Goal: Task Accomplishment & Management: Manage account settings

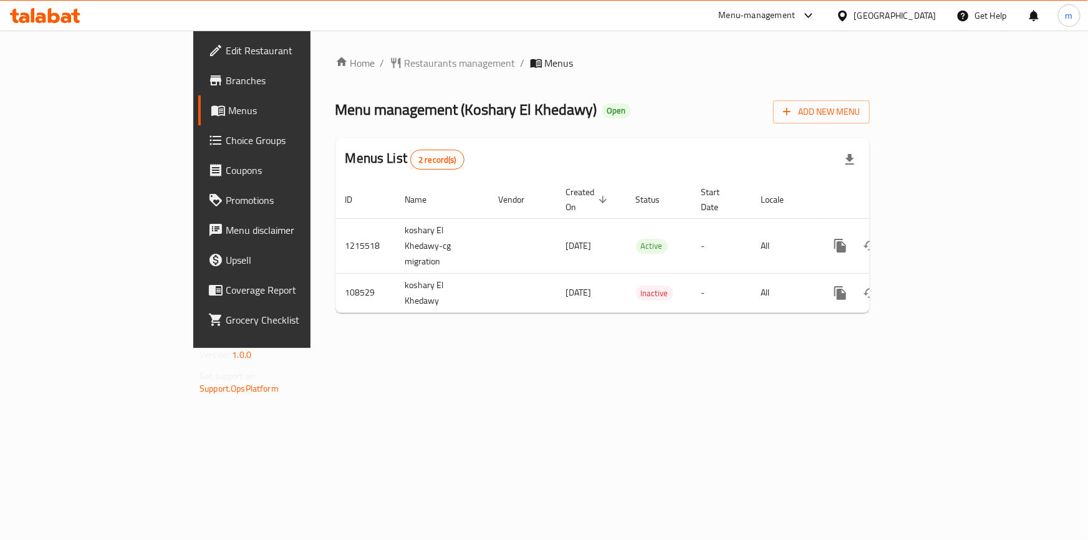
click at [849, 16] on icon at bounding box center [842, 15] width 13 height 13
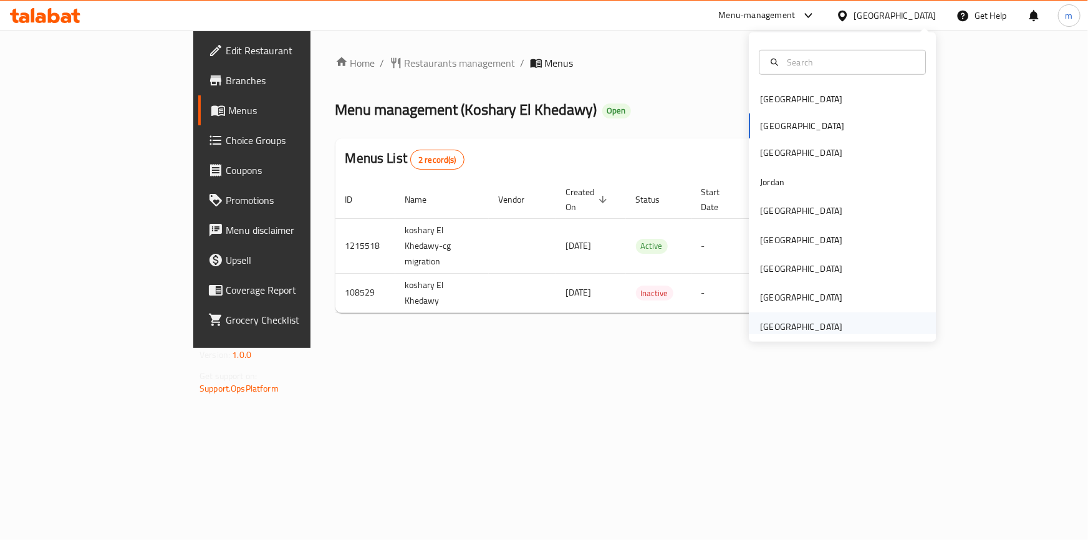
click at [826, 320] on div "[GEOGRAPHIC_DATA]" at bounding box center [801, 327] width 82 height 14
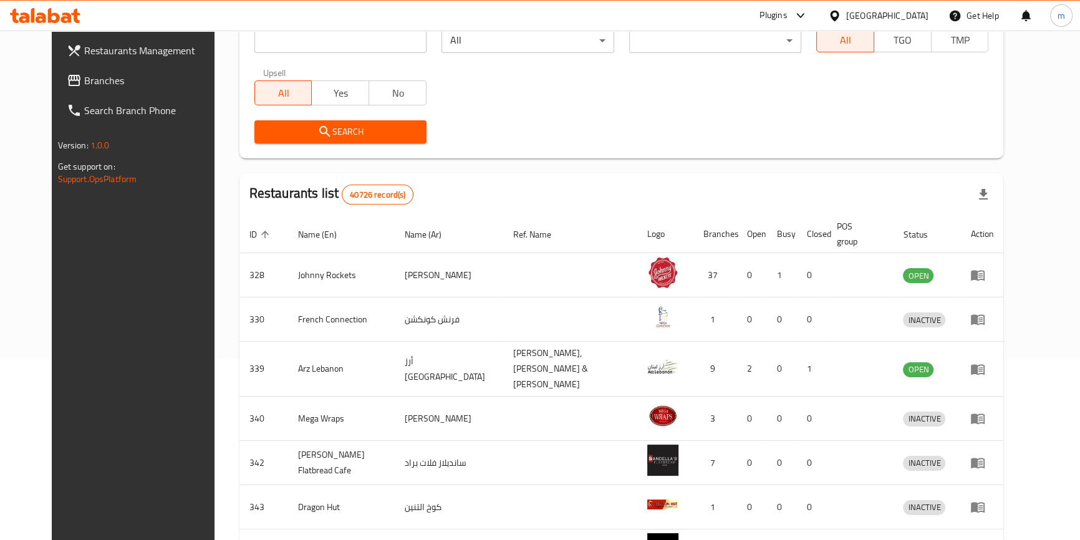
scroll to position [113, 0]
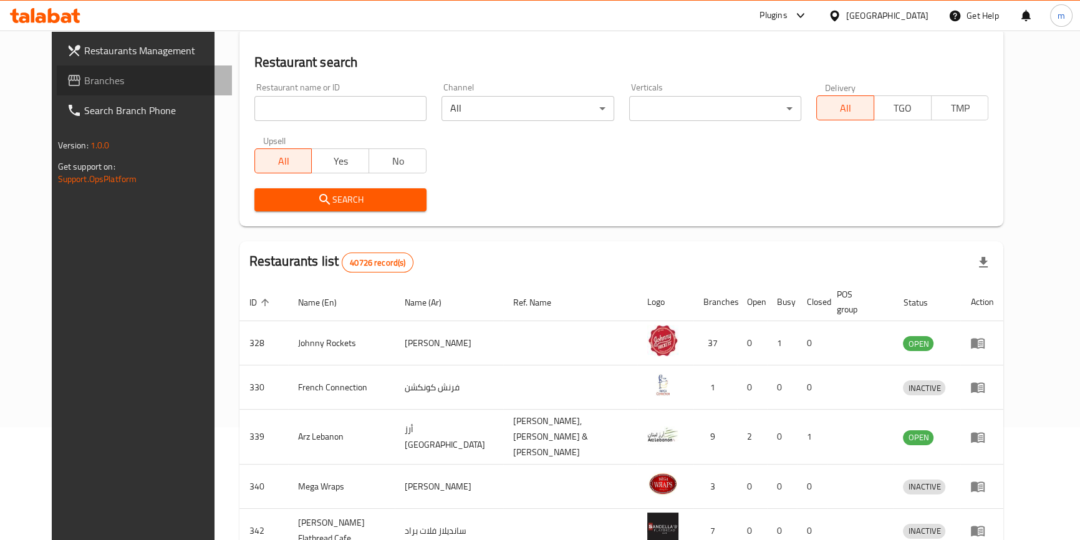
click at [77, 90] on link "Branches" at bounding box center [144, 80] width 175 height 30
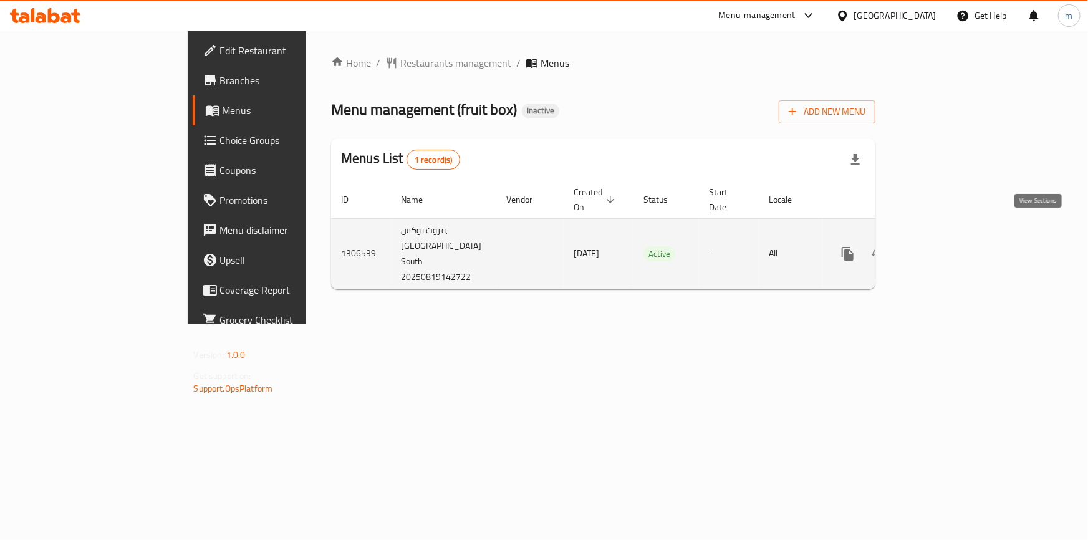
click at [953, 239] on link "enhanced table" at bounding box center [938, 254] width 30 height 30
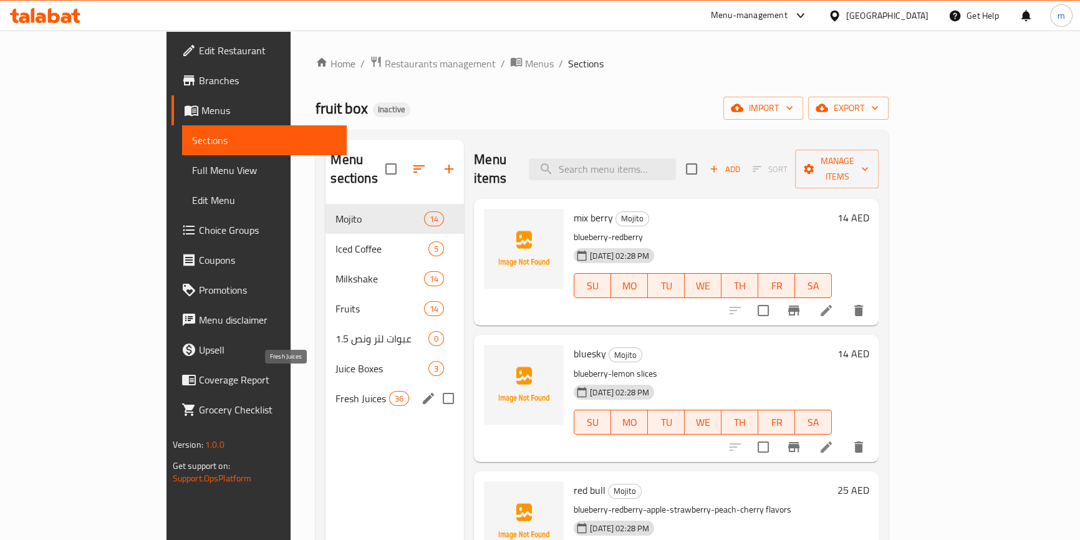
click at [336, 391] on span "Fresh Juices" at bounding box center [362, 398] width 53 height 15
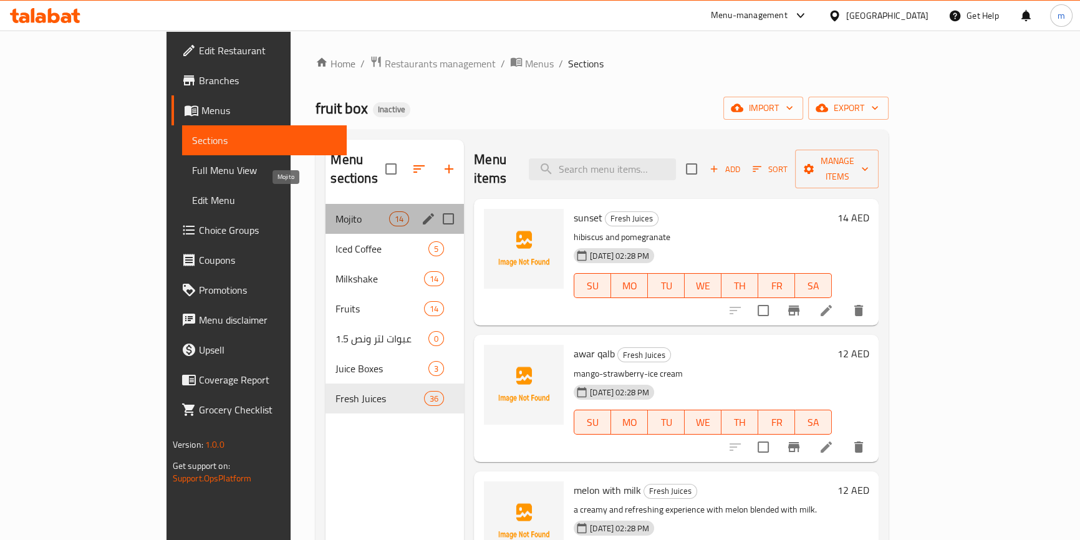
click at [336, 211] on span "Mojito" at bounding box center [362, 218] width 53 height 15
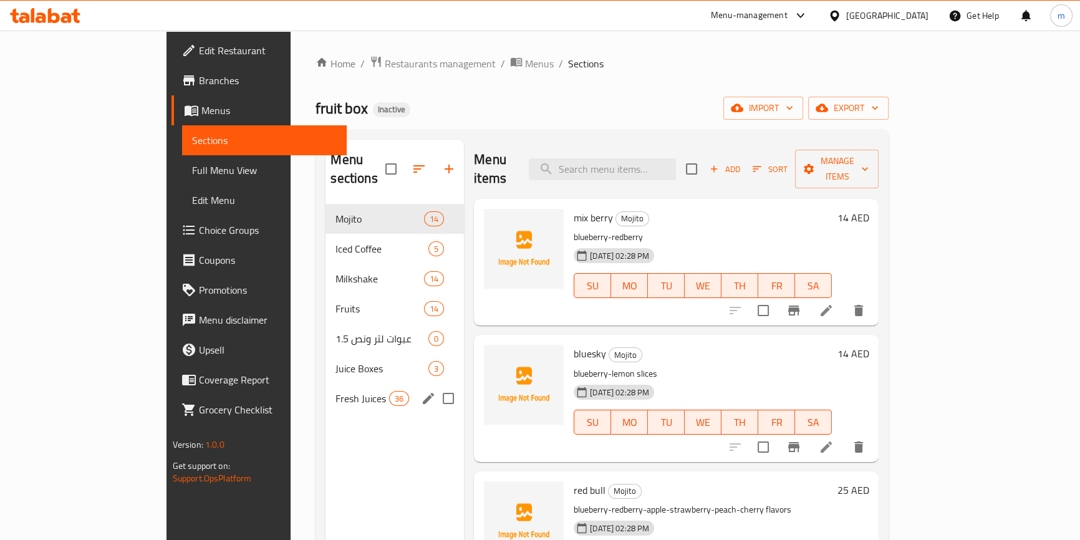
click at [336, 391] on span "Fresh Juices" at bounding box center [362, 398] width 53 height 15
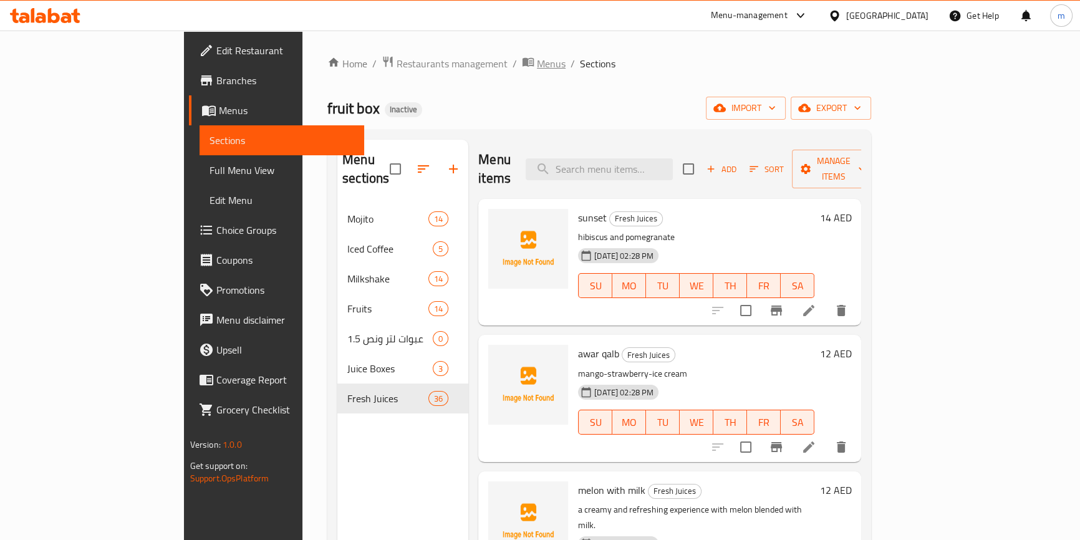
click at [522, 62] on icon "breadcrumb" at bounding box center [528, 62] width 12 height 12
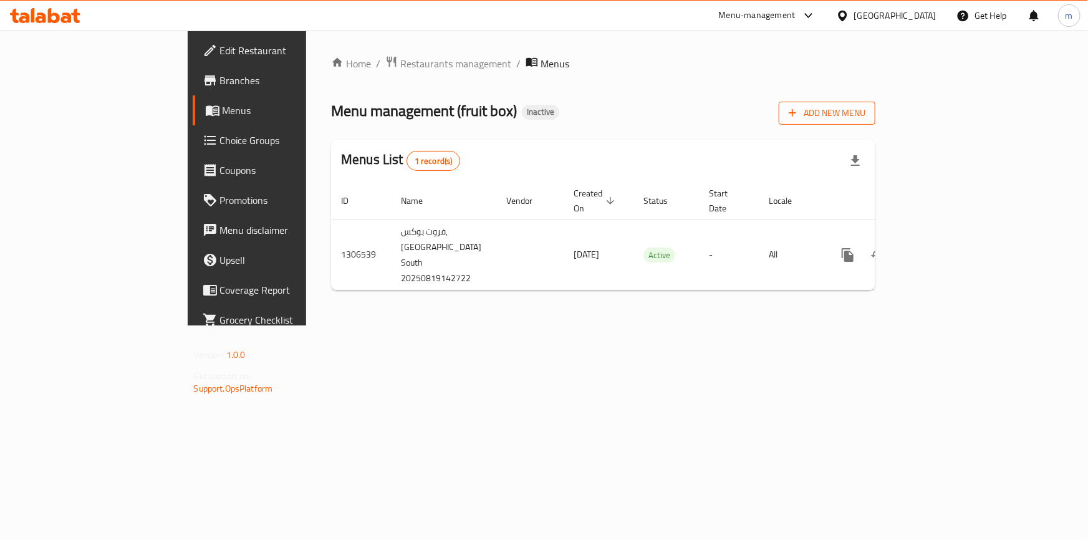
click at [876, 122] on button "Add New Menu" at bounding box center [827, 113] width 97 height 23
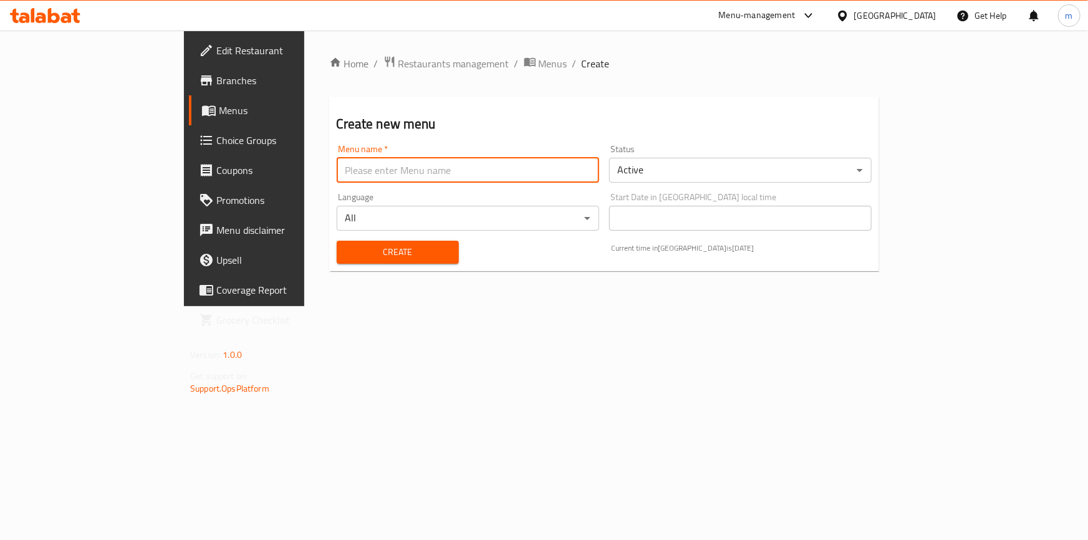
click at [495, 175] on input "text" at bounding box center [468, 170] width 263 height 25
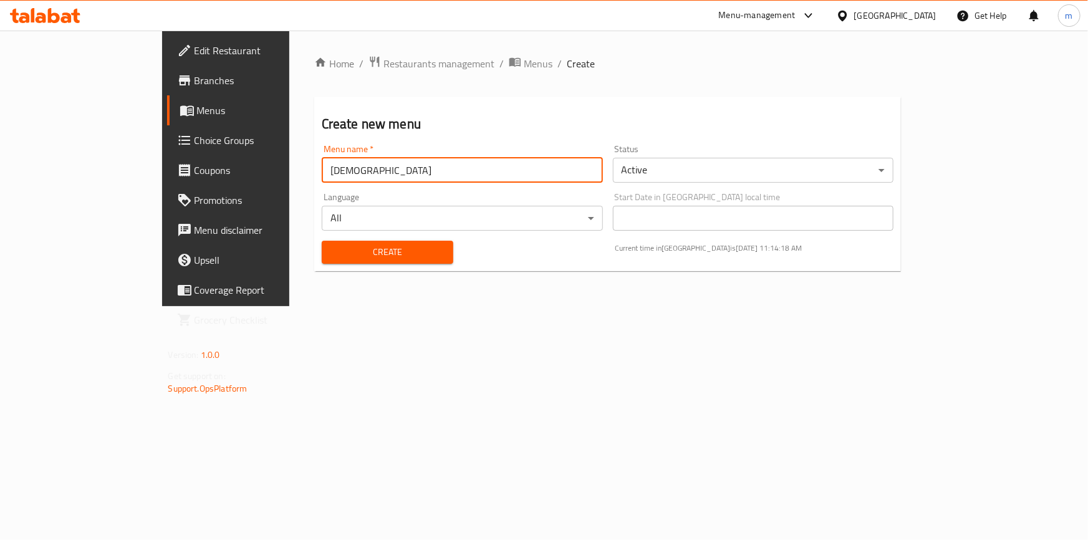
type input "ل"
type input "Tokyo 20/8"
click at [398, 251] on span "Create" at bounding box center [388, 252] width 112 height 16
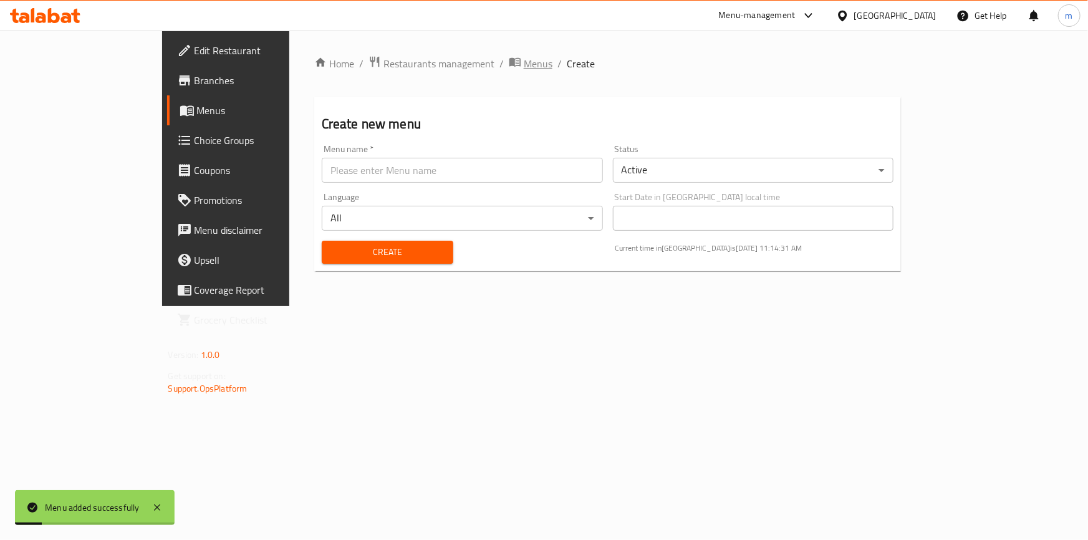
click at [524, 60] on span "Menus" at bounding box center [538, 63] width 29 height 15
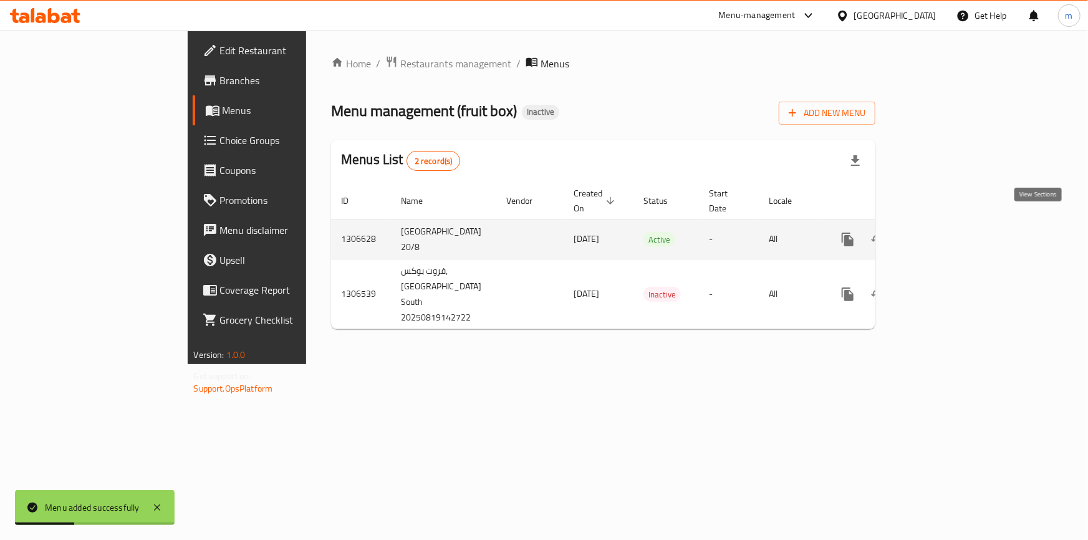
click at [946, 232] on icon "enhanced table" at bounding box center [938, 239] width 15 height 15
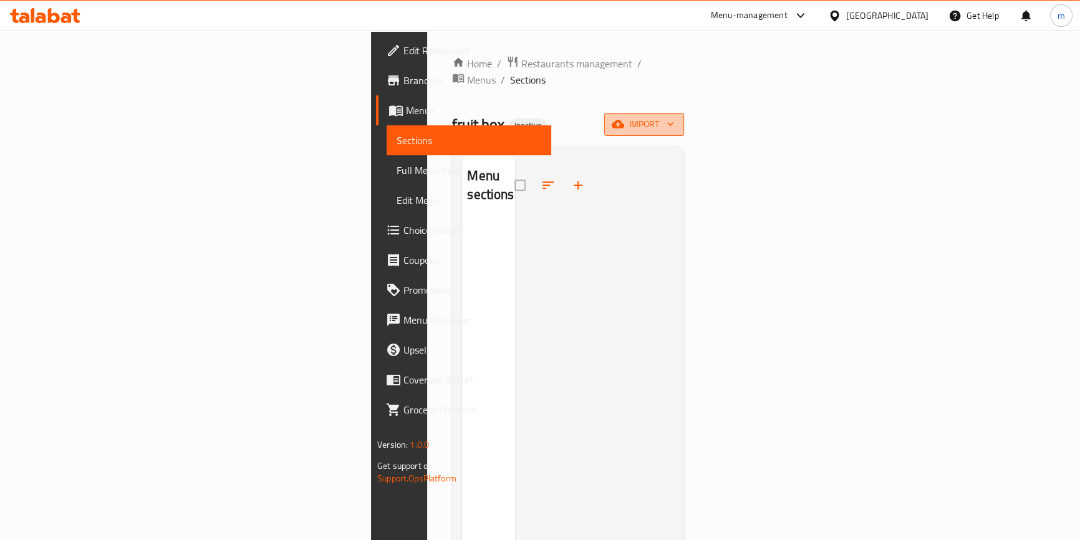
click at [674, 123] on icon "button" at bounding box center [670, 125] width 6 height 4
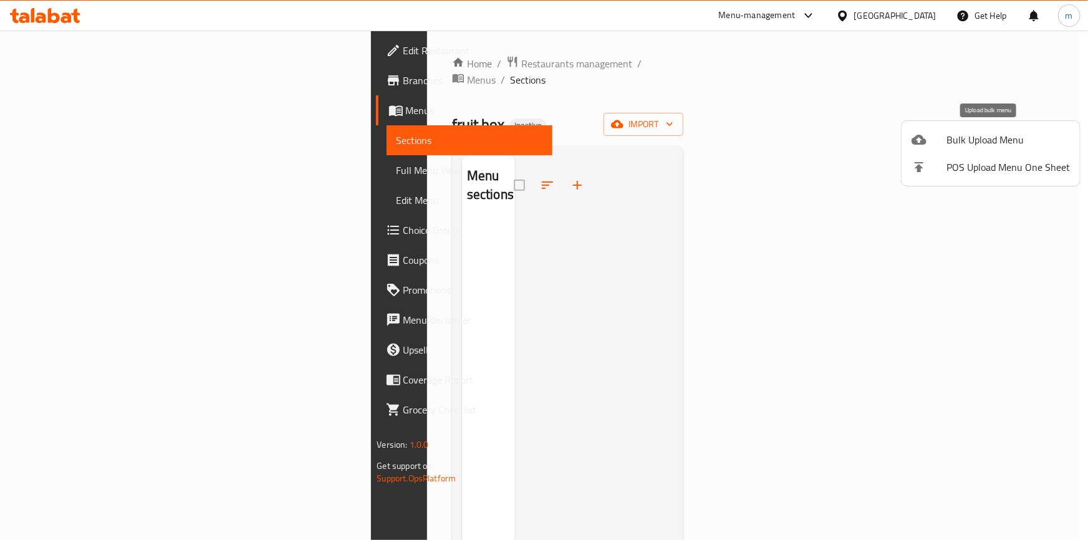
click at [981, 132] on span "Bulk Upload Menu" at bounding box center [1008, 139] width 123 height 15
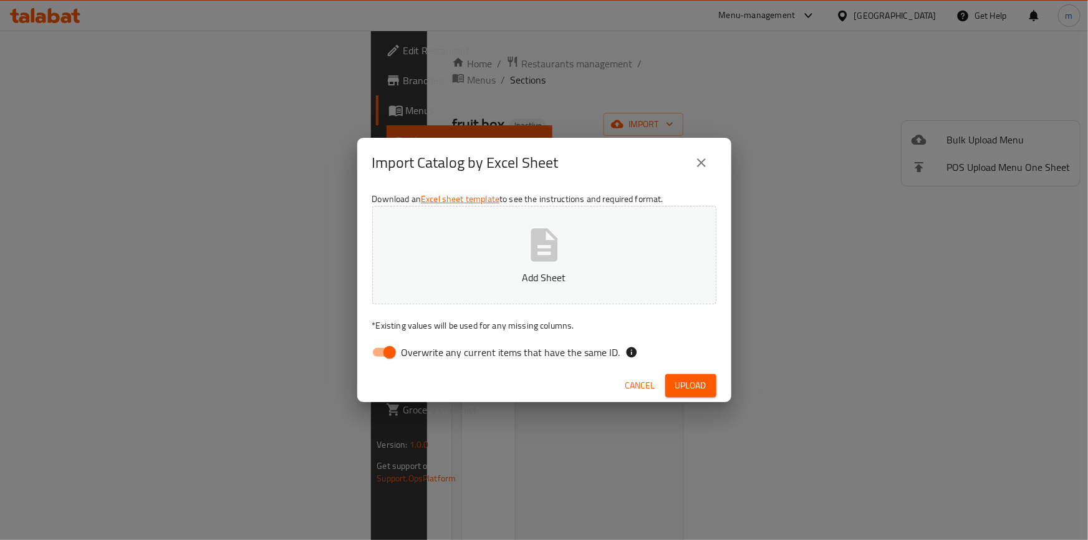
click at [379, 350] on input "Overwrite any current items that have the same ID." at bounding box center [389, 353] width 71 height 24
checkbox input "false"
click at [696, 382] on span "Upload" at bounding box center [690, 386] width 31 height 16
click at [696, 382] on icon "button" at bounding box center [696, 386] width 14 height 14
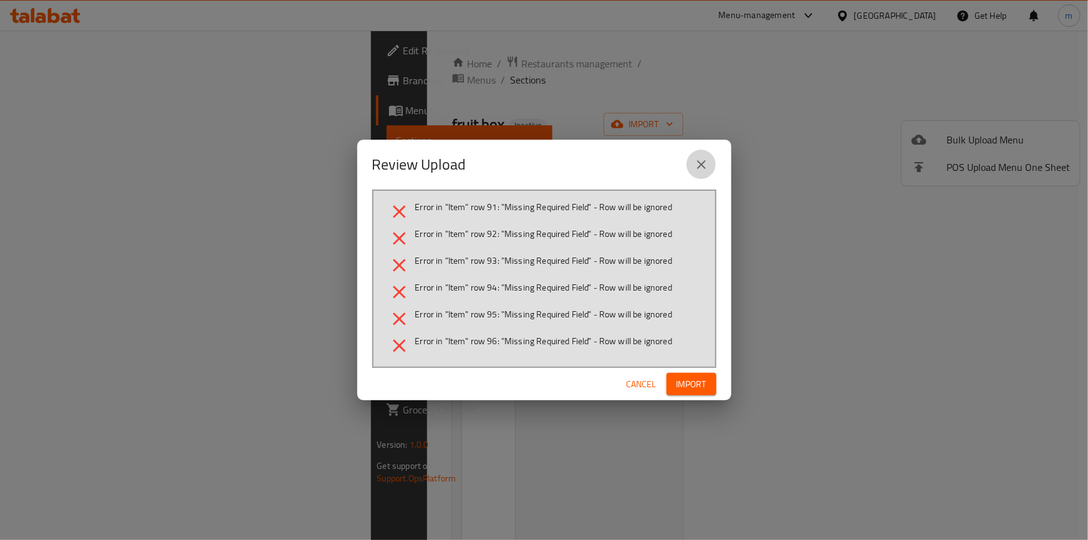
click at [709, 168] on button "close" at bounding box center [702, 165] width 30 height 30
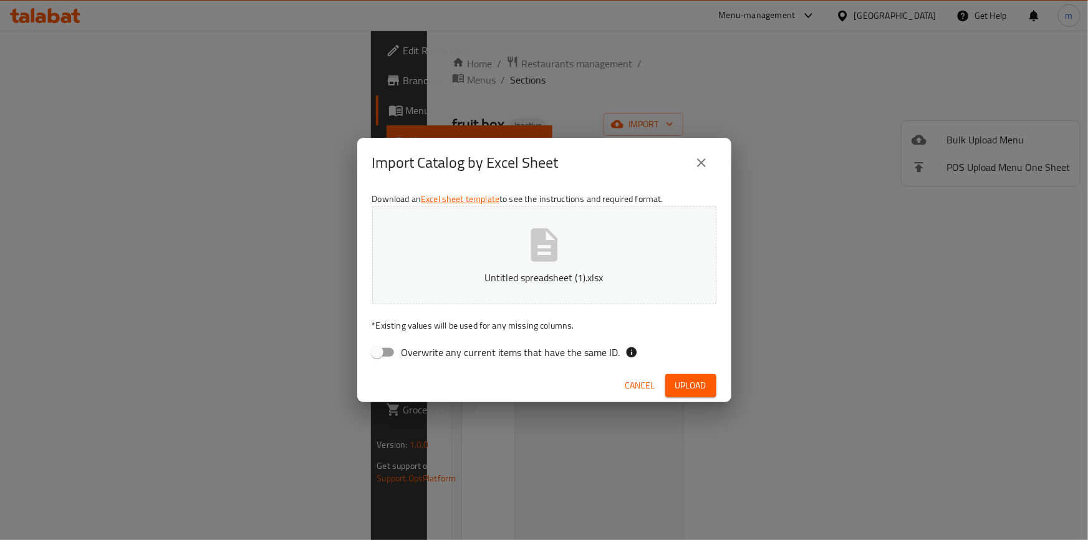
click at [693, 382] on span "Upload" at bounding box center [690, 386] width 31 height 16
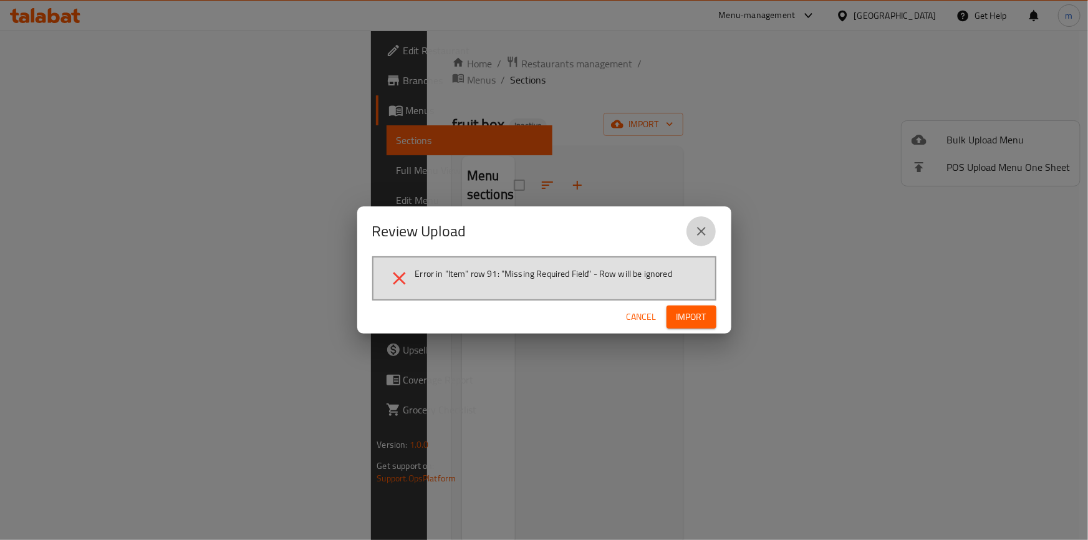
click at [708, 236] on icon "close" at bounding box center [701, 231] width 15 height 15
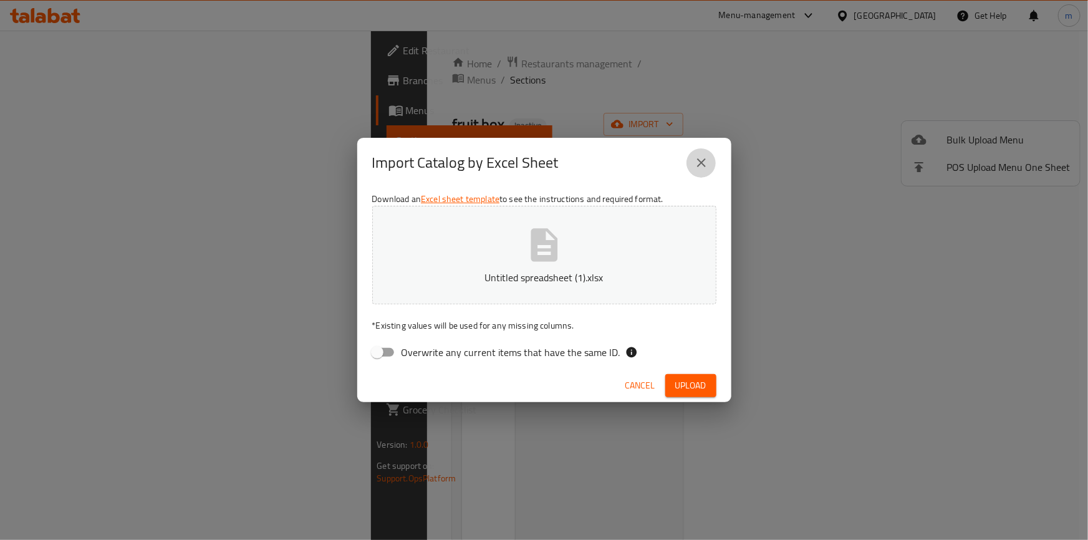
click at [693, 168] on button "close" at bounding box center [702, 163] width 30 height 30
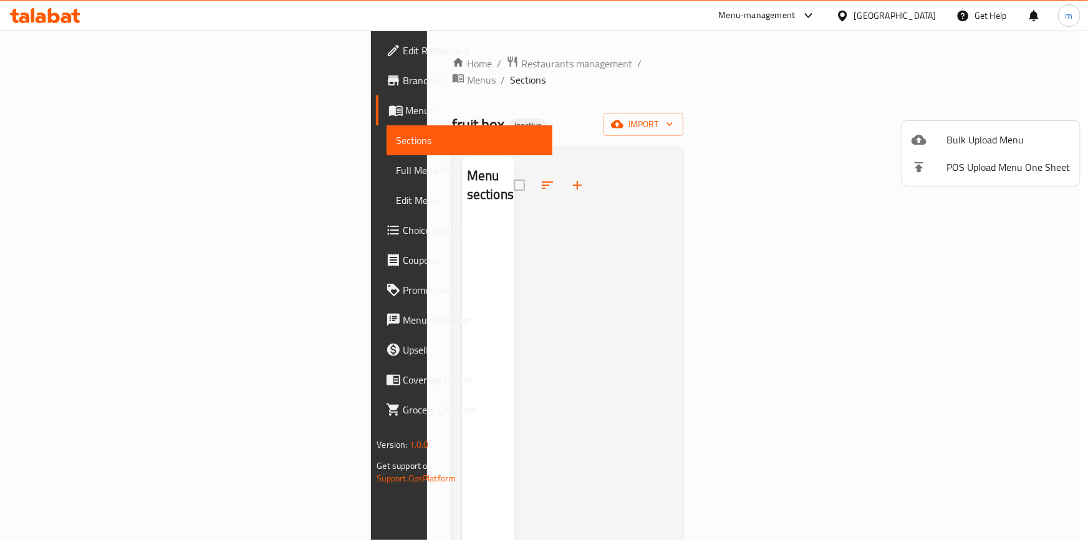
click at [936, 133] on div at bounding box center [929, 139] width 35 height 15
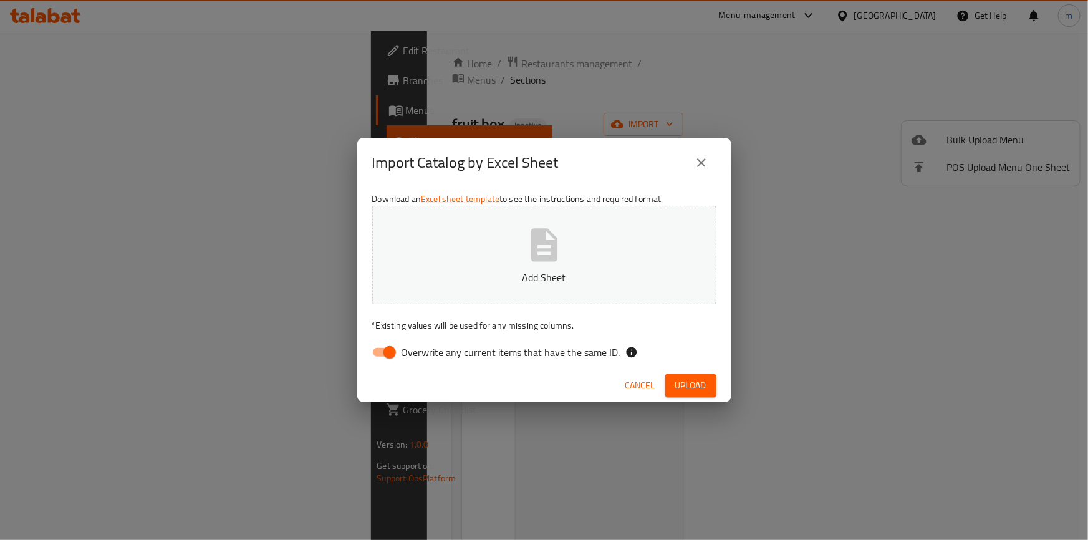
click at [385, 342] on input "Overwrite any current items that have the same ID." at bounding box center [389, 353] width 71 height 24
checkbox input "false"
click at [713, 380] on button "Upload" at bounding box center [690, 385] width 51 height 23
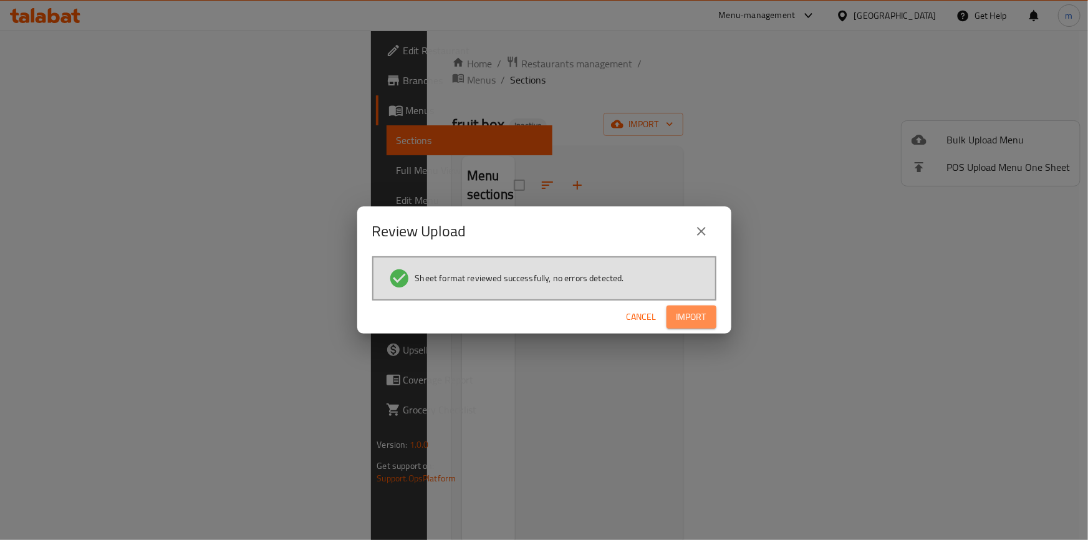
click at [693, 317] on span "Import" at bounding box center [692, 317] width 30 height 16
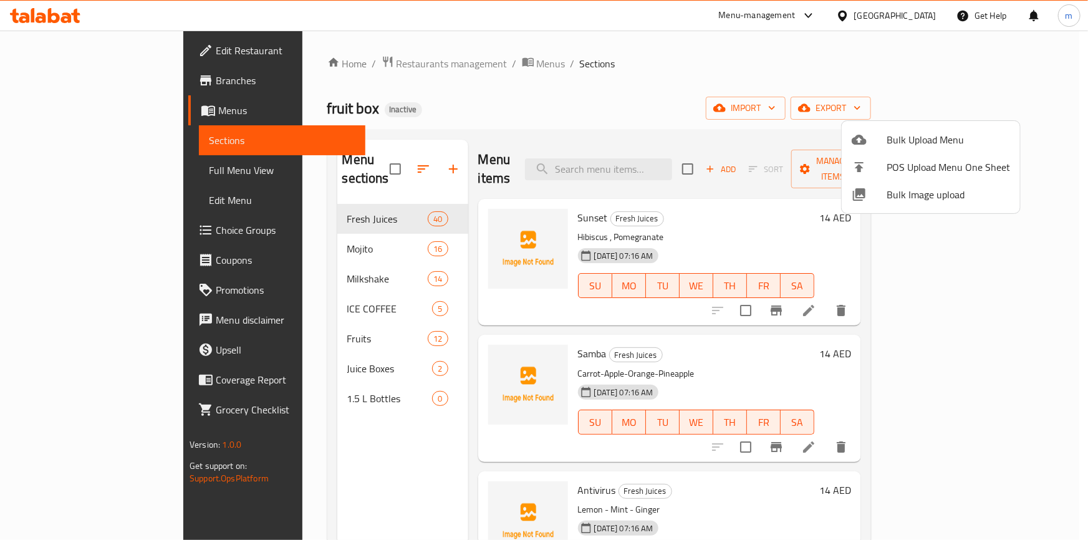
click at [321, 390] on div at bounding box center [544, 270] width 1088 height 540
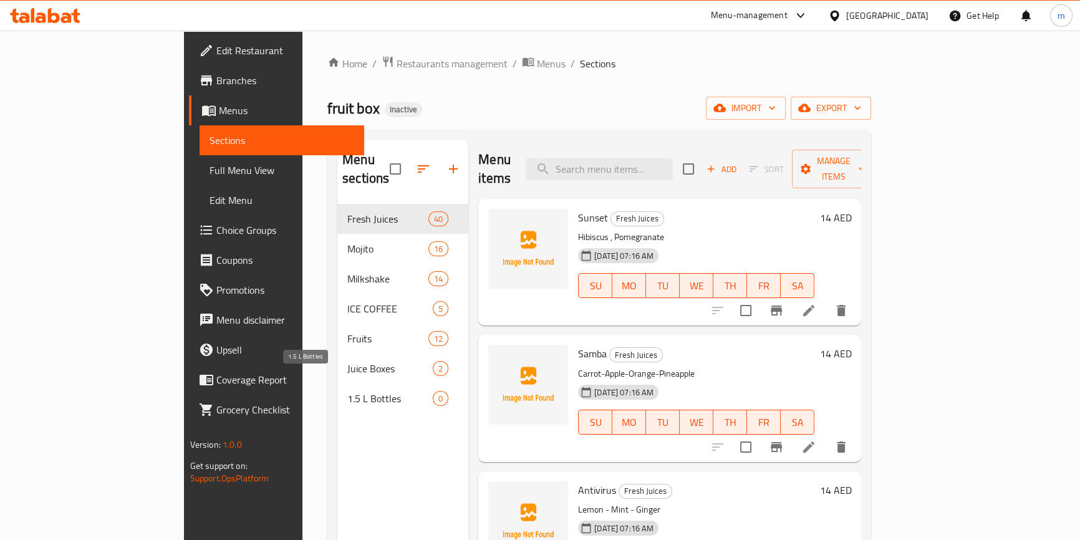
click at [362, 391] on span "1.5 L Bottles" at bounding box center [389, 398] width 85 height 15
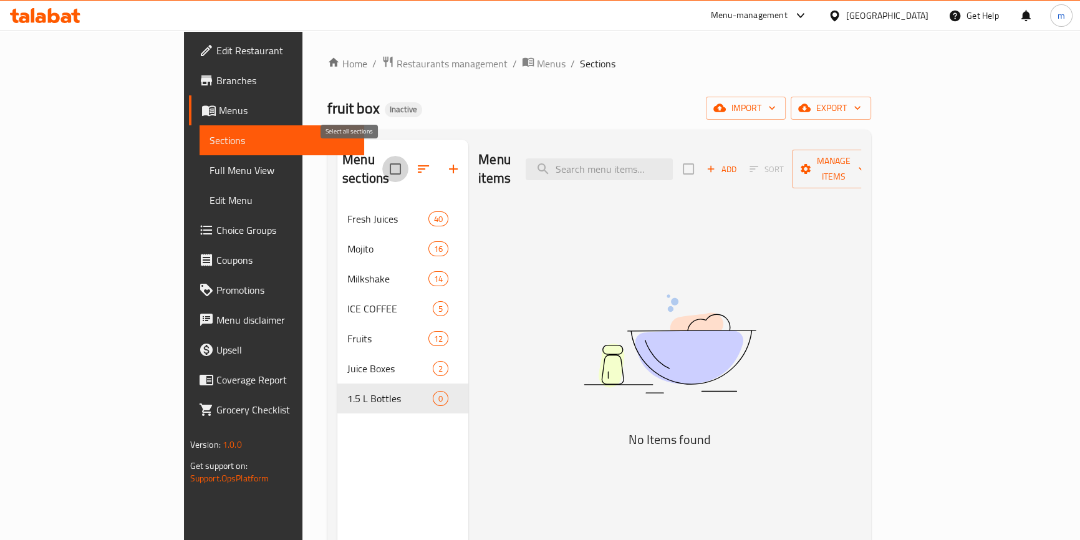
click at [382, 165] on input "checkbox" at bounding box center [395, 169] width 26 height 26
checkbox input "false"
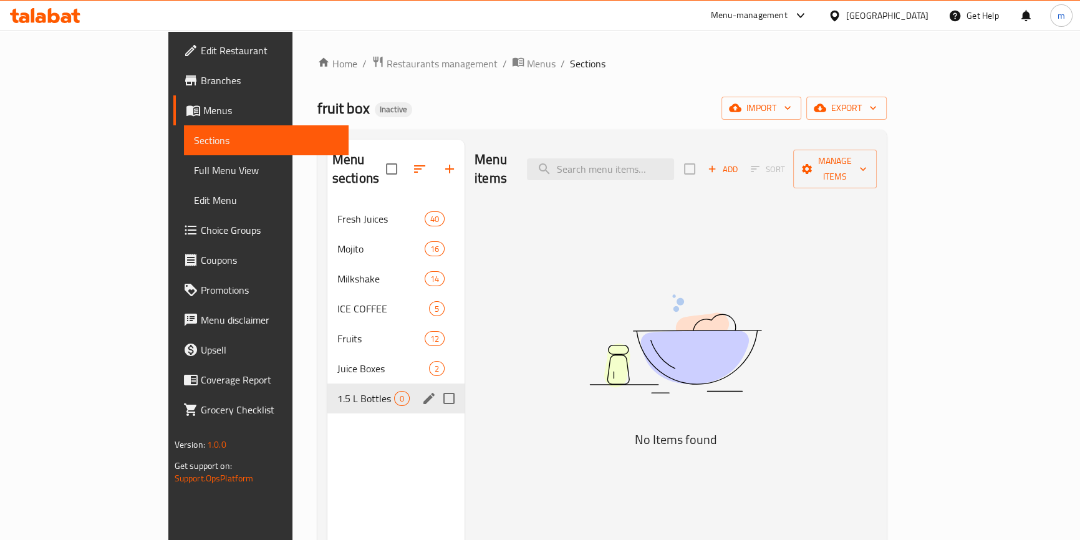
click at [436, 387] on input "Menu sections" at bounding box center [449, 398] width 26 height 26
checkbox input "true"
click at [407, 165] on icon "button" at bounding box center [412, 168] width 11 height 11
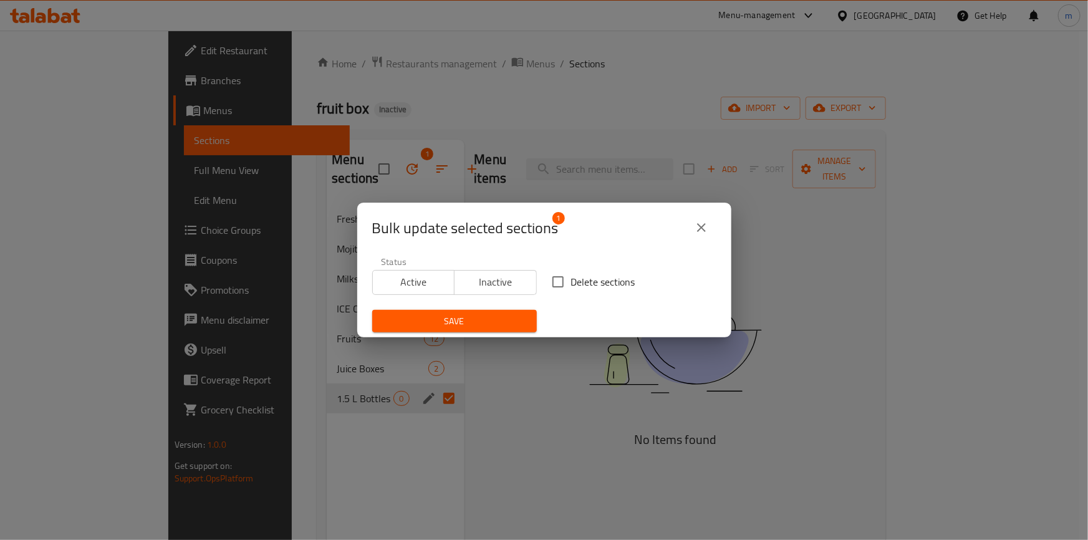
click at [556, 284] on input "Delete sections" at bounding box center [558, 282] width 26 height 26
checkbox input "true"
click at [467, 317] on span "Save" at bounding box center [454, 322] width 145 height 16
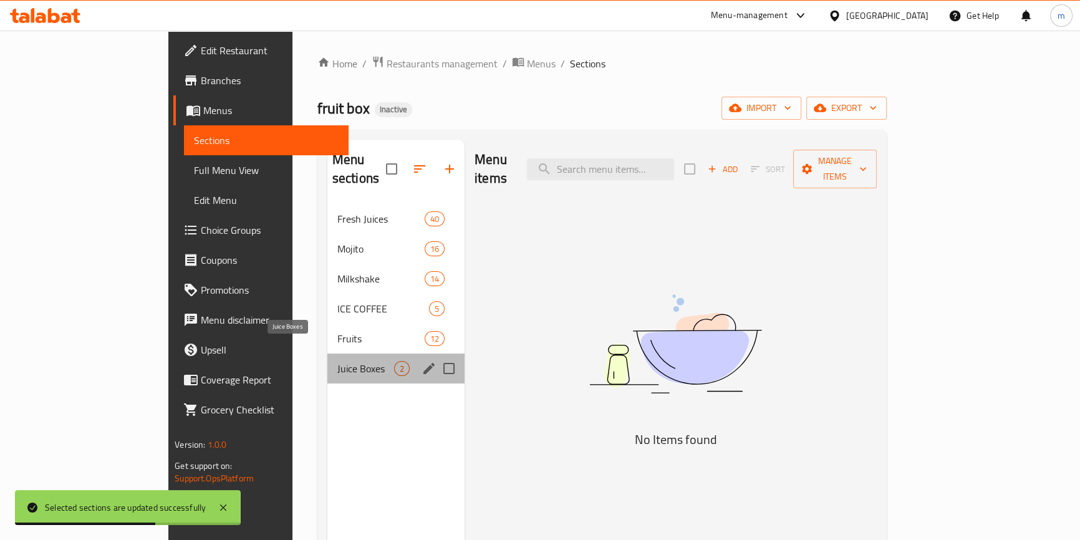
click at [344, 361] on span "Juice Boxes" at bounding box center [365, 368] width 57 height 15
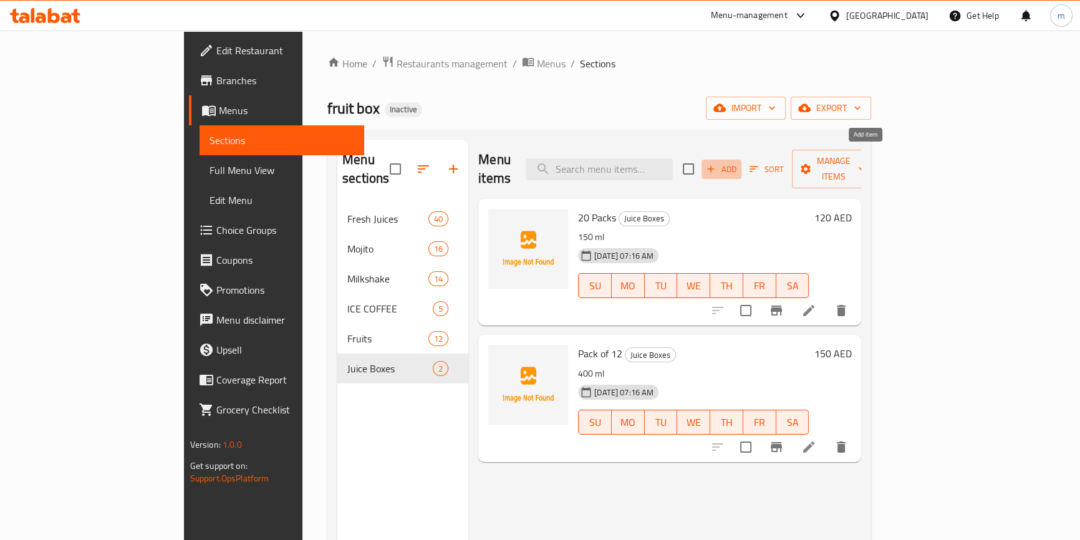
click at [738, 162] on span "Add" at bounding box center [722, 169] width 34 height 14
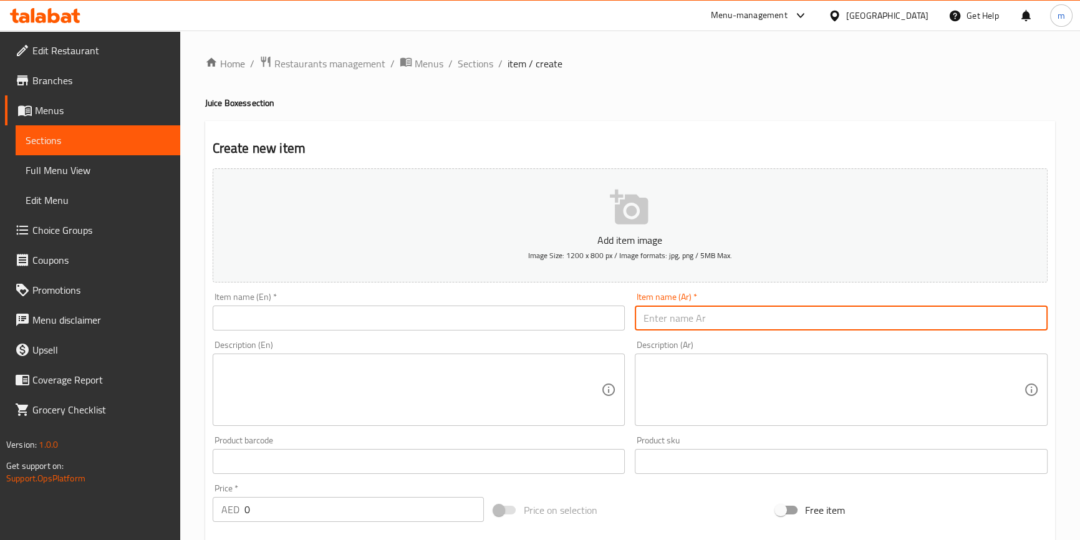
click at [748, 308] on input "text" at bounding box center [841, 318] width 413 height 25
paste input "20 عبوه"
type input "20 عبوه"
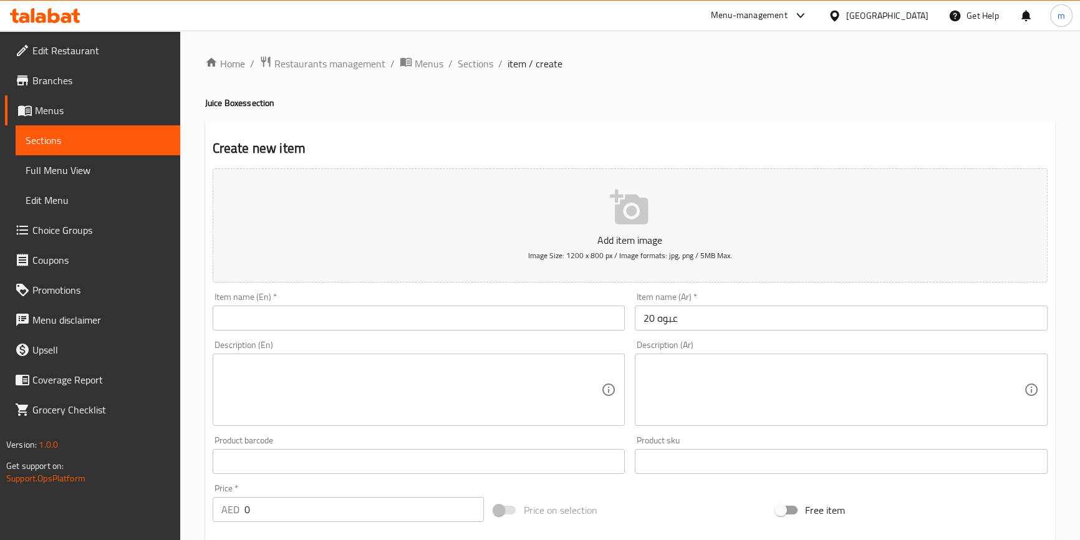
click at [707, 369] on textarea at bounding box center [834, 389] width 380 height 59
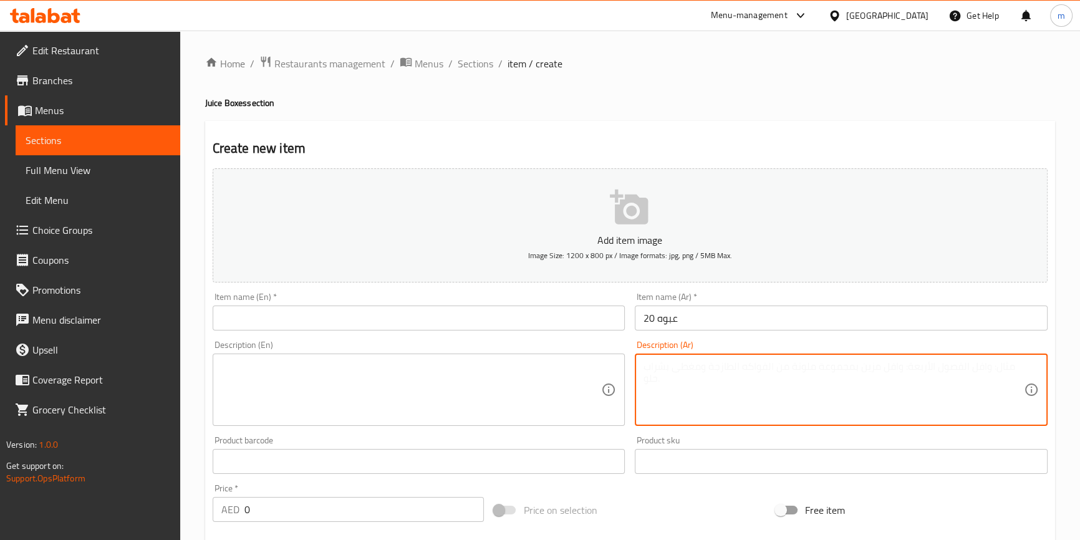
paste textarea "200 مل"
type textarea "200 مل"
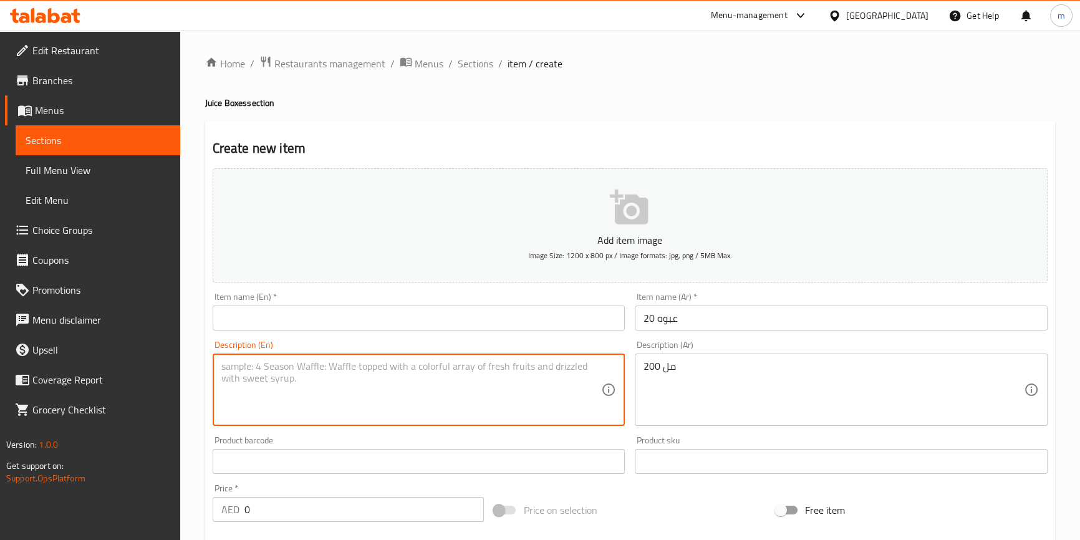
click at [546, 367] on textarea at bounding box center [411, 389] width 380 height 59
paste textarea "200 ml"
type textarea "200 ml"
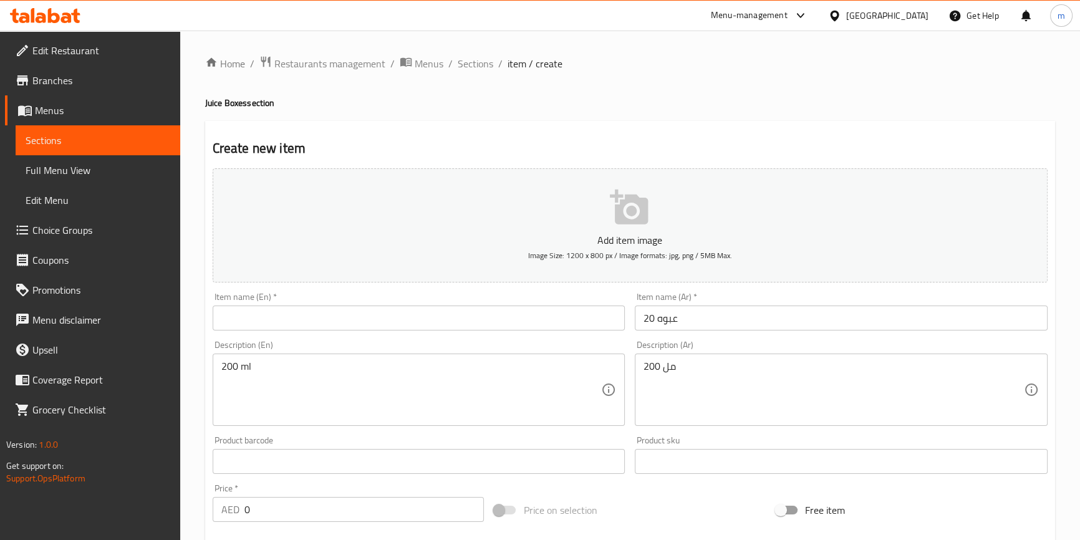
click at [596, 317] on input "text" at bounding box center [419, 318] width 413 height 25
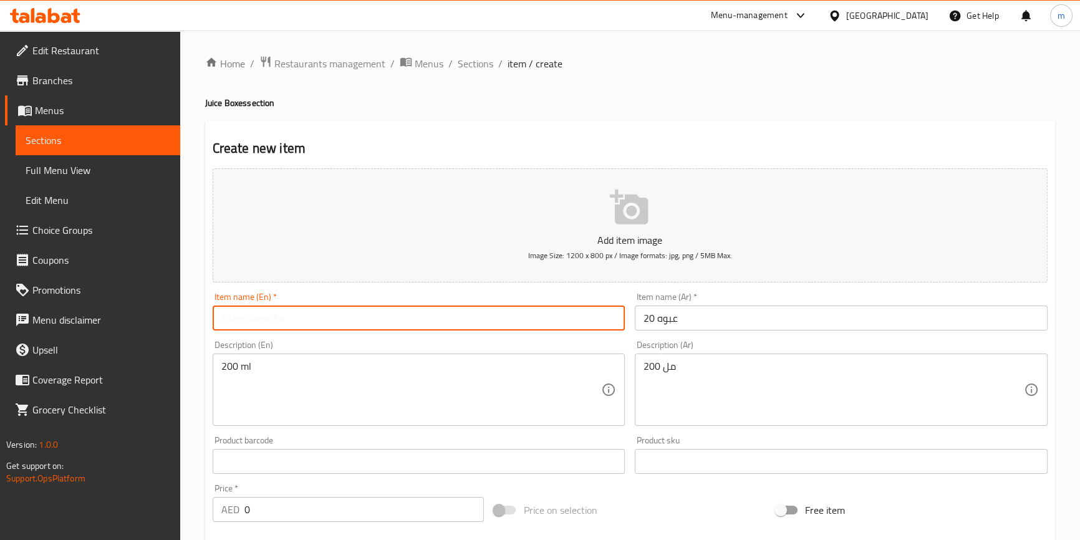
paste input "20 packs"
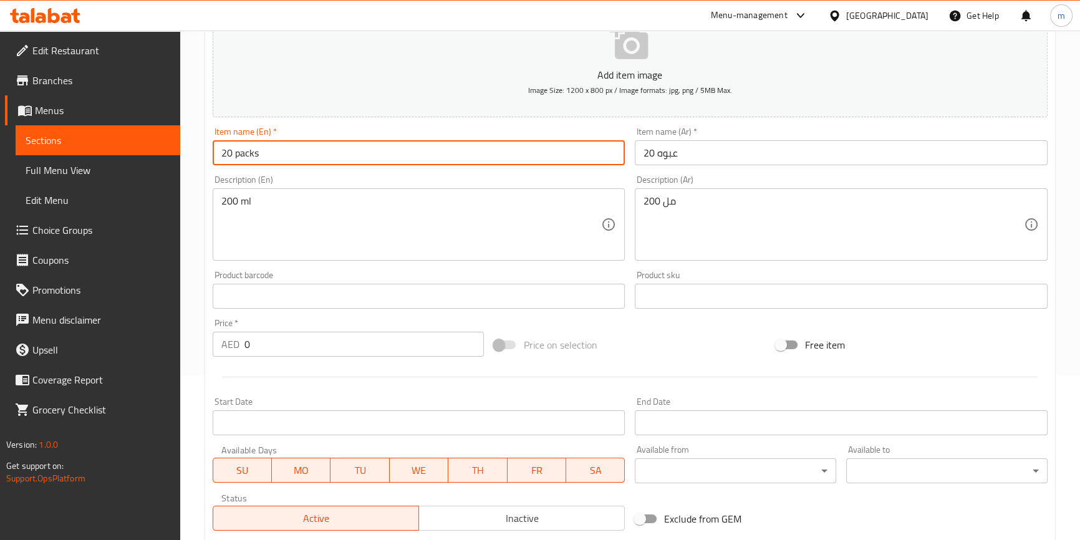
scroll to position [170, 0]
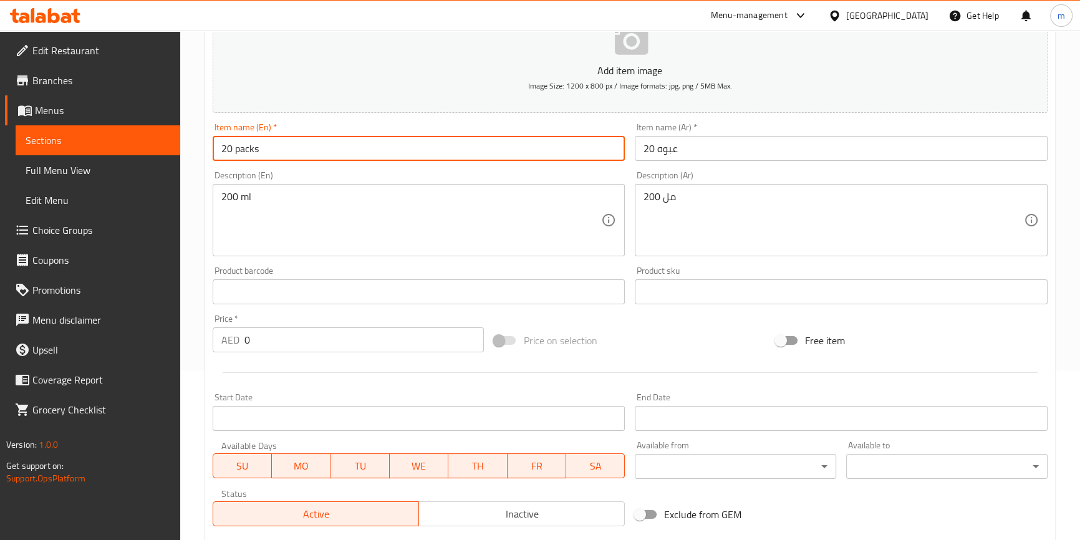
type input "20 packs"
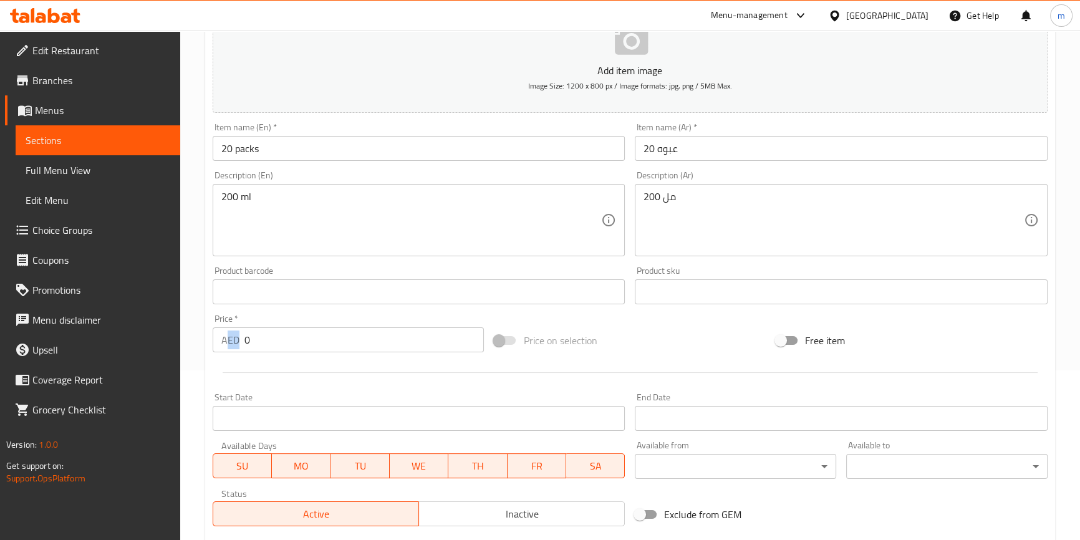
drag, startPoint x: 296, startPoint y: 352, endPoint x: 227, endPoint y: 344, distance: 69.1
click at [227, 344] on div "Price   * AED 0 Price *" at bounding box center [349, 333] width 282 height 48
click at [246, 346] on input "0" at bounding box center [364, 339] width 240 height 25
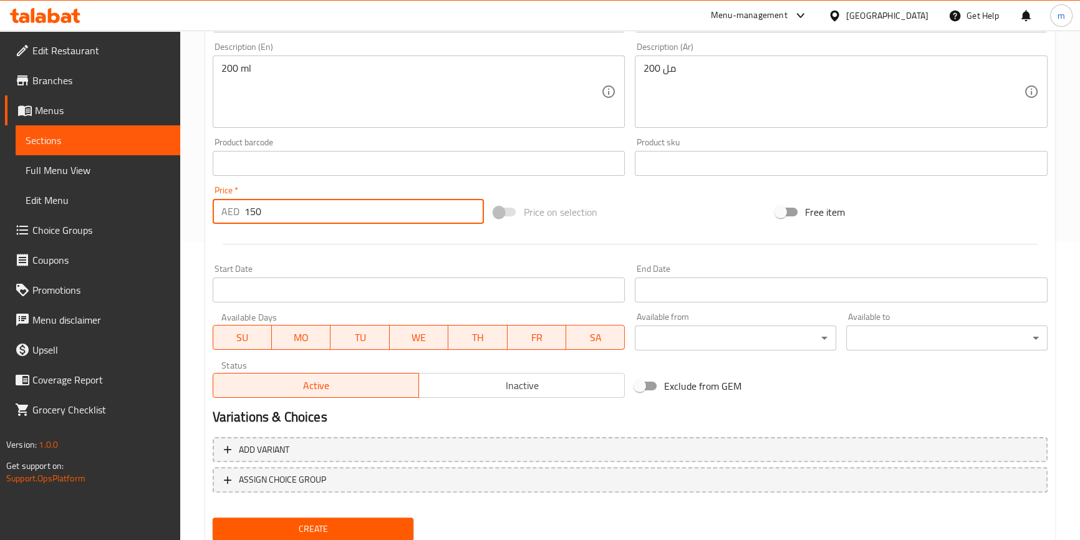
scroll to position [340, 0]
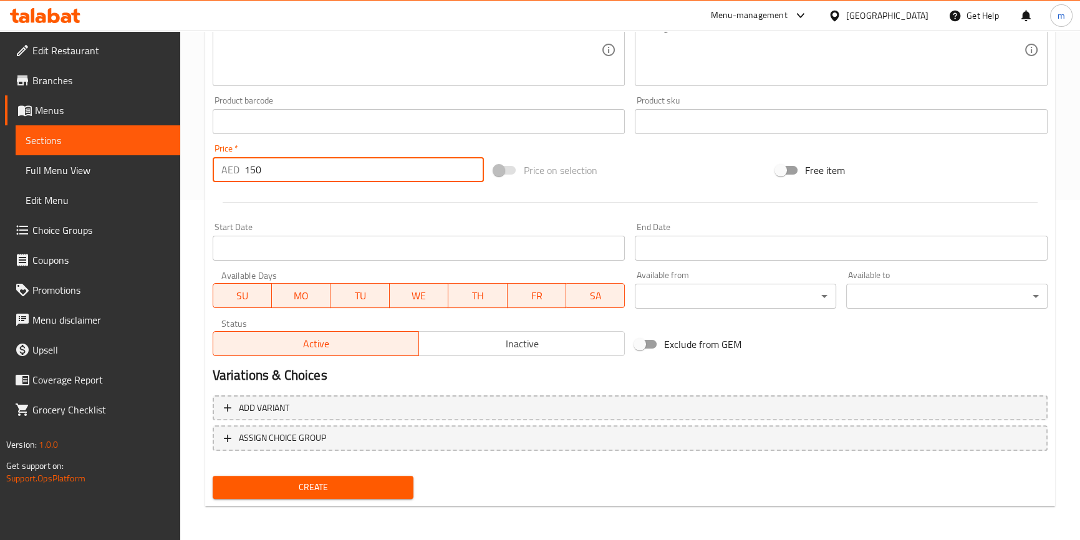
type input "150"
click at [320, 492] on span "Create" at bounding box center [313, 488] width 181 height 16
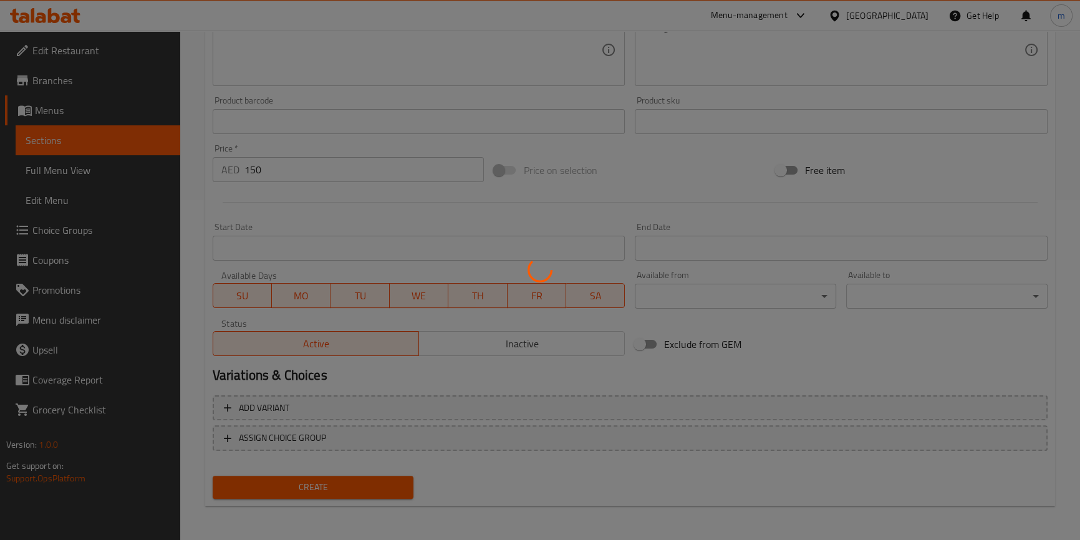
type input "0"
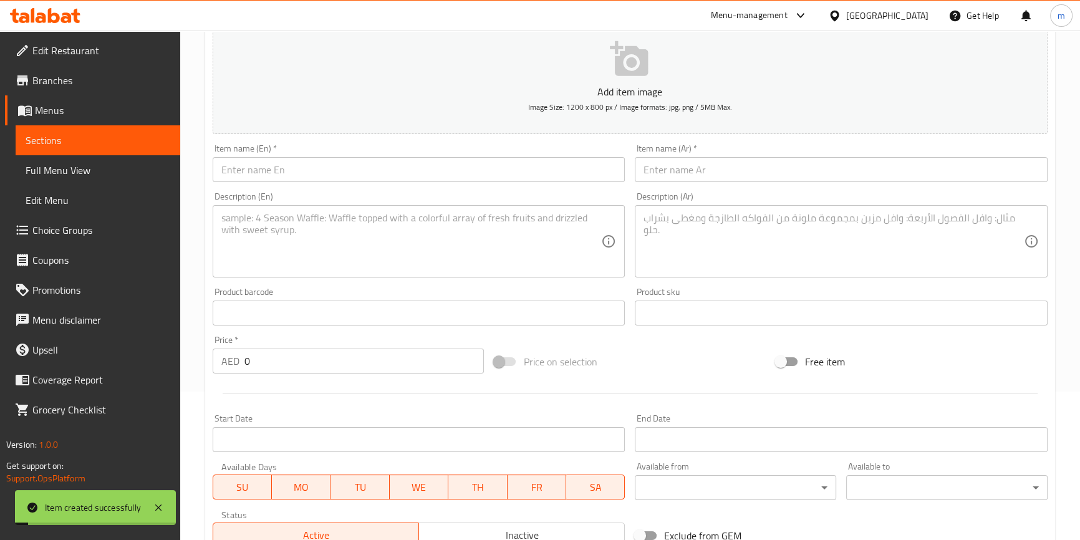
scroll to position [0, 0]
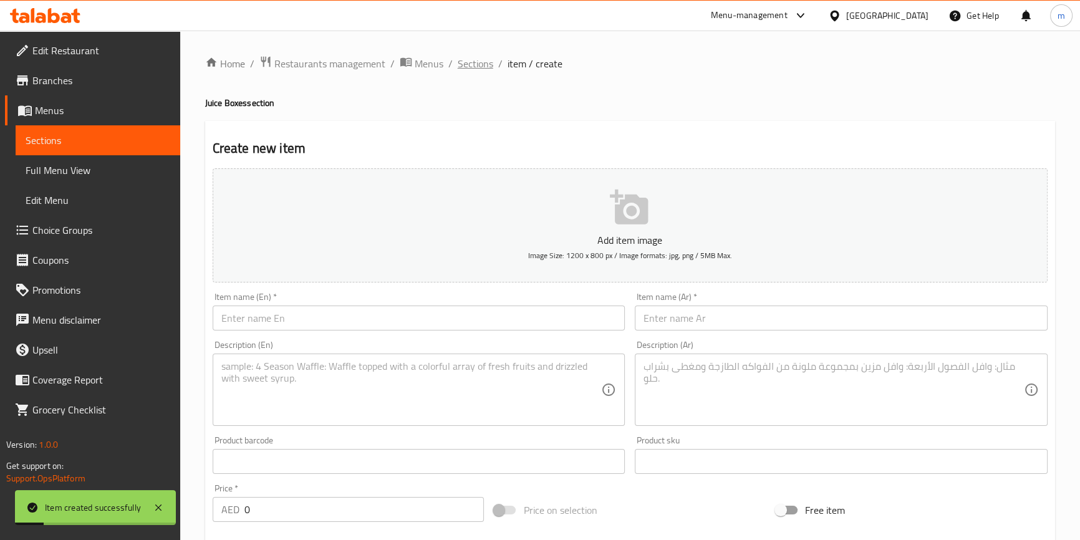
click at [474, 64] on span "Sections" at bounding box center [476, 63] width 36 height 15
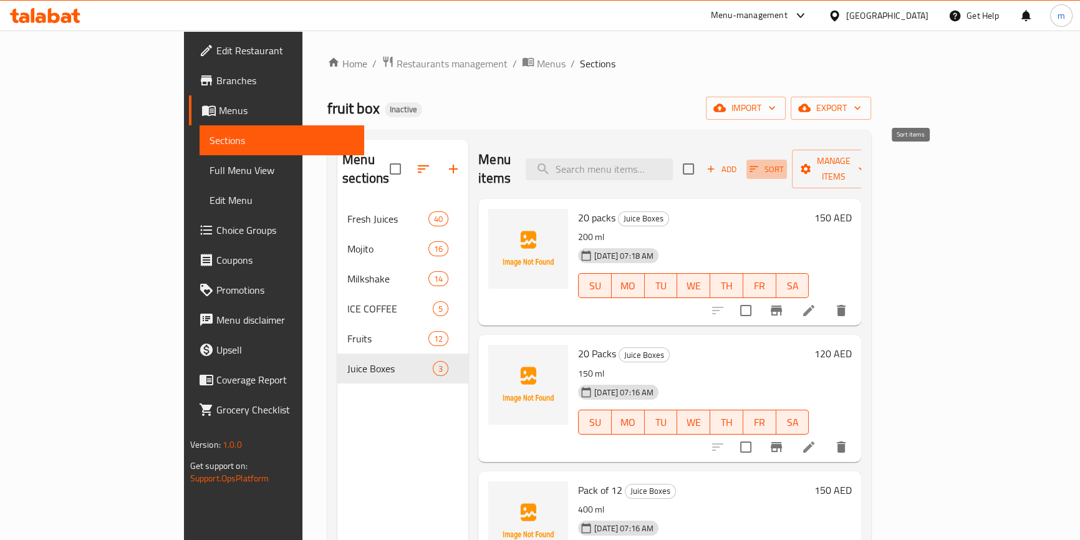
click at [784, 162] on span "Sort" at bounding box center [767, 169] width 34 height 14
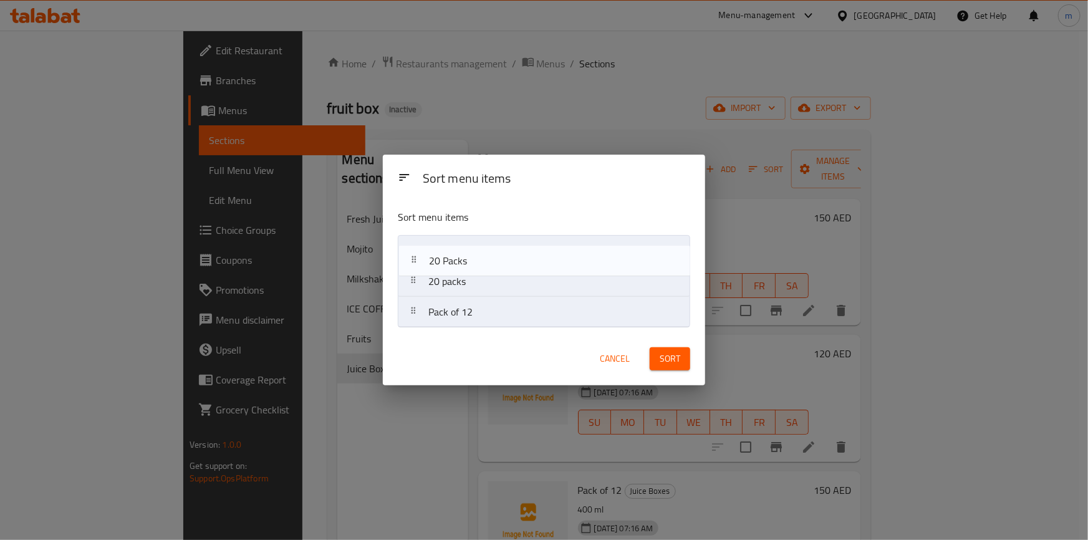
drag, startPoint x: 424, startPoint y: 285, endPoint x: 427, endPoint y: 257, distance: 28.2
click at [427, 257] on nav "20 packs 20 Packs Pack of 12" at bounding box center [544, 281] width 293 height 93
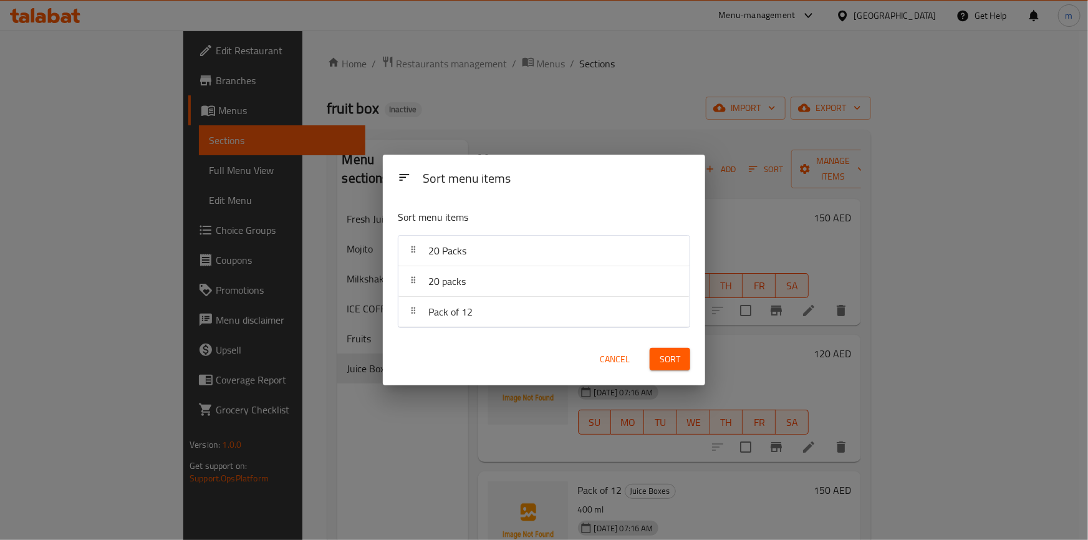
click at [680, 360] on span "Sort" at bounding box center [670, 360] width 21 height 16
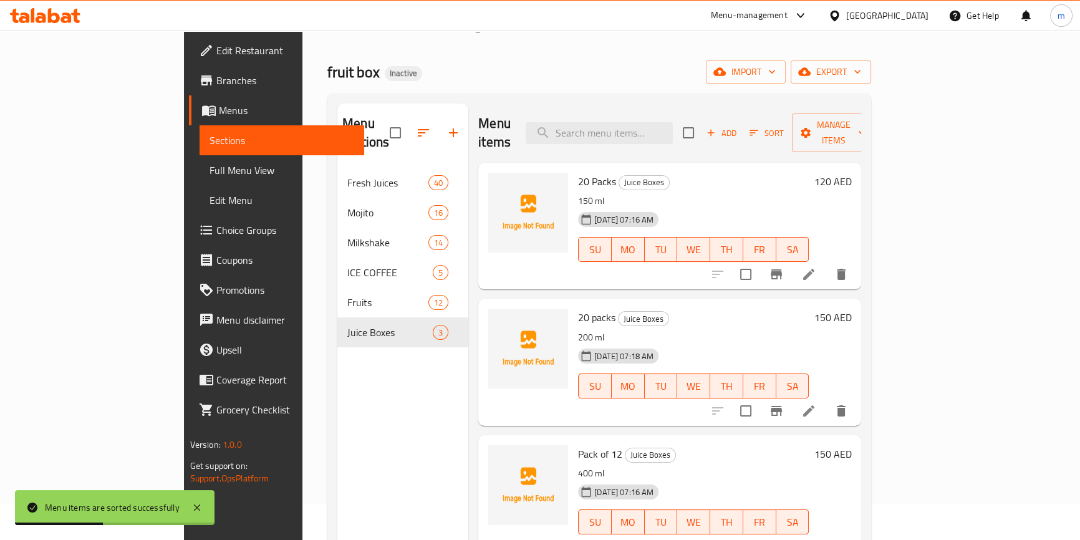
scroll to position [56, 0]
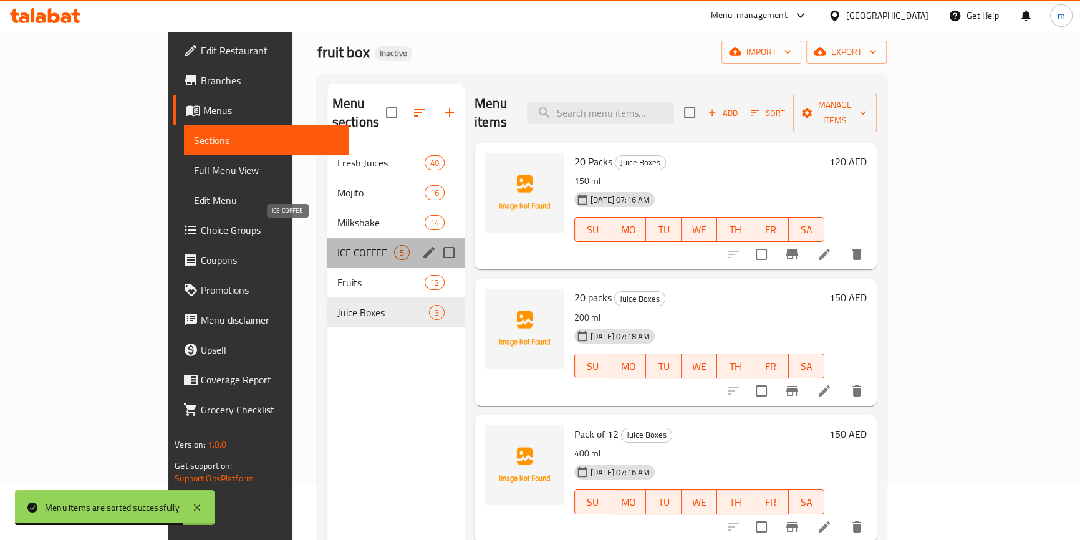
click at [337, 245] on span "ICE COFFEE" at bounding box center [365, 252] width 57 height 15
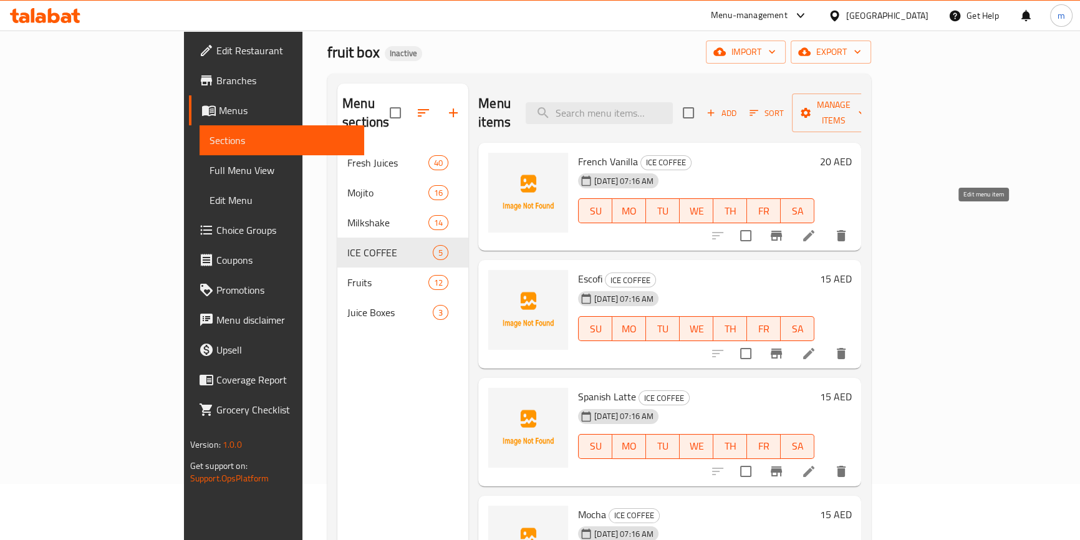
click at [815, 230] on icon at bounding box center [808, 235] width 11 height 11
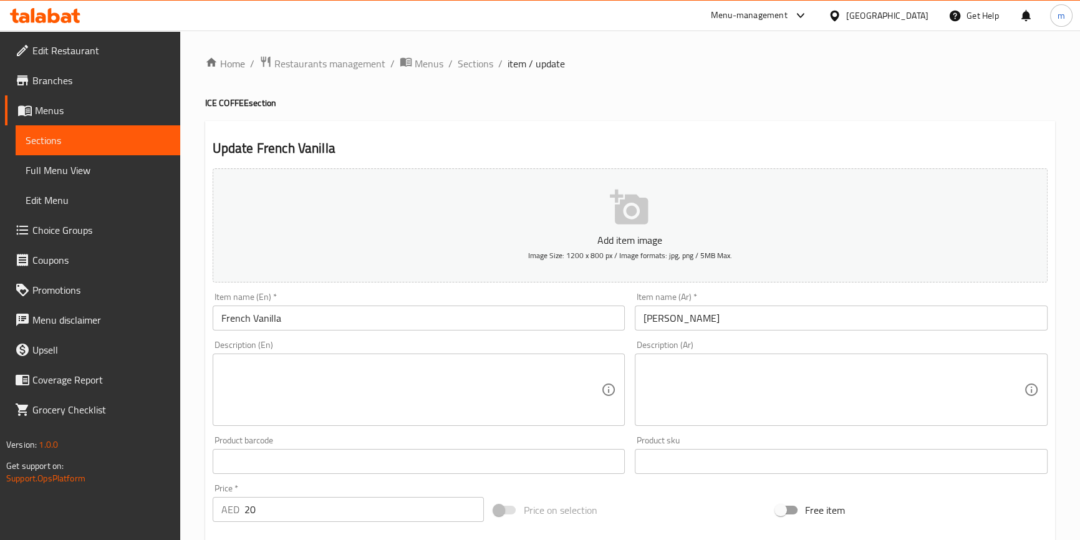
click at [475, 74] on div "Home / Restaurants management / Menus / Sections / item / update ICE COFFEE sec…" at bounding box center [630, 456] width 850 height 801
click at [477, 67] on span "Sections" at bounding box center [476, 63] width 36 height 15
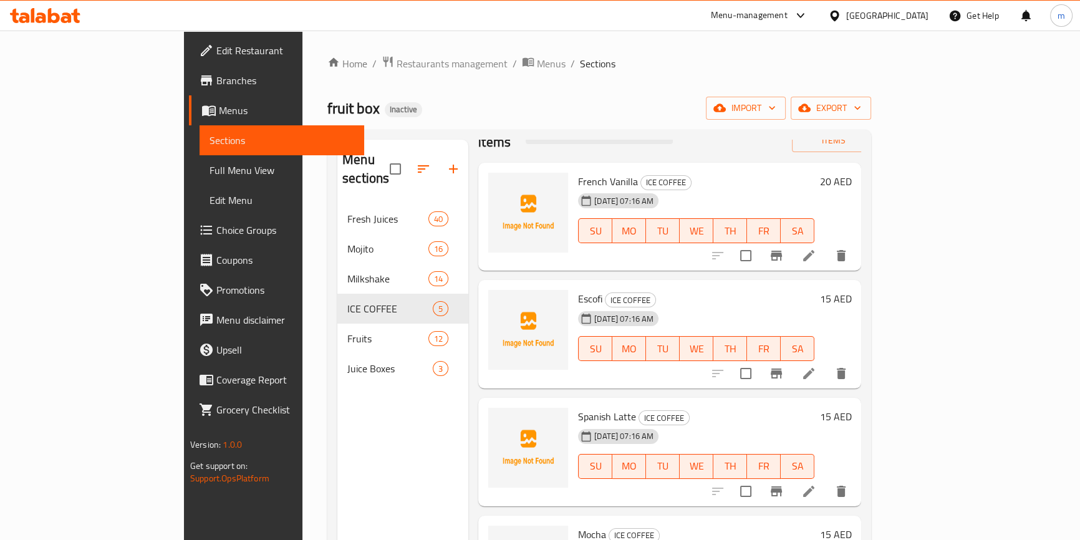
scroll to position [79, 0]
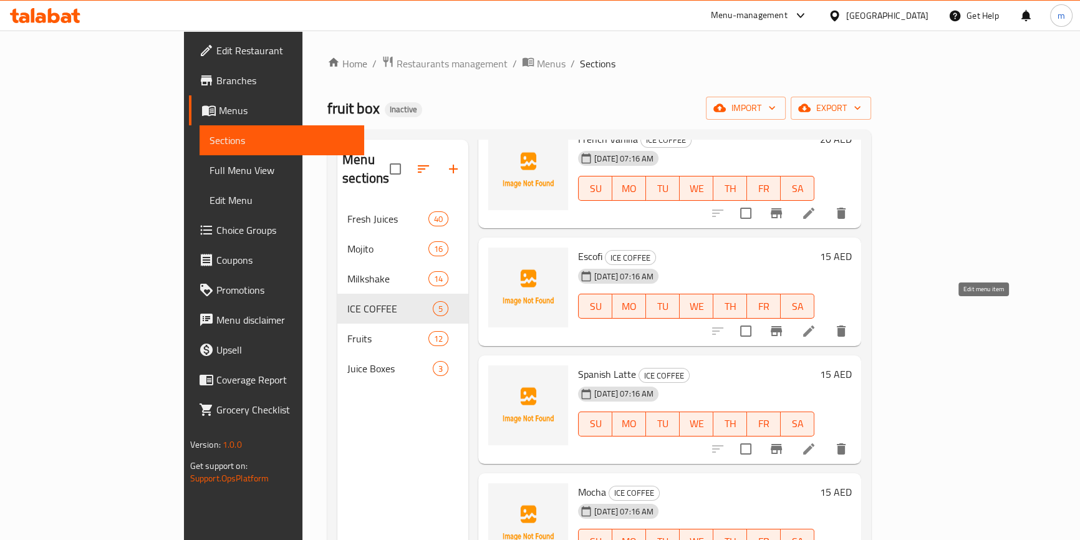
click at [816, 324] on icon at bounding box center [808, 331] width 15 height 15
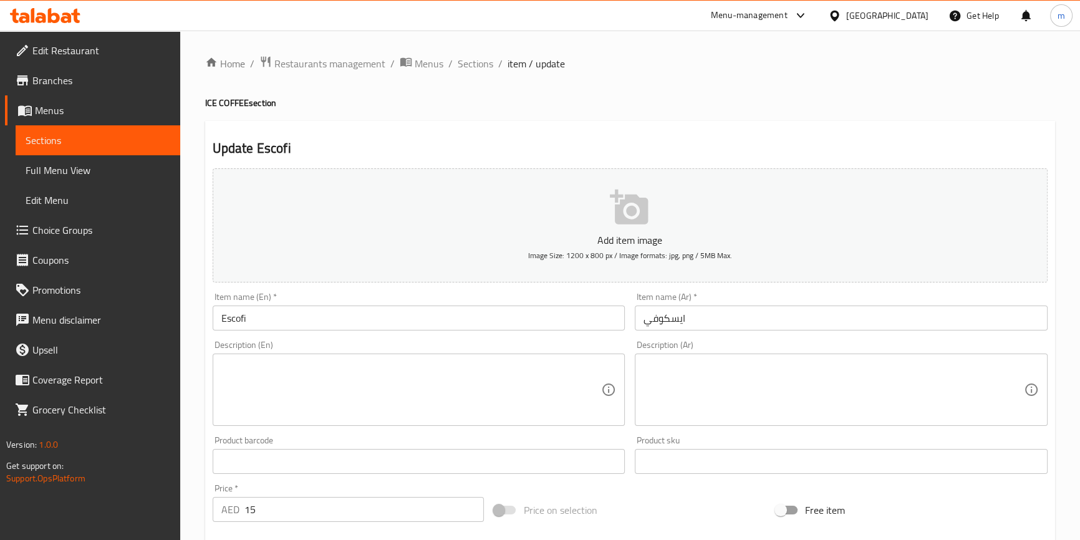
click at [243, 312] on input "Escofi" at bounding box center [419, 318] width 413 height 25
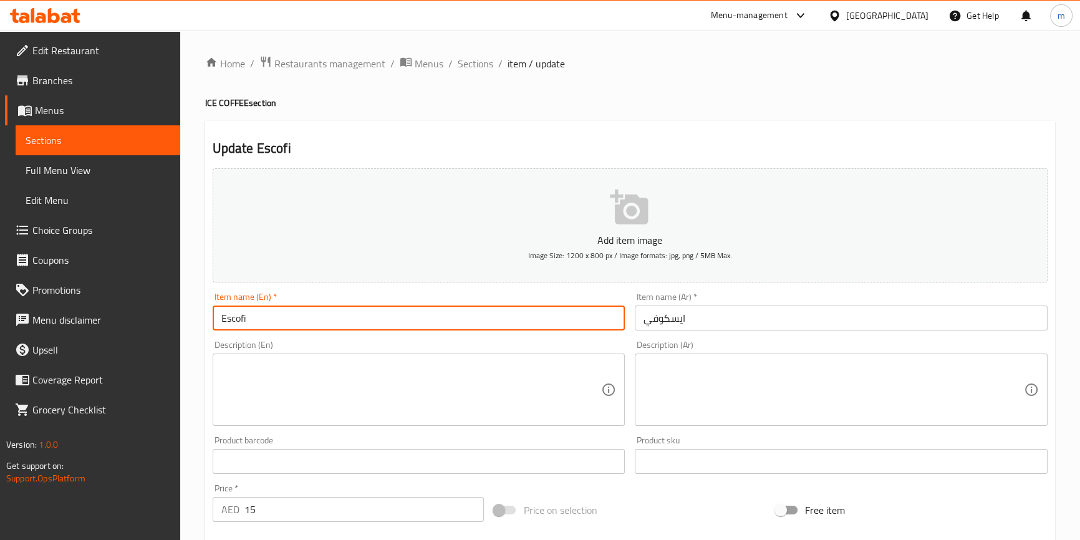
click at [243, 312] on input "Escofi" at bounding box center [419, 318] width 413 height 25
click at [243, 312] on input "i" at bounding box center [419, 318] width 413 height 25
click at [242, 312] on input "ice coffee" at bounding box center [419, 318] width 413 height 25
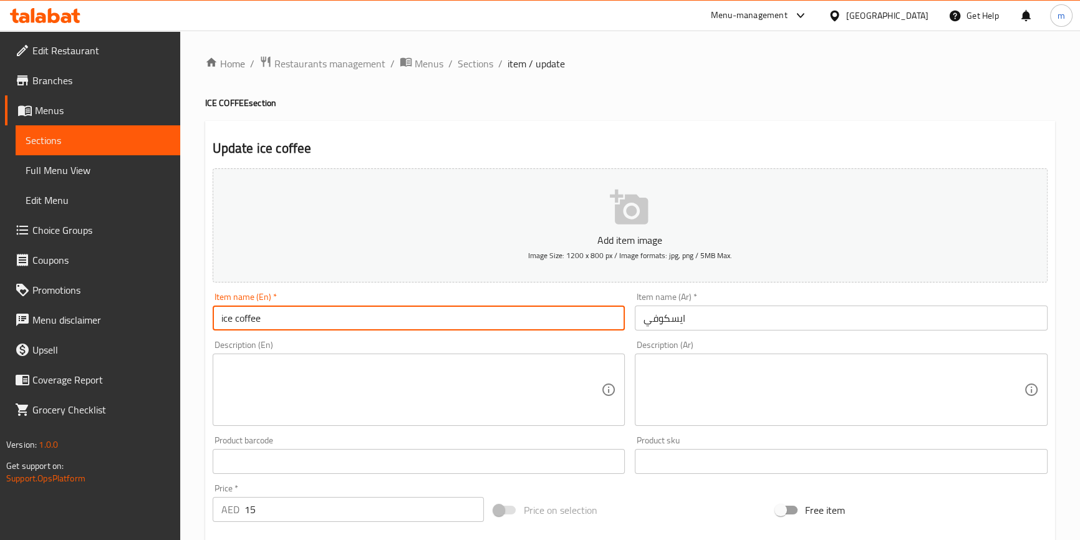
click at [242, 312] on input "ice coffee" at bounding box center [419, 318] width 413 height 25
type input "Ice Coffee"
click at [666, 321] on input "ايسكوفي" at bounding box center [841, 318] width 413 height 25
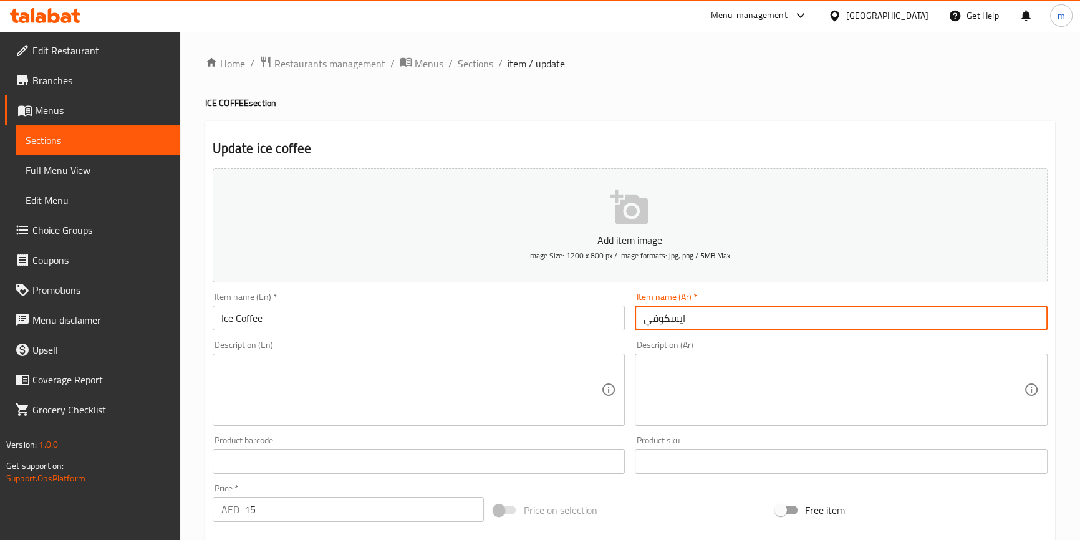
click at [673, 324] on input "ايسكوفي" at bounding box center [841, 318] width 413 height 25
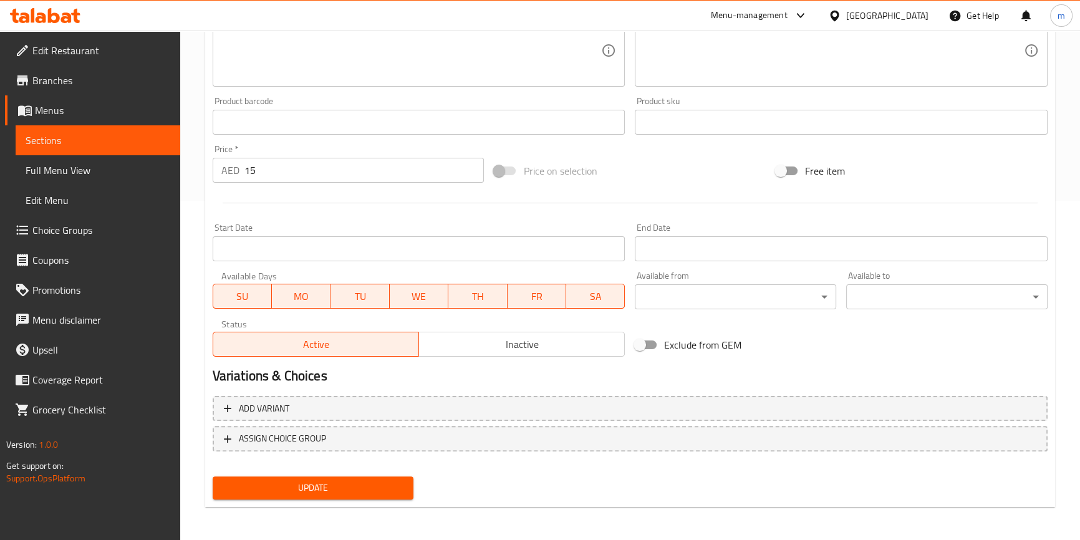
scroll to position [340, 0]
type input "ايس كوفي"
click at [373, 483] on span "Update" at bounding box center [313, 488] width 181 height 16
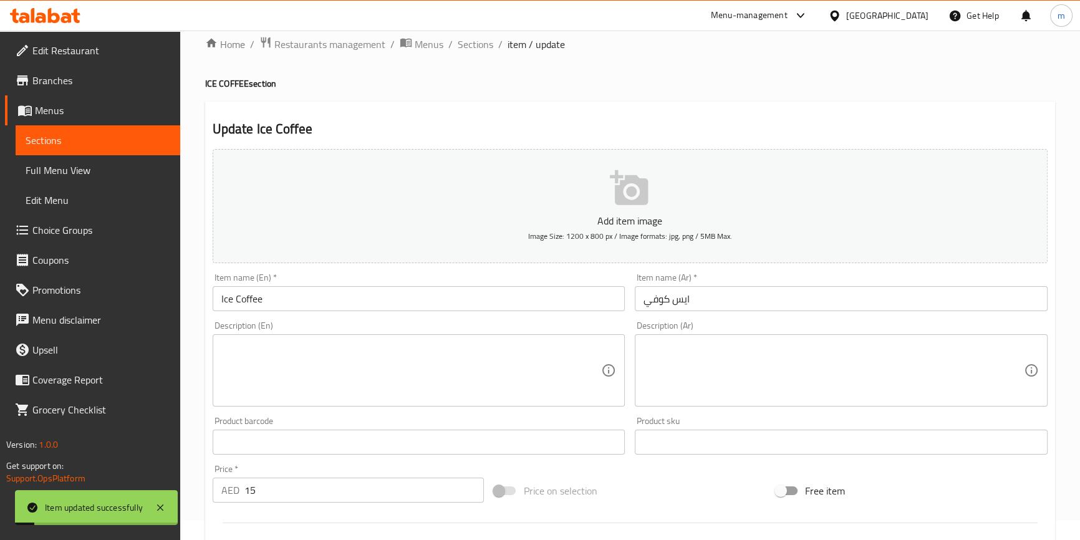
scroll to position [0, 0]
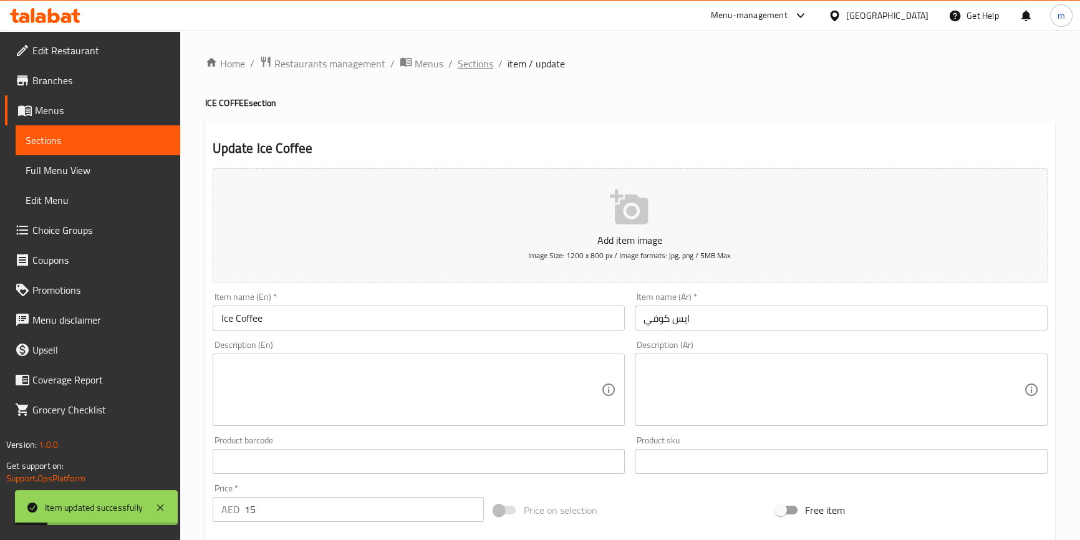
click at [478, 65] on span "Sections" at bounding box center [476, 63] width 36 height 15
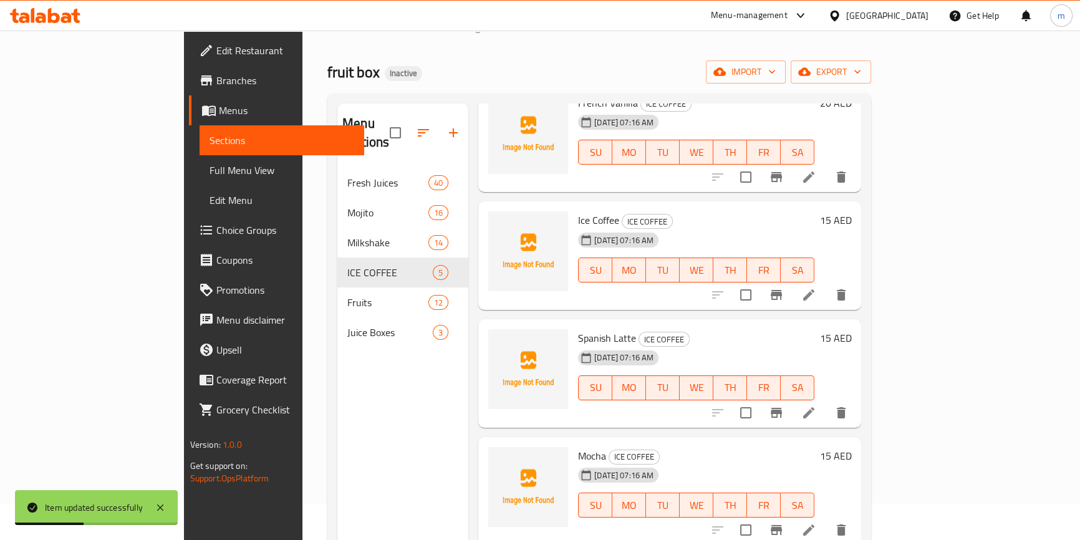
scroll to position [56, 0]
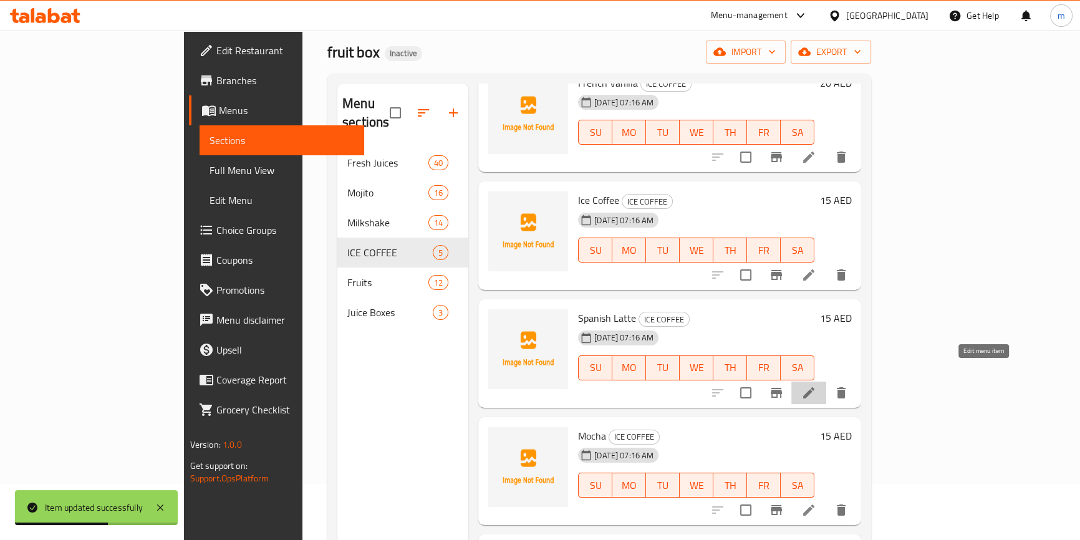
click at [816, 385] on icon at bounding box center [808, 392] width 15 height 15
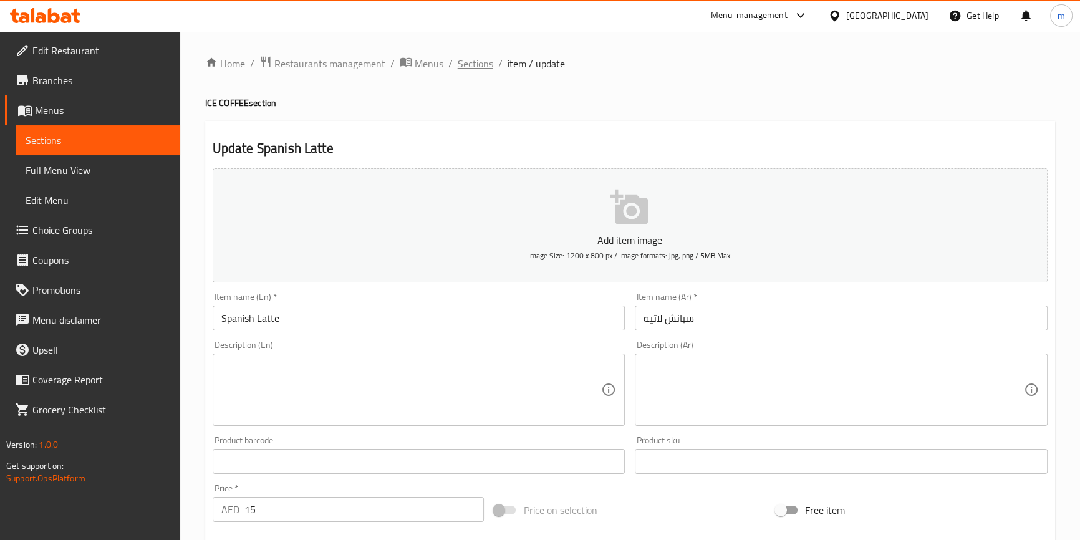
click at [478, 58] on span "Sections" at bounding box center [476, 63] width 36 height 15
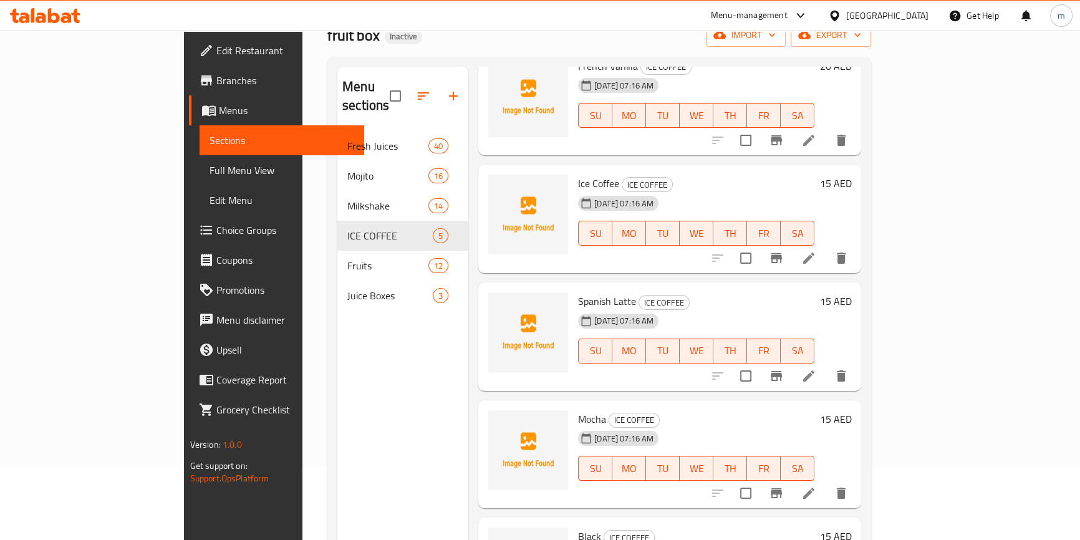
scroll to position [175, 0]
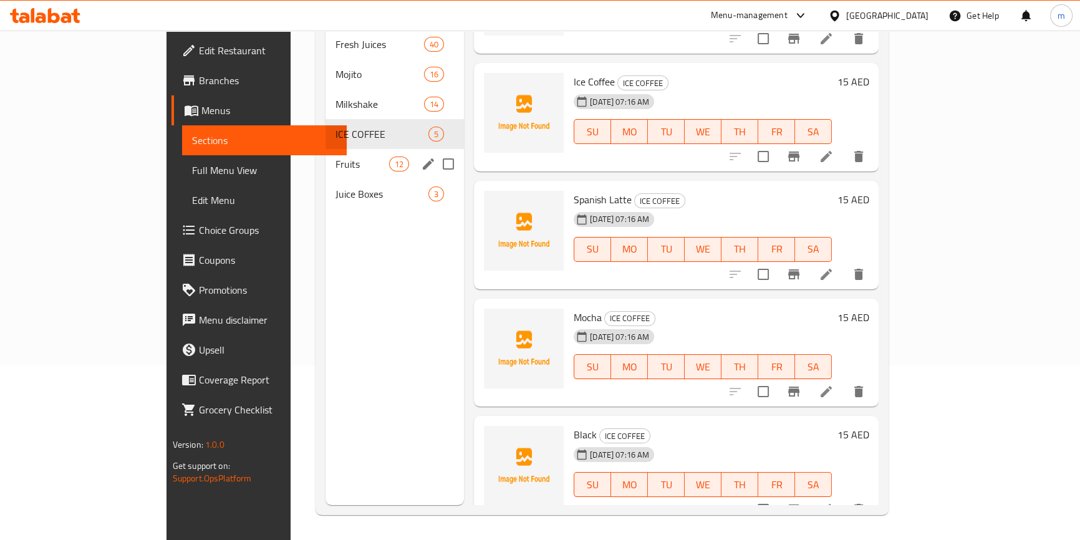
click at [326, 154] on div "Fruits 12" at bounding box center [395, 164] width 138 height 30
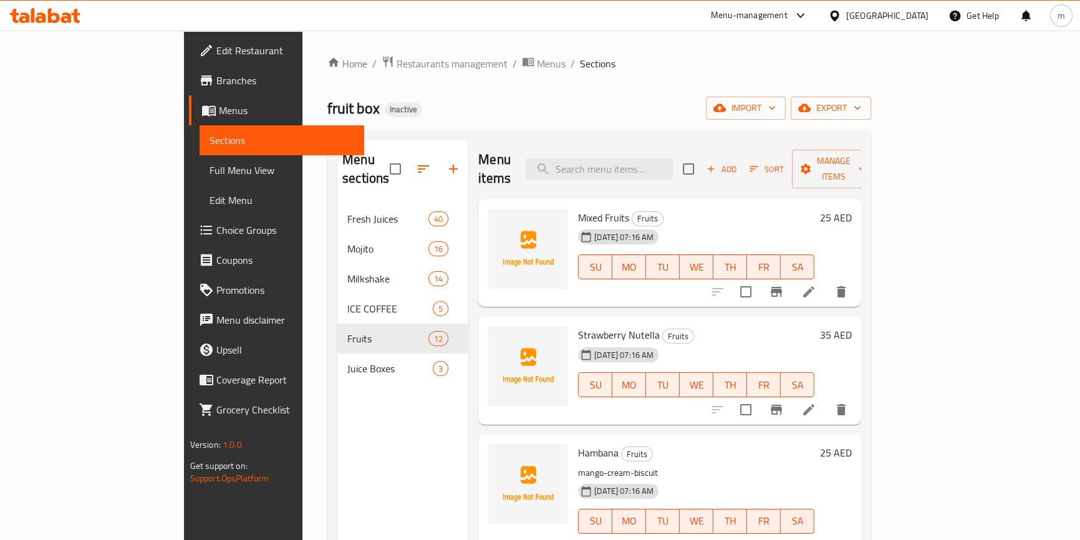
click at [667, 62] on ol "Home / Restaurants management / Menus / Sections" at bounding box center [599, 64] width 544 height 16
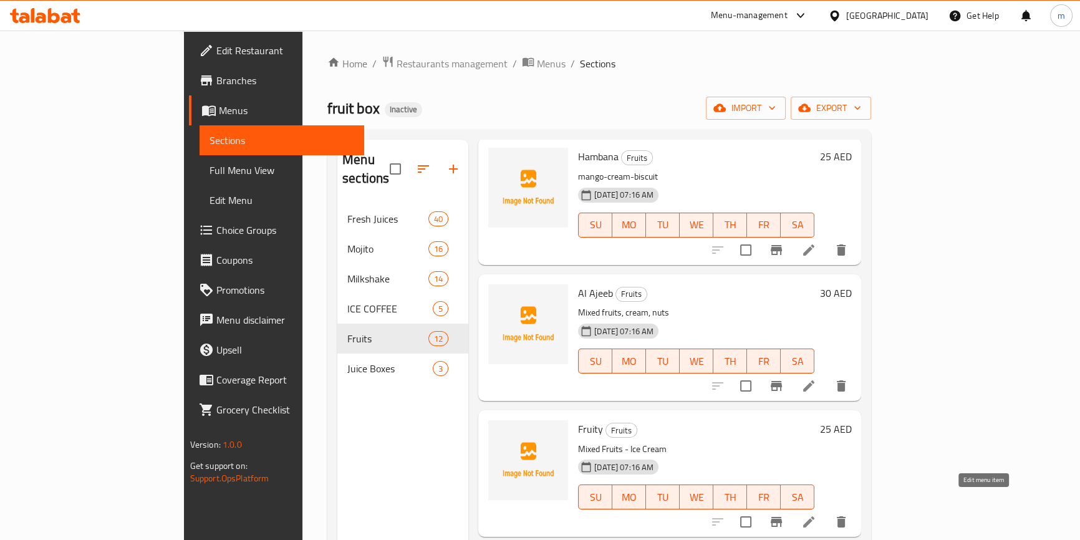
click at [815, 516] on icon at bounding box center [808, 521] width 11 height 11
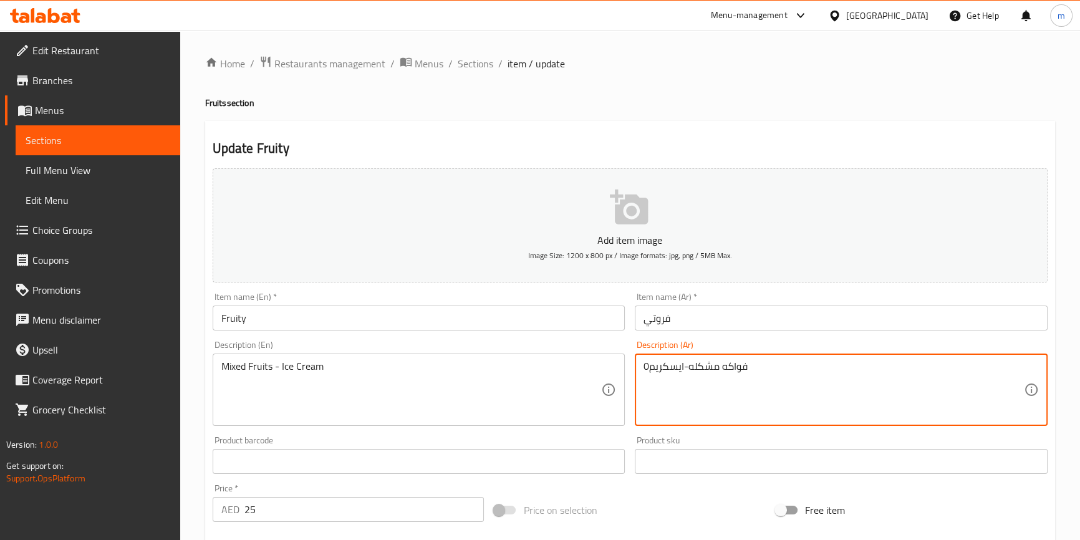
drag, startPoint x: 649, startPoint y: 367, endPoint x: 640, endPoint y: 370, distance: 9.9
click at [948, 372] on textarea "فواكه مشكله-ايسكريم" at bounding box center [834, 389] width 380 height 59
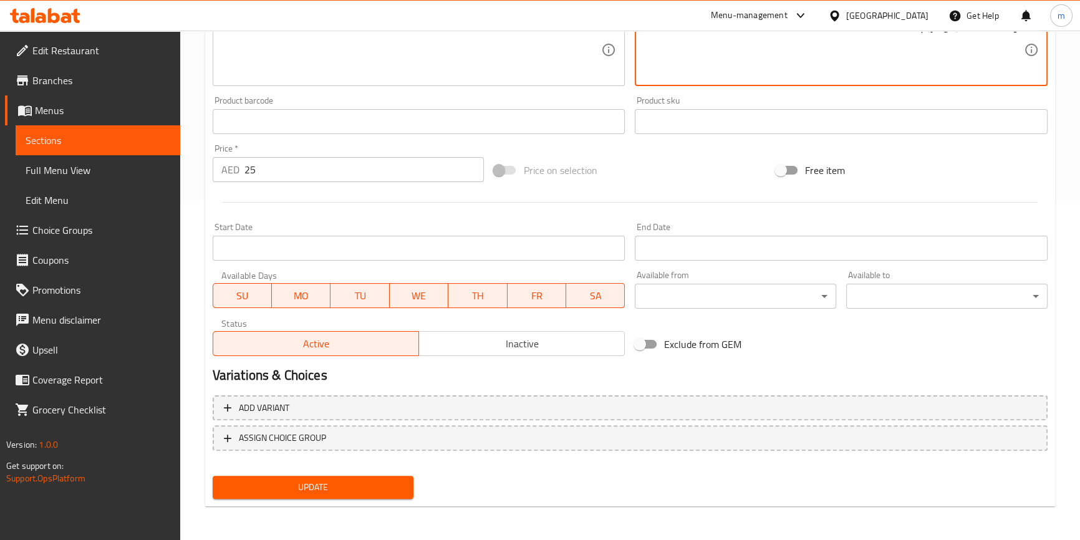
type textarea "فواكه مشكله-ايس كريم"
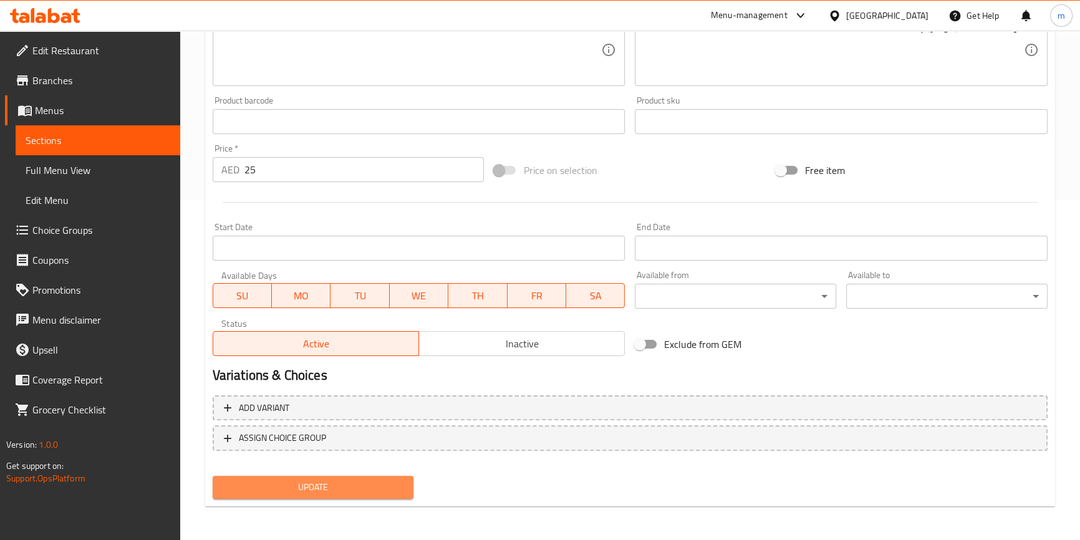
click at [375, 490] on span "Update" at bounding box center [313, 488] width 181 height 16
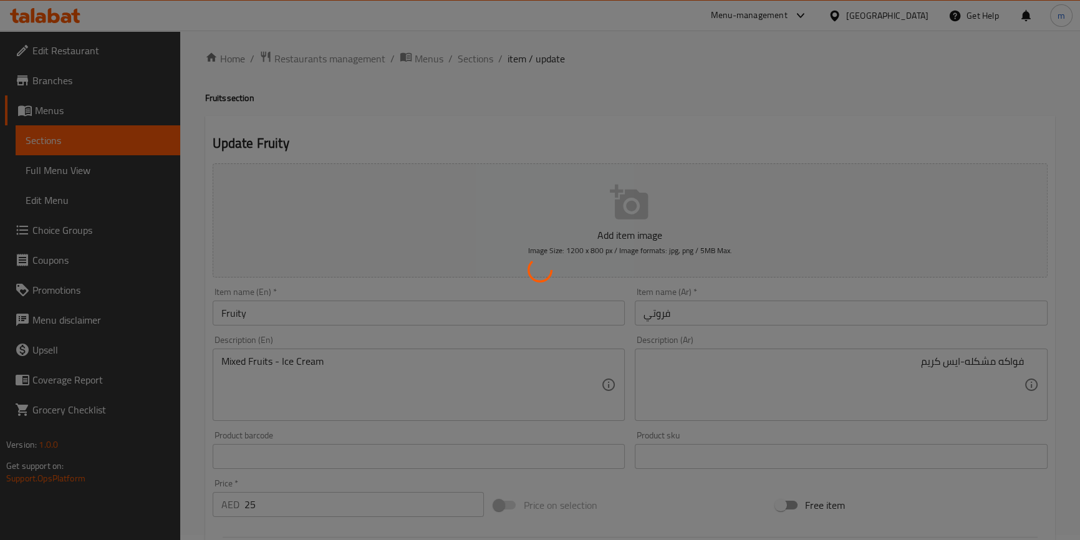
scroll to position [0, 0]
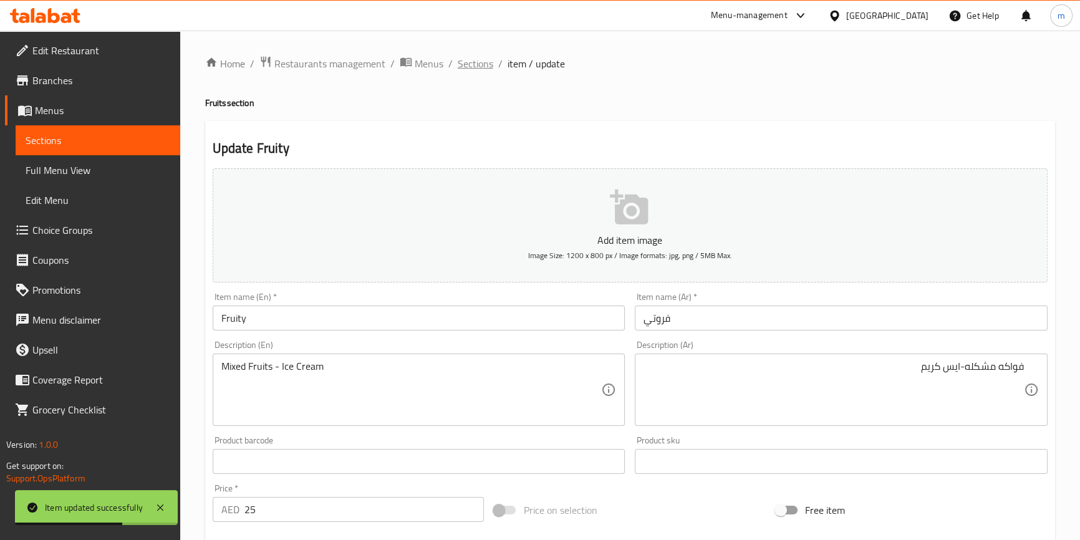
click at [480, 68] on span "Sections" at bounding box center [476, 63] width 36 height 15
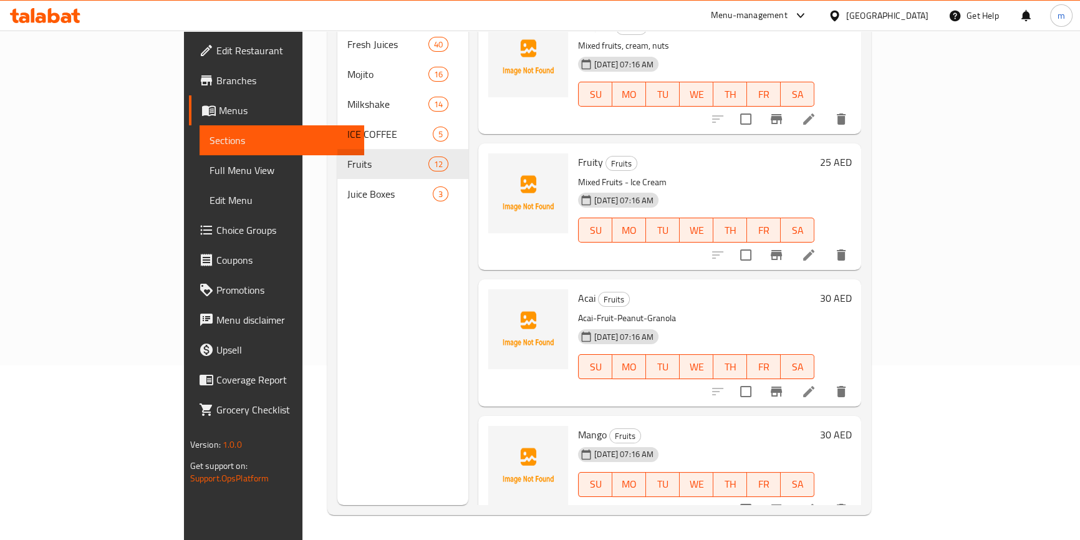
scroll to position [409, 0]
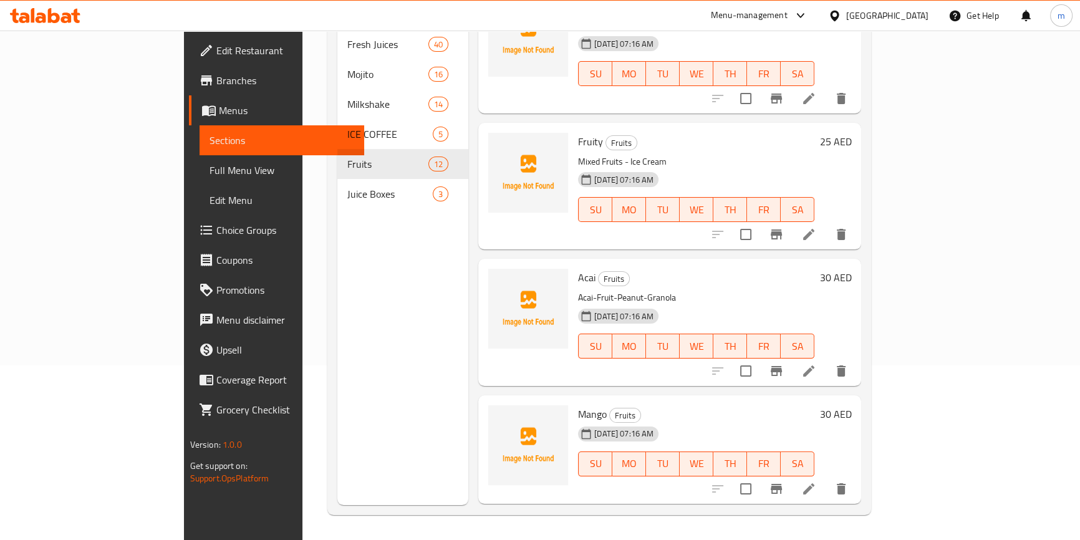
click at [826, 478] on li at bounding box center [808, 489] width 35 height 22
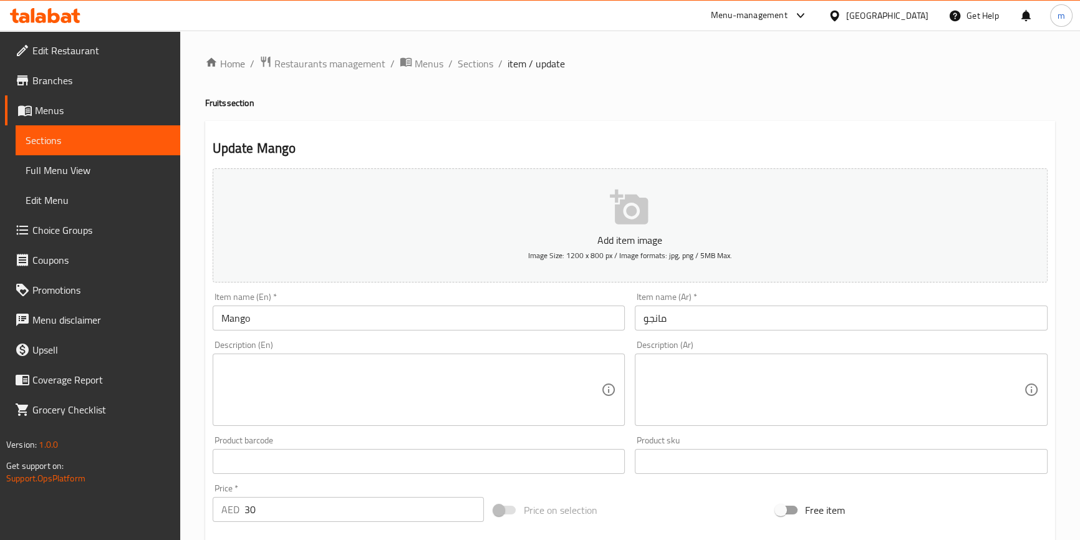
click at [216, 107] on h4 "Fruits section" at bounding box center [630, 103] width 850 height 12
copy h4 "Fruits"
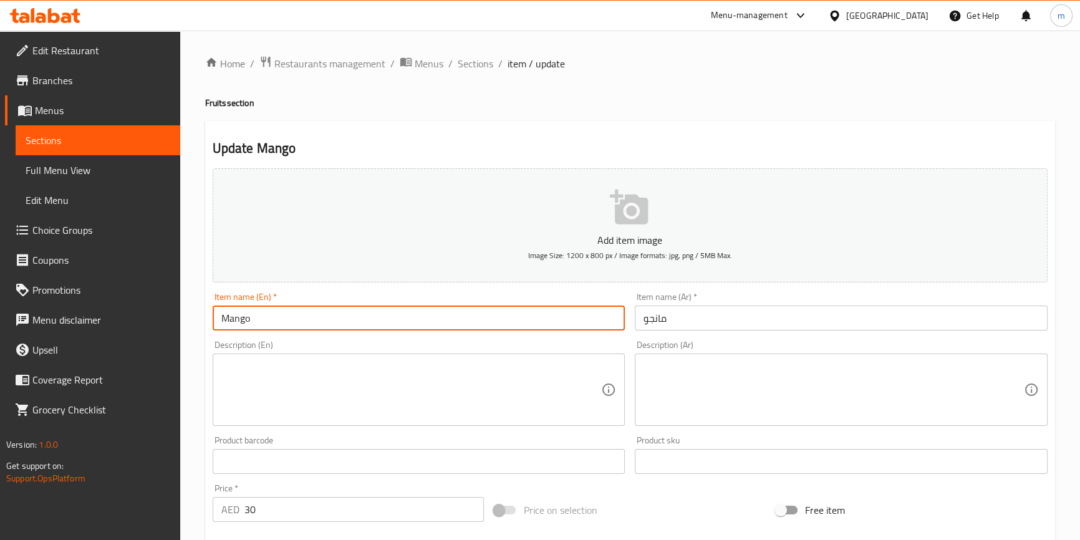
click at [302, 316] on input "Mango" at bounding box center [419, 318] width 413 height 25
paste input "Fruits"
type input "Mango Fruit"
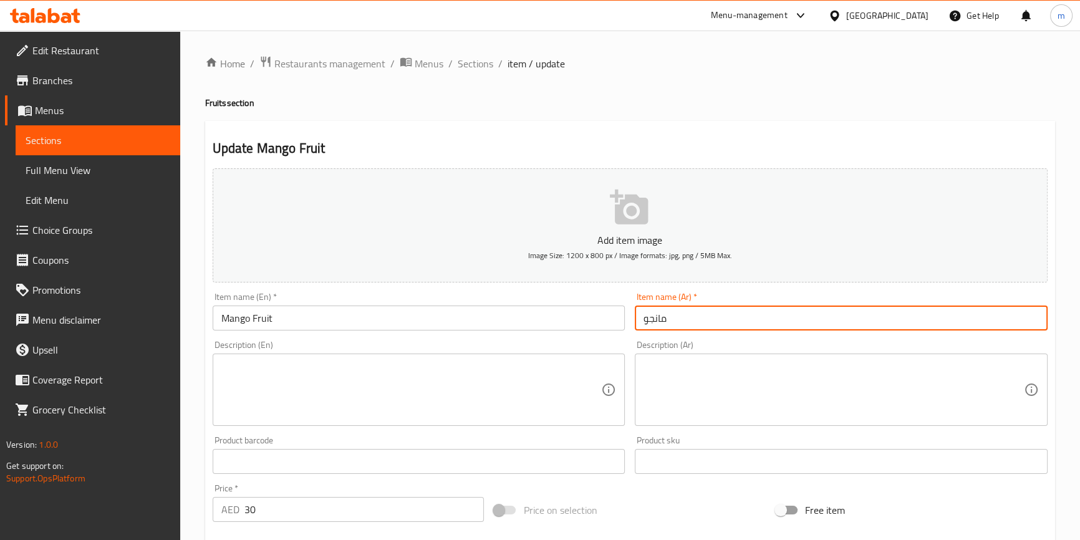
click at [668, 322] on input "مانجو" at bounding box center [841, 318] width 413 height 25
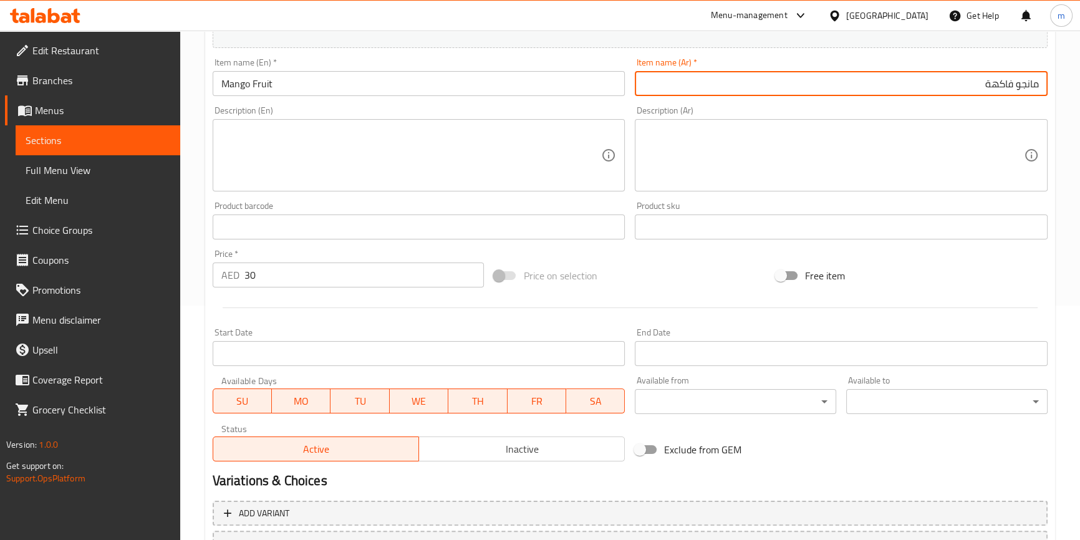
scroll to position [340, 0]
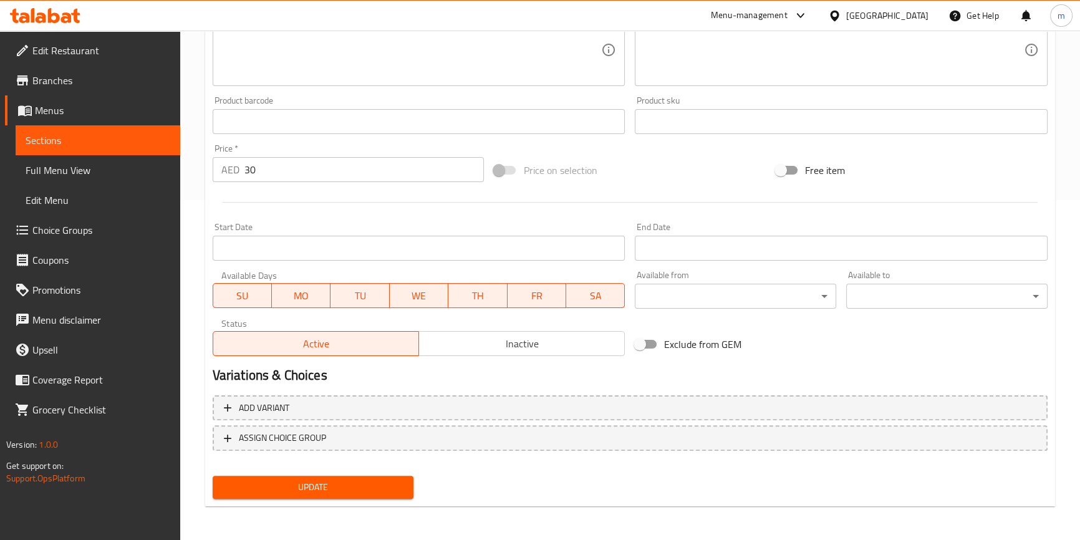
type input "مانجو فاكهة"
click at [331, 482] on span "Update" at bounding box center [313, 488] width 181 height 16
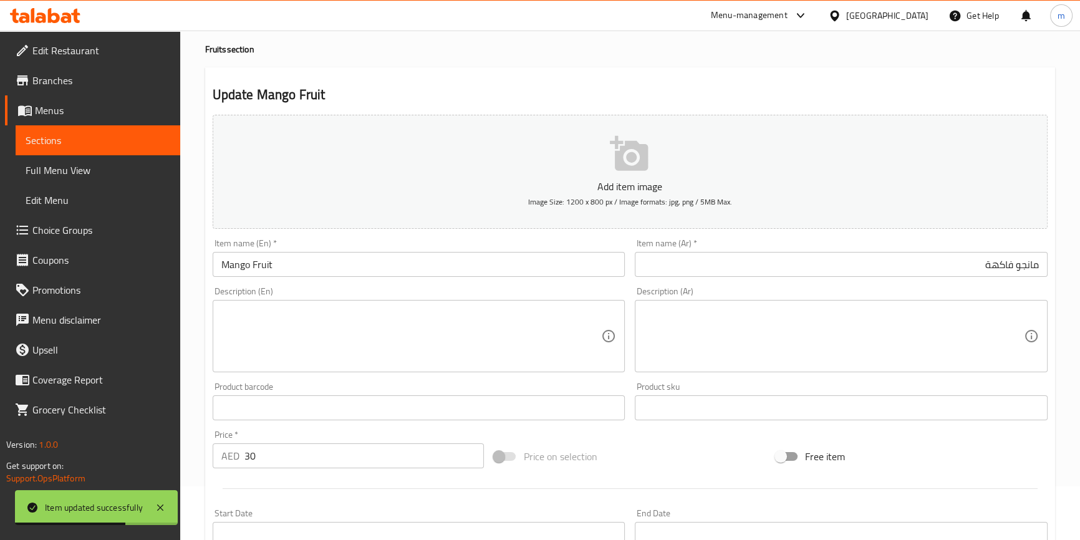
scroll to position [0, 0]
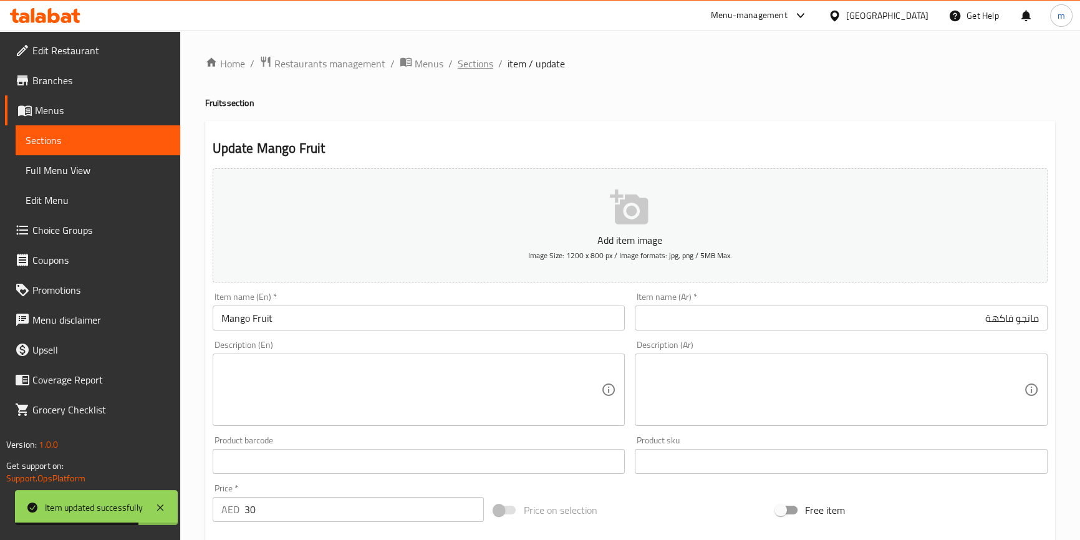
click at [468, 71] on span "Sections" at bounding box center [476, 63] width 36 height 15
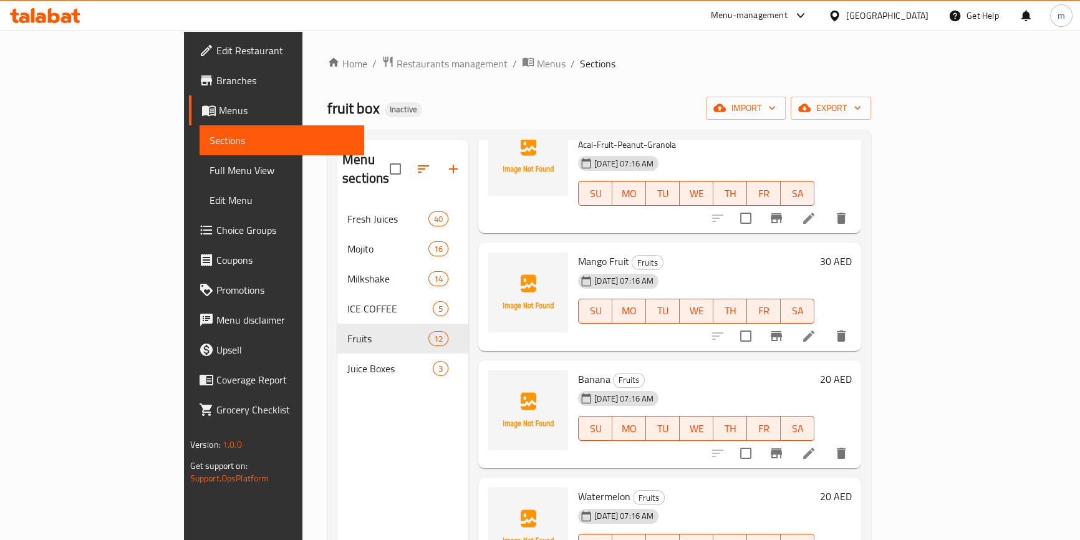
scroll to position [850, 0]
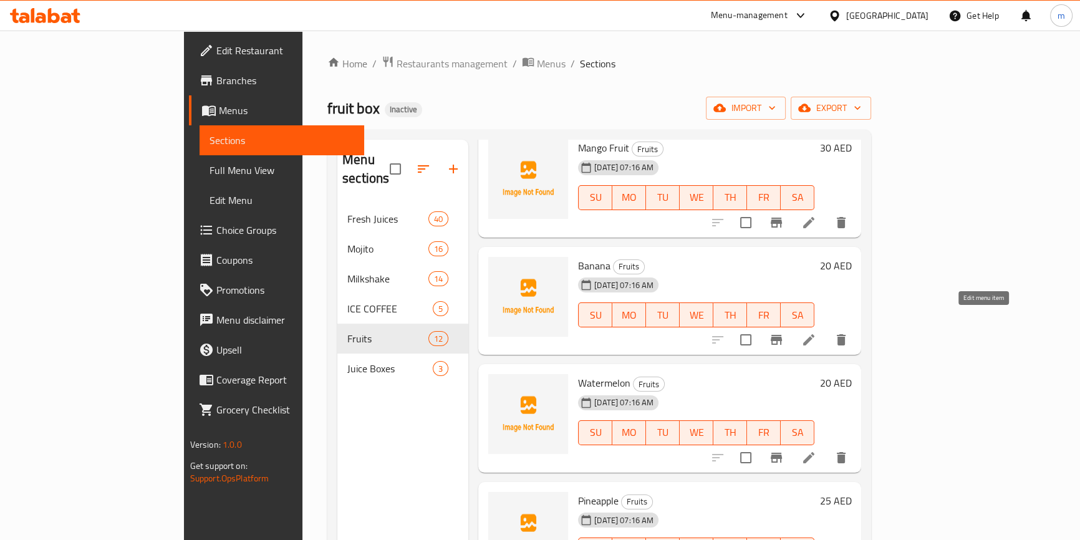
click at [816, 332] on icon at bounding box center [808, 339] width 15 height 15
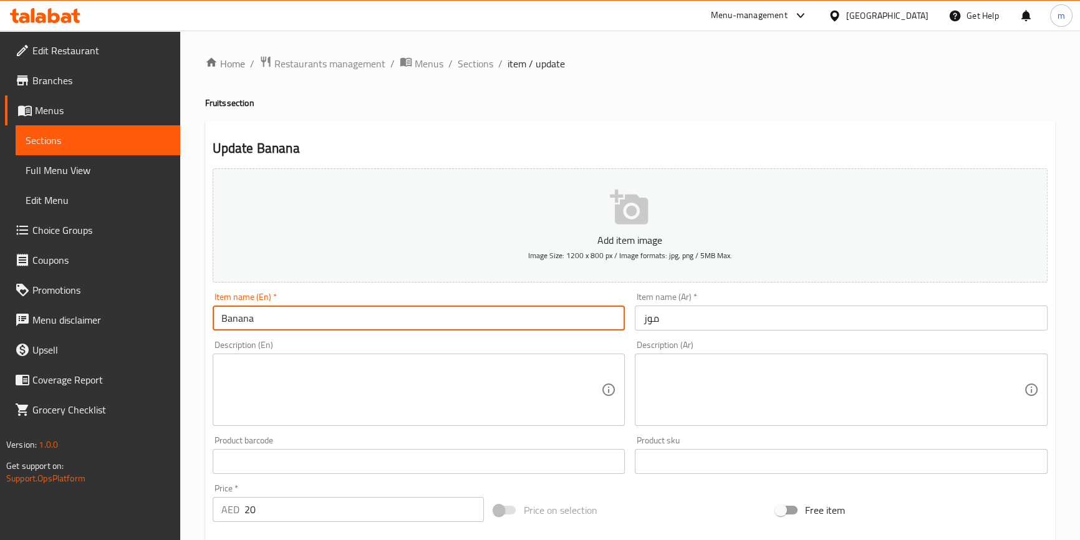
click at [297, 314] on input "Banana" at bounding box center [419, 318] width 413 height 25
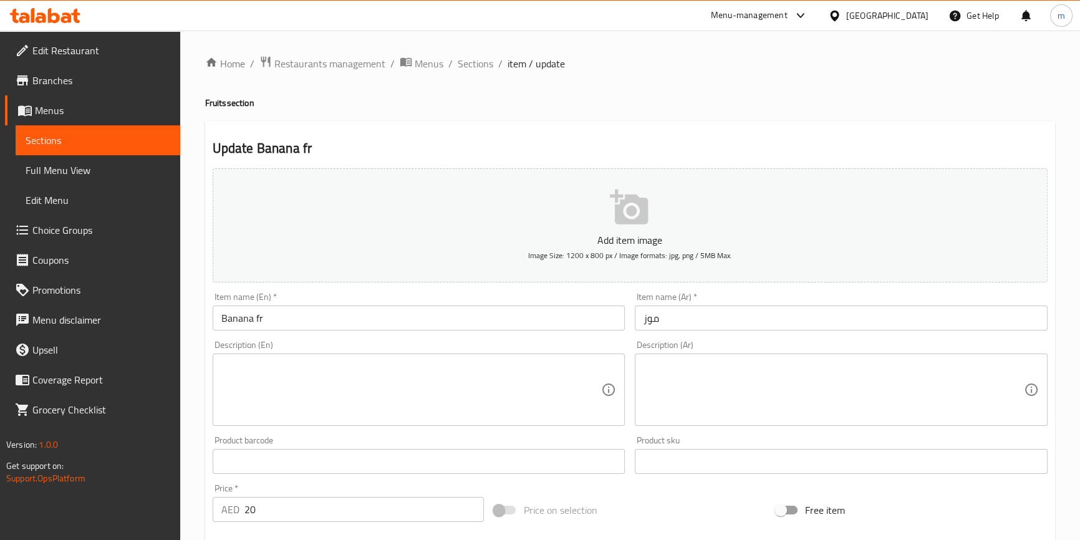
click at [218, 104] on h4 "Fruits section" at bounding box center [630, 103] width 850 height 12
copy h4 "Fruits"
click at [249, 316] on input "Banana fr" at bounding box center [419, 318] width 413 height 25
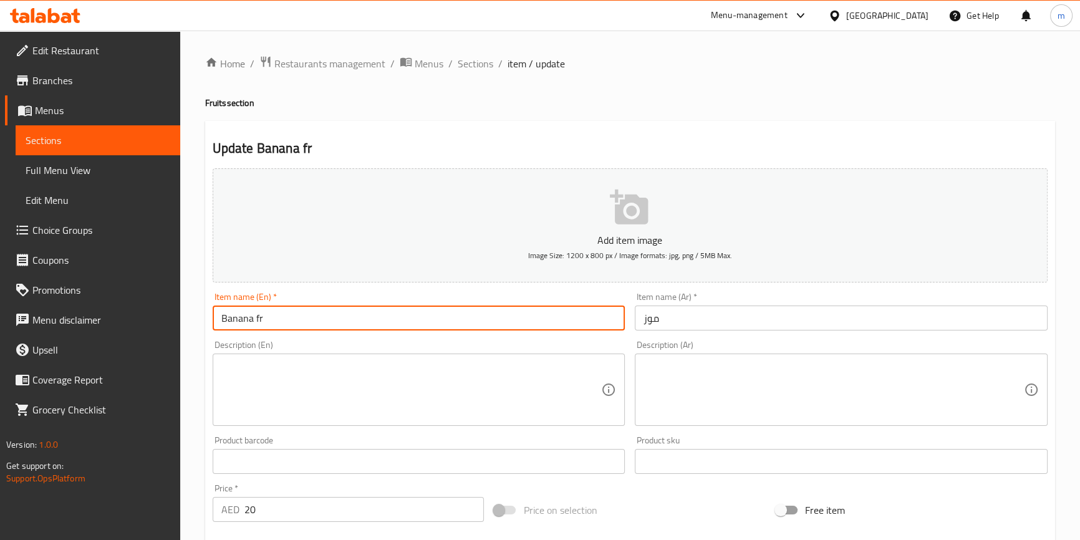
click at [254, 317] on input "Banana fr" at bounding box center [419, 318] width 413 height 25
drag, startPoint x: 255, startPoint y: 316, endPoint x: 281, endPoint y: 318, distance: 26.3
click at [281, 318] on input "Banana rf" at bounding box center [419, 318] width 413 height 25
paste input "Fruits"
type input "Banana Fruit"
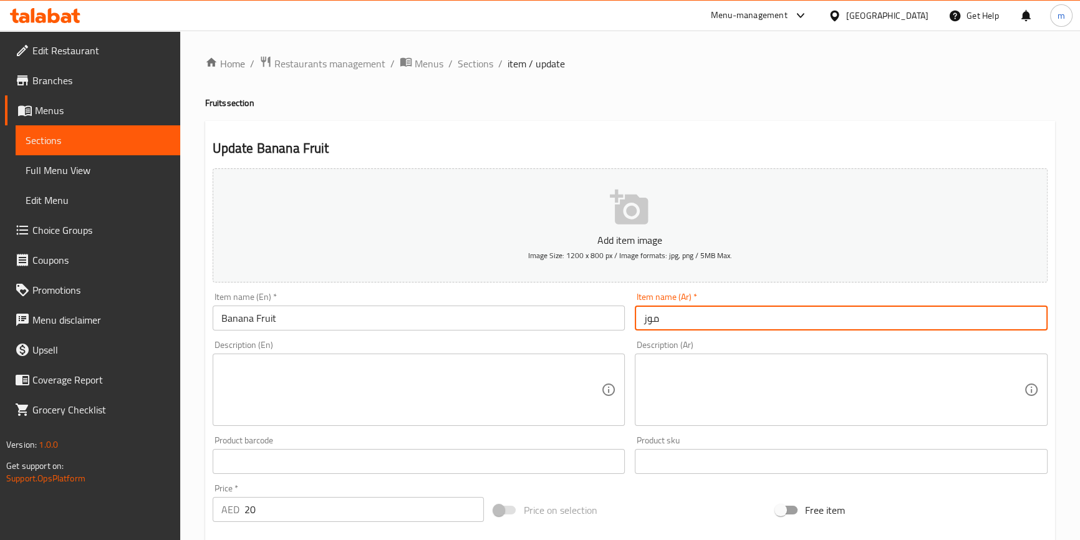
click at [665, 322] on input "موز" at bounding box center [841, 318] width 413 height 25
click at [1010, 326] on input "موز فتكهة" at bounding box center [841, 318] width 413 height 25
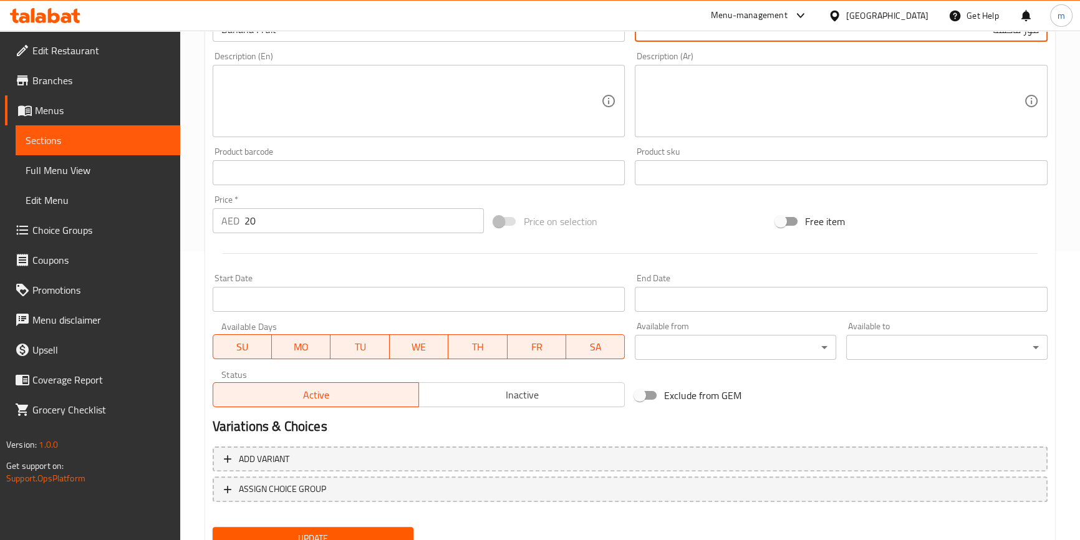
scroll to position [340, 0]
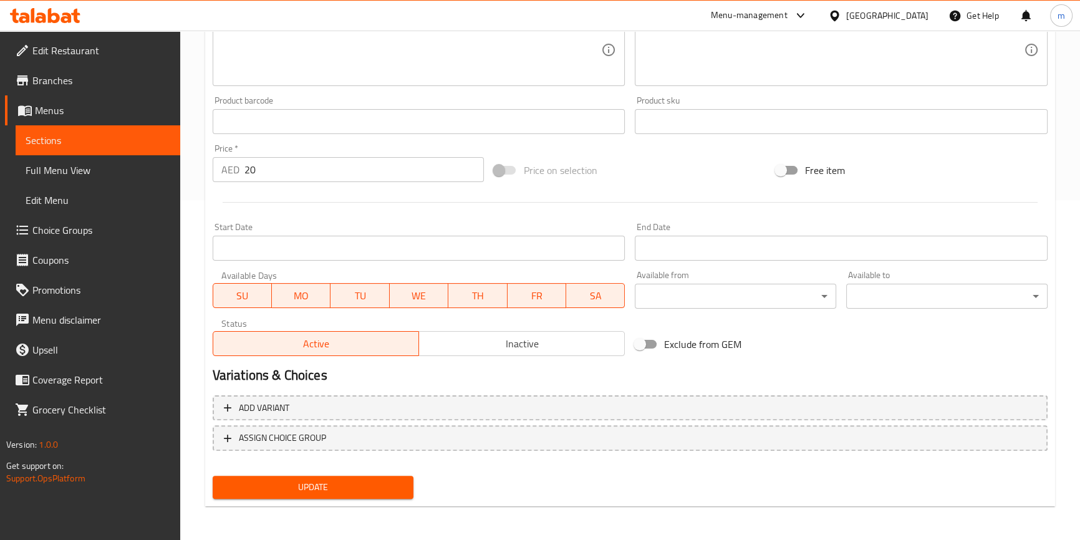
type input "موز فاكهة"
click at [395, 488] on span "Update" at bounding box center [313, 488] width 181 height 16
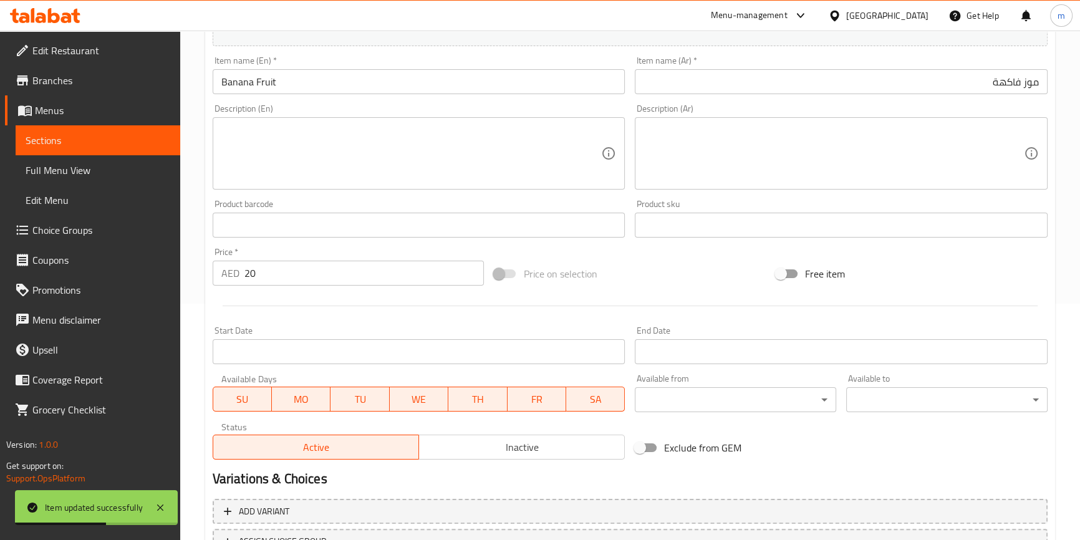
scroll to position [0, 0]
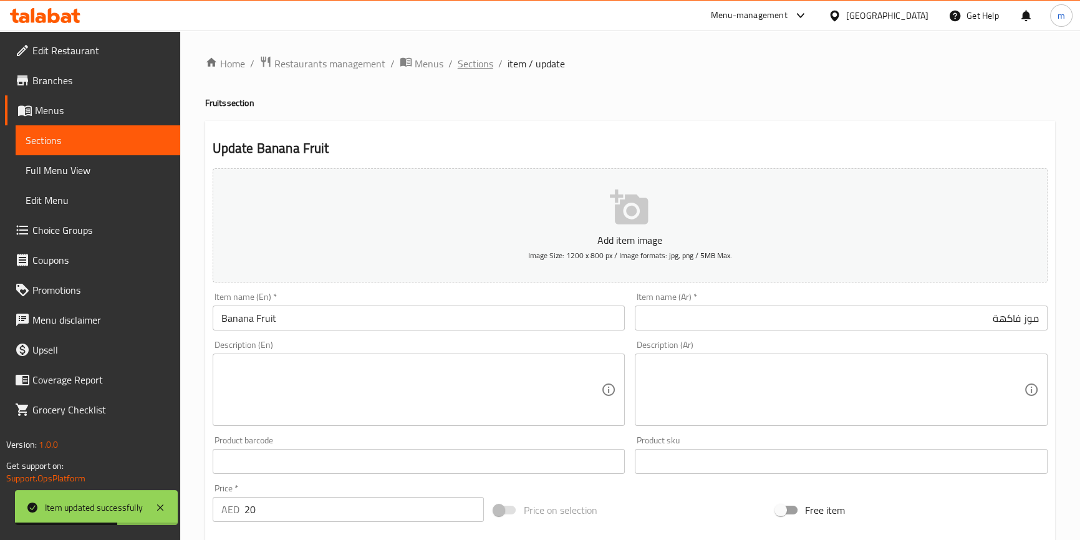
click at [478, 59] on span "Sections" at bounding box center [476, 63] width 36 height 15
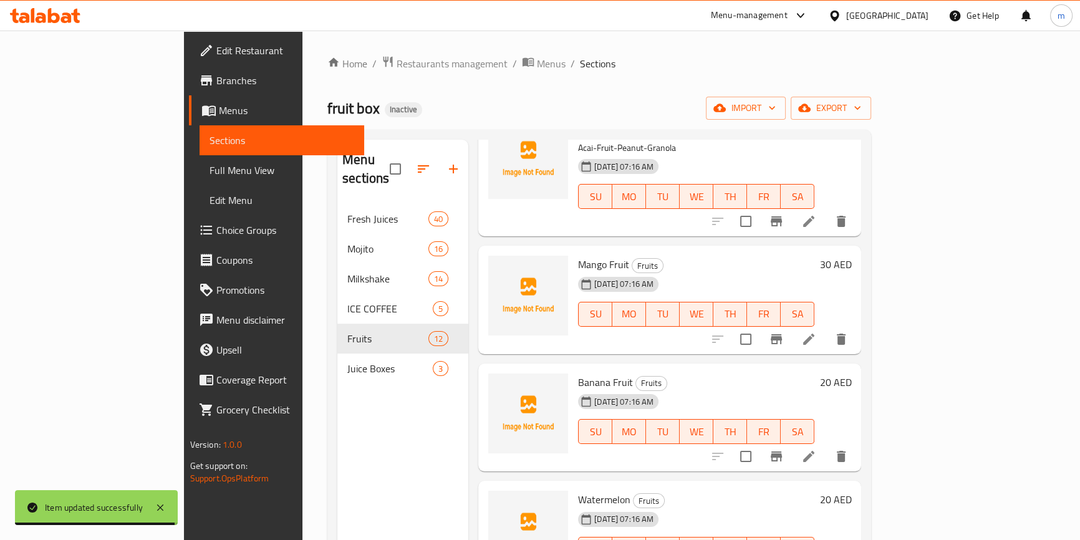
scroll to position [850, 0]
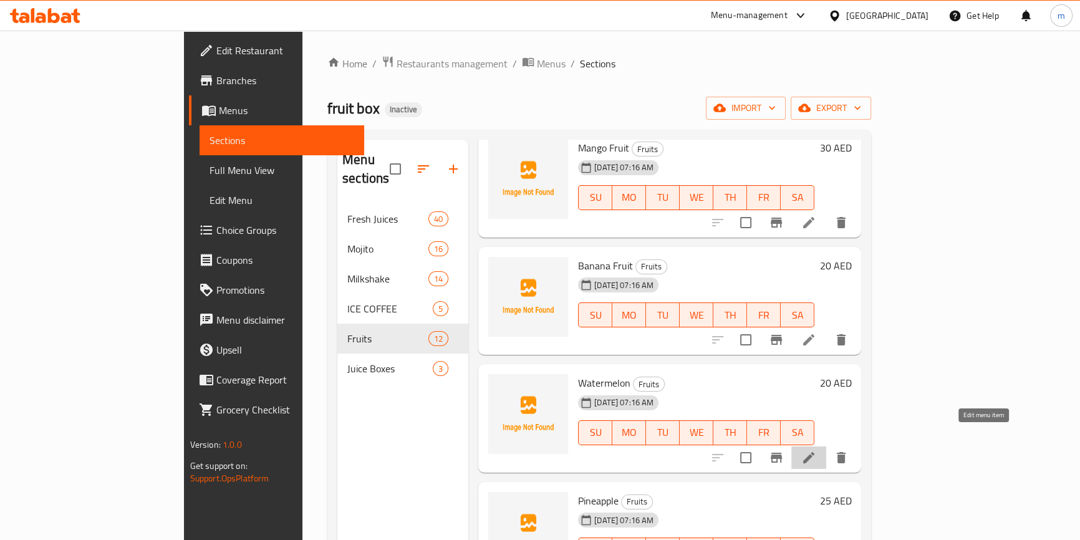
click at [815, 452] on icon at bounding box center [808, 457] width 11 height 11
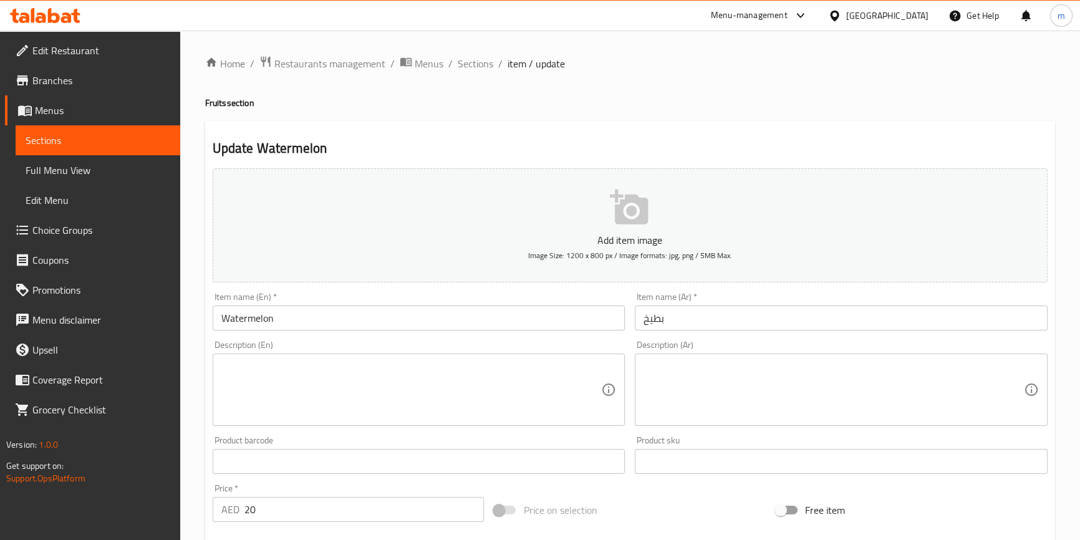
click at [208, 102] on h4 "Fruits section" at bounding box center [630, 103] width 850 height 12
copy h4 "Fruits"
click at [360, 319] on input "Watermelon" at bounding box center [419, 318] width 413 height 25
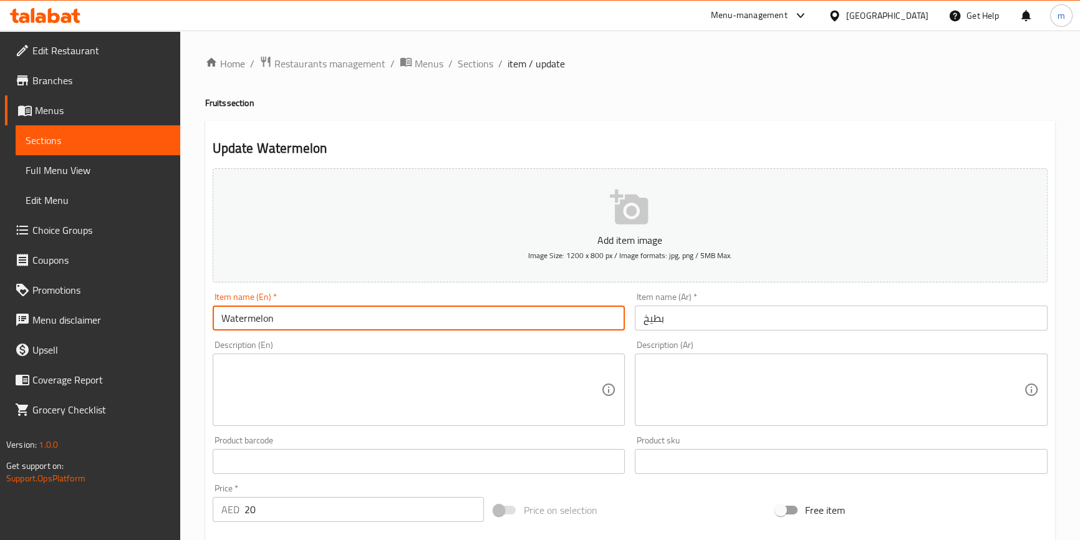
paste input "Fruits"
type input "Watermelon Fruits"
click at [671, 324] on input "بطيخ" at bounding box center [841, 318] width 413 height 25
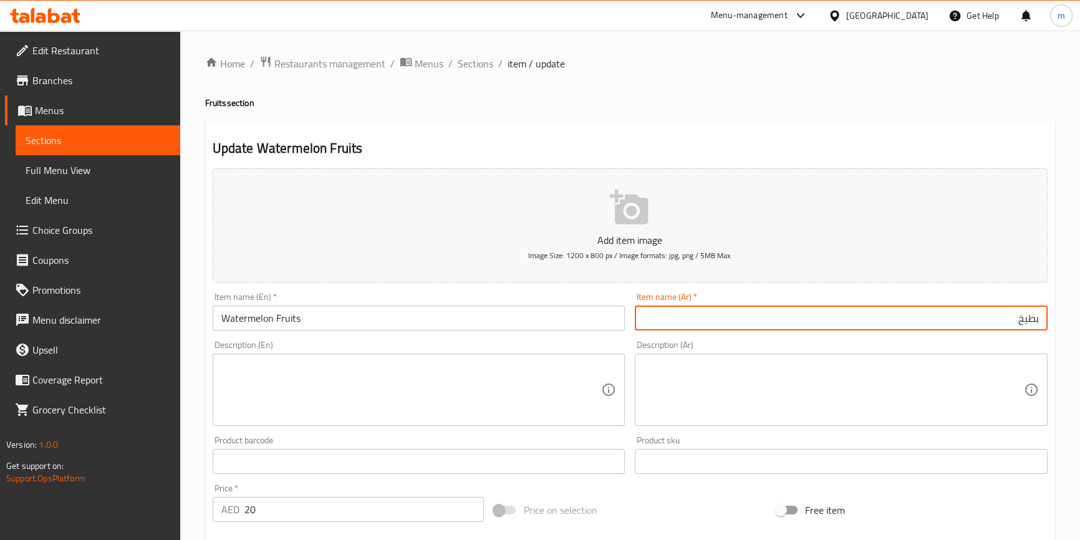
drag, startPoint x: 671, startPoint y: 324, endPoint x: 901, endPoint y: 324, distance: 230.1
click at [901, 324] on input "بطيخ" at bounding box center [841, 318] width 413 height 25
click at [1010, 319] on input "بطيخ فكهة" at bounding box center [841, 318] width 413 height 25
click at [1010, 319] on input "بطيخ فاكهة" at bounding box center [841, 318] width 413 height 25
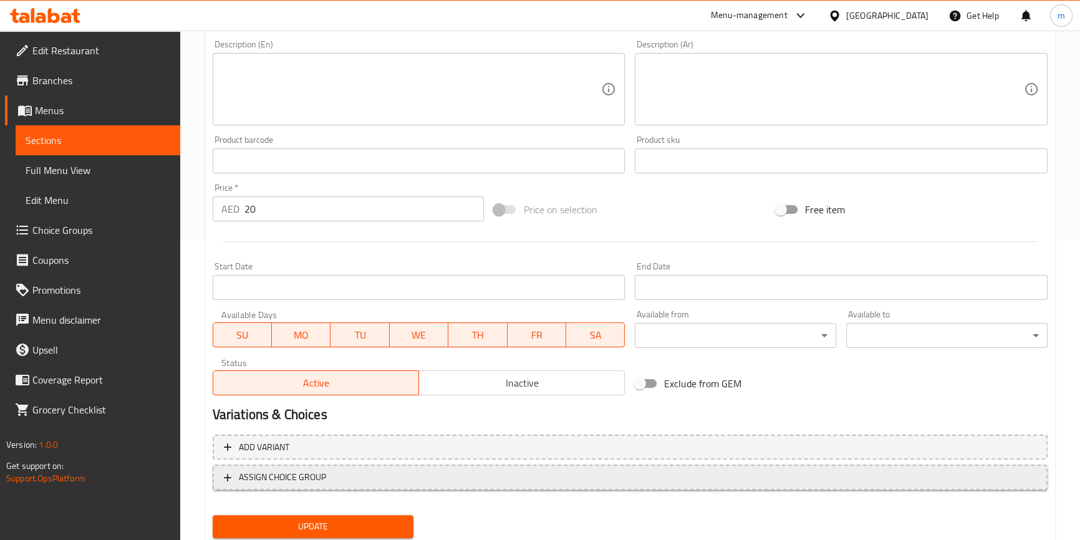
scroll to position [340, 0]
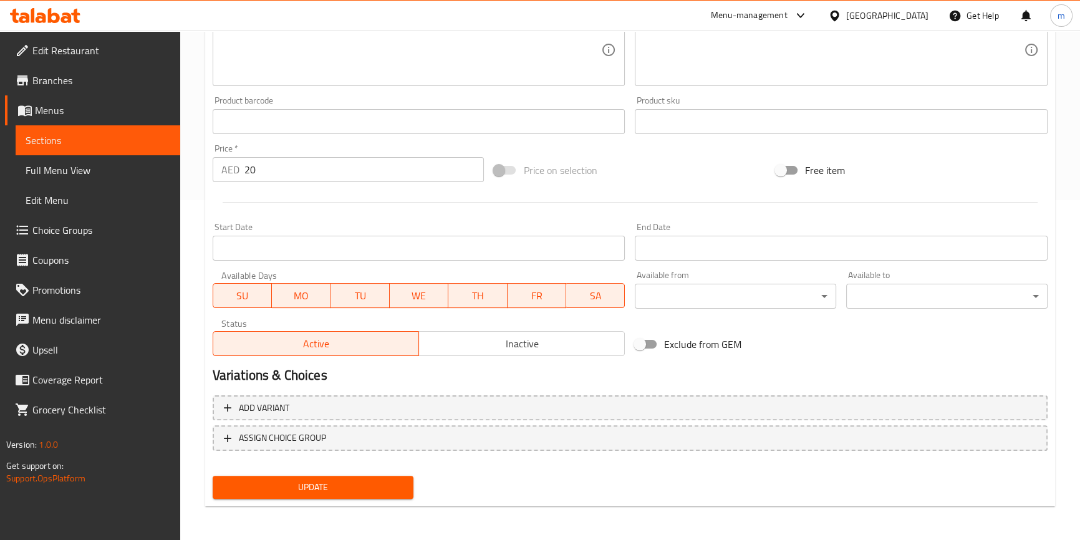
type input "بطيخ فاكهة"
click at [404, 487] on button "Update" at bounding box center [313, 487] width 201 height 23
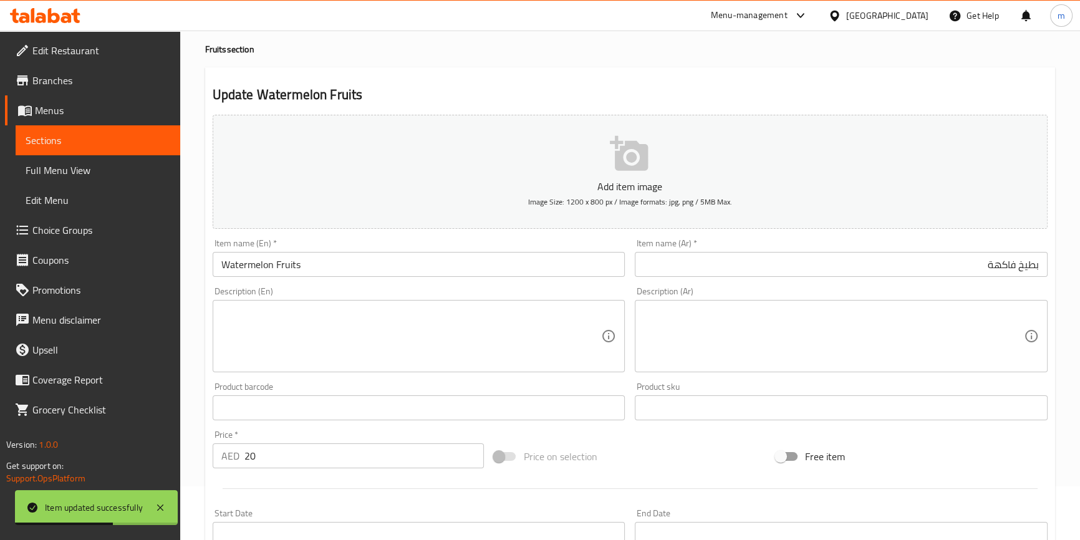
scroll to position [0, 0]
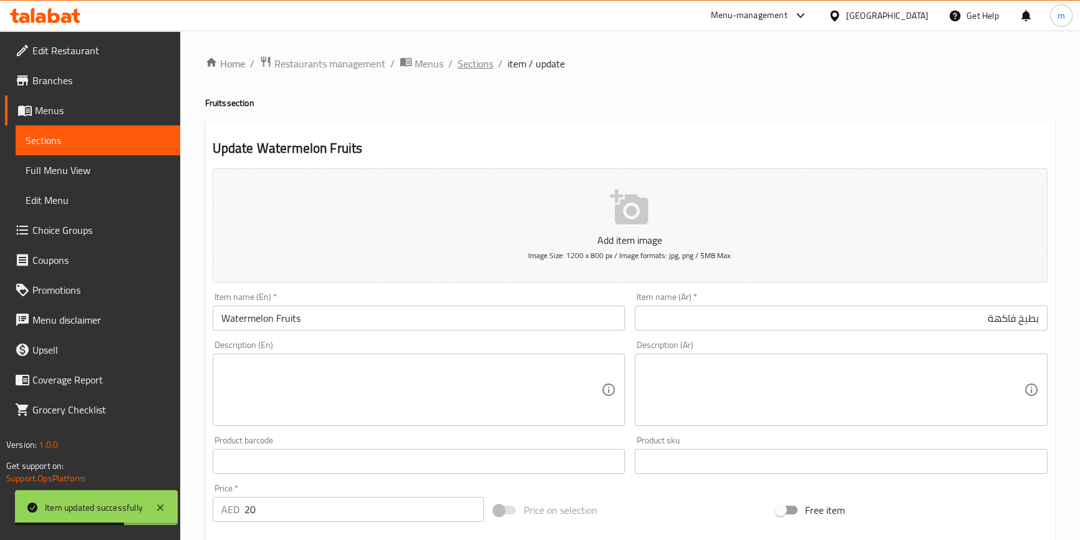
click at [466, 60] on span "Sections" at bounding box center [476, 63] width 36 height 15
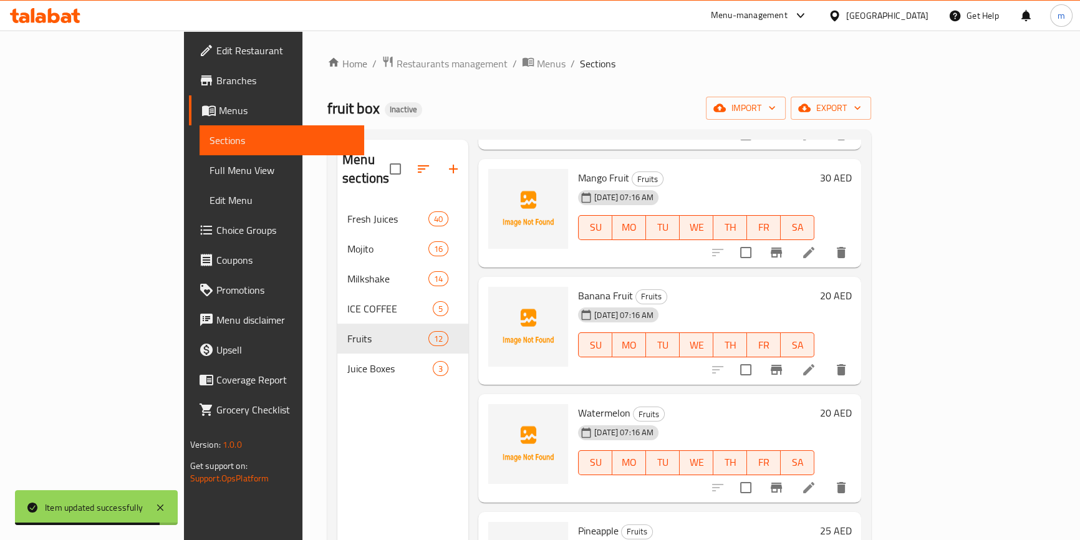
scroll to position [964, 0]
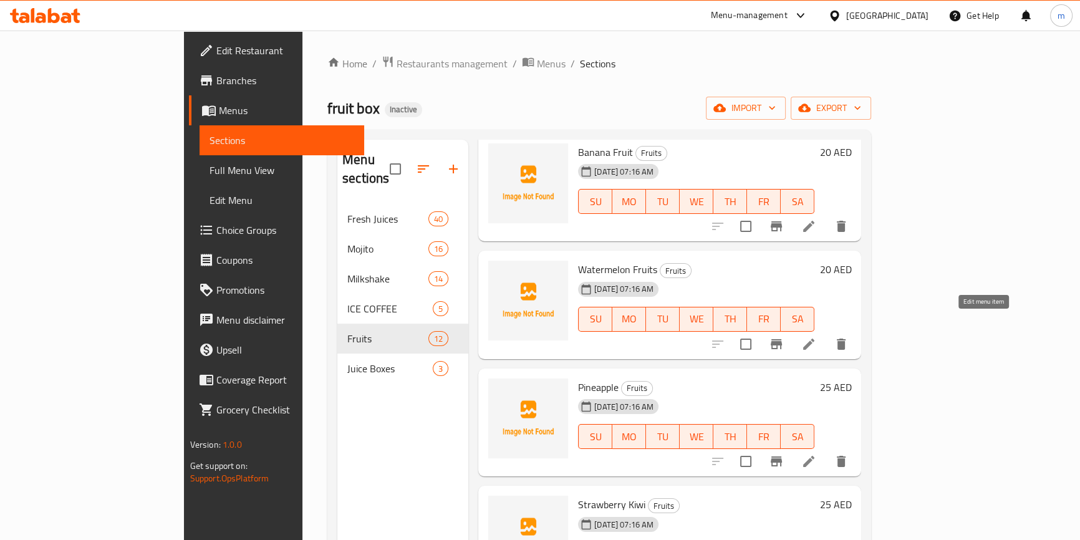
click at [815, 339] on icon at bounding box center [808, 344] width 11 height 11
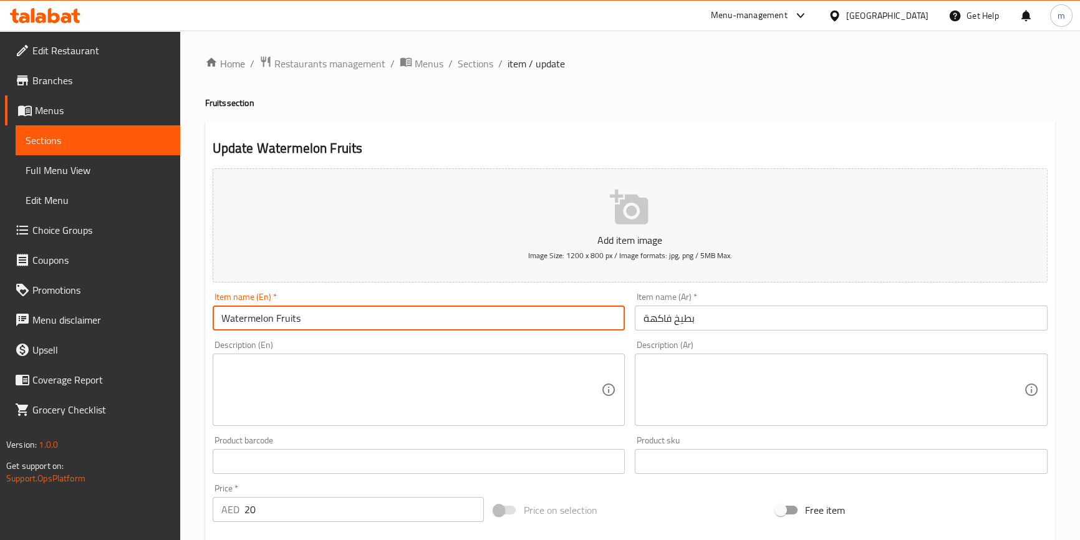
click at [342, 326] on input "Watermelon Fruits" at bounding box center [419, 318] width 413 height 25
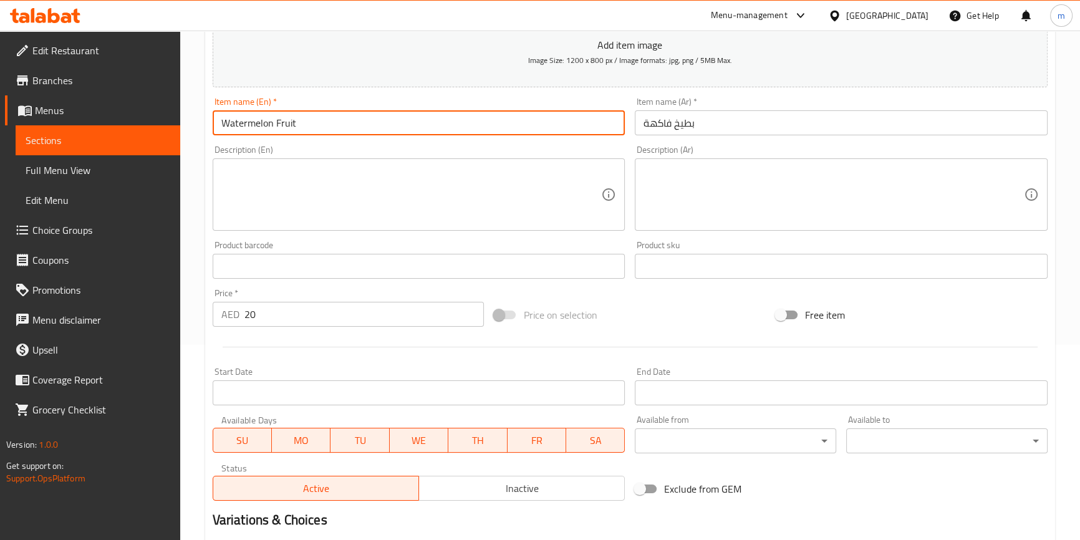
scroll to position [340, 0]
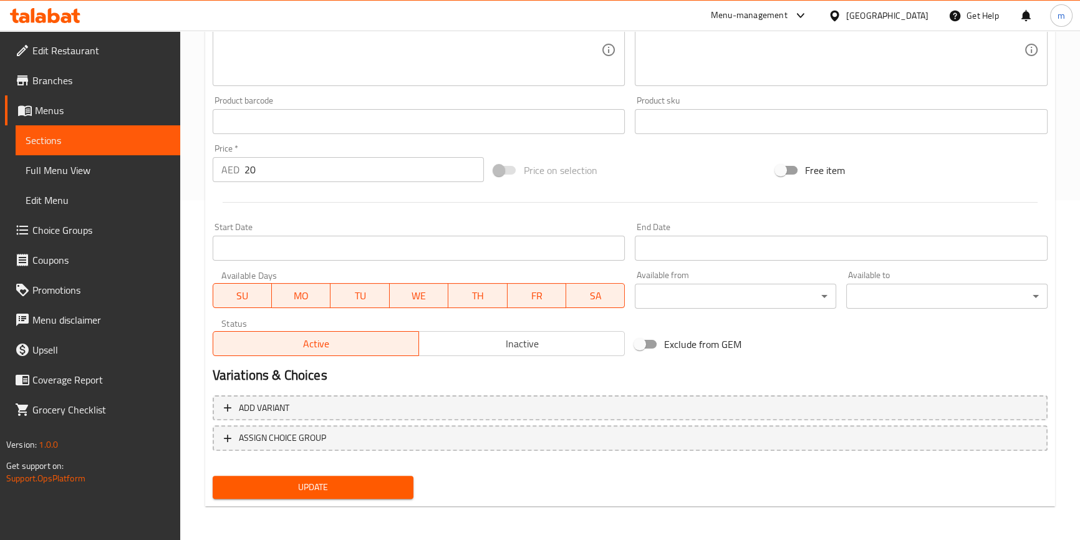
type input "Watermelon Fruit"
click at [387, 493] on span "Update" at bounding box center [313, 488] width 181 height 16
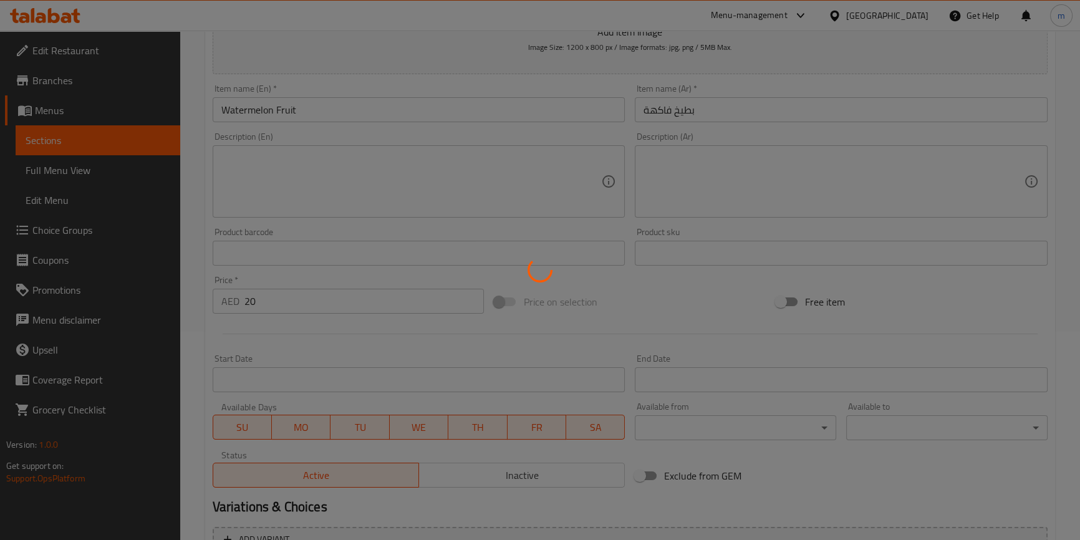
scroll to position [0, 0]
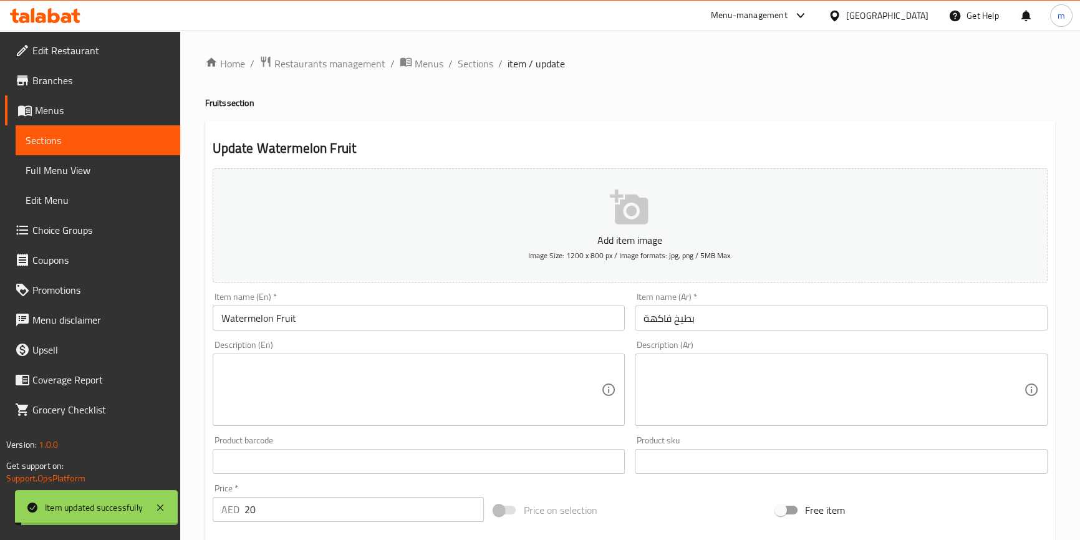
click at [481, 60] on span "Sections" at bounding box center [476, 63] width 36 height 15
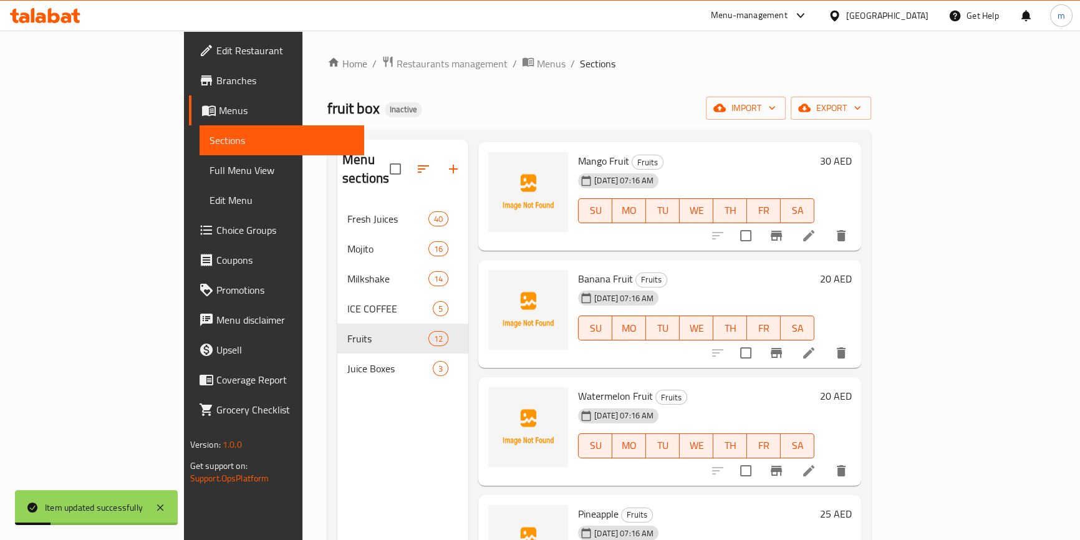
scroll to position [964, 0]
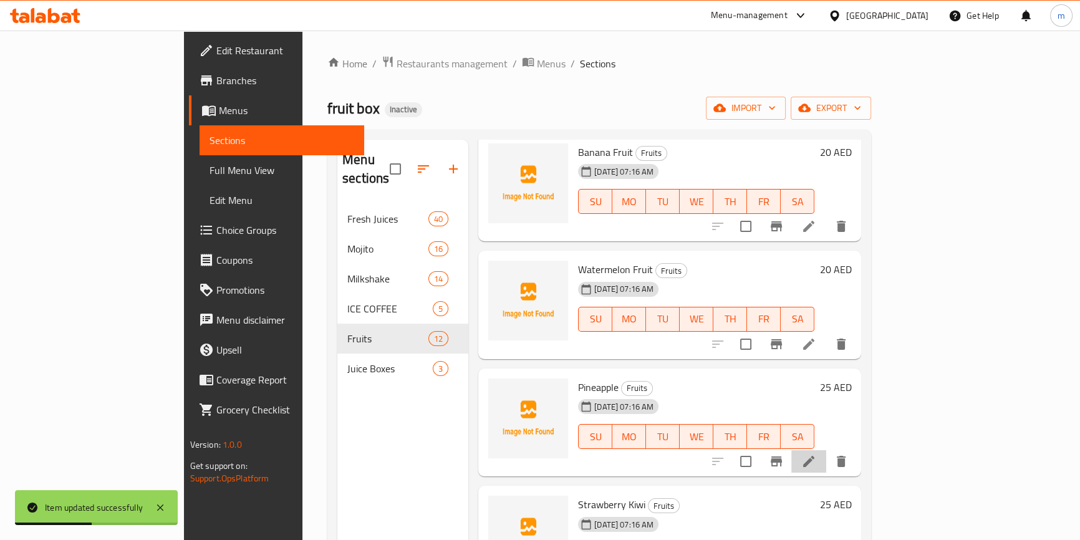
click at [826, 450] on li at bounding box center [808, 461] width 35 height 22
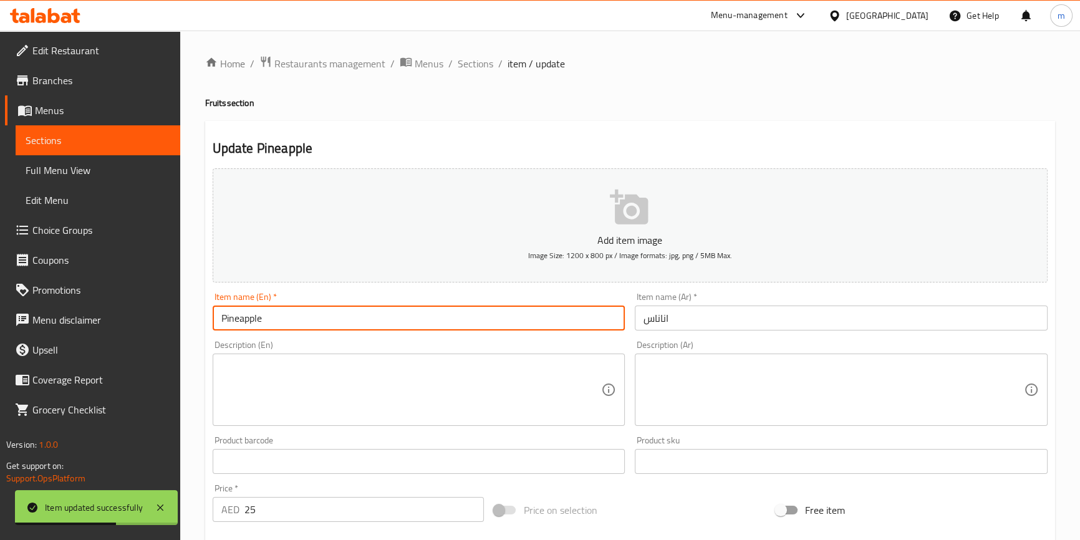
click at [296, 314] on input "Pineapple" at bounding box center [419, 318] width 413 height 25
paste input "Fruits"
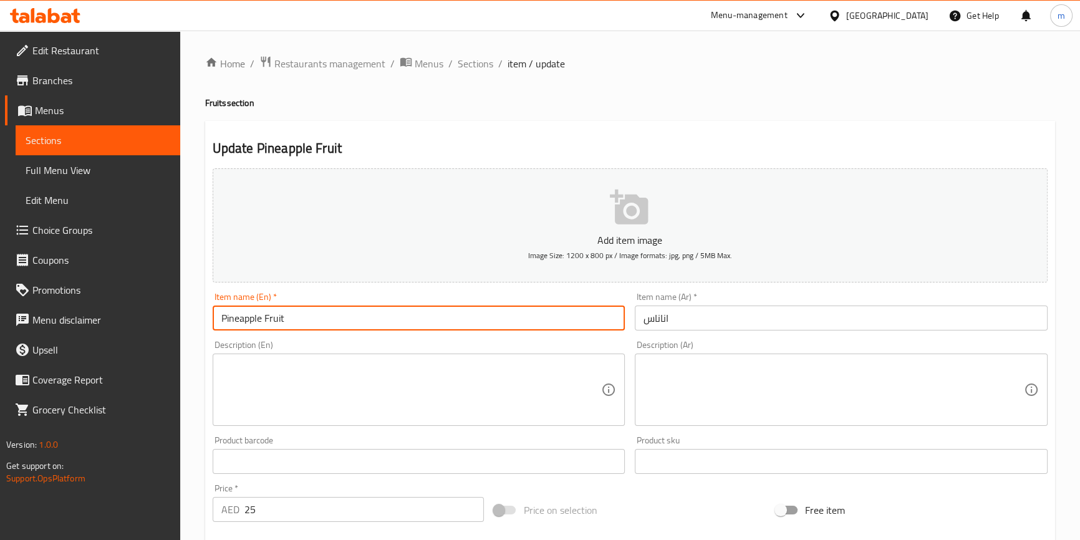
type input "Pineapple Fruit"
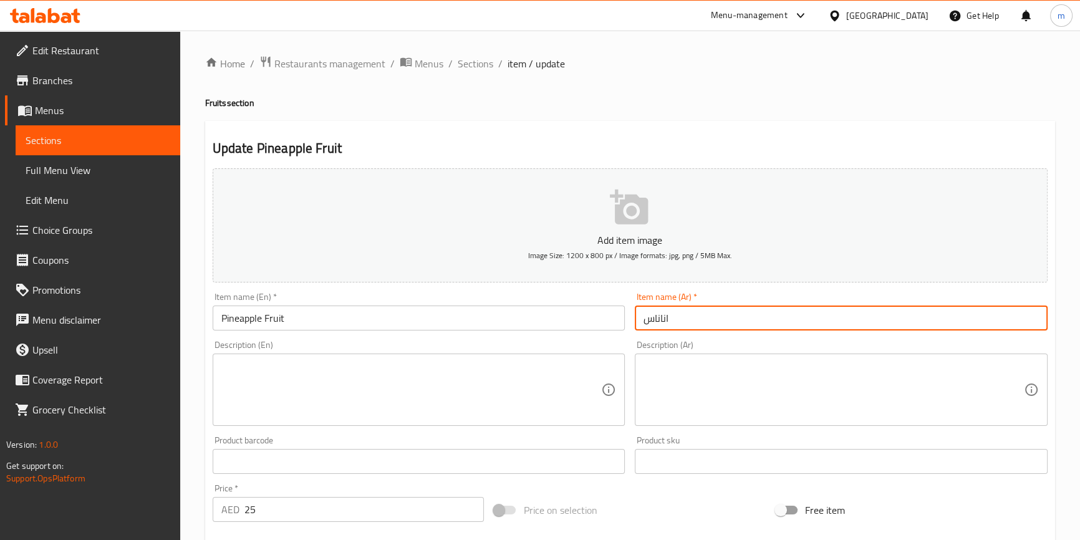
click at [658, 319] on input "اناناس" at bounding box center [841, 318] width 413 height 25
click at [831, 326] on input "اناناس" at bounding box center [841, 318] width 413 height 25
paste input "فاكهة"
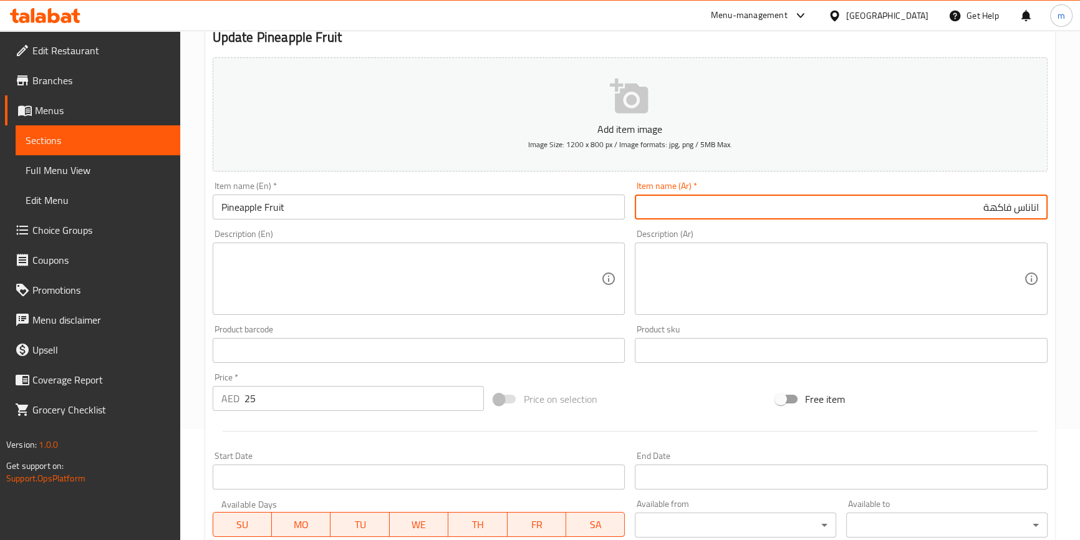
scroll to position [113, 0]
type input "اناناس فاكهة"
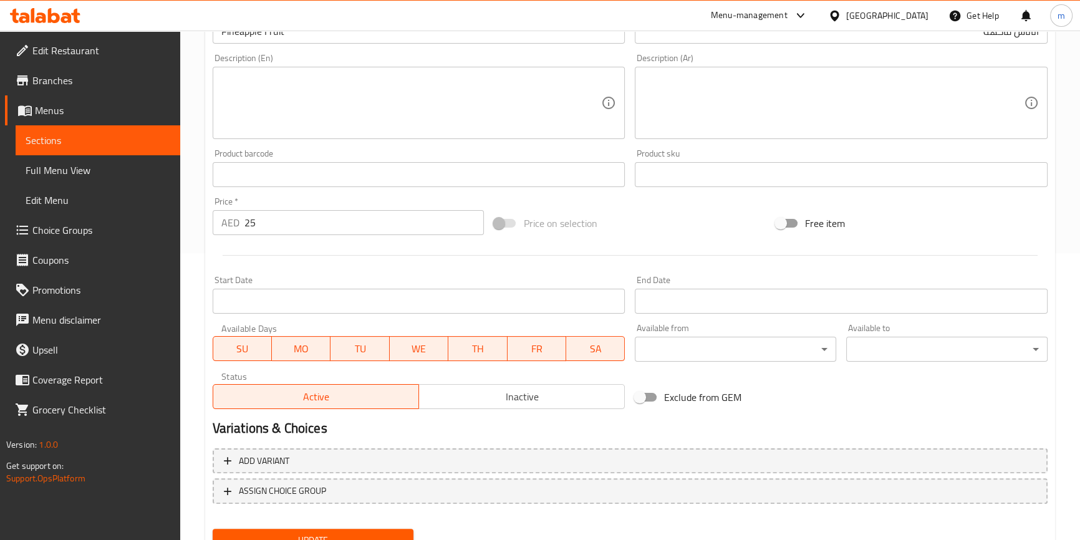
scroll to position [340, 0]
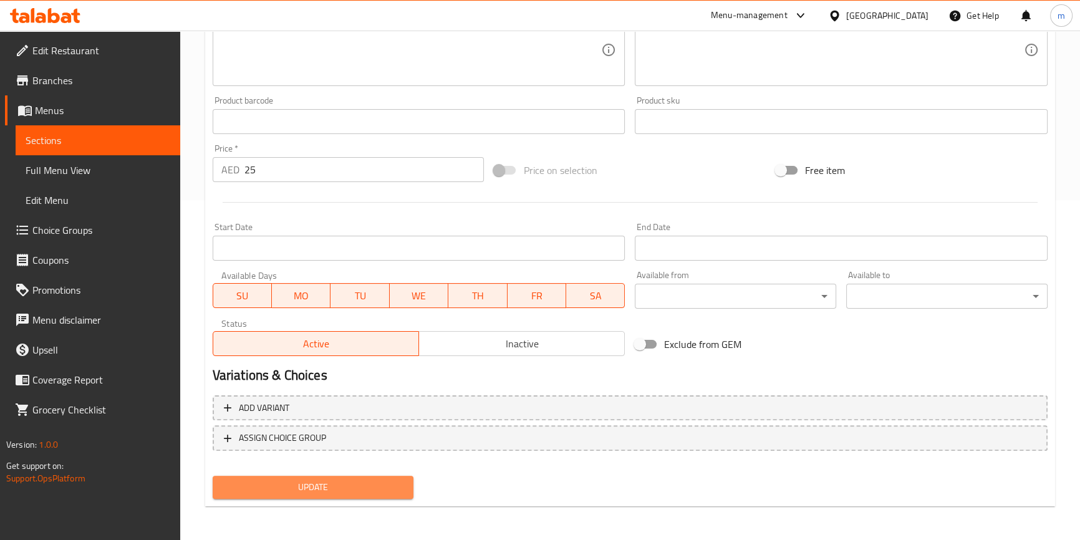
click at [367, 477] on button "Update" at bounding box center [313, 487] width 201 height 23
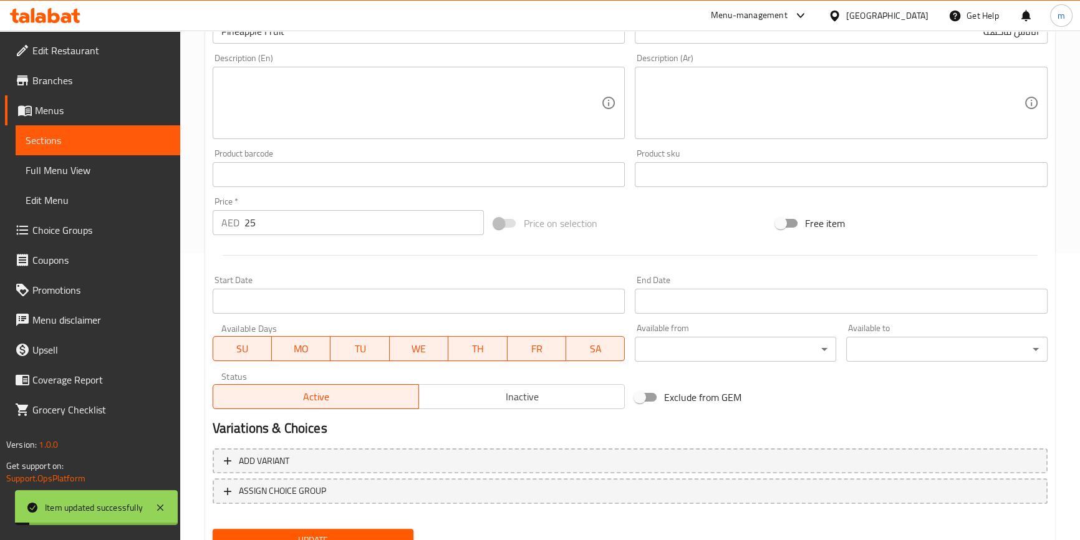
scroll to position [0, 0]
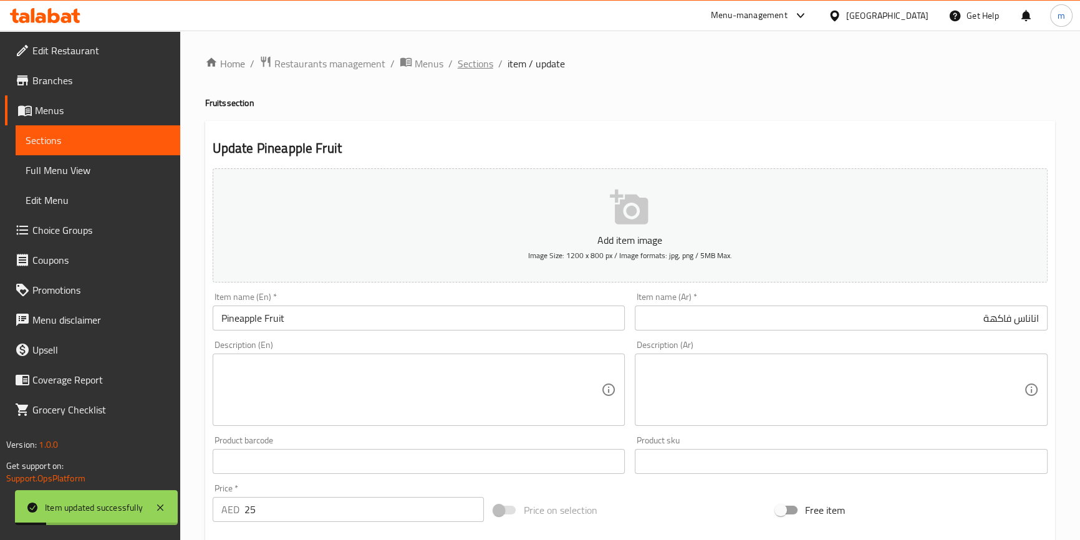
click at [471, 70] on span "Sections" at bounding box center [476, 63] width 36 height 15
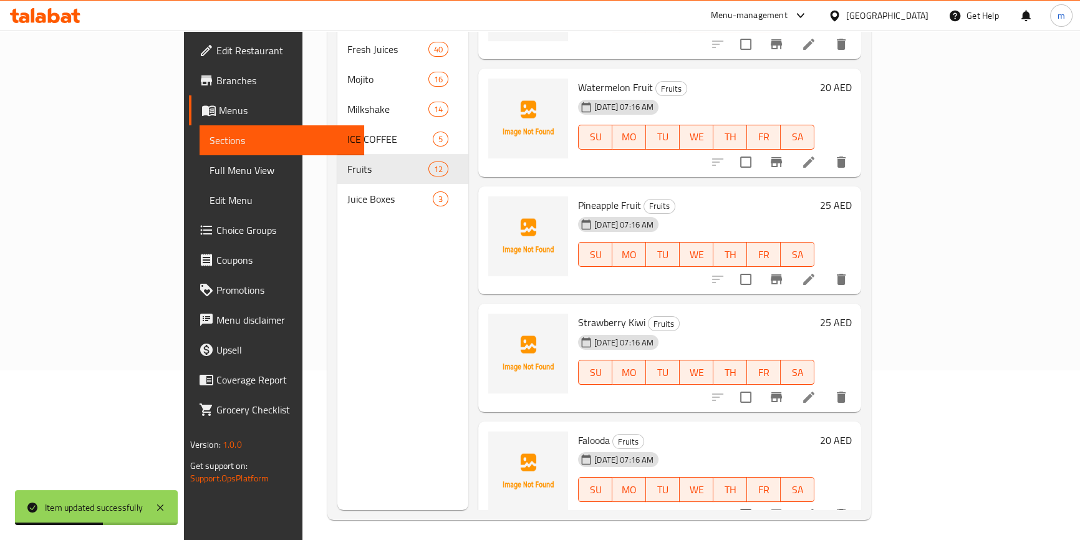
scroll to position [175, 0]
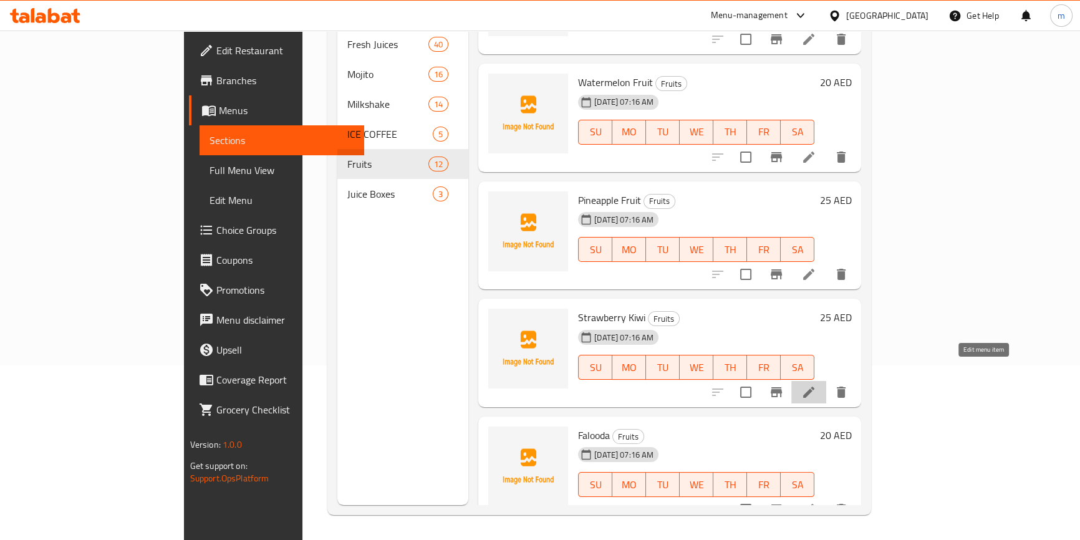
click at [816, 385] on icon at bounding box center [808, 392] width 15 height 15
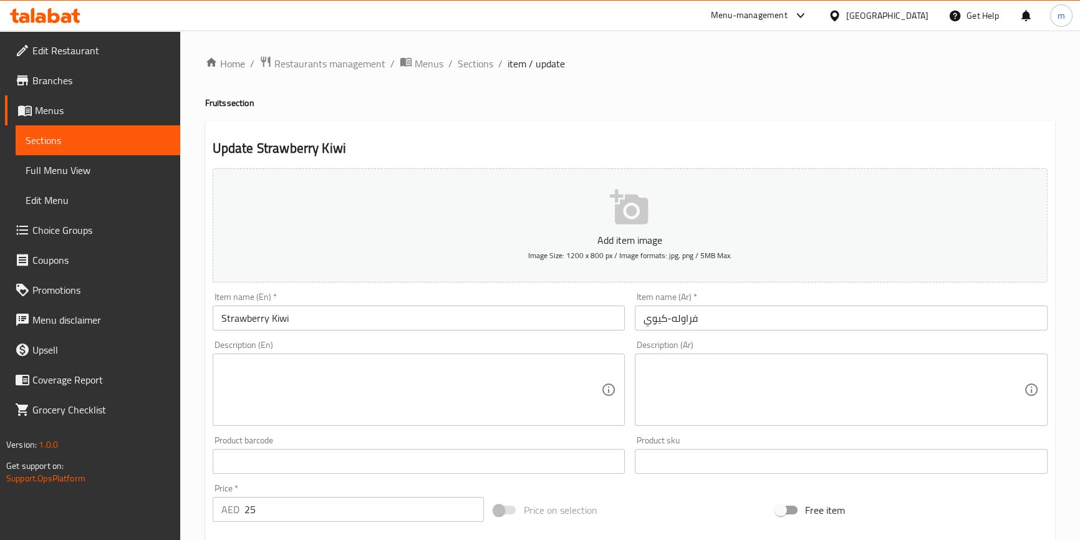
click at [365, 318] on input "Strawberry Kiwi" at bounding box center [419, 318] width 413 height 25
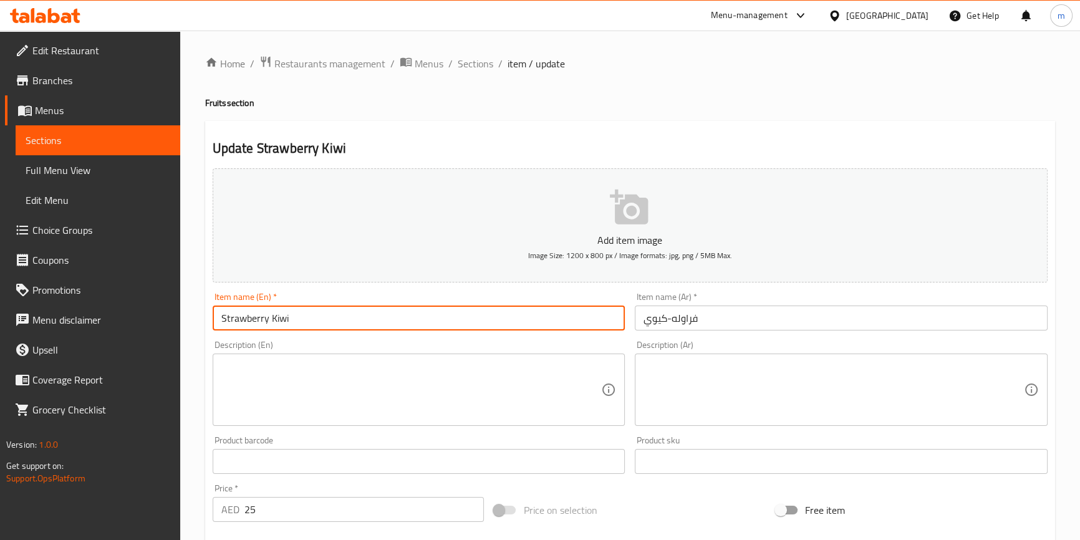
paste input "فاكهة"
paste input "Fruits"
type input "Strawberry Kiwi Fruit"
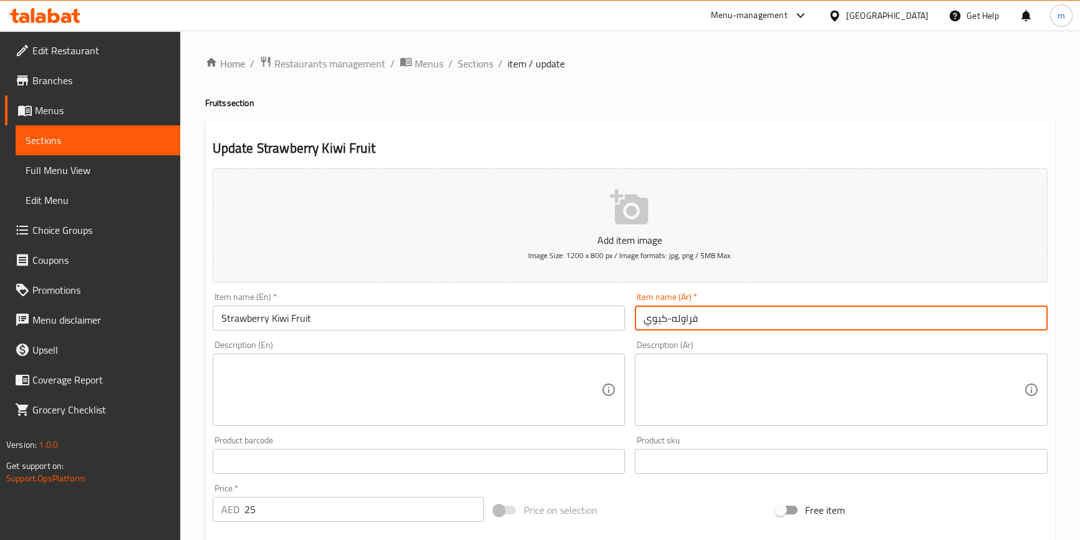
click at [683, 320] on input "فراوله-كيوي" at bounding box center [841, 318] width 413 height 25
click at [869, 324] on input "فراوله-كيوي" at bounding box center [841, 318] width 413 height 25
paste input "فاكهة"
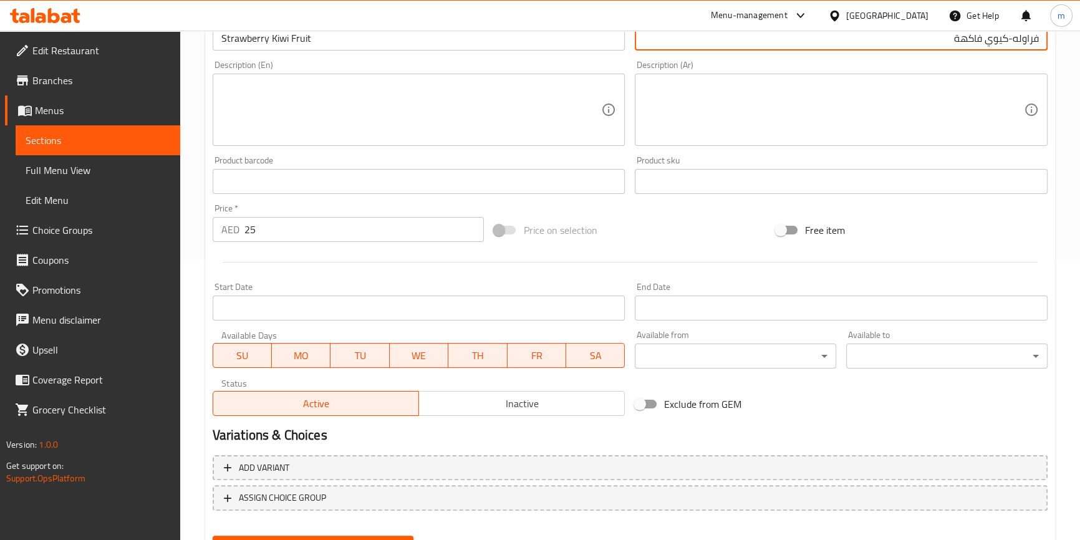
scroll to position [340, 0]
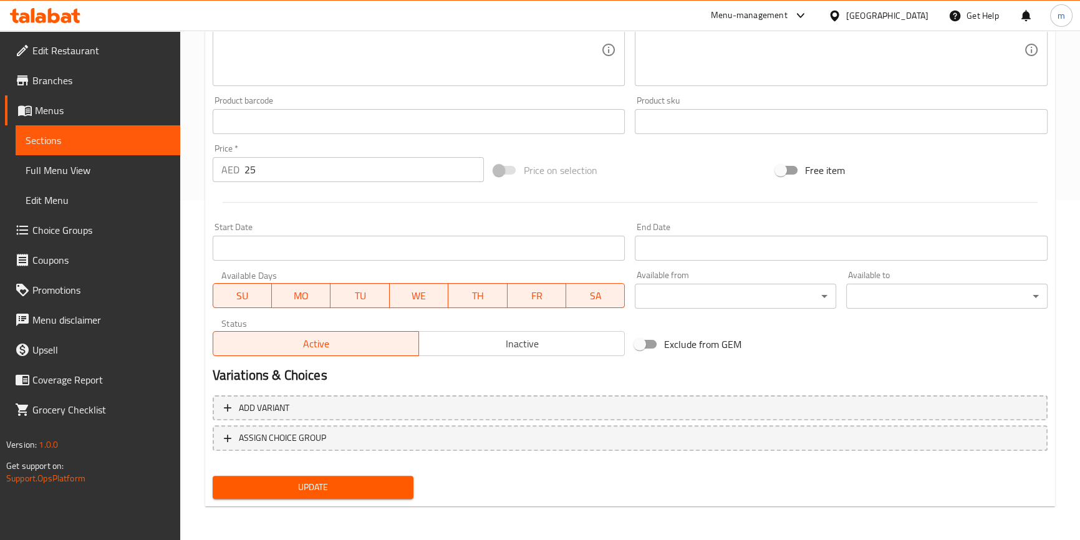
type input "فراوله-كيوي فاكهة"
click at [311, 472] on div "Update" at bounding box center [313, 487] width 211 height 33
click at [318, 489] on span "Update" at bounding box center [313, 488] width 181 height 16
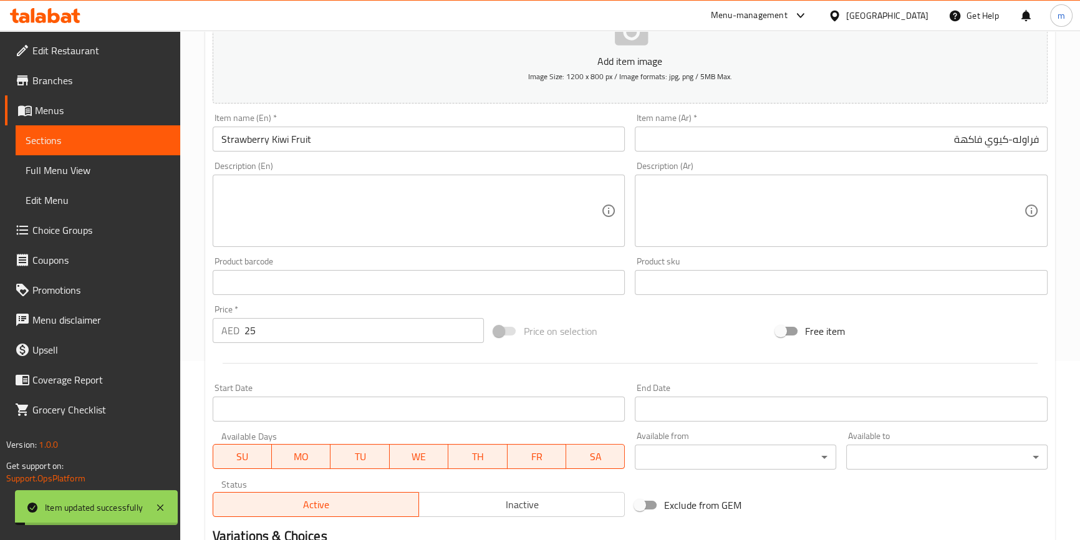
scroll to position [0, 0]
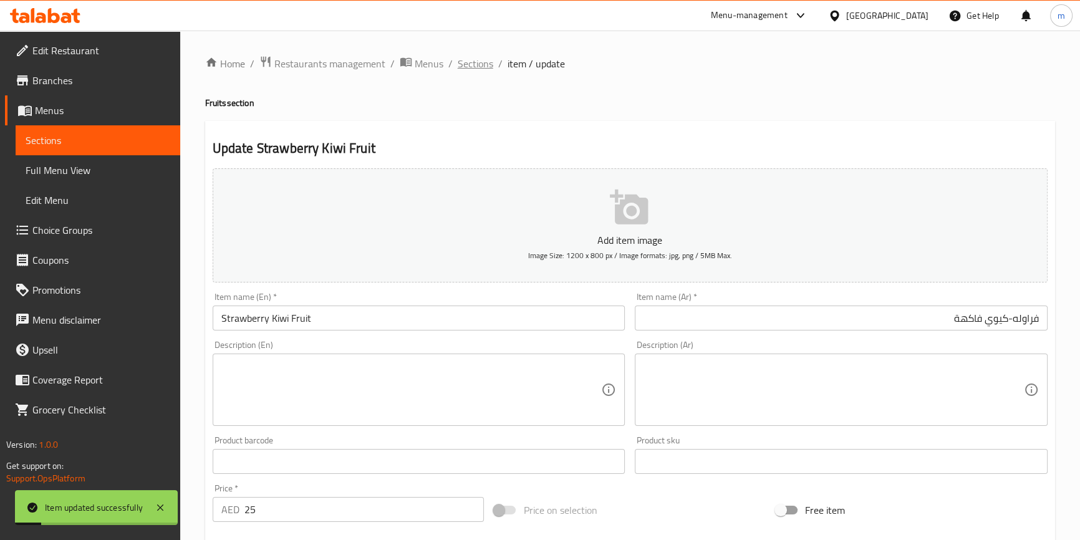
click at [477, 63] on span "Sections" at bounding box center [476, 63] width 36 height 15
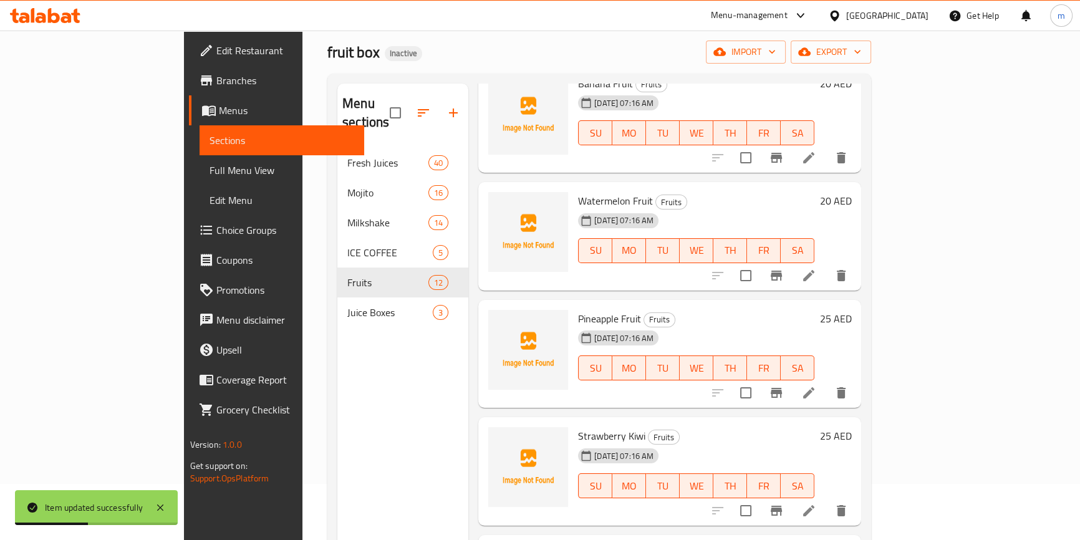
scroll to position [175, 0]
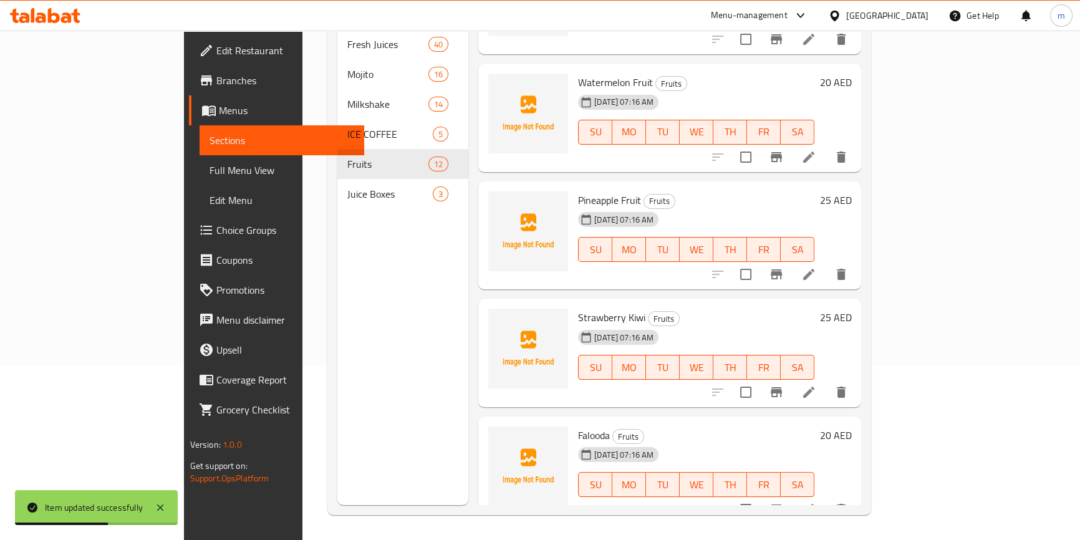
click at [826, 498] on li at bounding box center [808, 509] width 35 height 22
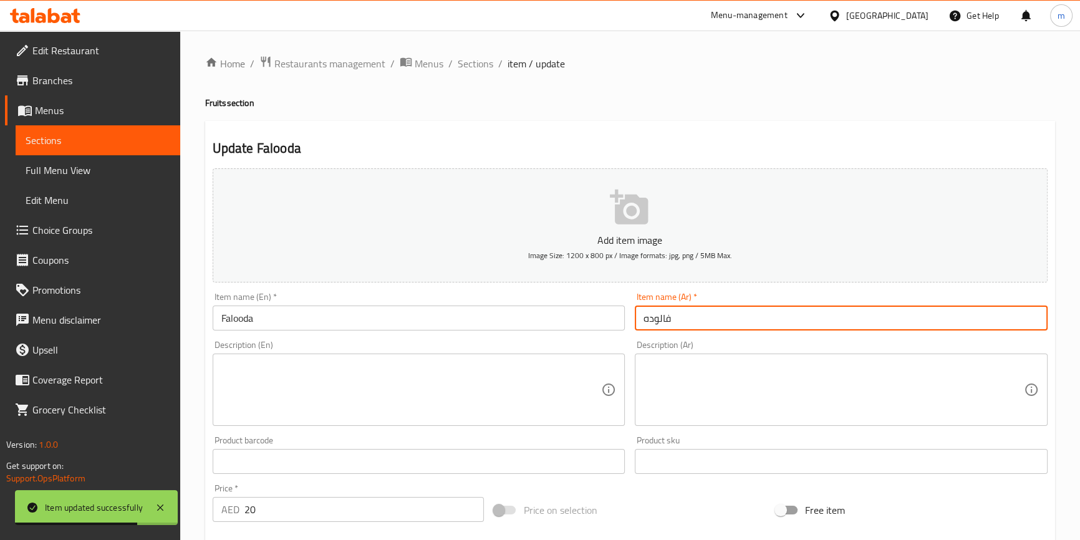
click at [644, 322] on input "فالوده" at bounding box center [841, 318] width 413 height 25
click at [960, 319] on input "فالوده" at bounding box center [841, 318] width 413 height 25
paste input "فاكهة"
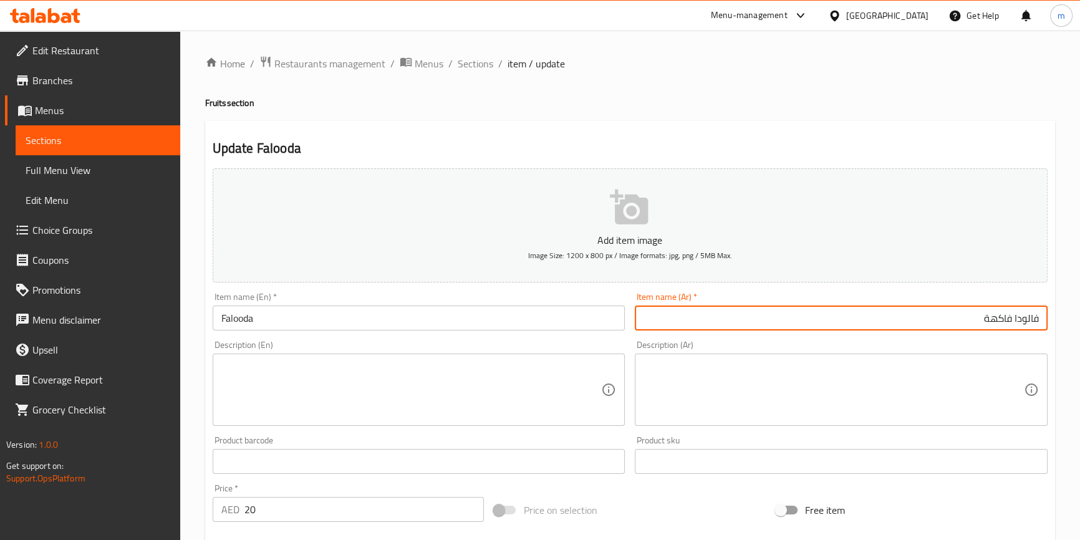
type input "فالودا فاكهة"
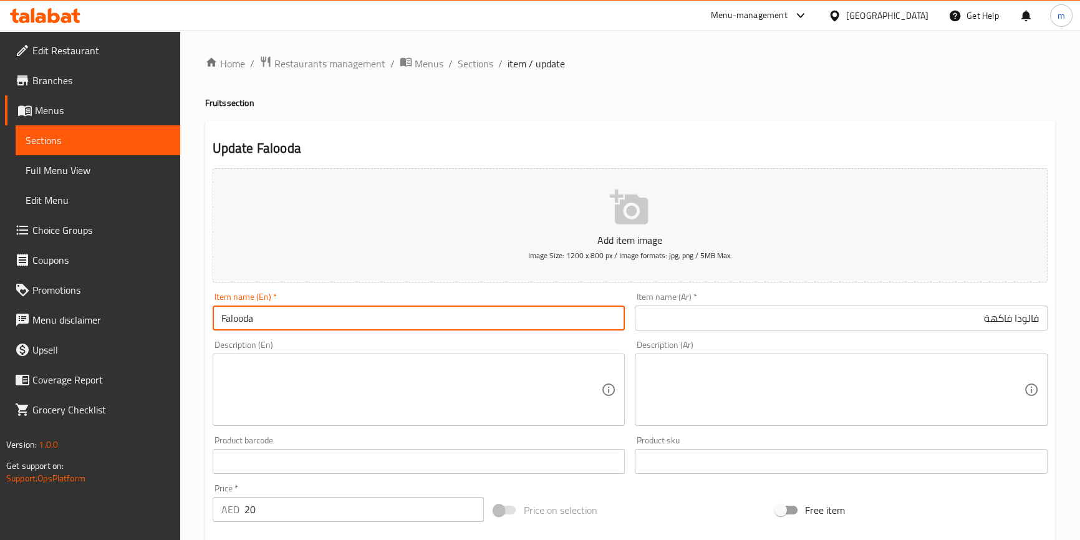
click at [409, 311] on input "Falooda" at bounding box center [419, 318] width 413 height 25
paste input "Fruits"
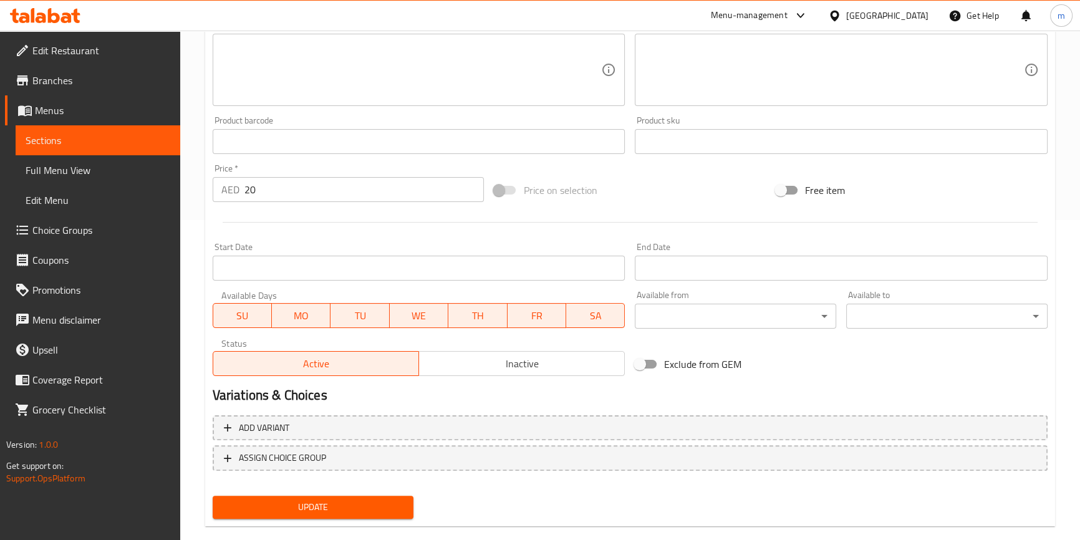
scroll to position [340, 0]
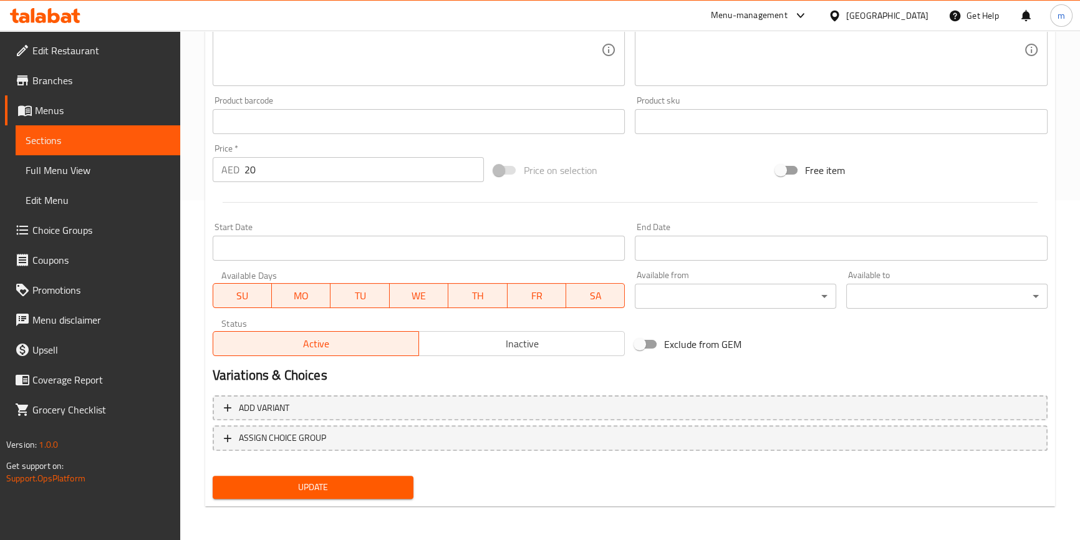
type input "Falooda Fruit"
click at [314, 493] on span "Update" at bounding box center [313, 488] width 181 height 16
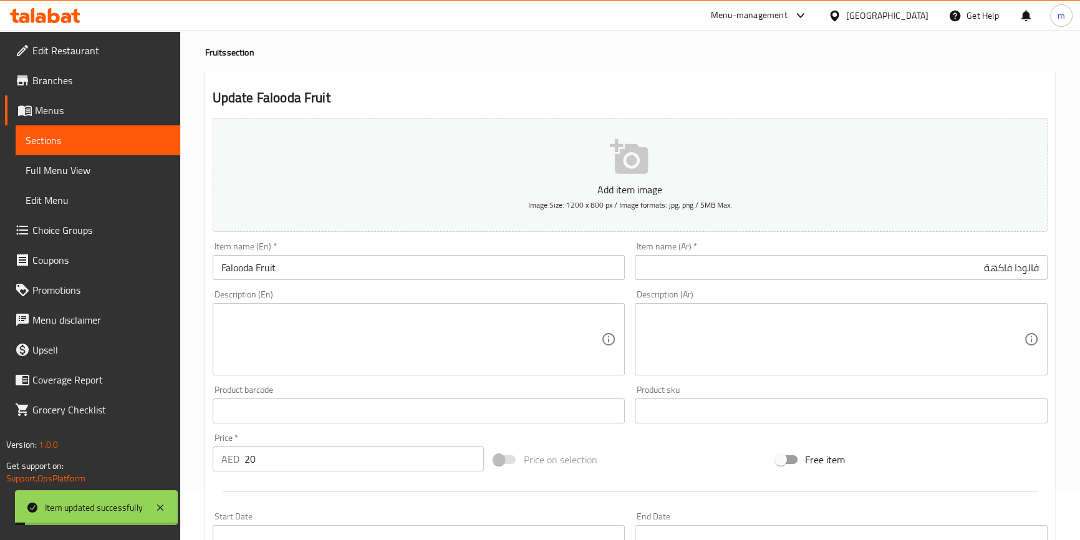
scroll to position [0, 0]
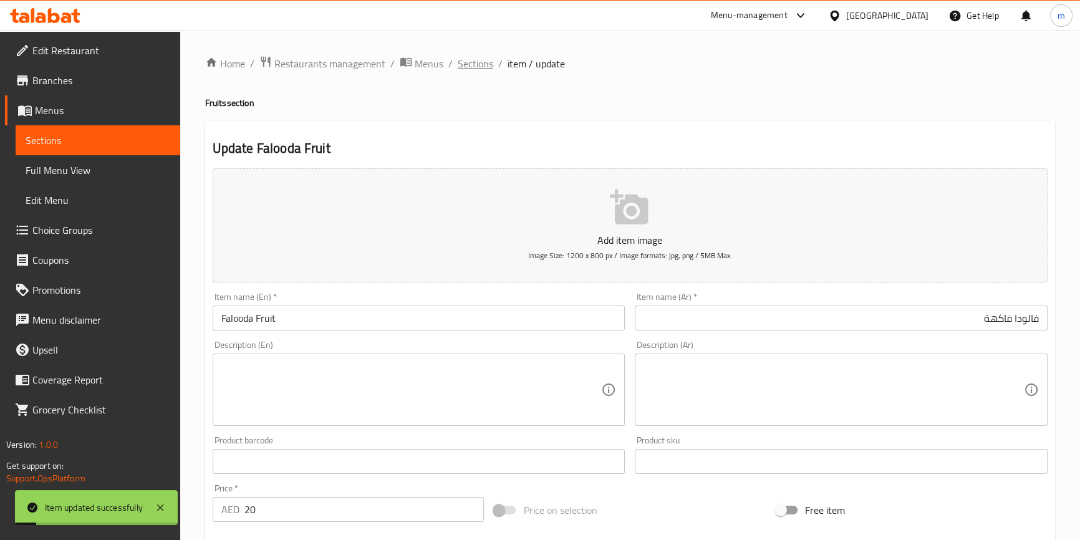
click at [473, 64] on span "Sections" at bounding box center [476, 63] width 36 height 15
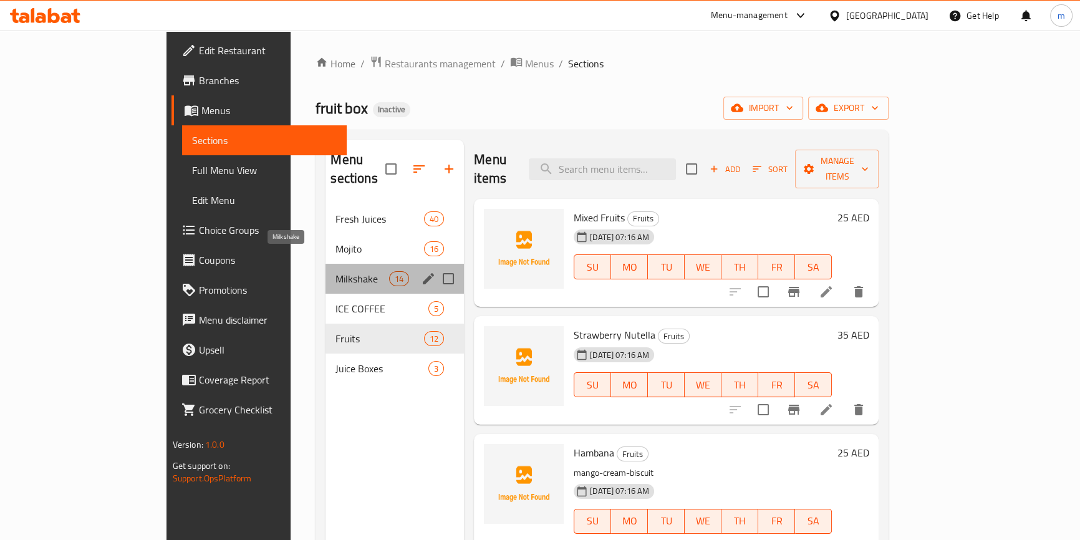
click at [336, 271] on span "Milkshake" at bounding box center [362, 278] width 53 height 15
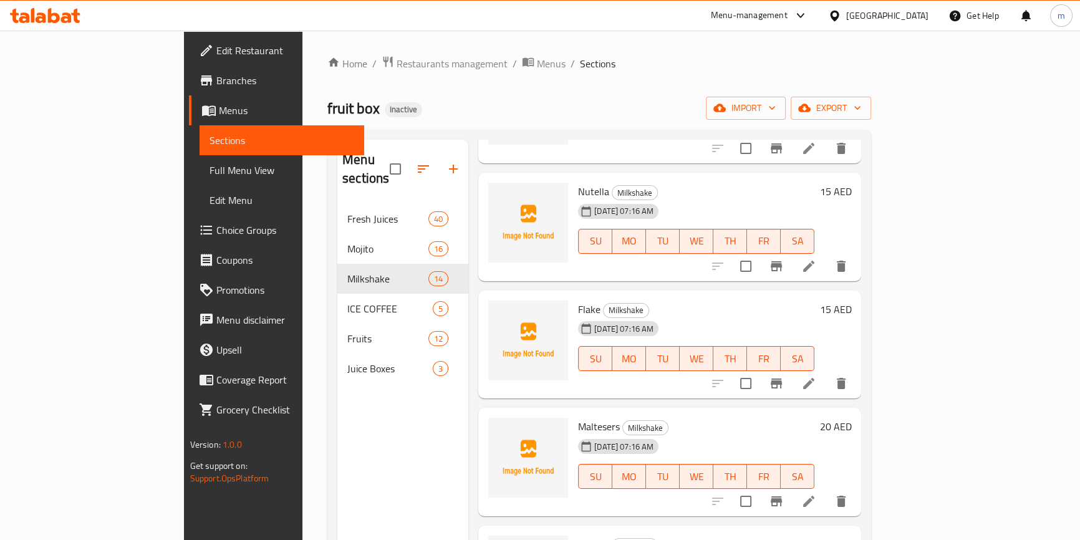
scroll to position [850, 0]
click at [578, 417] on span "Maltesers" at bounding box center [599, 426] width 42 height 19
copy h6 "Maltesers"
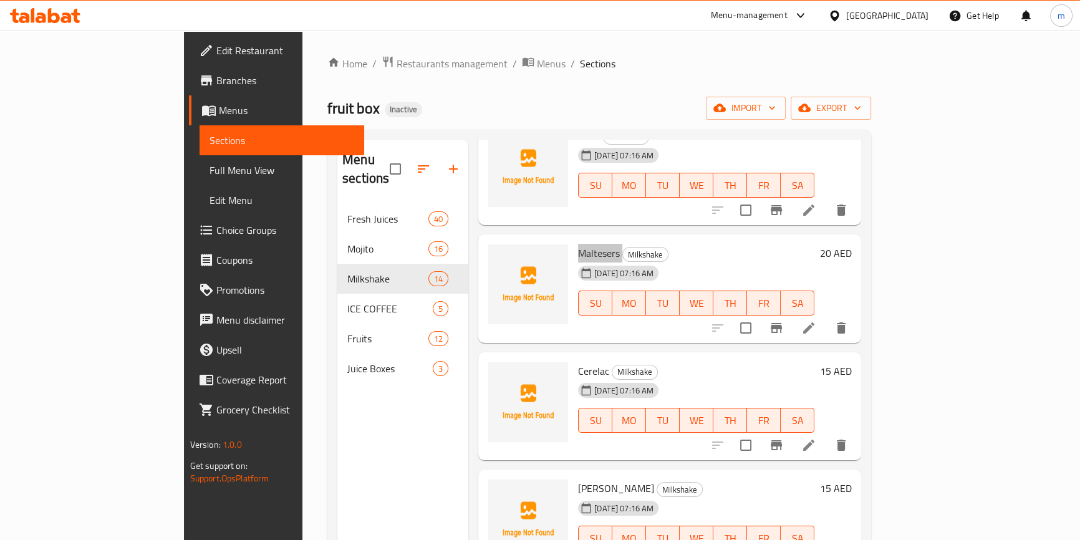
scroll to position [853, 0]
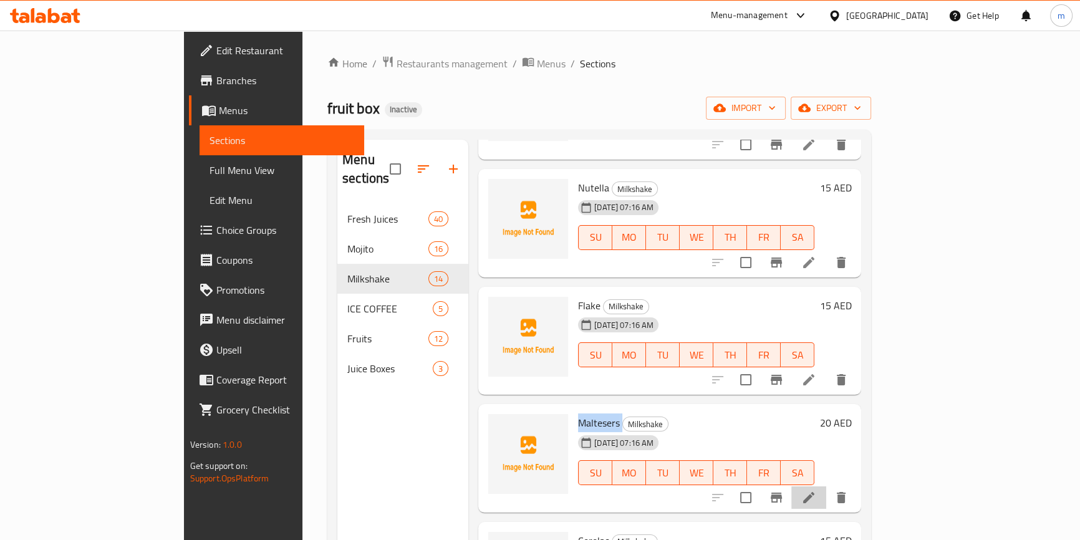
click at [826, 486] on li at bounding box center [808, 497] width 35 height 22
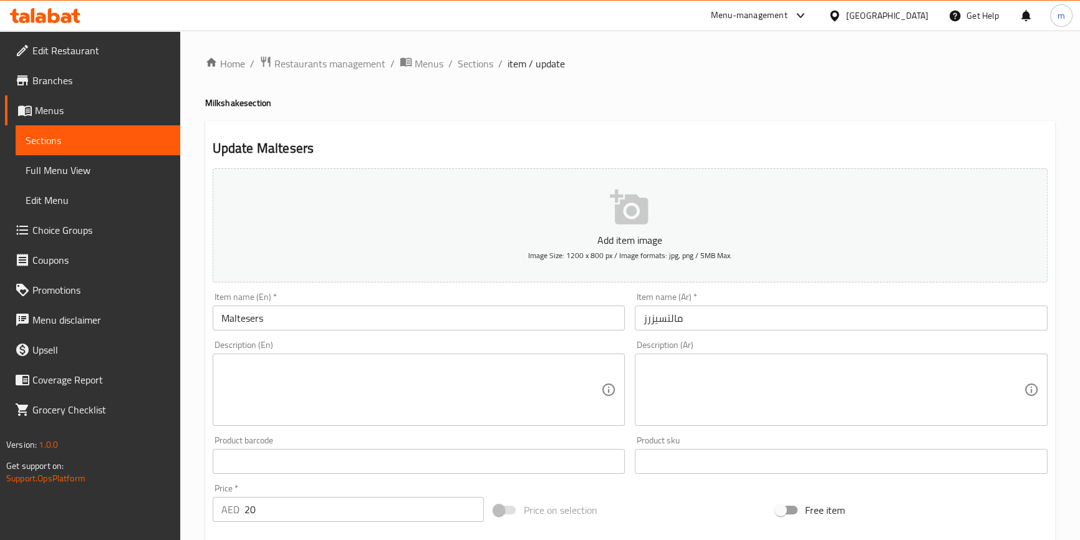
click at [674, 324] on input "مالتسيزرز" at bounding box center [841, 318] width 413 height 25
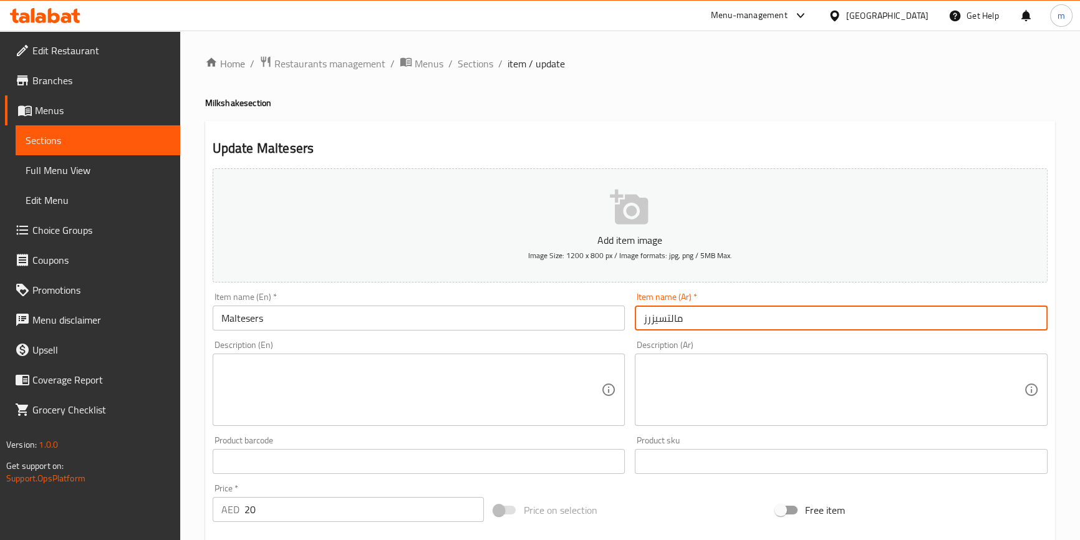
click at [674, 324] on input "مالتسيزرز" at bounding box center [841, 318] width 413 height 25
paste input "Maltesers"
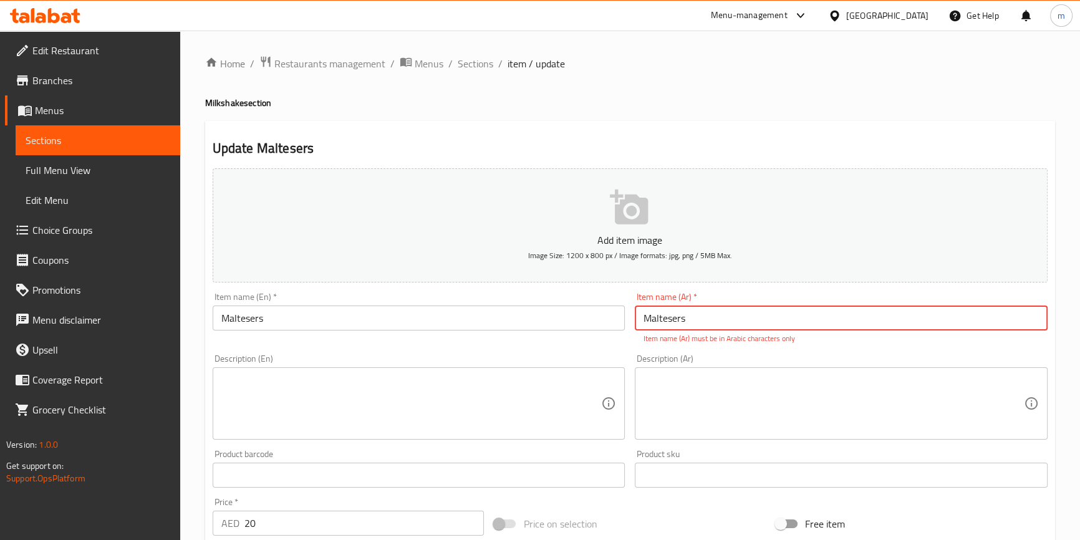
click at [685, 327] on input "Maltesers" at bounding box center [841, 318] width 413 height 25
paste input "مالتيزرز"
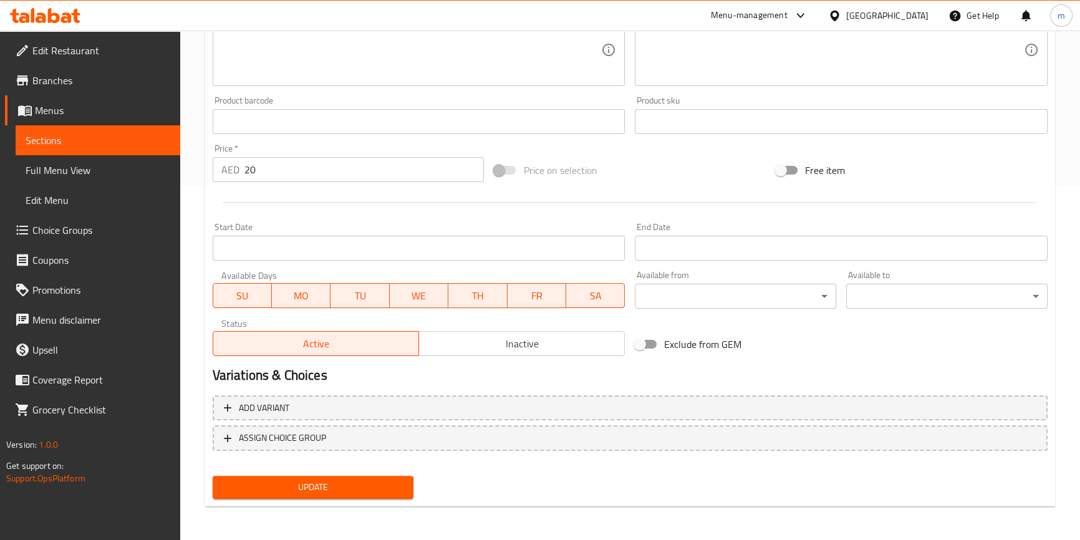
type input "مالتيزرز"
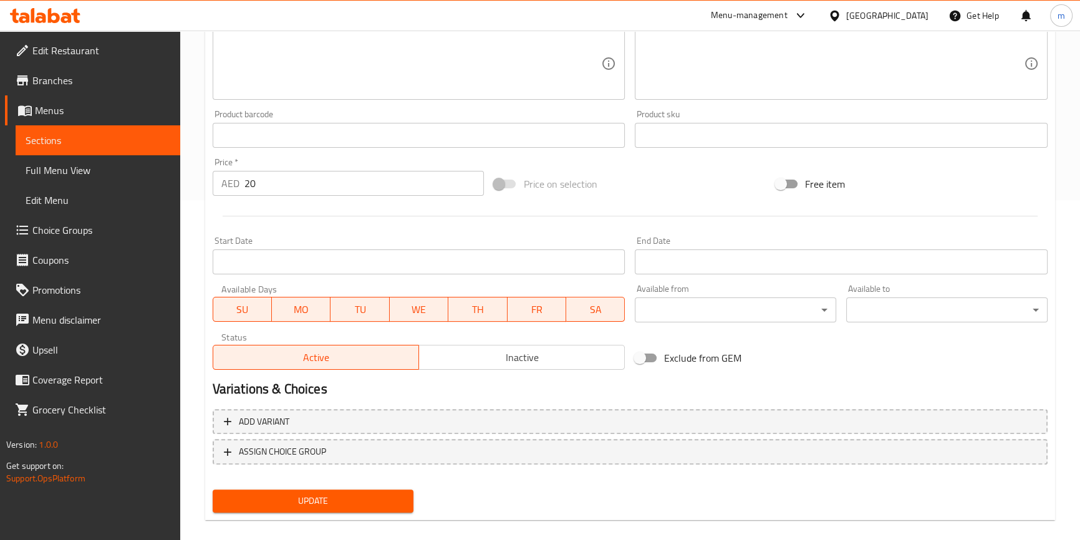
click at [281, 493] on span "Update" at bounding box center [313, 501] width 181 height 16
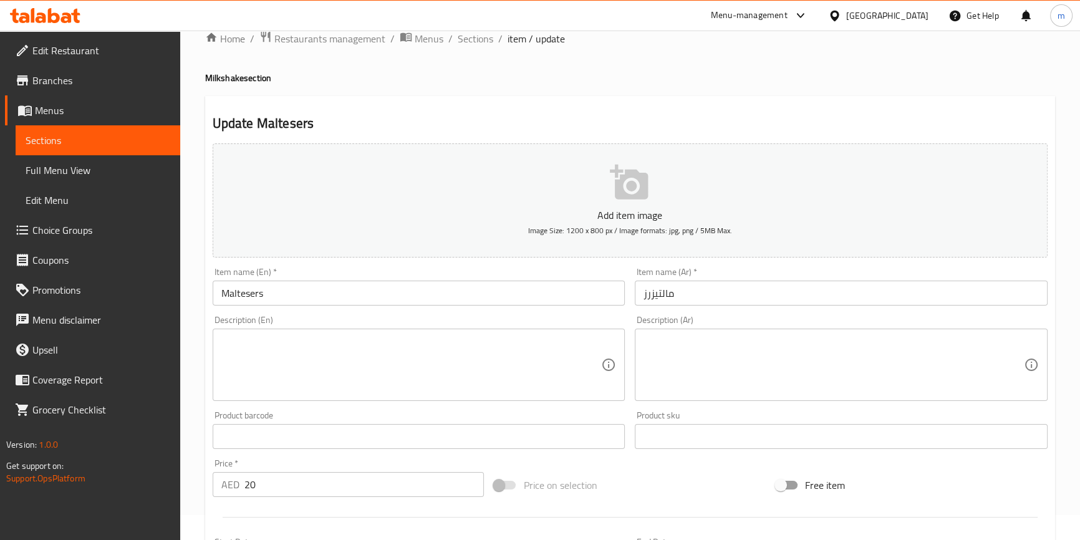
scroll to position [0, 0]
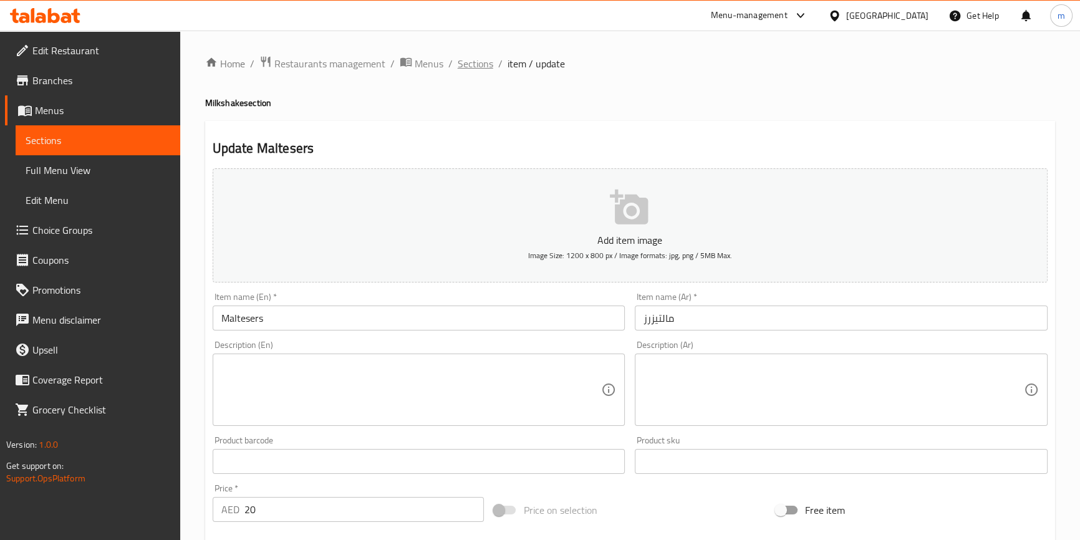
click at [478, 62] on span "Sections" at bounding box center [476, 63] width 36 height 15
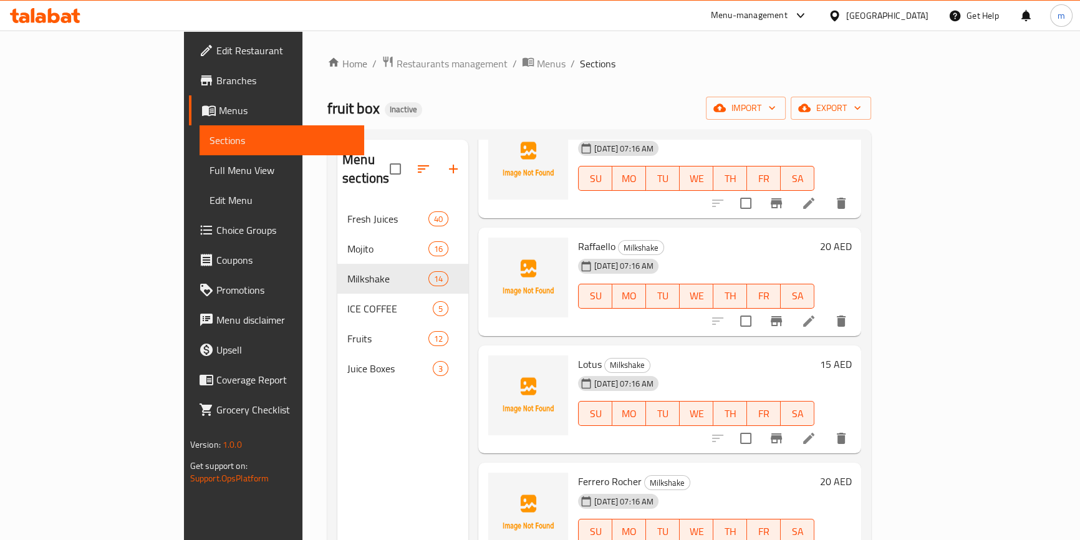
scroll to position [226, 0]
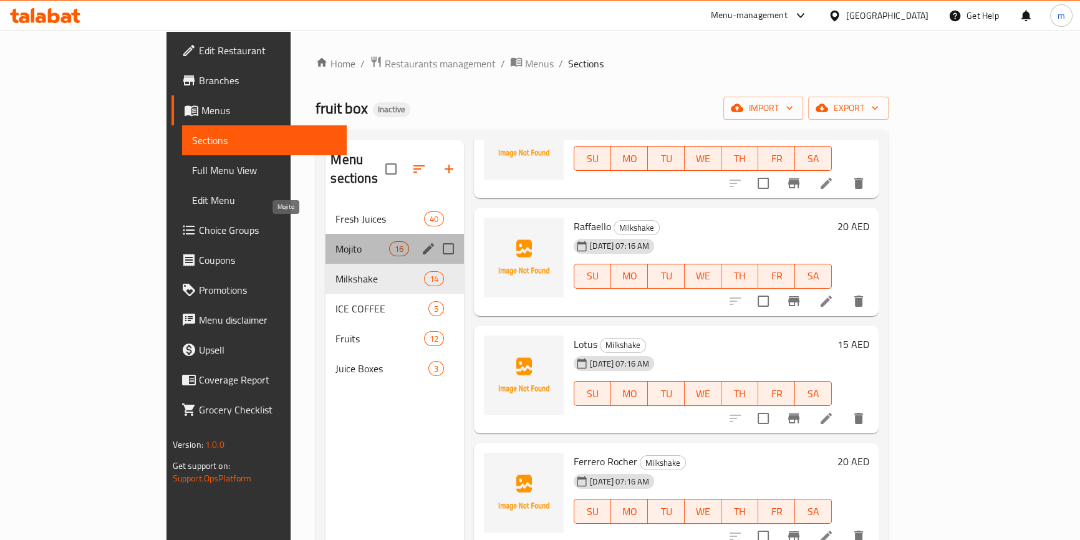
click at [336, 241] on span "Mojito" at bounding box center [362, 248] width 53 height 15
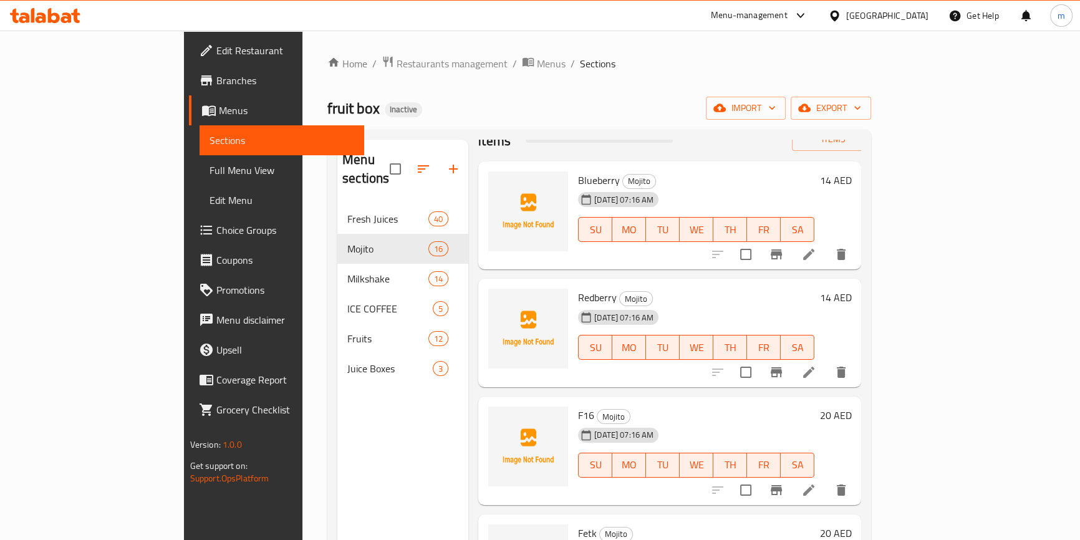
scroll to position [56, 0]
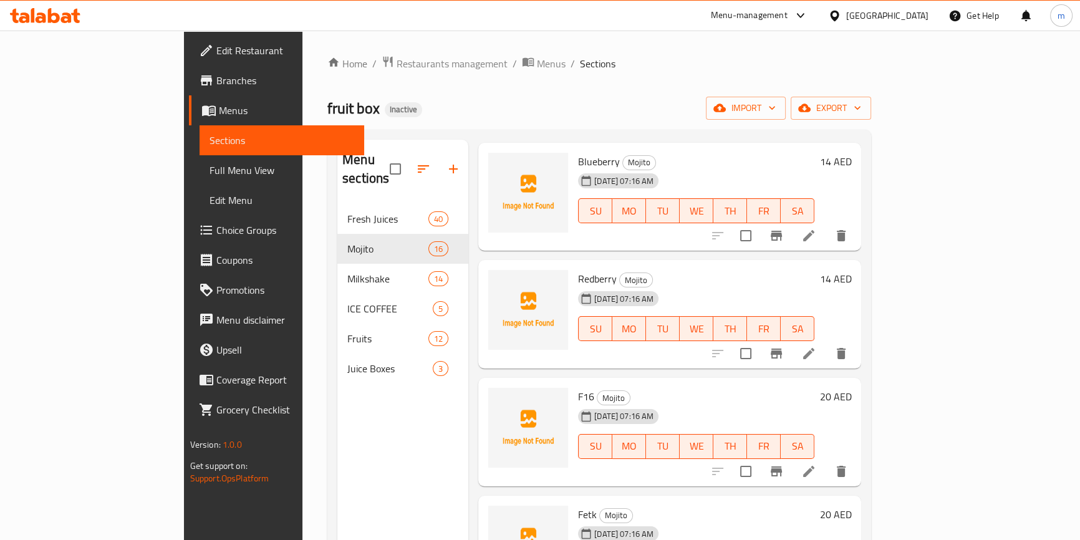
click at [826, 460] on li at bounding box center [808, 471] width 35 height 22
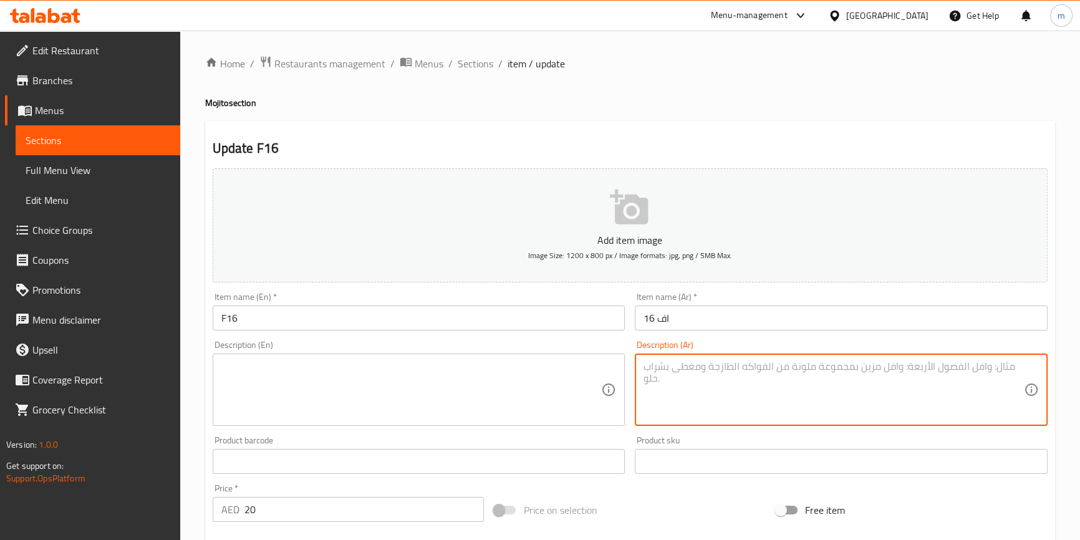
click at [868, 376] on textarea at bounding box center [834, 389] width 380 height 59
paste textarea "بلوبيري-فيمتو-VC"
type textarea "بلوبيري-فيمتو-VC"
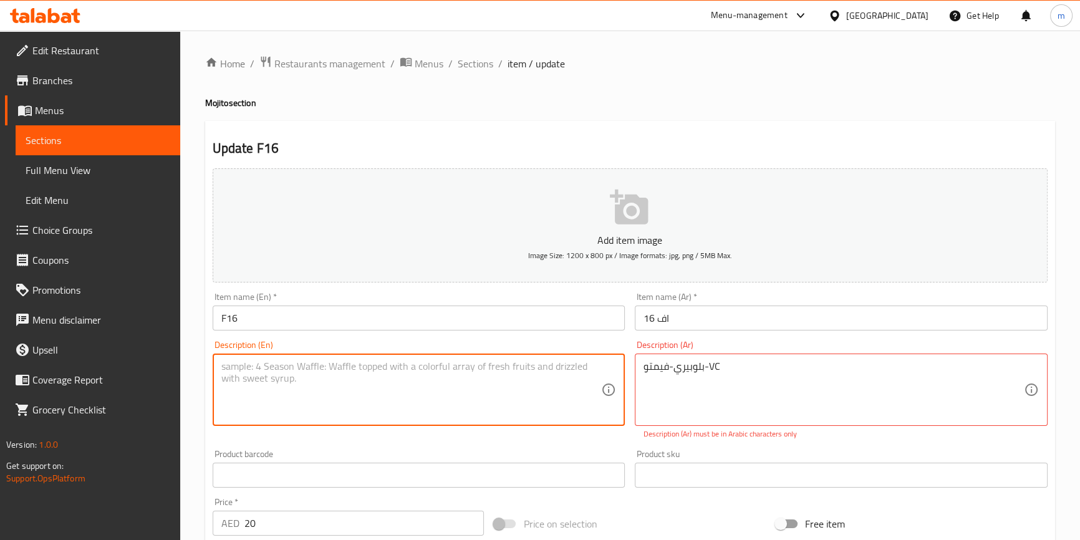
click at [500, 377] on textarea at bounding box center [411, 389] width 380 height 59
paste textarea "Blueberry-Vimto-VC"
type textarea "Blueberry-Vimto-VC"
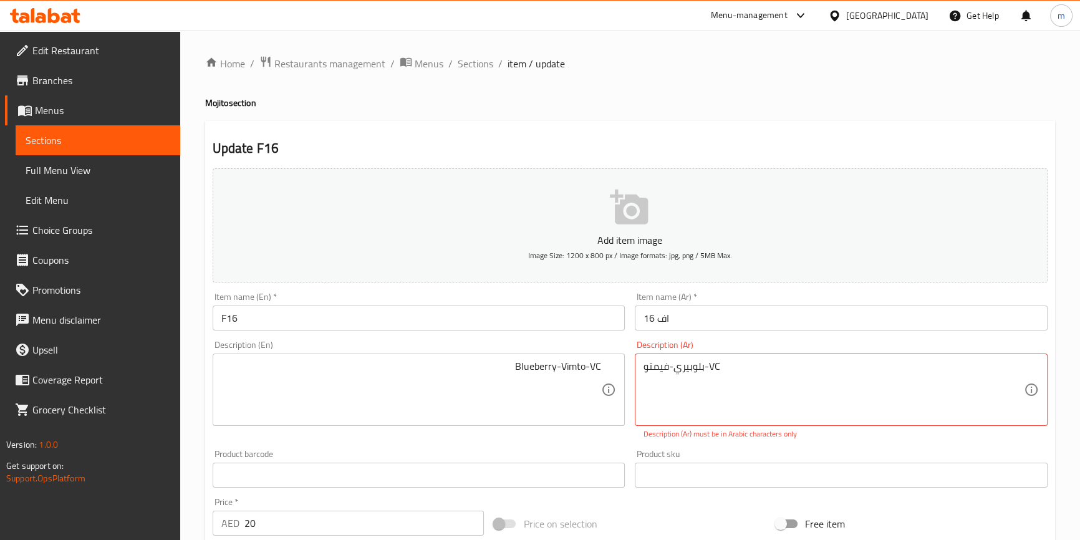
click at [511, 359] on div "Blueberry-Vimto-VC Description (En)" at bounding box center [419, 390] width 413 height 72
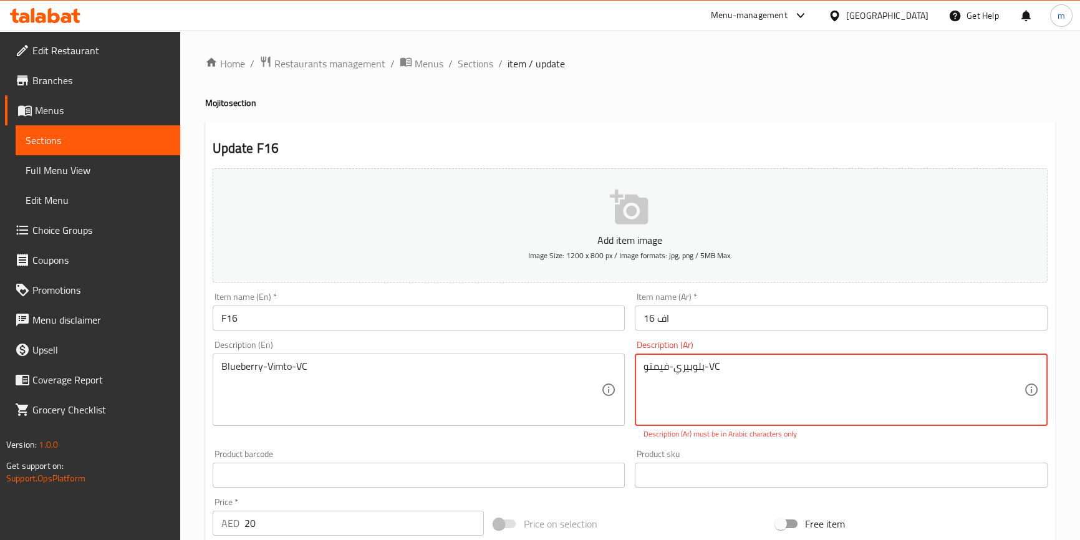
click at [705, 374] on textarea "بلوبيري-فيمتو-VC" at bounding box center [834, 389] width 380 height 59
click at [953, 362] on textarea "بلوبيري-فيمتو-VC" at bounding box center [834, 389] width 380 height 59
drag, startPoint x: 930, startPoint y: 369, endPoint x: 957, endPoint y: 370, distance: 27.5
click at [957, 370] on textarea "بلوبيري-فيمتو-VC" at bounding box center [834, 389] width 380 height 59
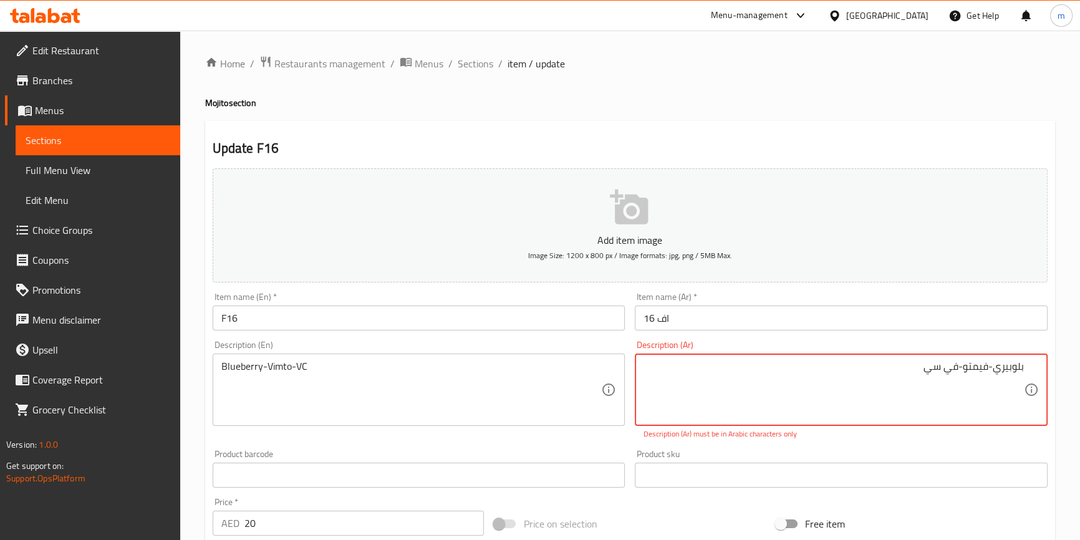
scroll to position [340, 0]
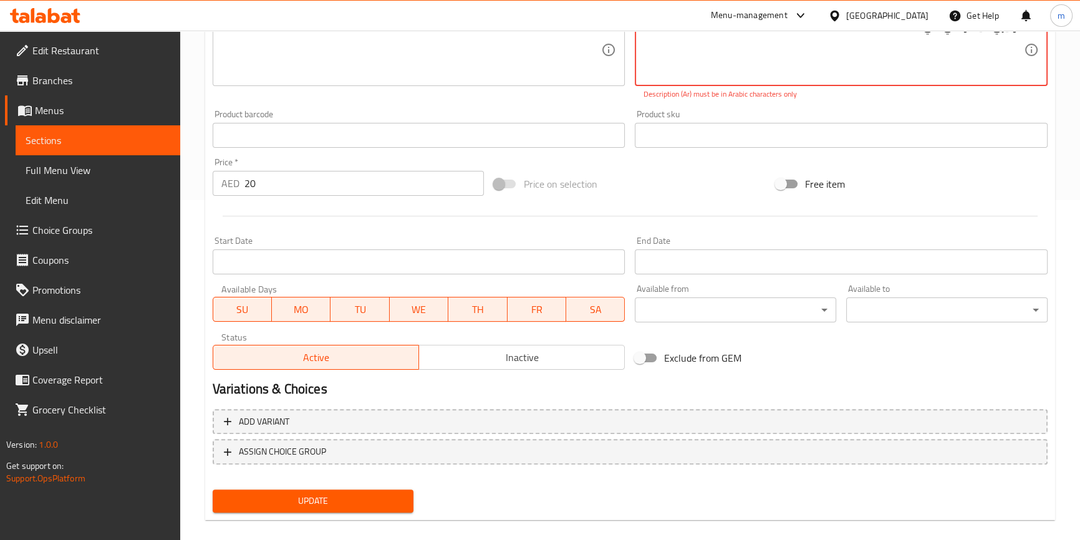
type textarea "بلوبيري-فيمتو-في سي"
click at [265, 511] on div "Home / Restaurants management / Menus / Sections / item / update Mojito section…" at bounding box center [630, 123] width 850 height 815
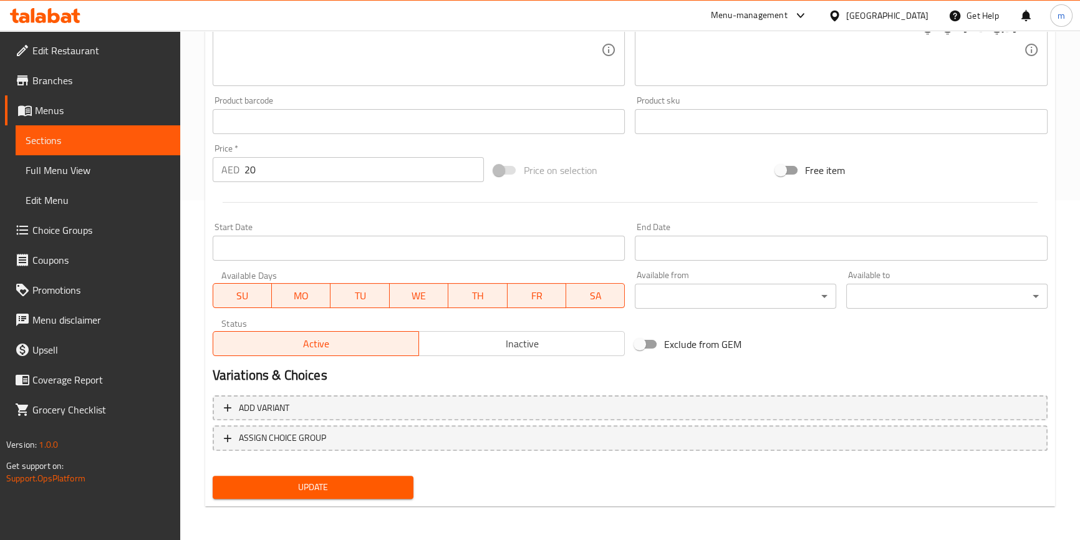
click at [272, 500] on div "Update" at bounding box center [313, 487] width 211 height 33
click at [282, 490] on span "Update" at bounding box center [313, 488] width 181 height 16
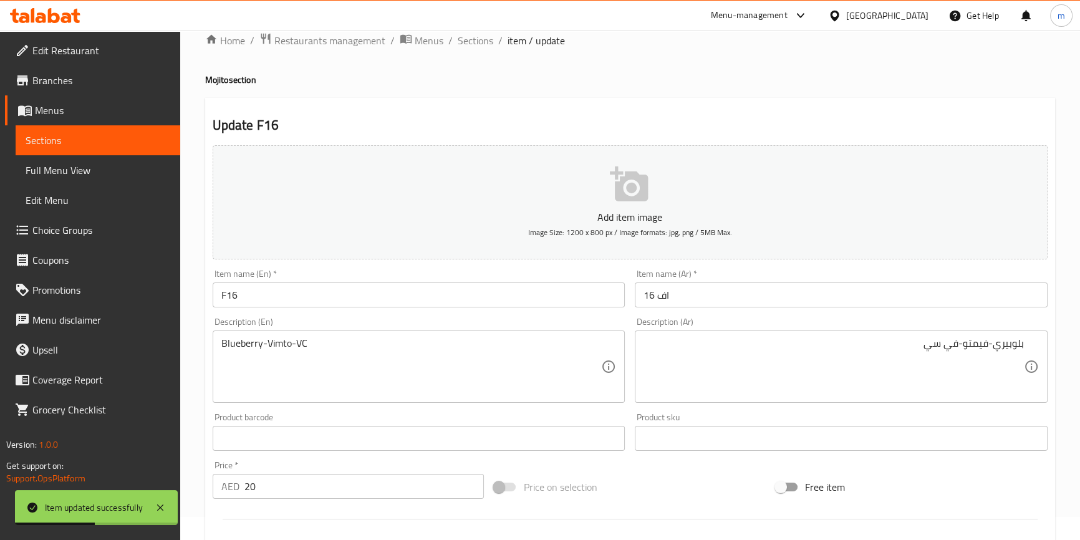
scroll to position [0, 0]
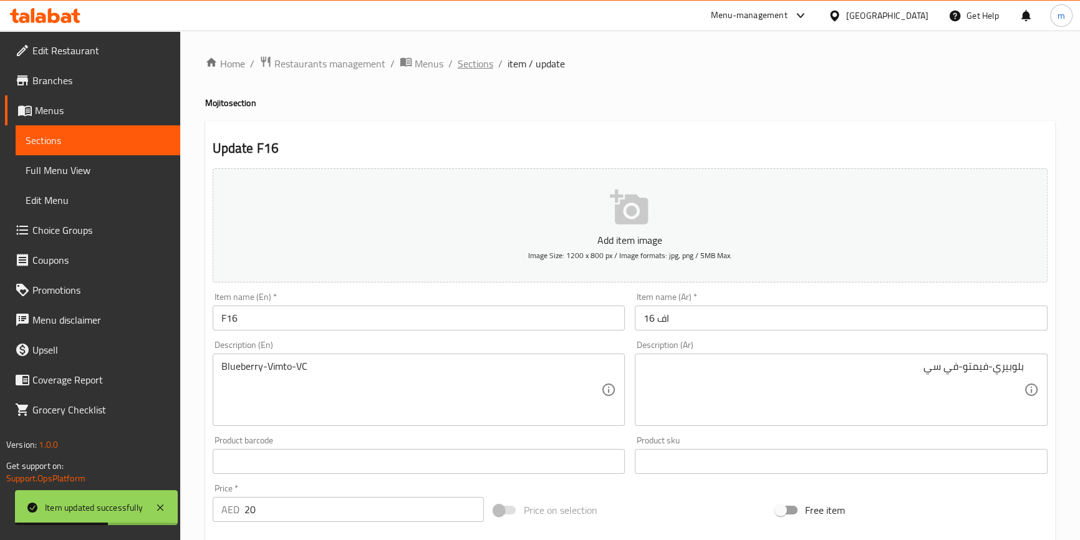
click at [479, 64] on span "Sections" at bounding box center [476, 63] width 36 height 15
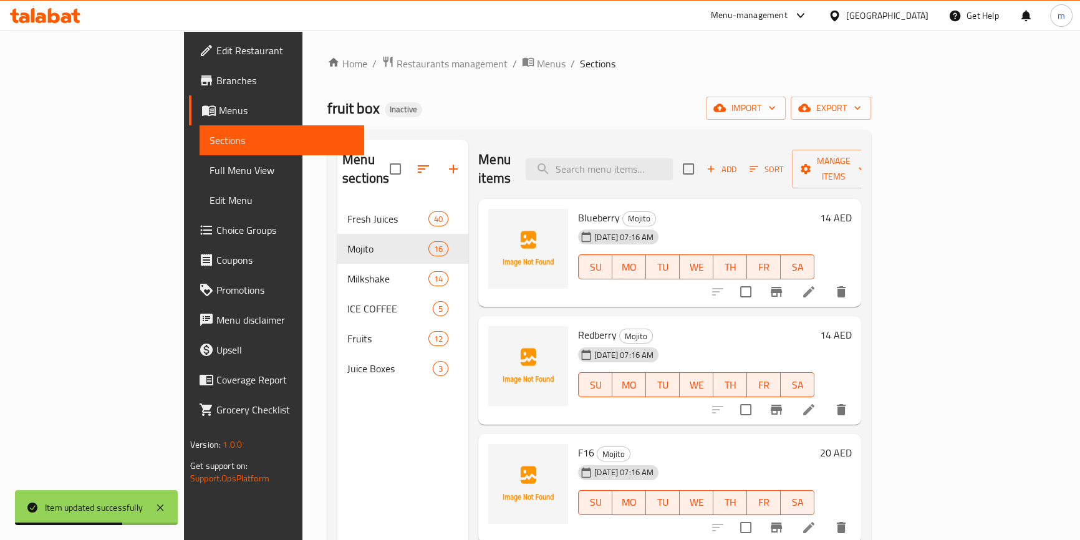
scroll to position [340, 0]
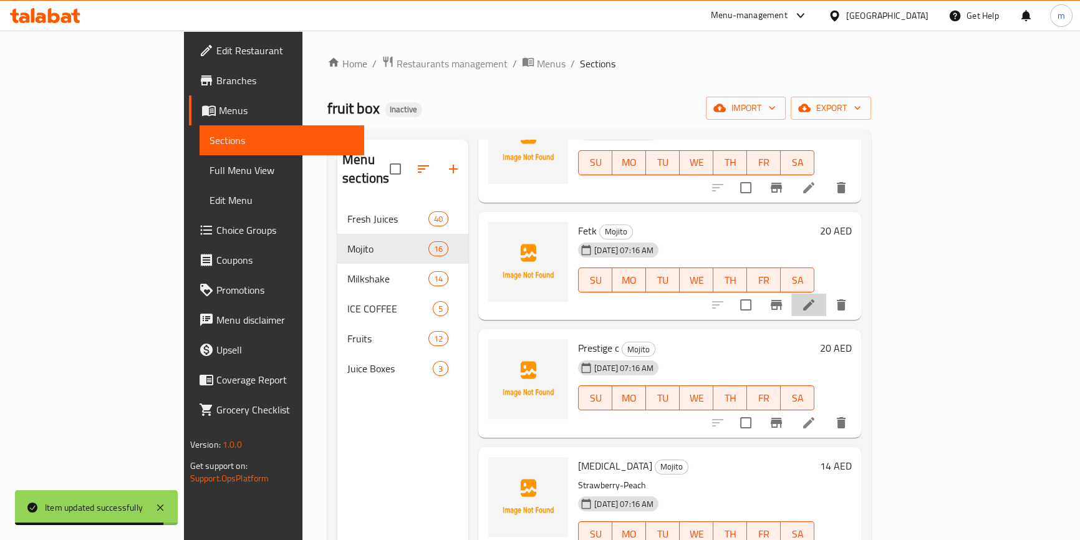
click at [826, 294] on li at bounding box center [808, 305] width 35 height 22
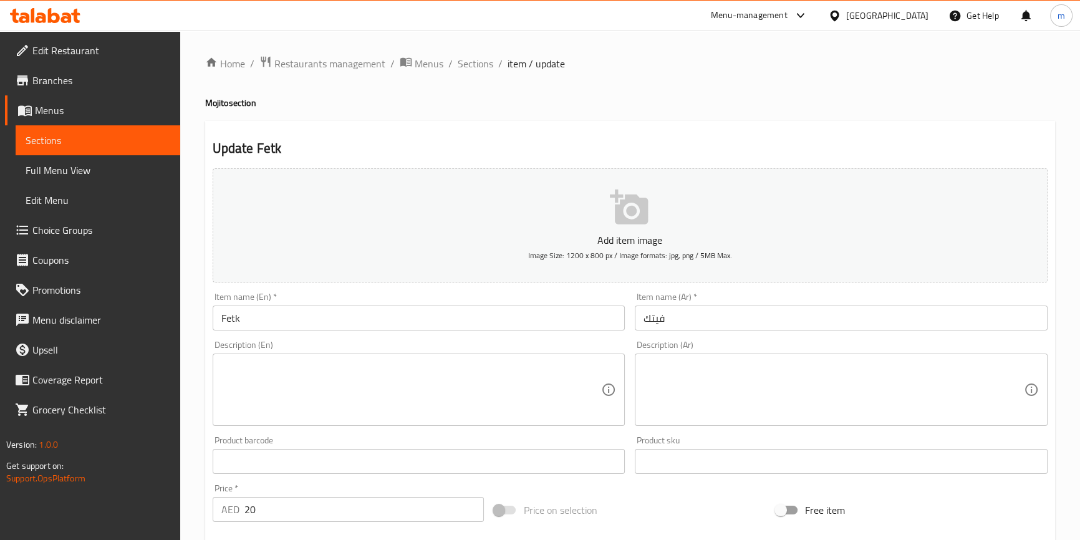
click at [777, 362] on textarea at bounding box center [834, 389] width 380 height 59
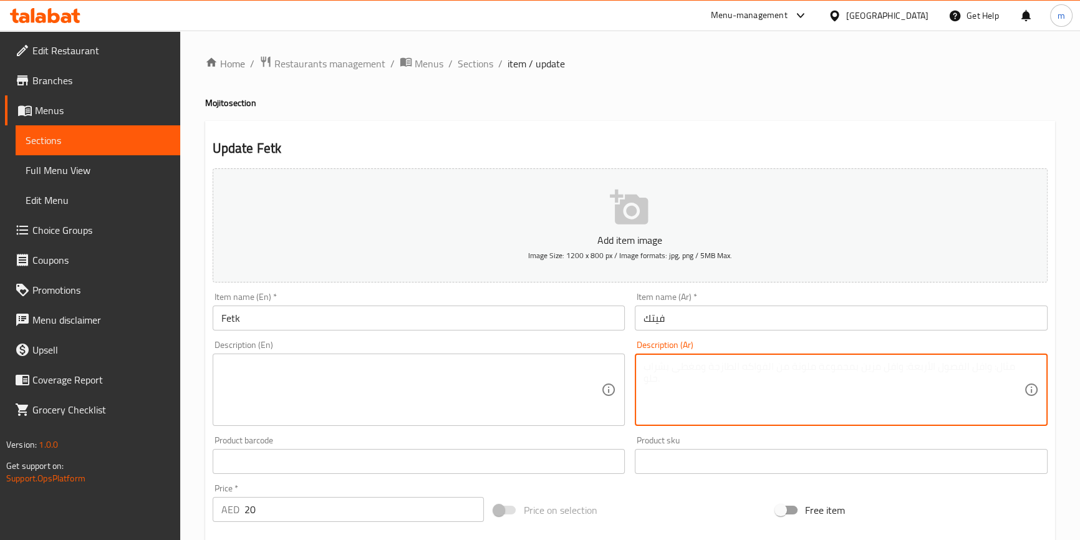
paste textarea "بلوبيري-VC"
type textarea "بلوبيري-VC"
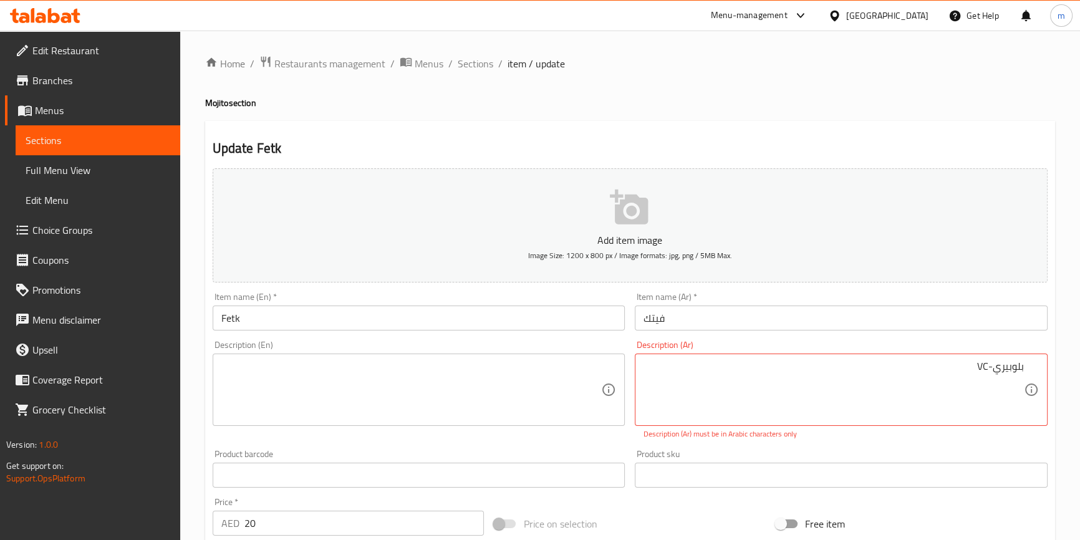
click at [536, 370] on textarea at bounding box center [411, 389] width 380 height 59
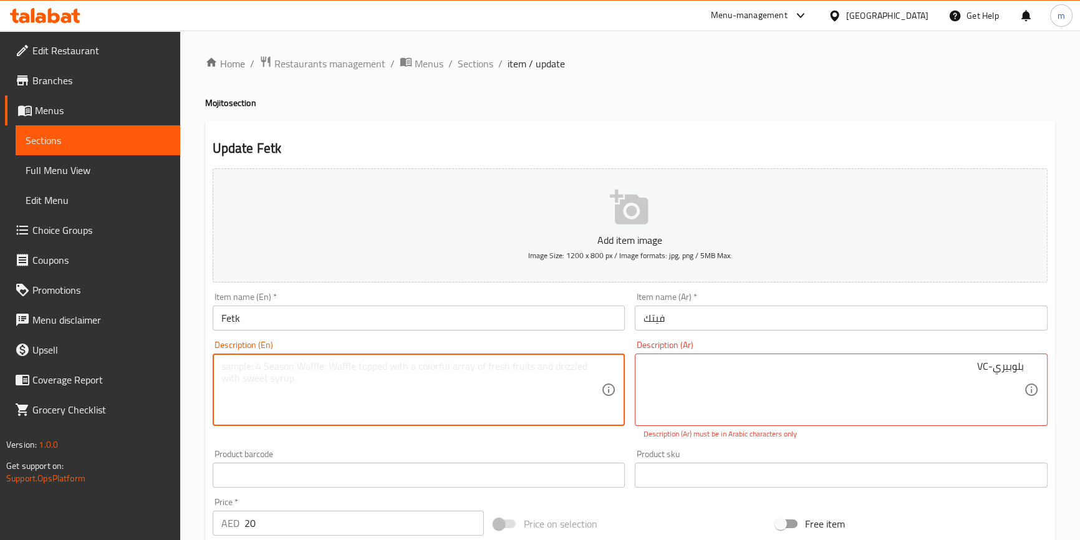
paste textarea "Blueberry-VC"
type textarea "Blueberry-VC"
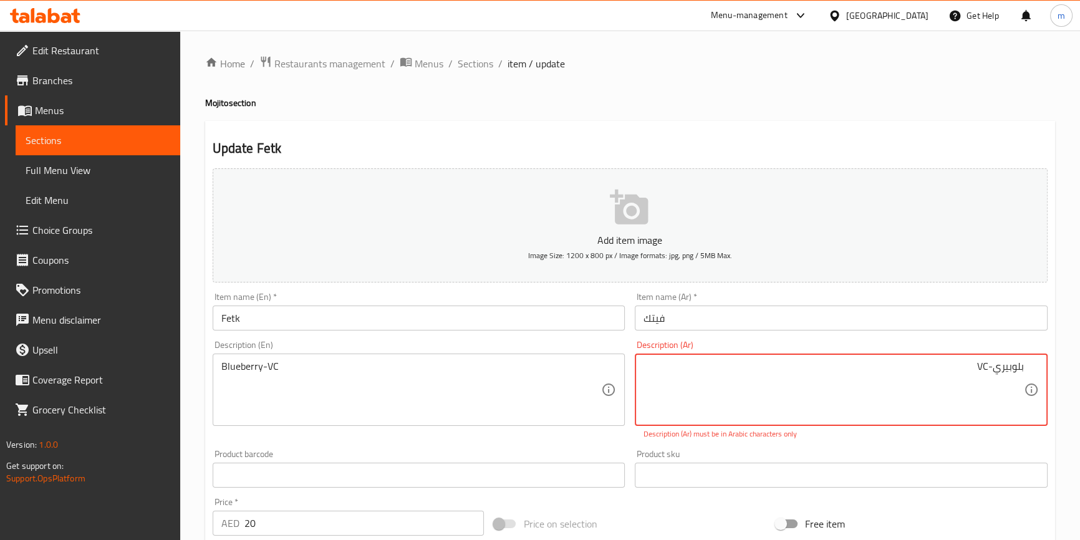
drag, startPoint x: 962, startPoint y: 366, endPoint x: 986, endPoint y: 369, distance: 24.5
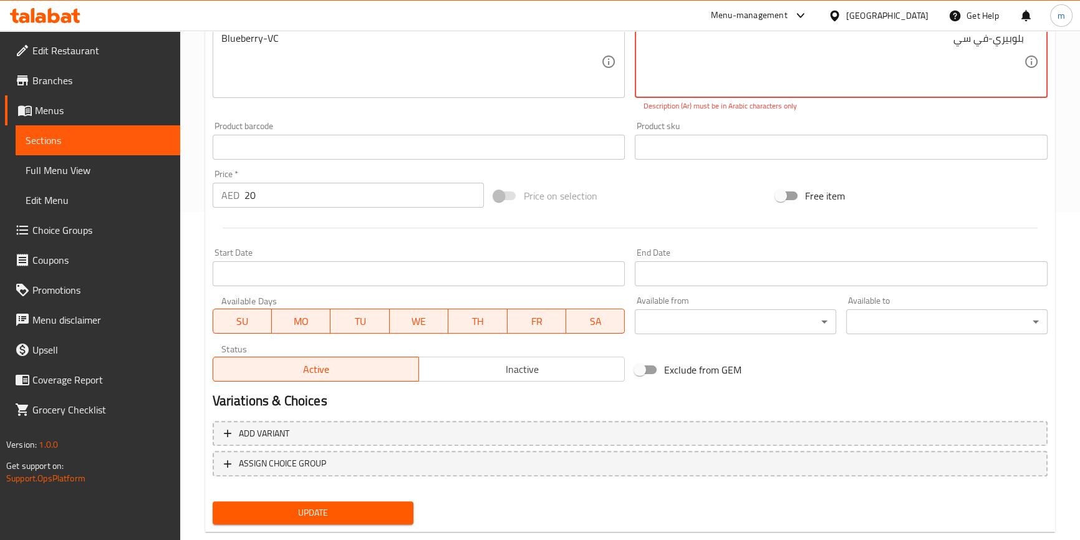
scroll to position [354, 0]
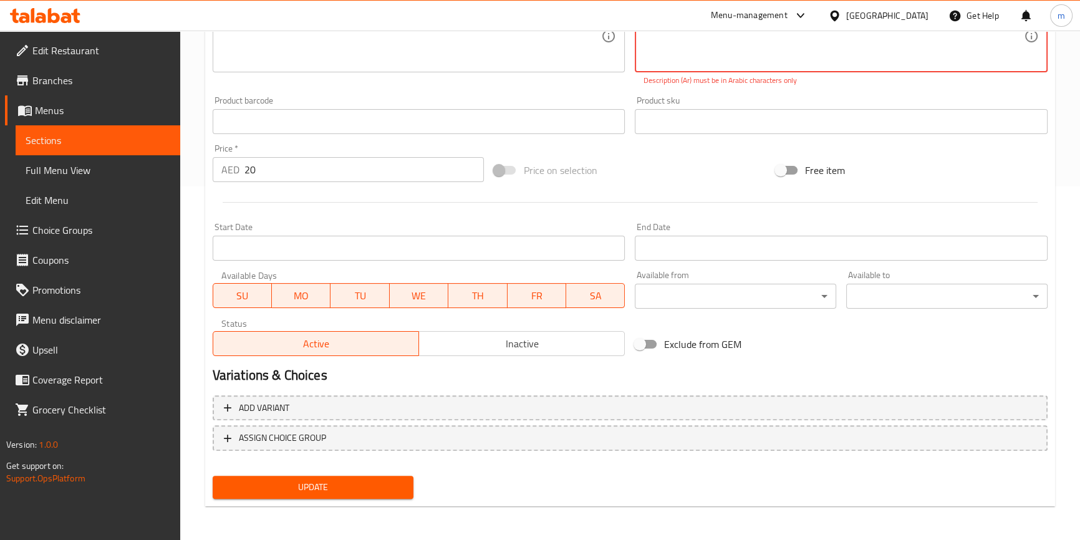
type textarea "بلوبيري-في سي"
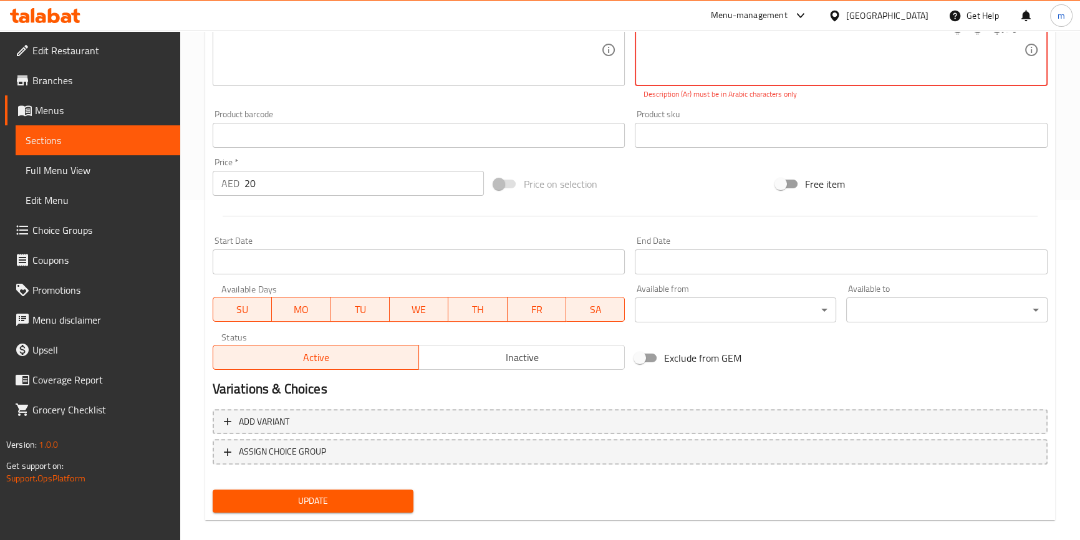
click at [360, 493] on span "Update" at bounding box center [313, 501] width 181 height 16
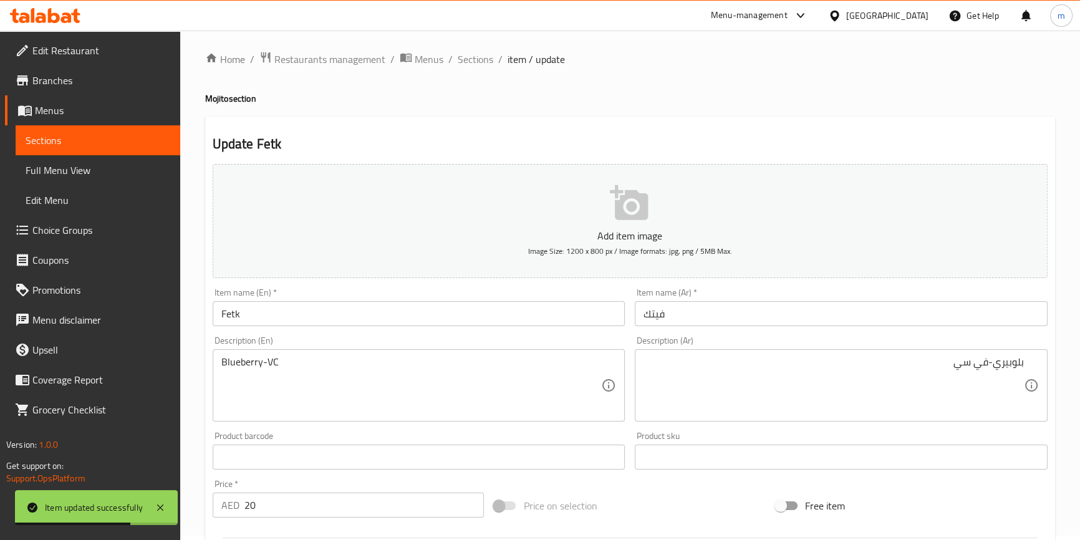
scroll to position [0, 0]
click at [470, 69] on span "Sections" at bounding box center [476, 63] width 36 height 15
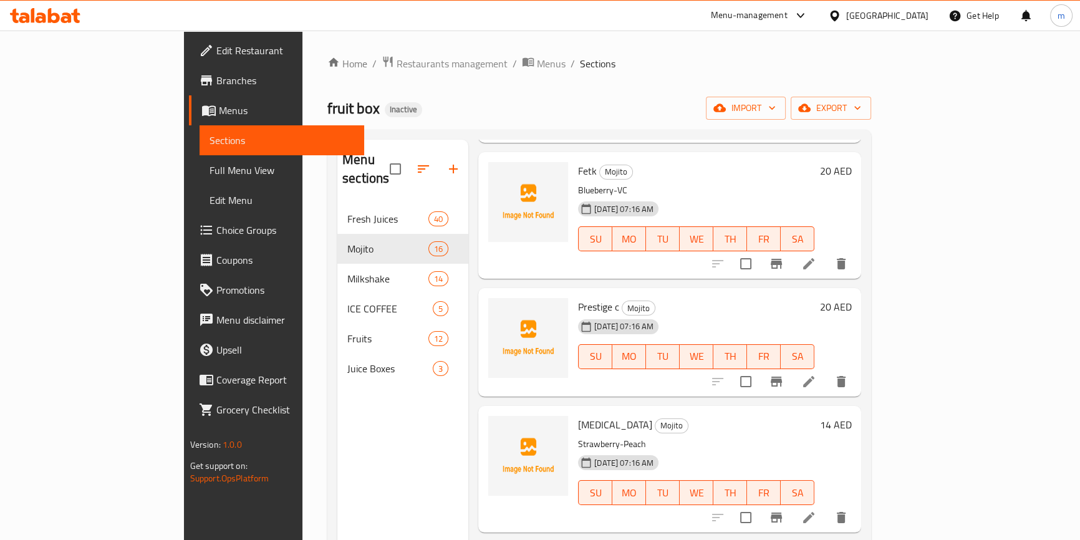
scroll to position [397, 0]
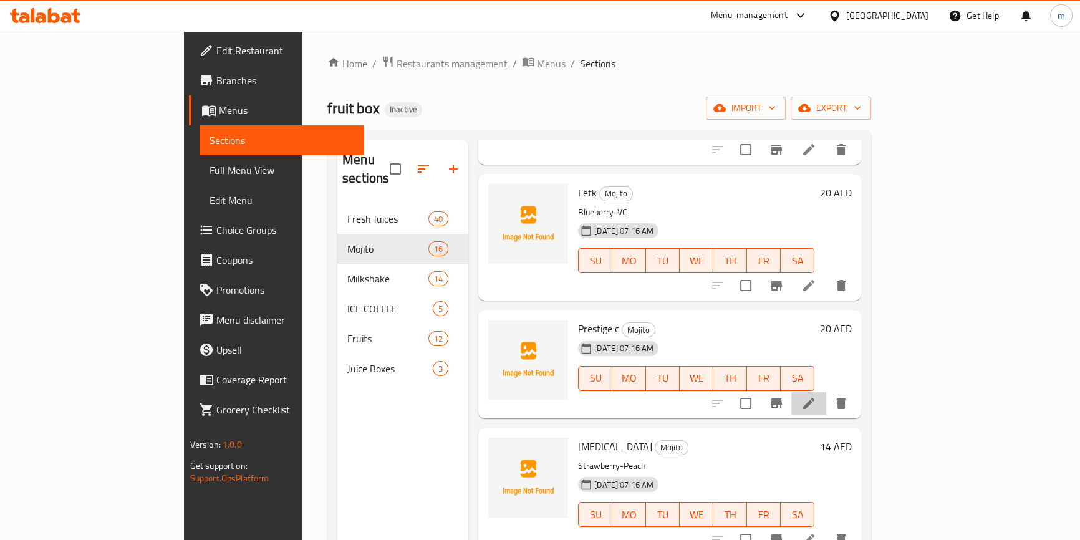
click at [826, 392] on li at bounding box center [808, 403] width 35 height 22
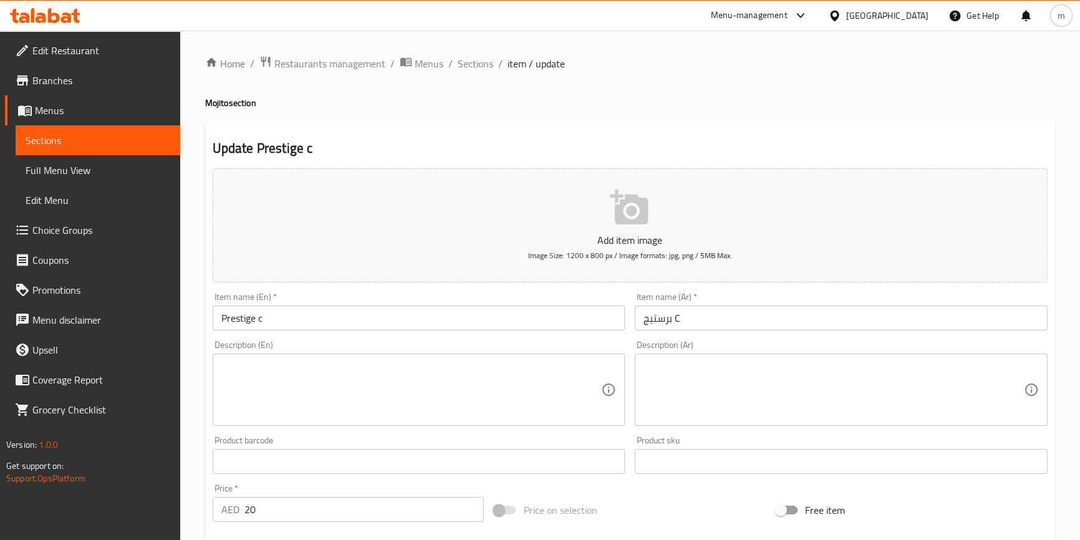
click at [647, 319] on input "برستيج C" at bounding box center [841, 318] width 413 height 25
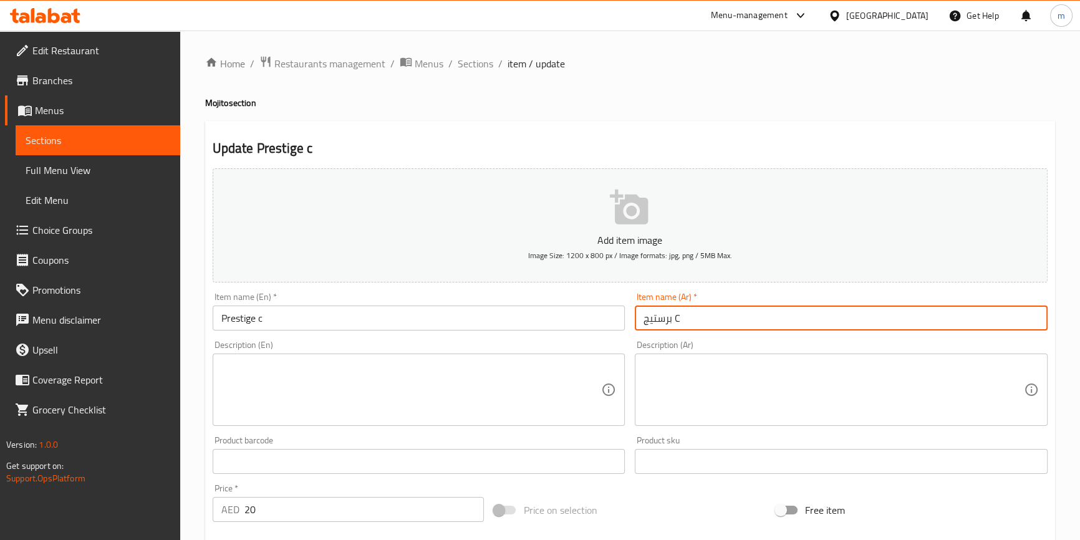
click at [647, 319] on input "برستيج C" at bounding box center [841, 318] width 413 height 25
click at [911, 307] on input "برستيج C" at bounding box center [841, 318] width 413 height 25
type input "برستيج سي"
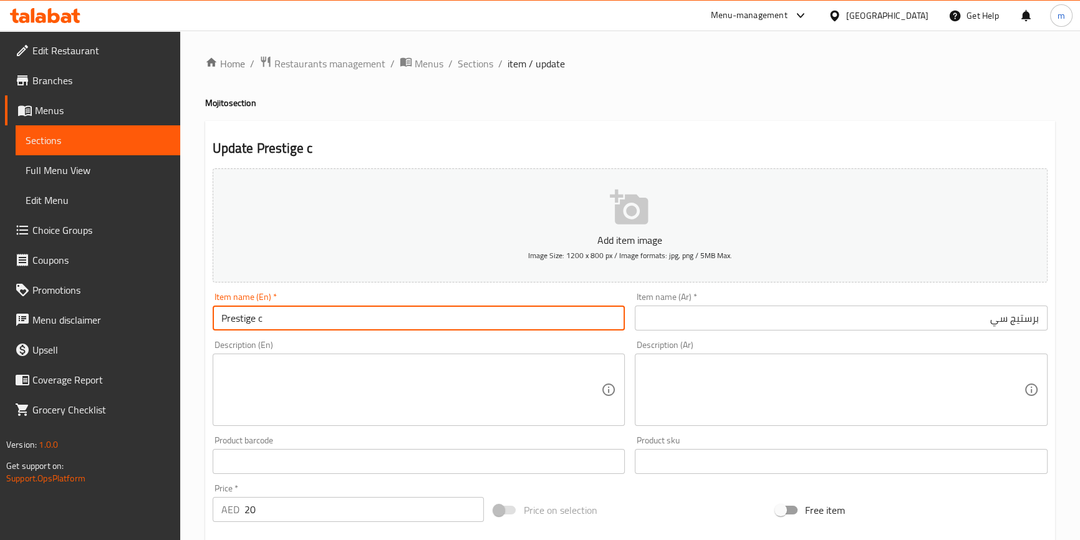
drag, startPoint x: 311, startPoint y: 326, endPoint x: 286, endPoint y: 331, distance: 26.2
click at [286, 331] on div "Item name (En)   * Prestige c Item name (En) *" at bounding box center [419, 312] width 423 height 48
drag, startPoint x: 278, startPoint y: 322, endPoint x: 265, endPoint y: 323, distance: 12.5
click at [265, 323] on input "Prestige c" at bounding box center [419, 318] width 413 height 25
click at [264, 322] on input "Prestige c" at bounding box center [419, 318] width 413 height 25
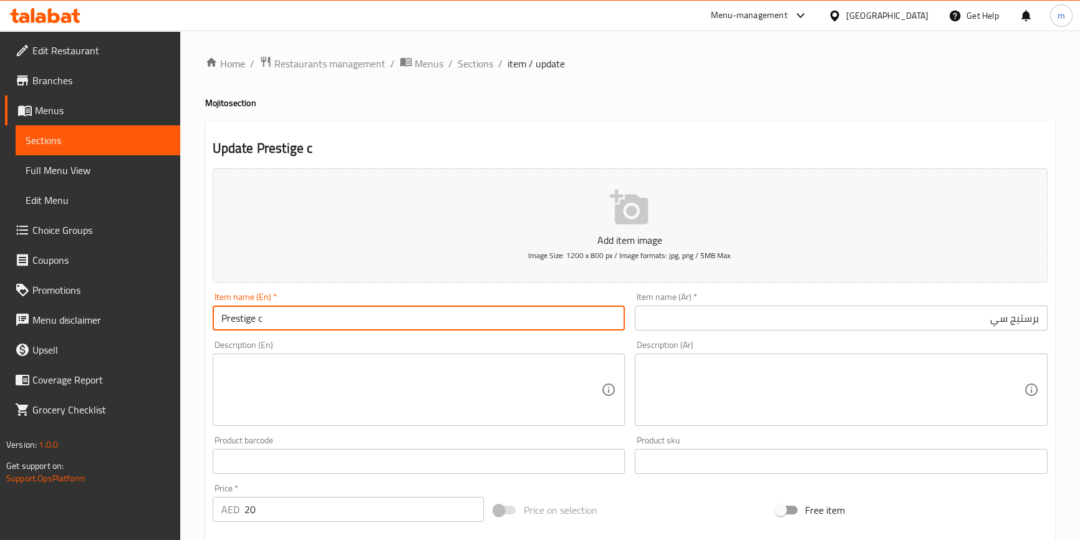
click at [264, 322] on input "Prestige c" at bounding box center [419, 318] width 413 height 25
type input "Prestige C"
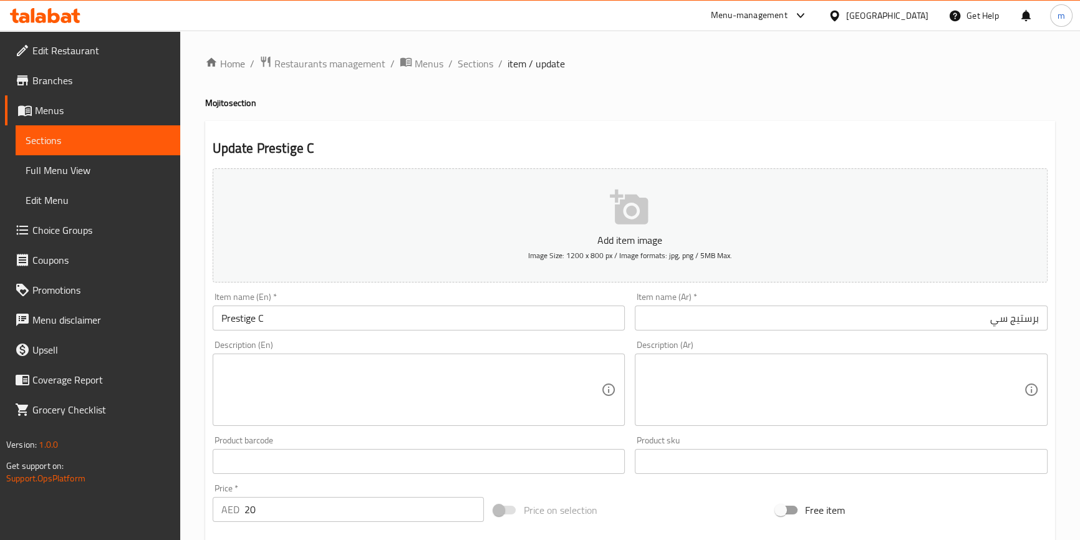
click at [765, 368] on textarea at bounding box center [834, 389] width 380 height 59
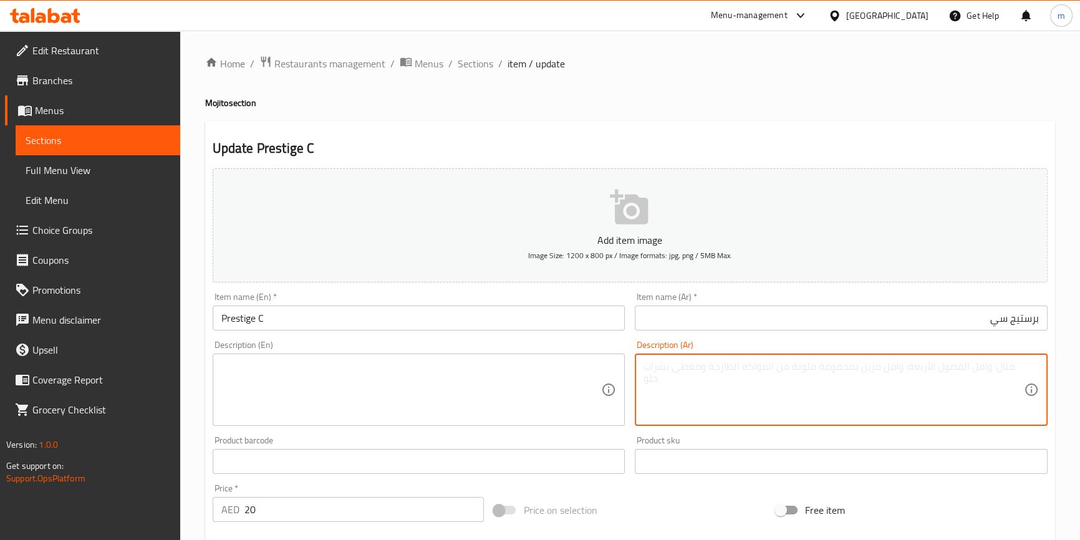
paste textarea "فراوله-VC"
type textarea "فراوله-VC"
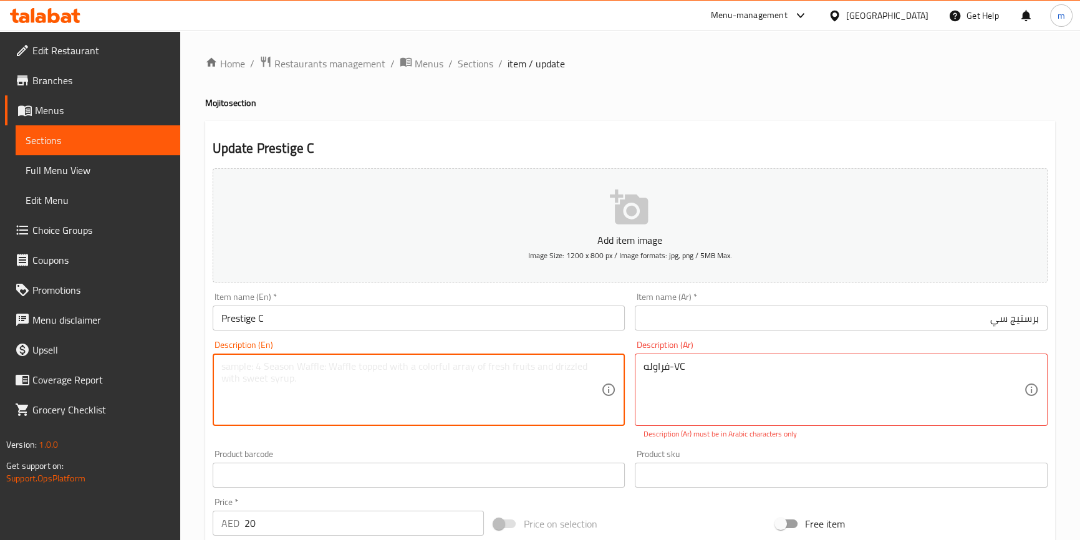
click at [452, 387] on textarea at bounding box center [411, 389] width 380 height 59
paste textarea "Strawberry-VC"
type textarea "Strawberry-VC"
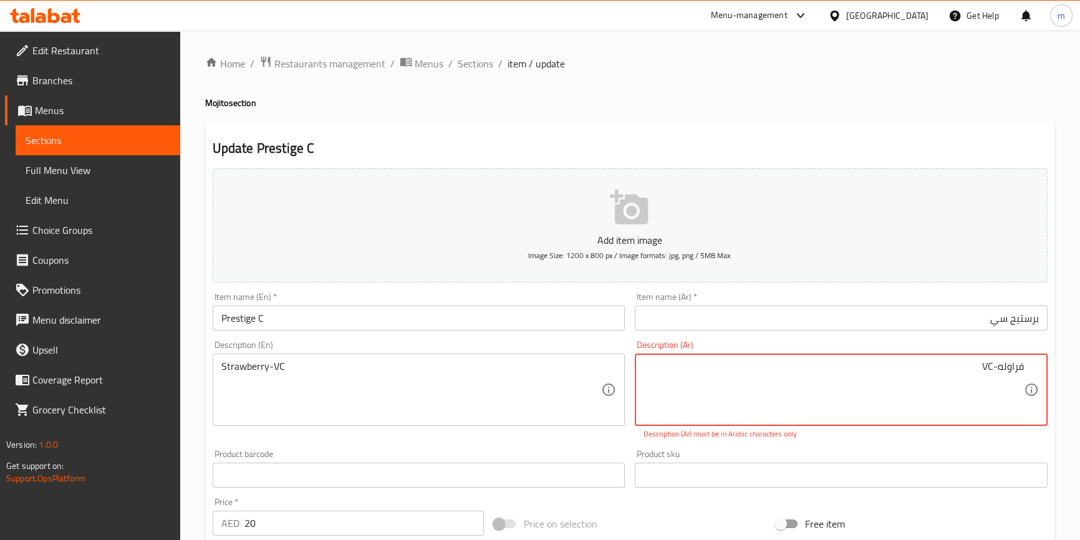
drag, startPoint x: 943, startPoint y: 370, endPoint x: 994, endPoint y: 368, distance: 50.6
click at [994, 368] on textarea "فراوله-VC" at bounding box center [834, 389] width 380 height 59
click at [1000, 368] on textarea "فراوله-في سي" at bounding box center [834, 389] width 380 height 59
click at [998, 374] on textarea "فراوله-في سي" at bounding box center [834, 389] width 380 height 59
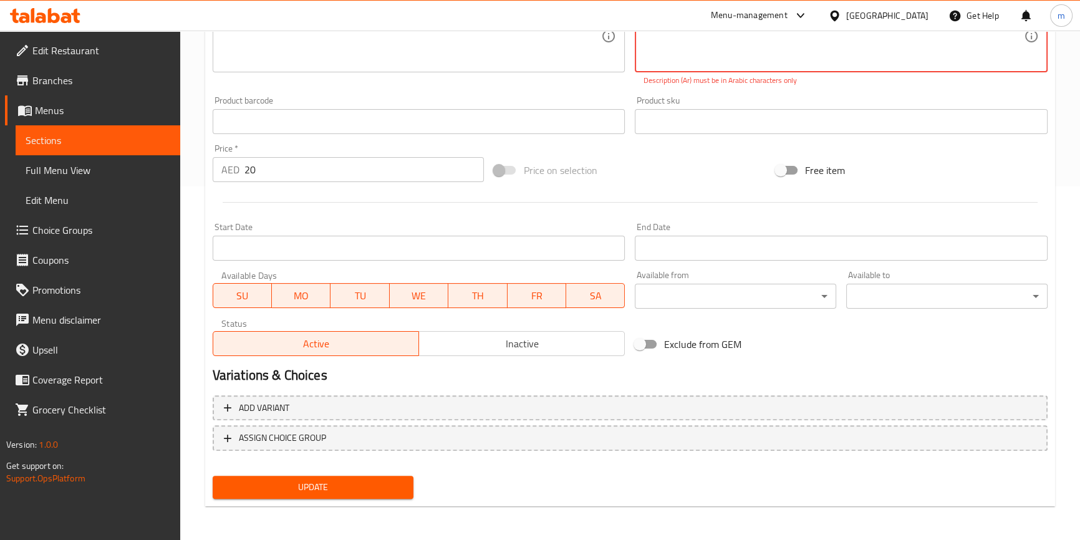
type textarea "فراوله -في سي"
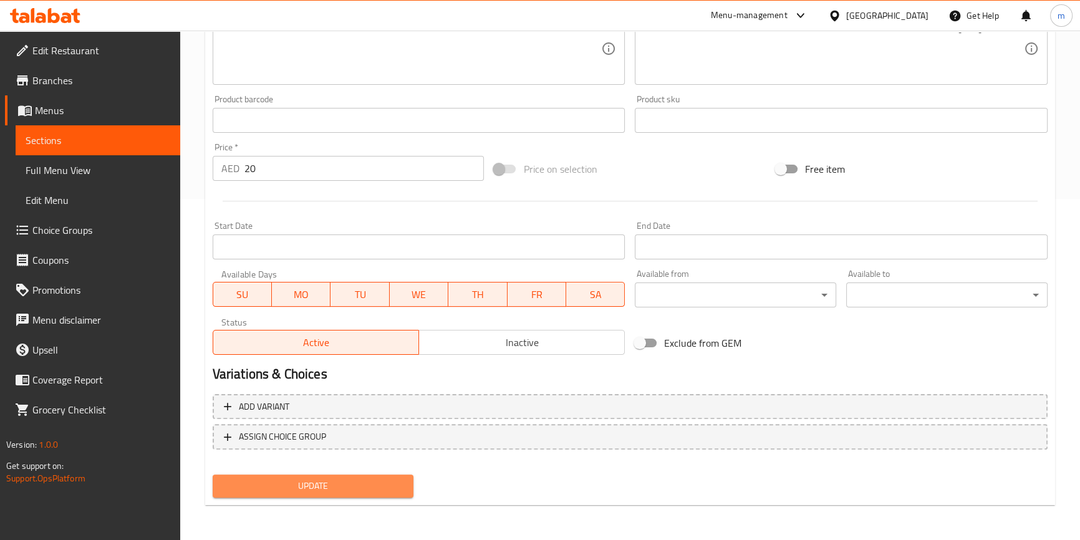
scroll to position [340, 0]
click at [314, 485] on span "Update" at bounding box center [313, 488] width 181 height 16
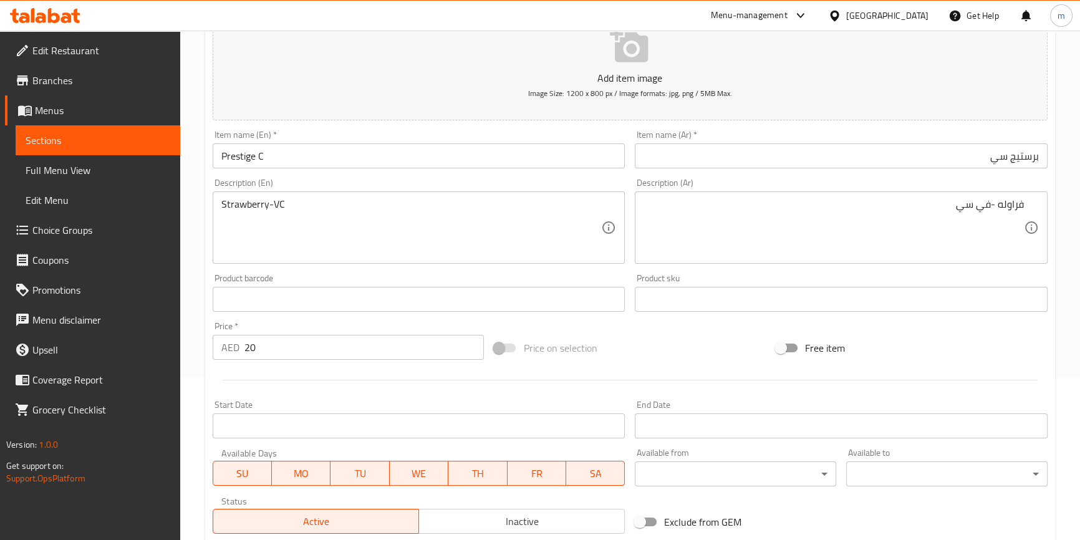
scroll to position [0, 0]
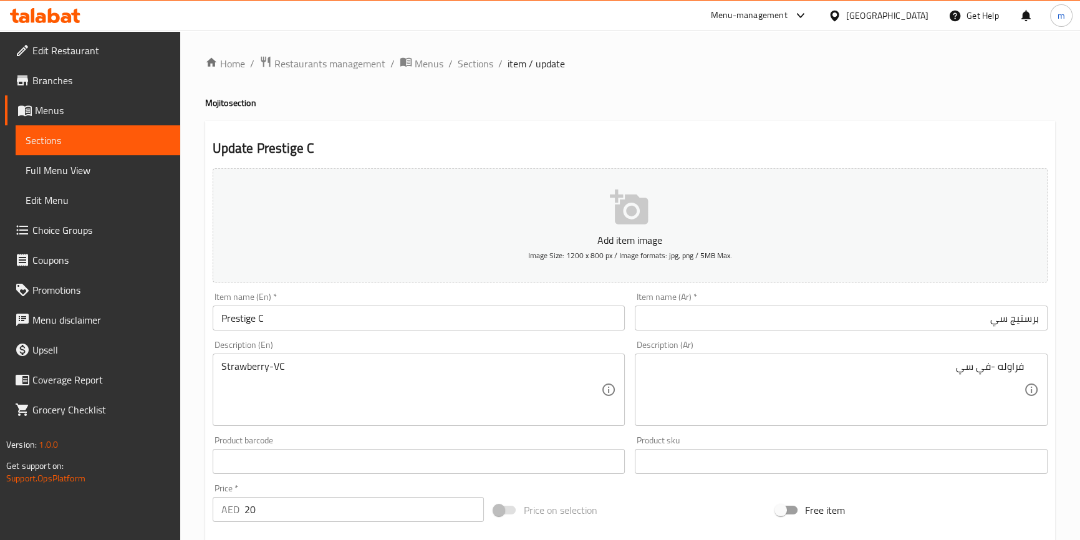
click at [470, 74] on div "Home / Restaurants management / Menus / Sections / item / update Mojito section…" at bounding box center [630, 456] width 850 height 801
click at [473, 64] on span "Sections" at bounding box center [476, 63] width 36 height 15
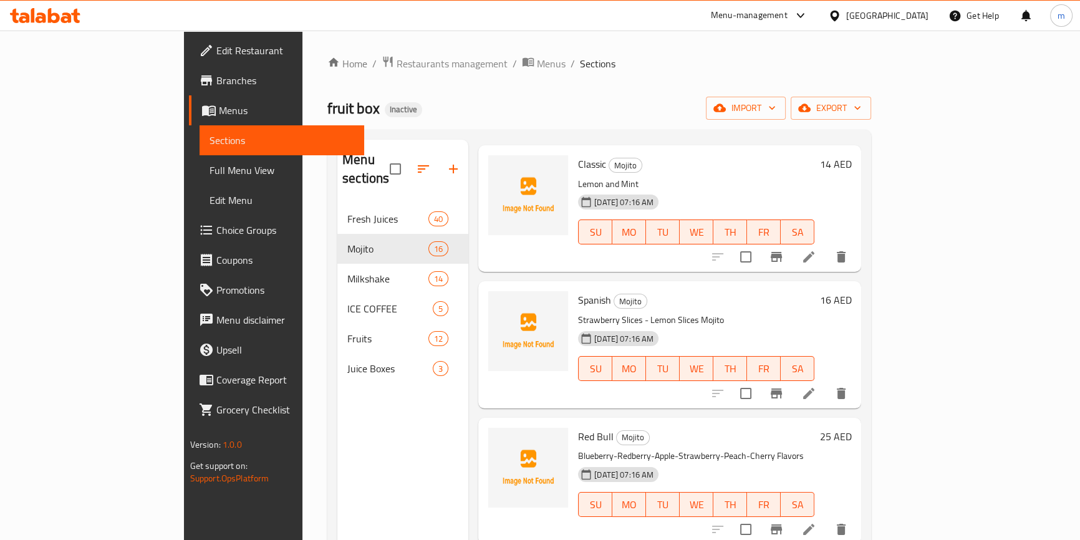
scroll to position [964, 0]
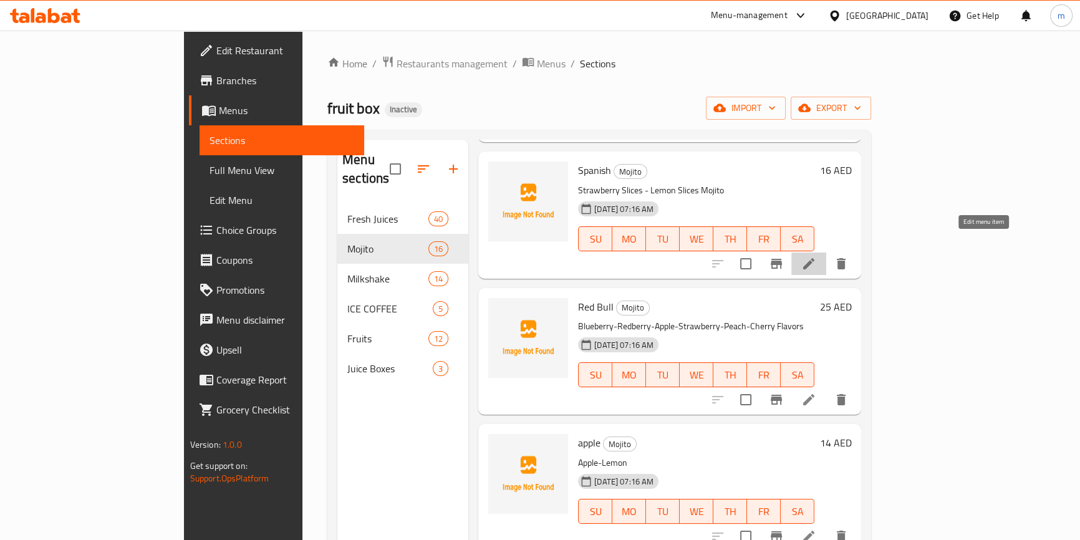
click at [815, 258] on icon at bounding box center [808, 263] width 11 height 11
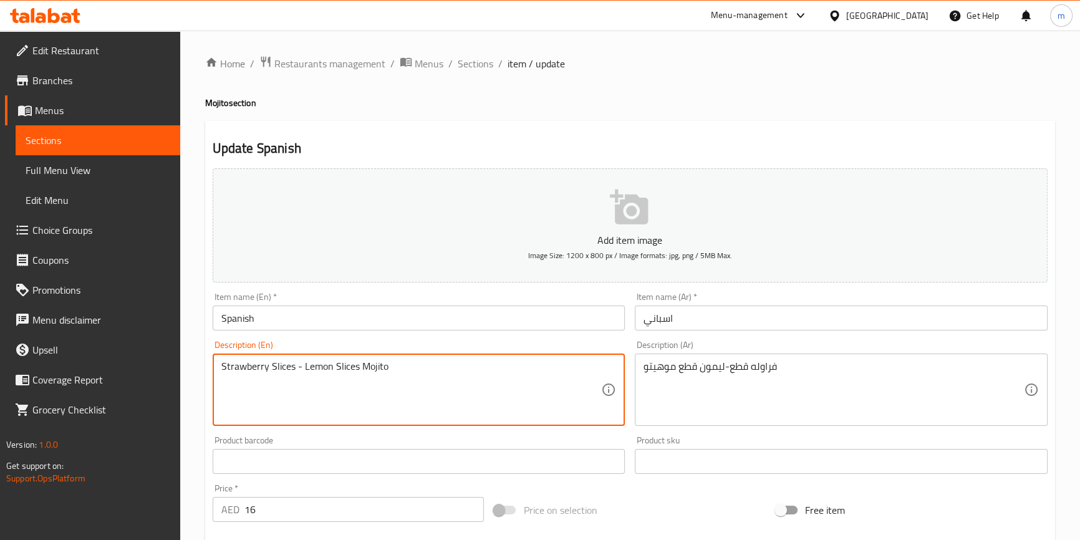
drag, startPoint x: 288, startPoint y: 372, endPoint x: 271, endPoint y: 372, distance: 16.8
paste textarea "pie"
click at [352, 367] on textarea "Strawberry pieces - Lemon Slices Mojito" at bounding box center [411, 389] width 380 height 59
drag, startPoint x: 355, startPoint y: 368, endPoint x: 338, endPoint y: 364, distance: 17.4
click at [338, 364] on textarea "Strawberry pieces - Lemon Slices Mojito" at bounding box center [411, 389] width 380 height 59
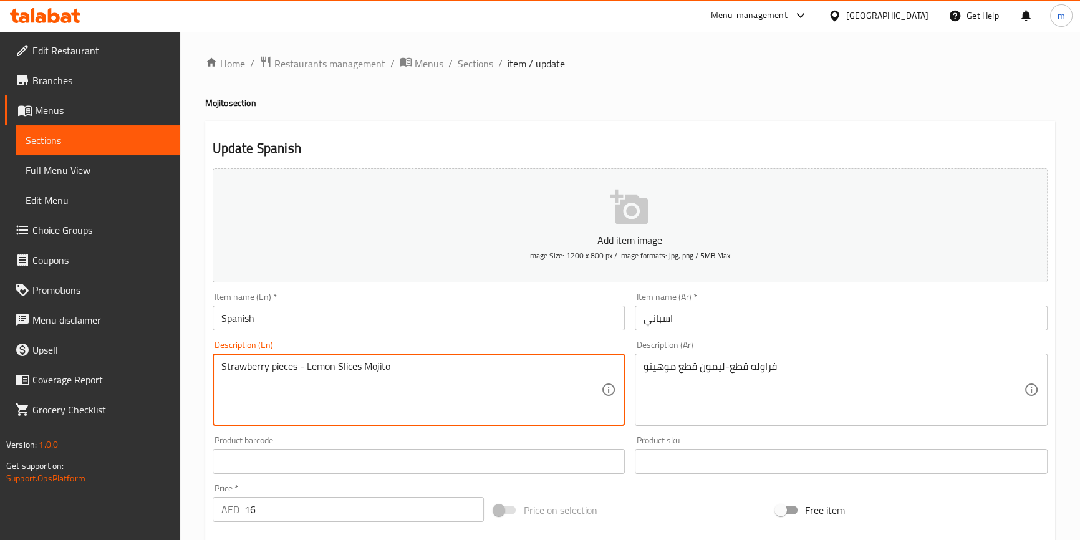
paste textarea "pie"
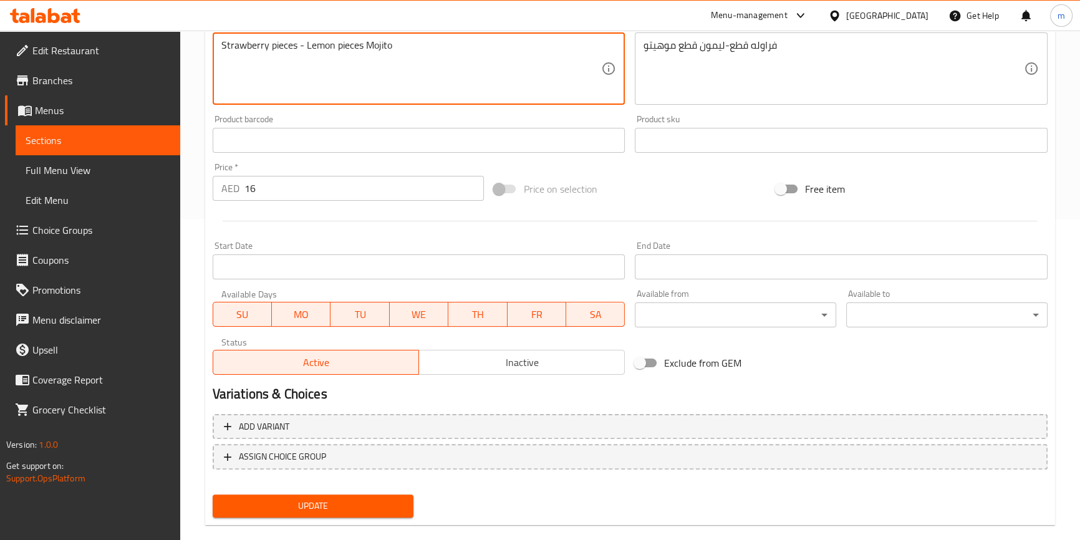
scroll to position [340, 0]
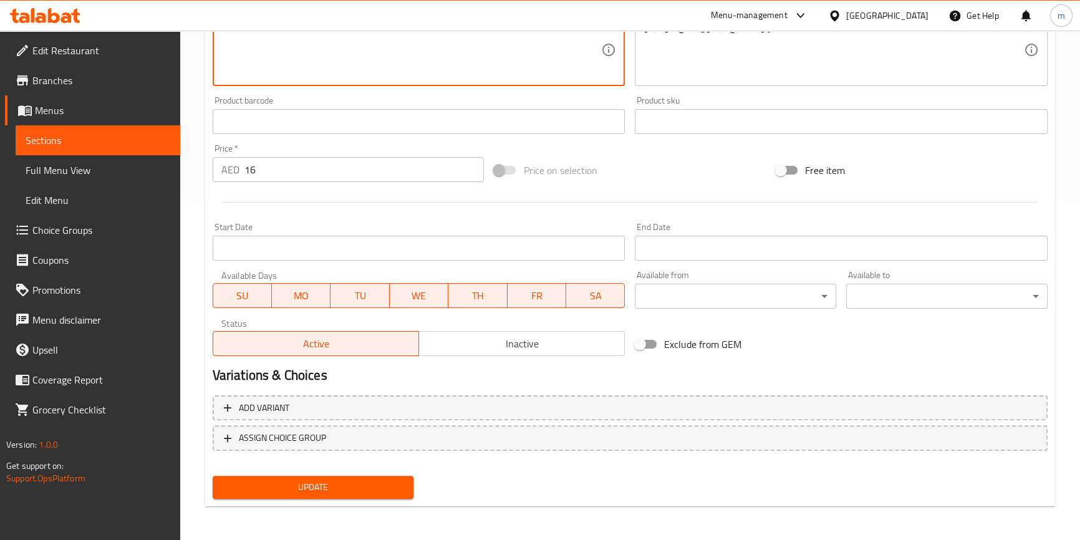
type textarea "Strawberry pieces - Lemon pieces Mojito"
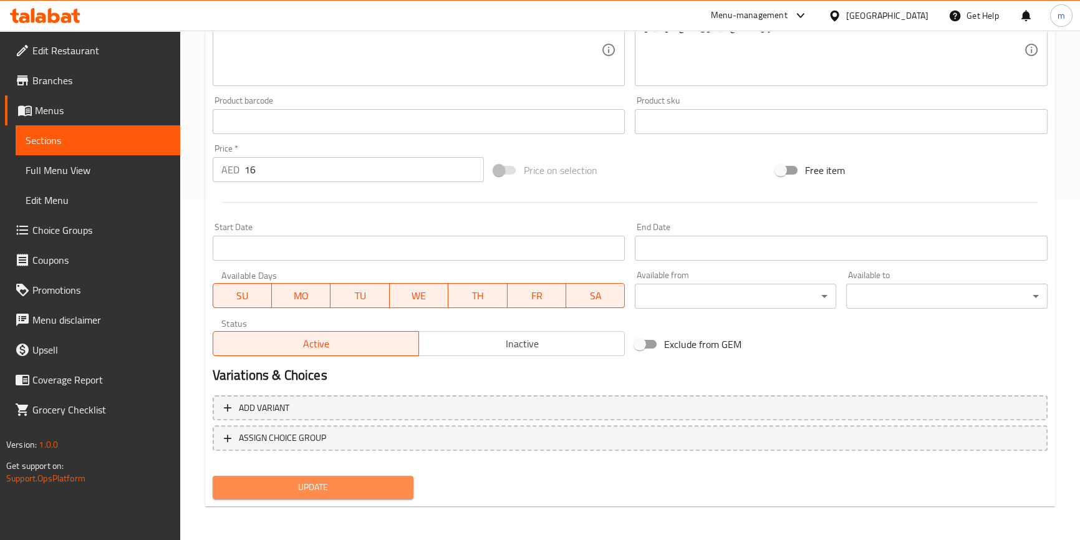
click at [400, 494] on button "Update" at bounding box center [313, 487] width 201 height 23
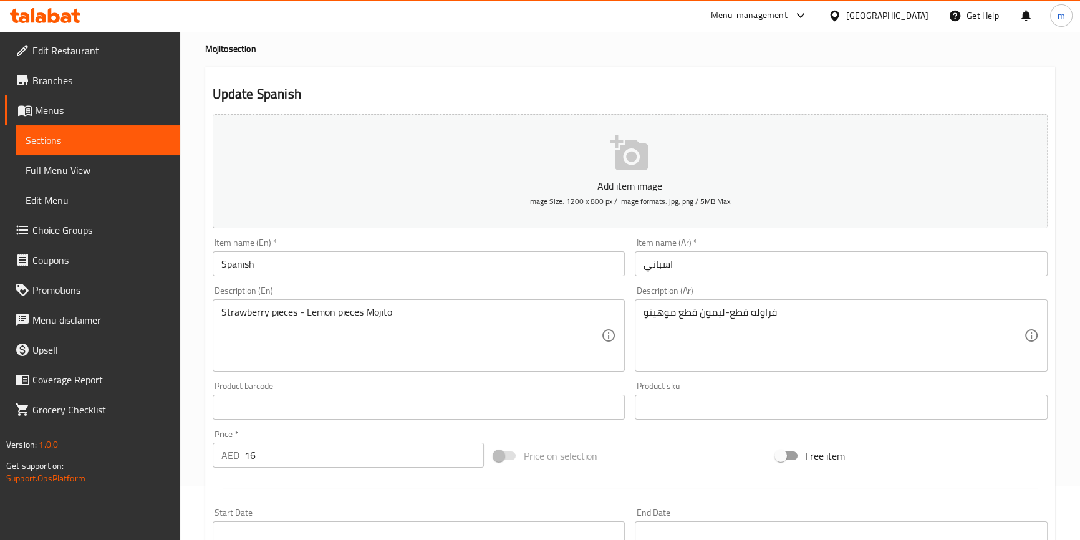
scroll to position [0, 0]
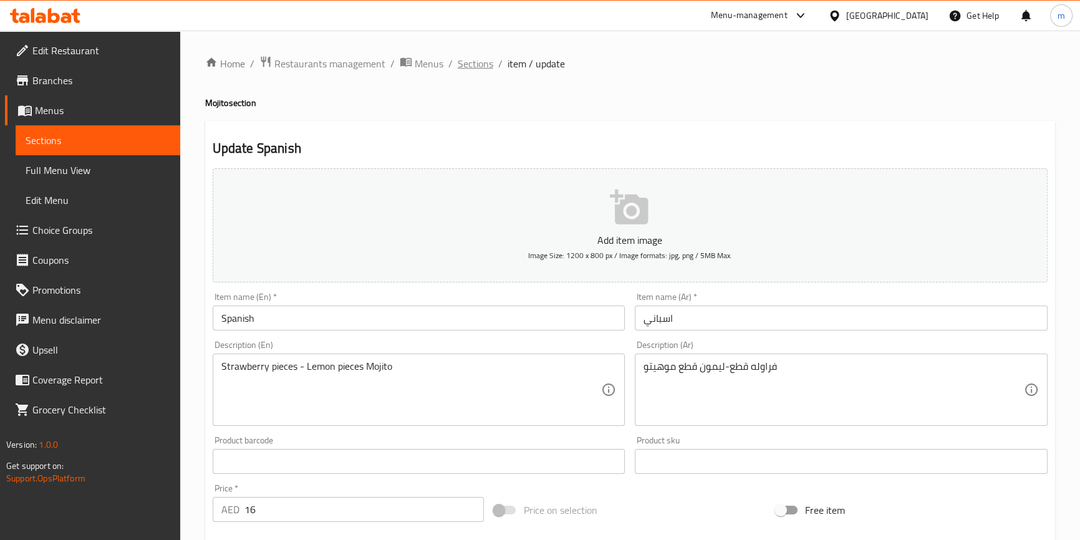
click at [468, 57] on span "Sections" at bounding box center [476, 63] width 36 height 15
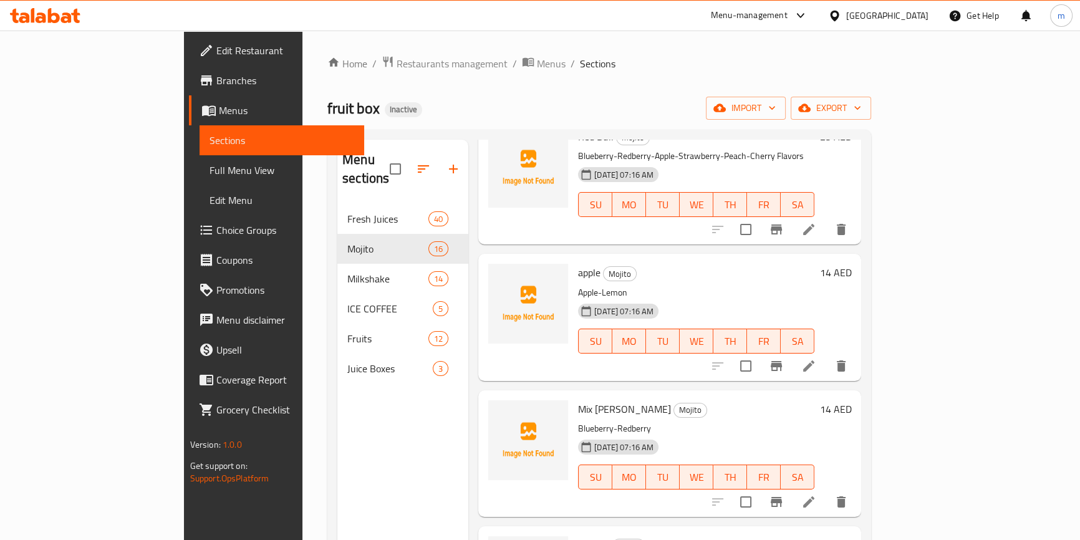
scroll to position [1247, 0]
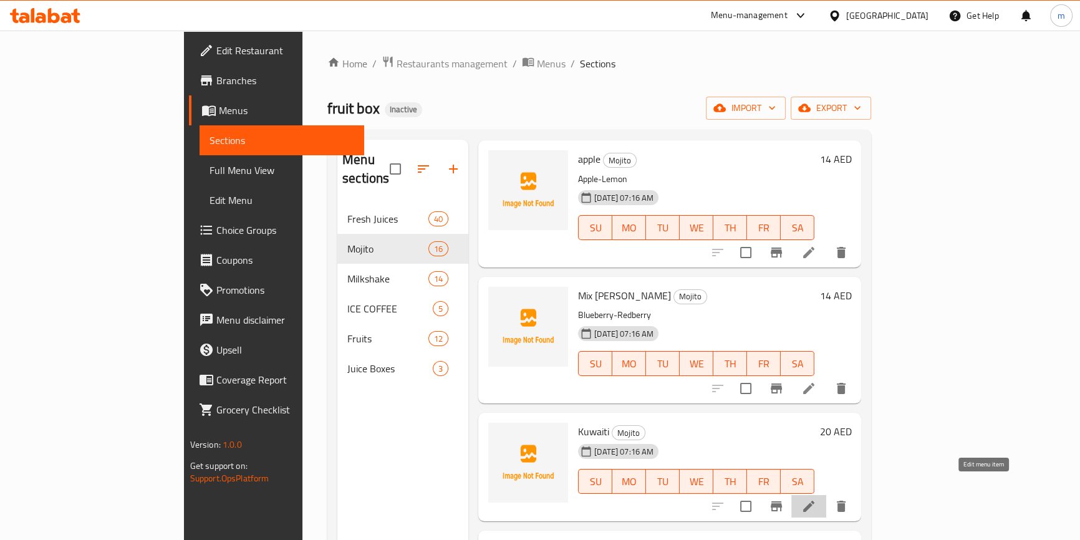
click at [816, 499] on icon at bounding box center [808, 506] width 15 height 15
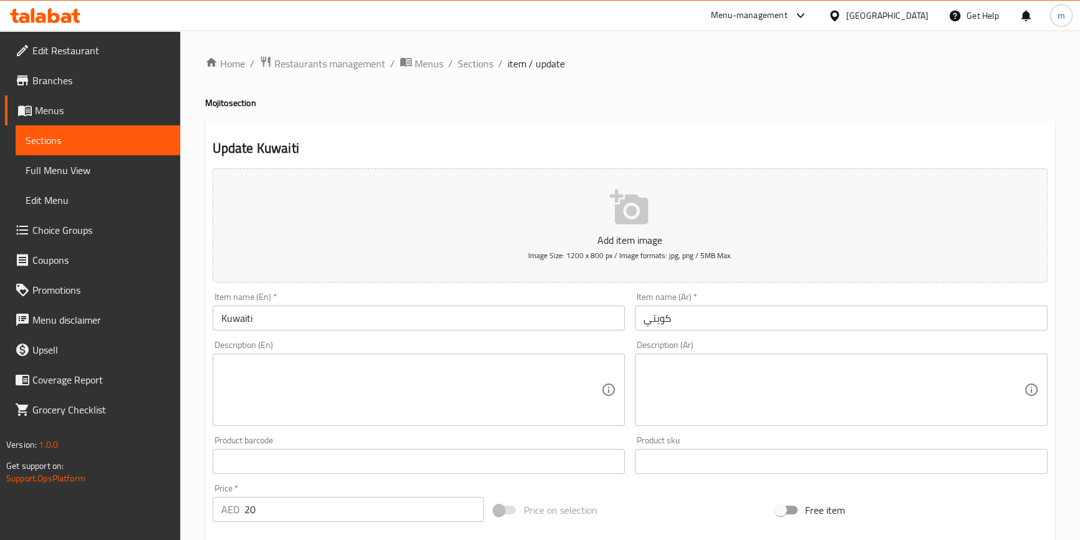
click at [747, 360] on div "Description (Ar)" at bounding box center [841, 390] width 413 height 72
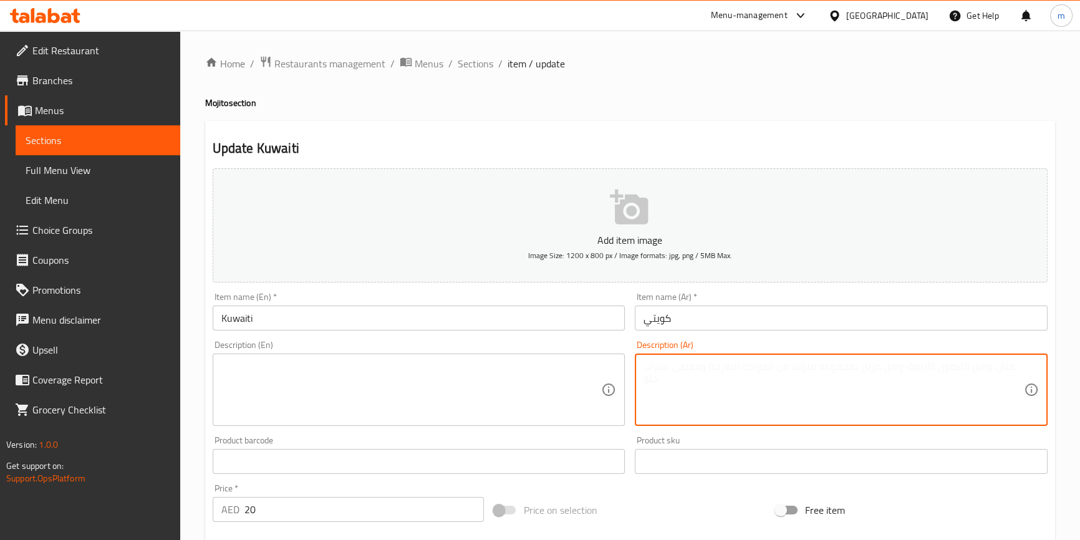
paste textarea "رمان-VC"
type textarea "رمان-VC"
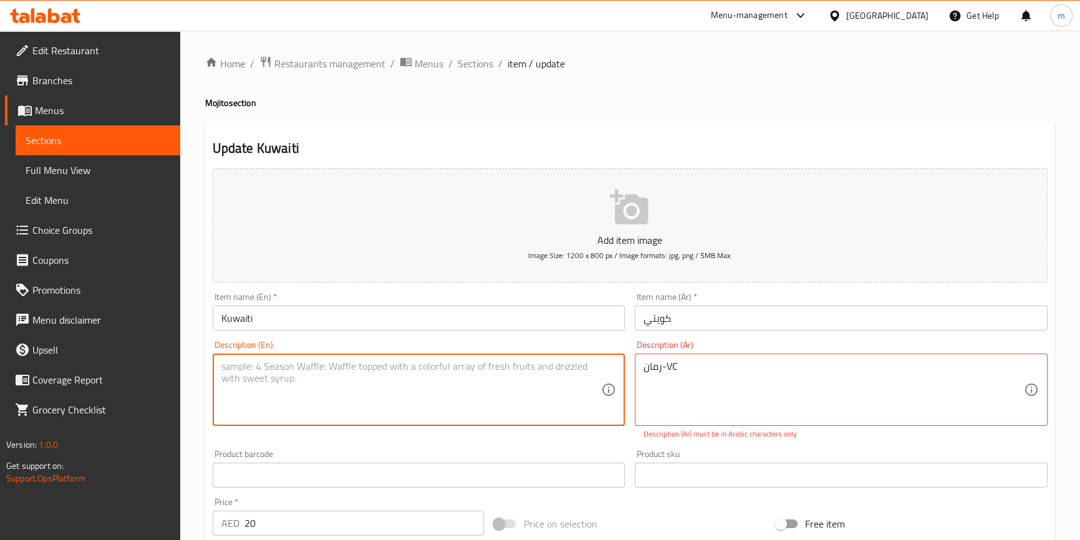
click at [420, 378] on textarea at bounding box center [411, 389] width 380 height 59
paste textarea "Pomegranate-VC"
type textarea "Pomegranate-VC"
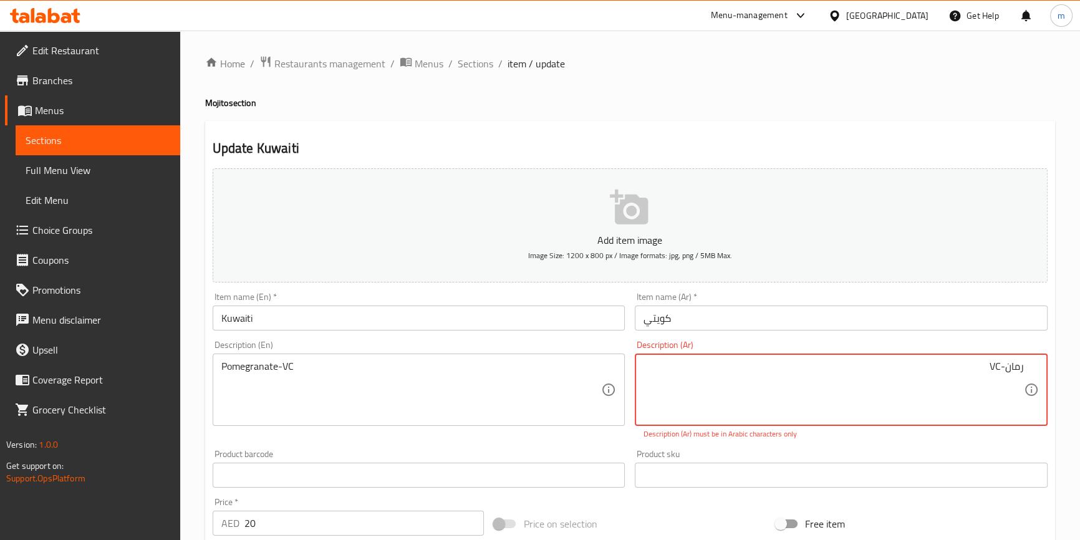
click at [927, 374] on textarea "رمان-VC" at bounding box center [834, 389] width 380 height 59
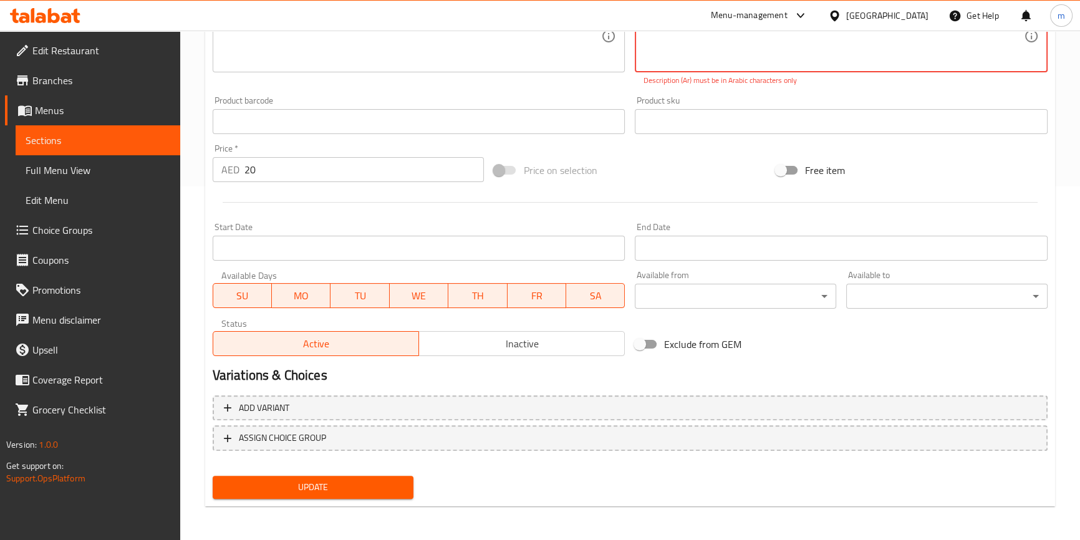
type textarea "رمان-في سي"
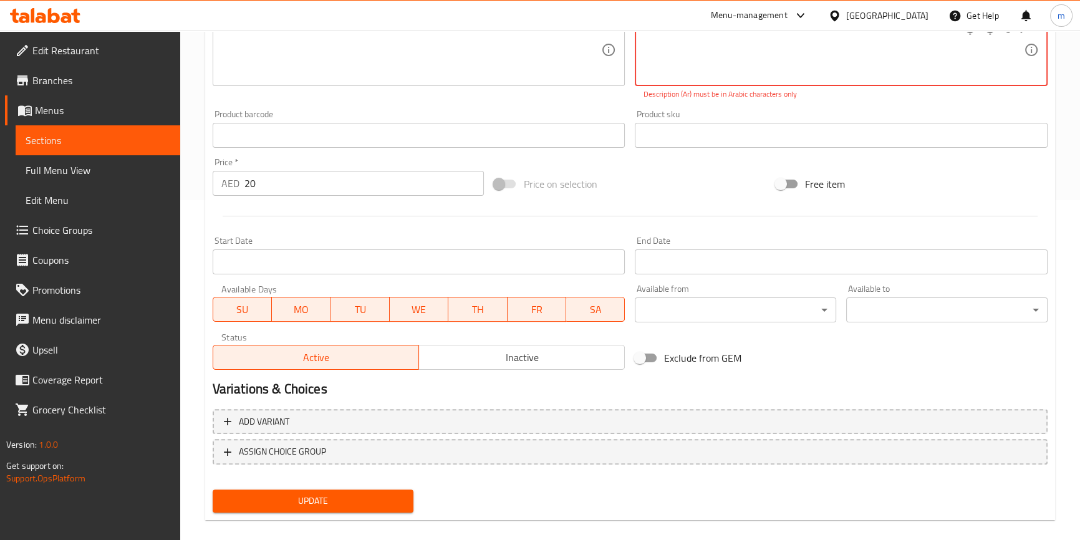
click at [406, 490] on button "Update" at bounding box center [313, 501] width 201 height 23
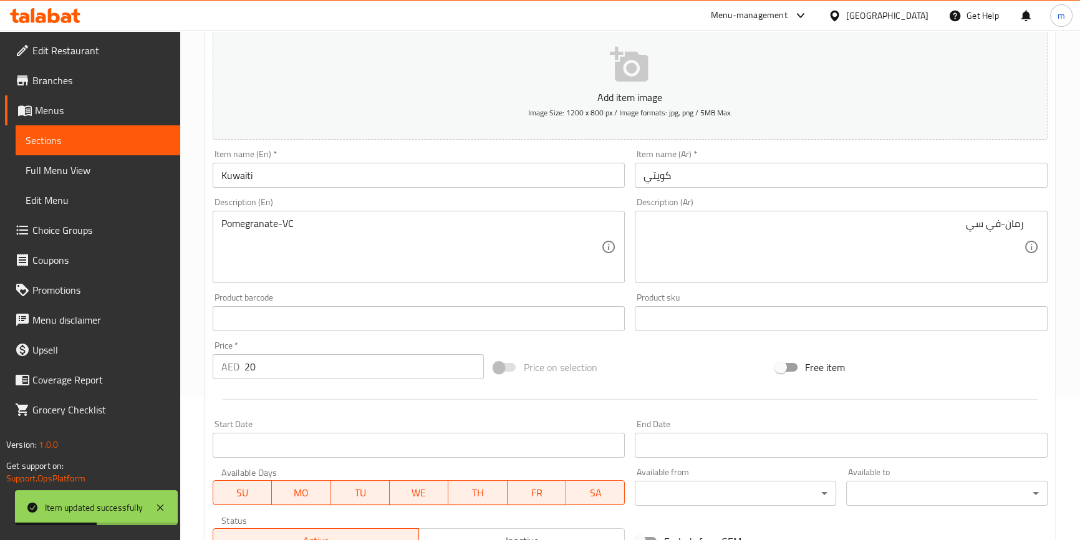
scroll to position [0, 0]
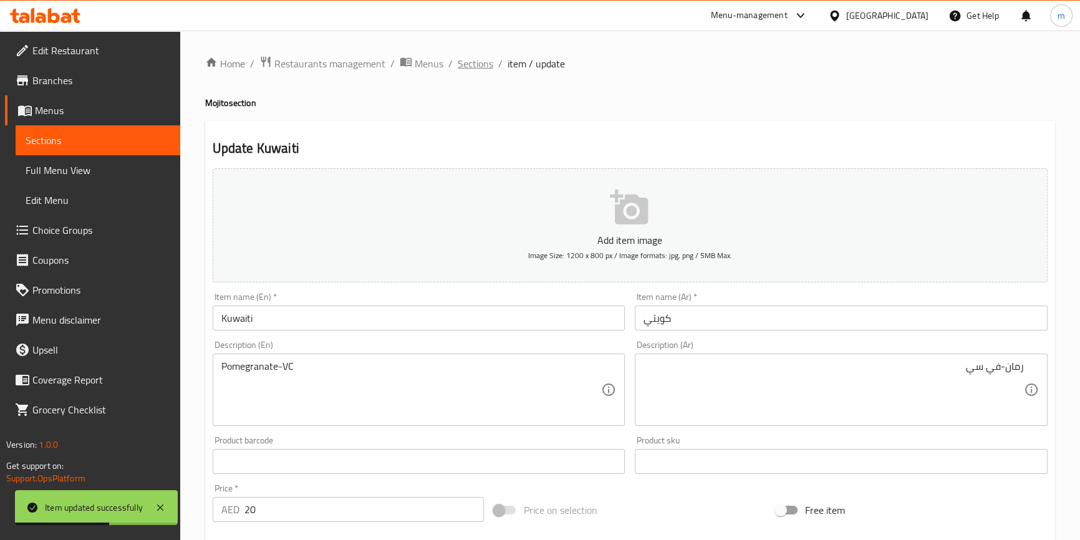
click at [470, 68] on span "Sections" at bounding box center [476, 63] width 36 height 15
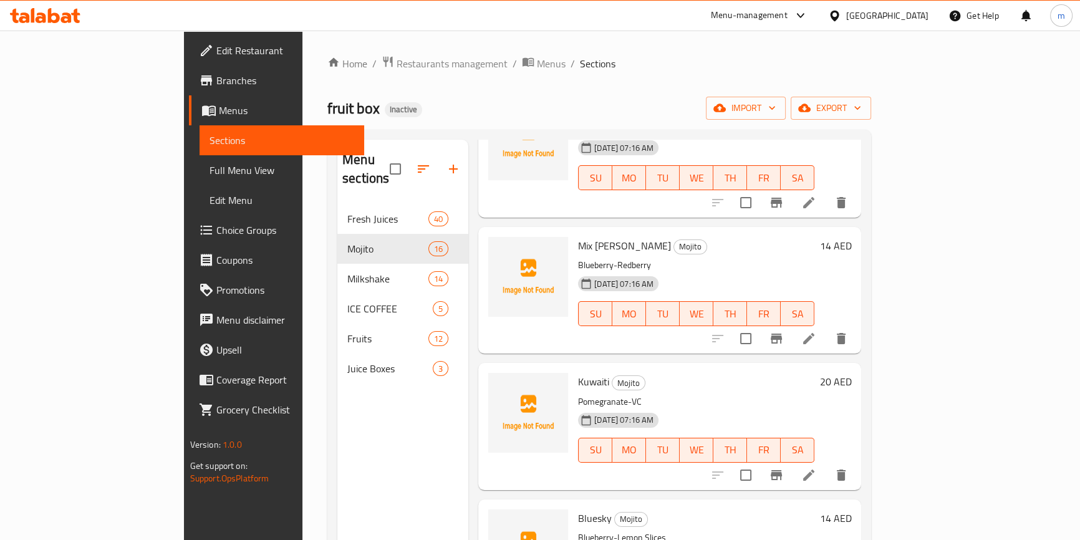
scroll to position [1417, 0]
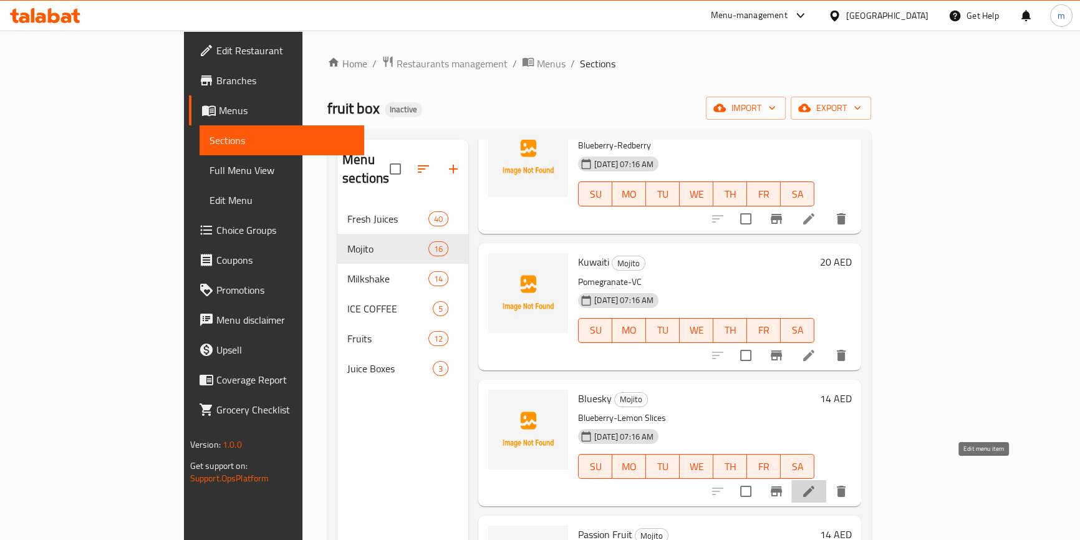
click at [816, 484] on icon at bounding box center [808, 491] width 15 height 15
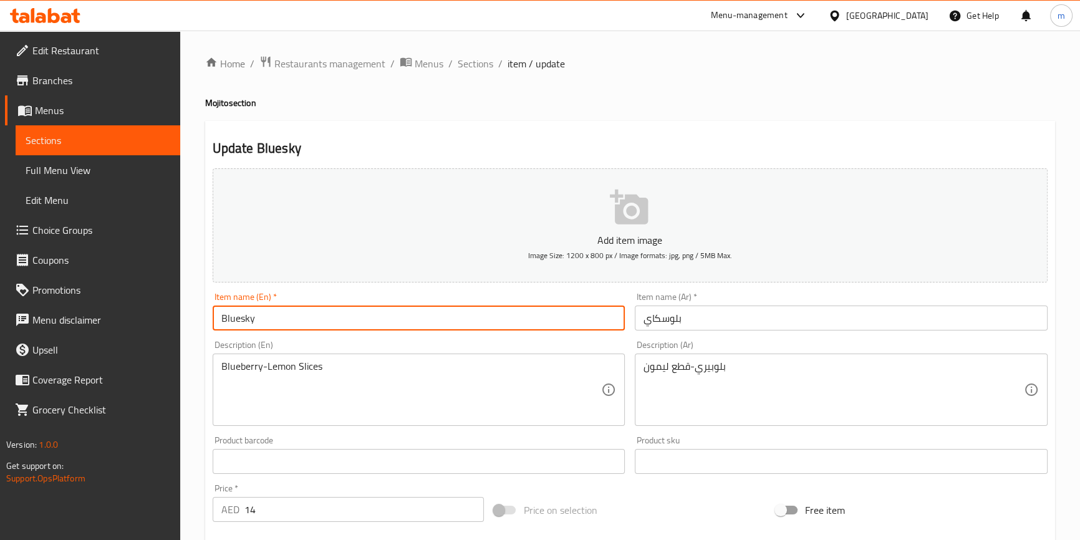
click at [240, 321] on input "Bluesky" at bounding box center [419, 318] width 413 height 25
type input "Blue sky"
click at [667, 322] on input "بلوسكاي" at bounding box center [841, 318] width 413 height 25
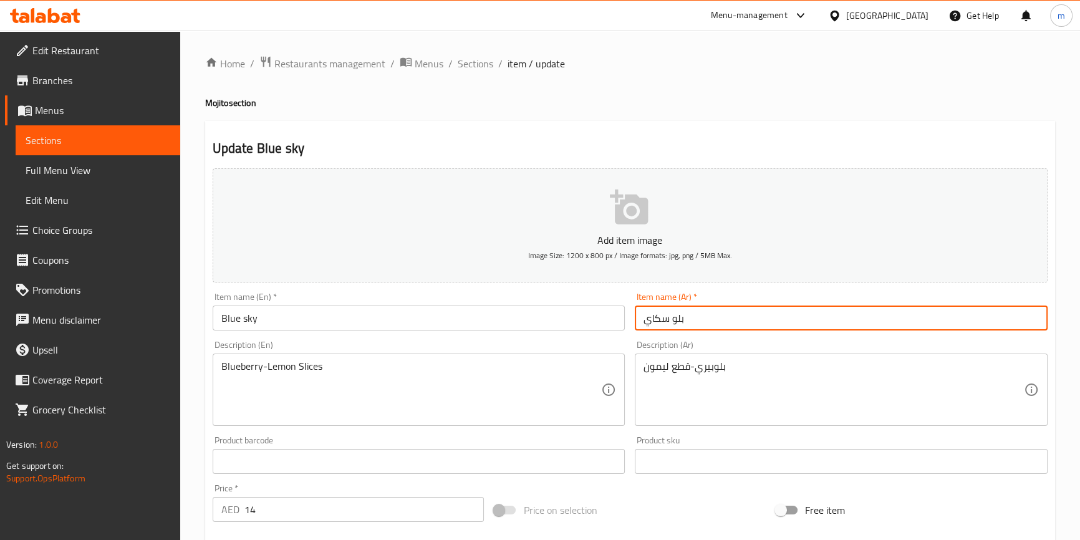
type input "بلو سكاي"
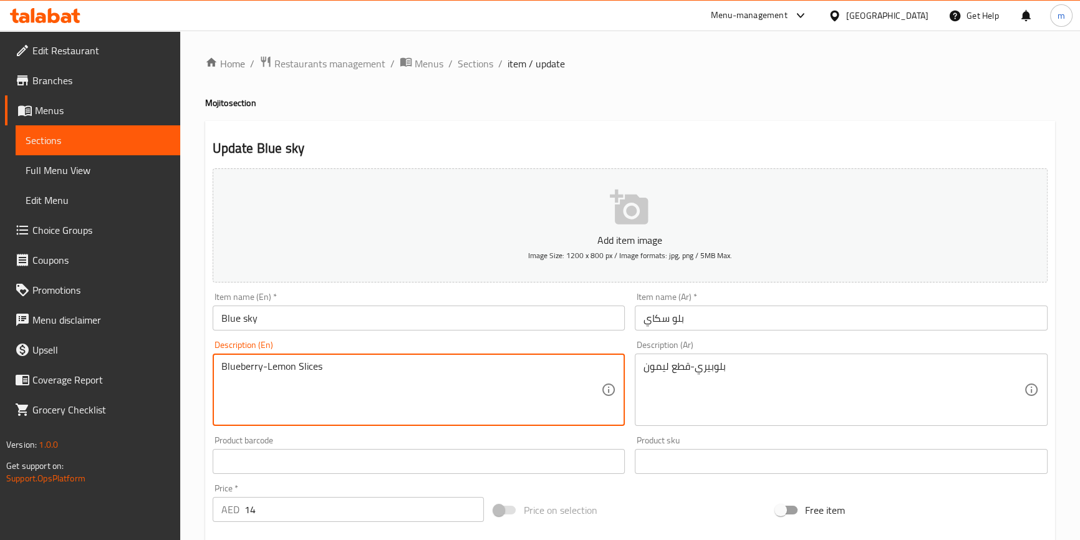
click at [309, 365] on textarea "Blueberry-Lemon Slices" at bounding box center [411, 389] width 380 height 59
click at [317, 371] on textarea "Blueberry-Lemon Slices" at bounding box center [411, 389] width 380 height 59
drag, startPoint x: 316, startPoint y: 371, endPoint x: 299, endPoint y: 375, distance: 17.9
click at [299, 375] on textarea "Blueberry-Lemon Slices" at bounding box center [411, 389] width 380 height 59
paste textarea "pie"
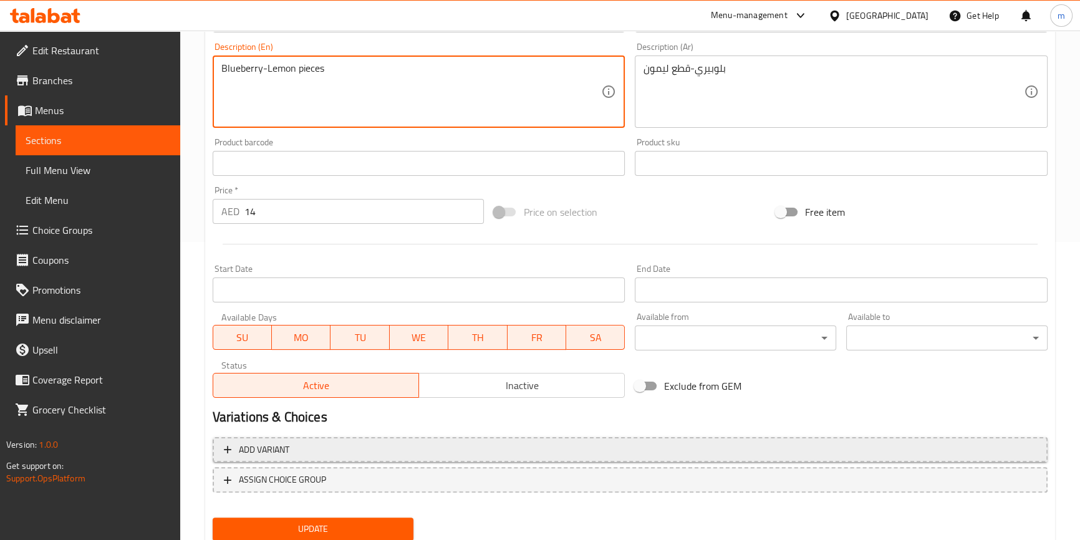
scroll to position [340, 0]
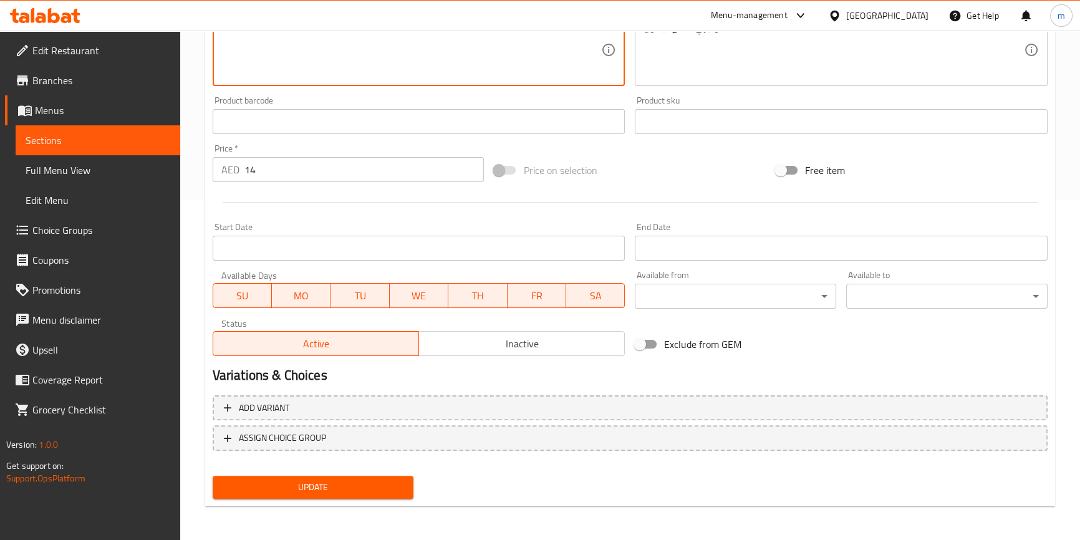
type textarea "Blueberry-Lemon pieces"
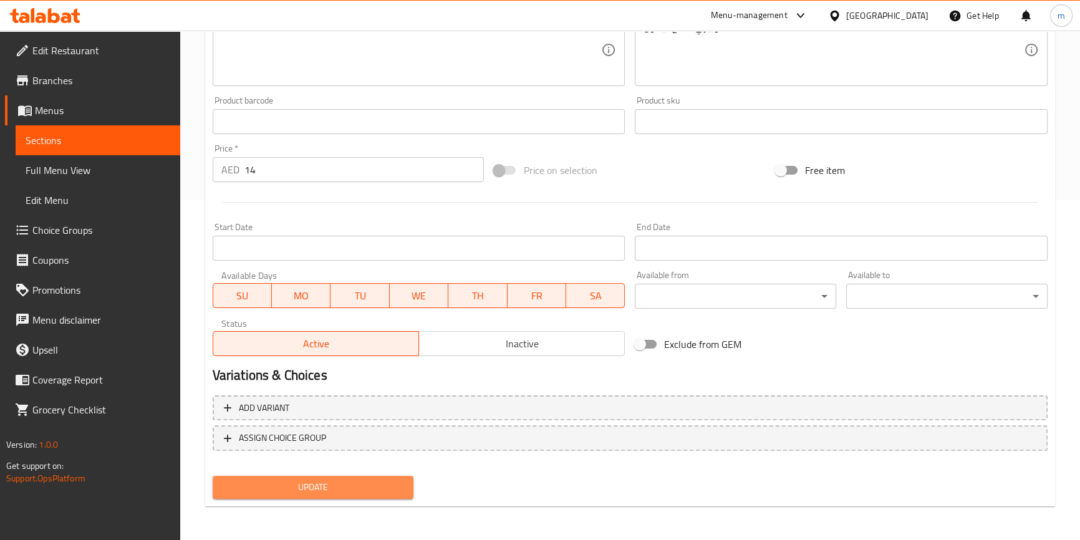
click at [383, 489] on span "Update" at bounding box center [313, 488] width 181 height 16
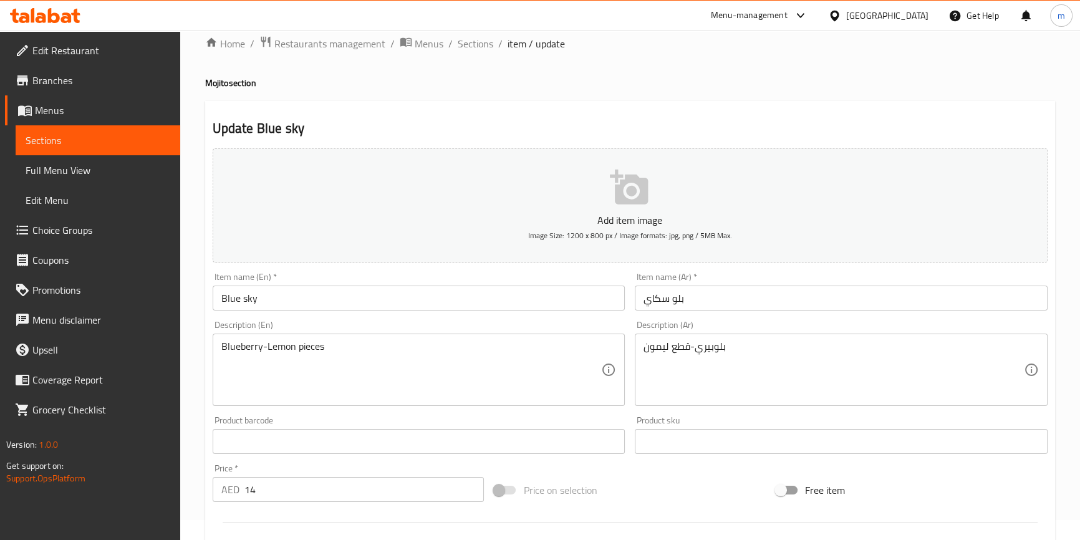
scroll to position [0, 0]
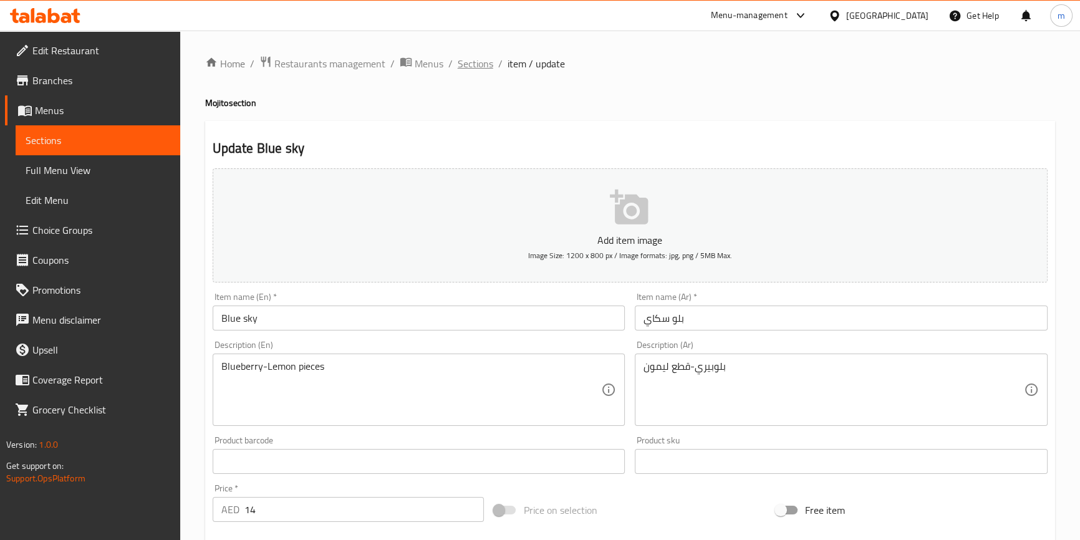
click at [462, 67] on span "Sections" at bounding box center [476, 63] width 36 height 15
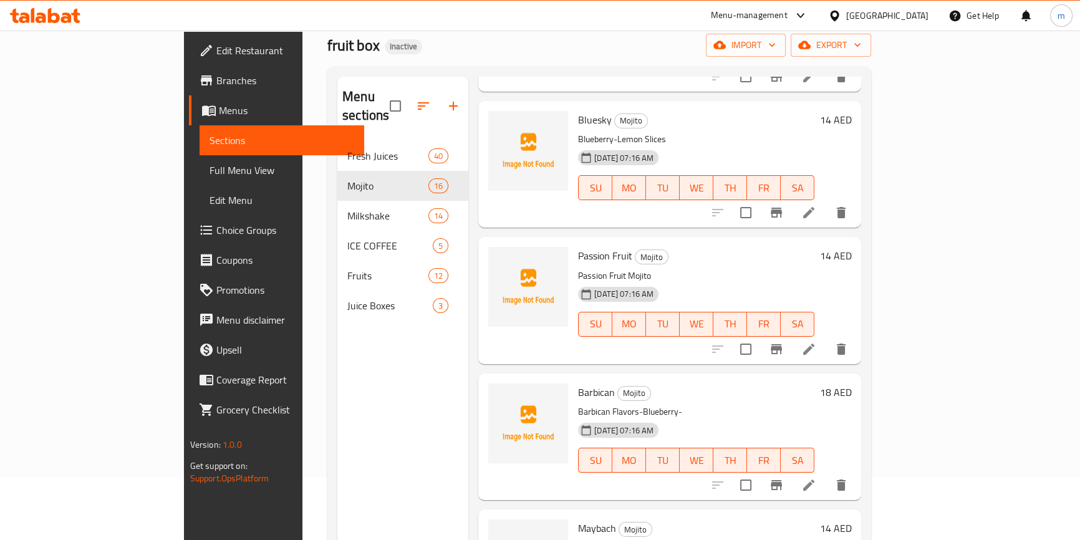
scroll to position [175, 0]
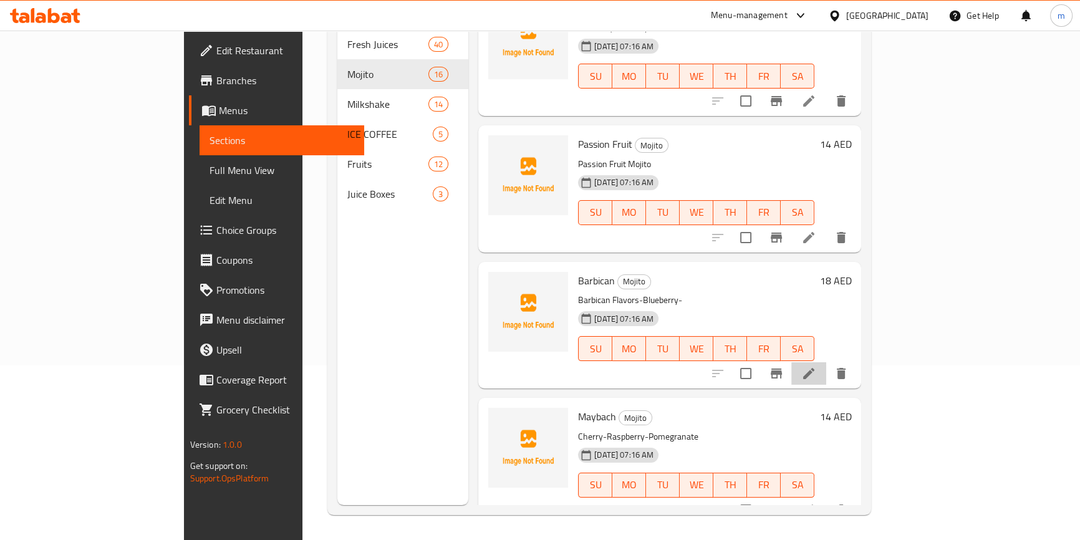
click at [826, 362] on li at bounding box center [808, 373] width 35 height 22
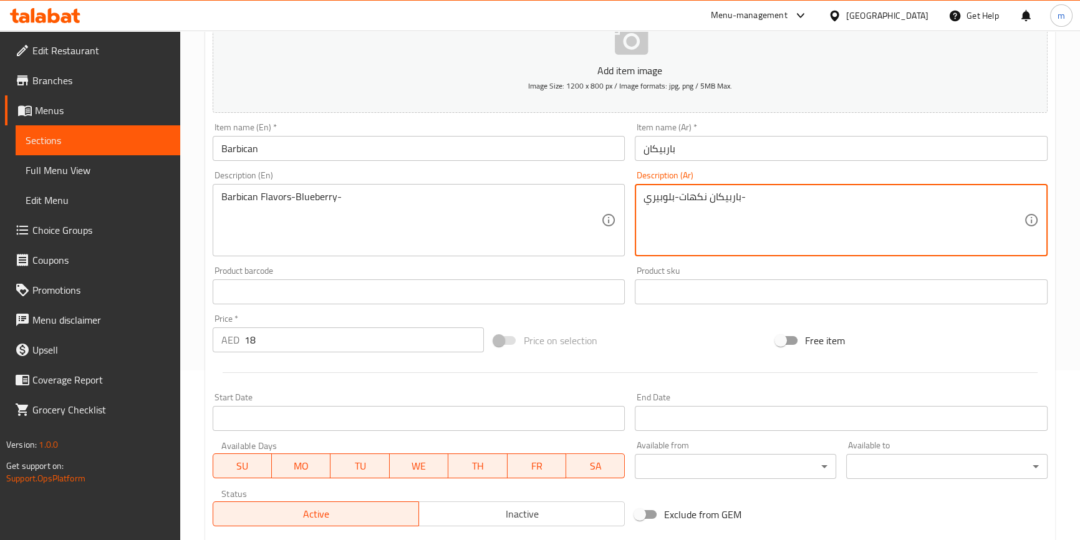
scroll to position [340, 0]
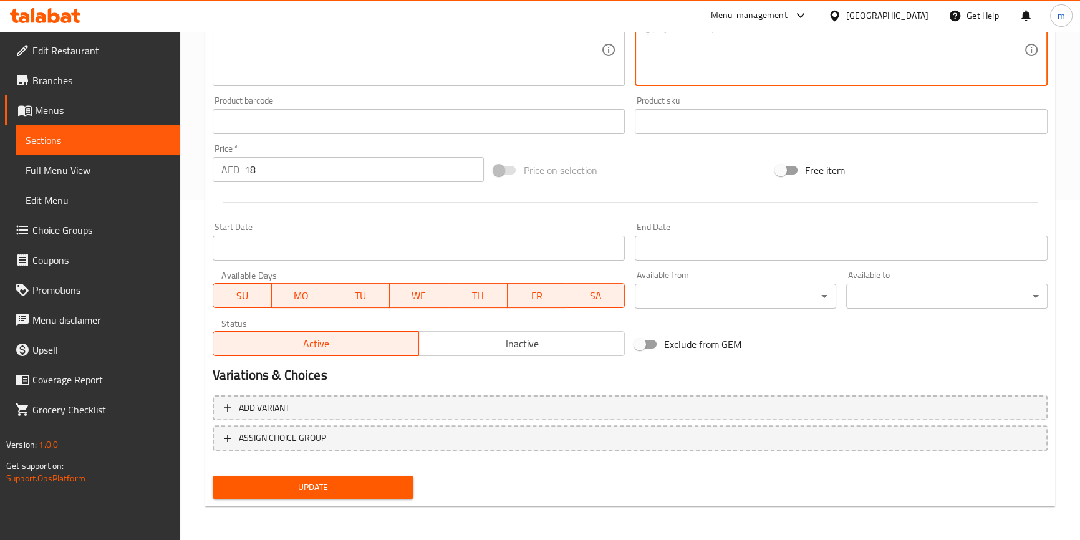
type textarea "باربيكان نكهات-بلوبيري-"
click at [368, 493] on span "Update" at bounding box center [313, 488] width 181 height 16
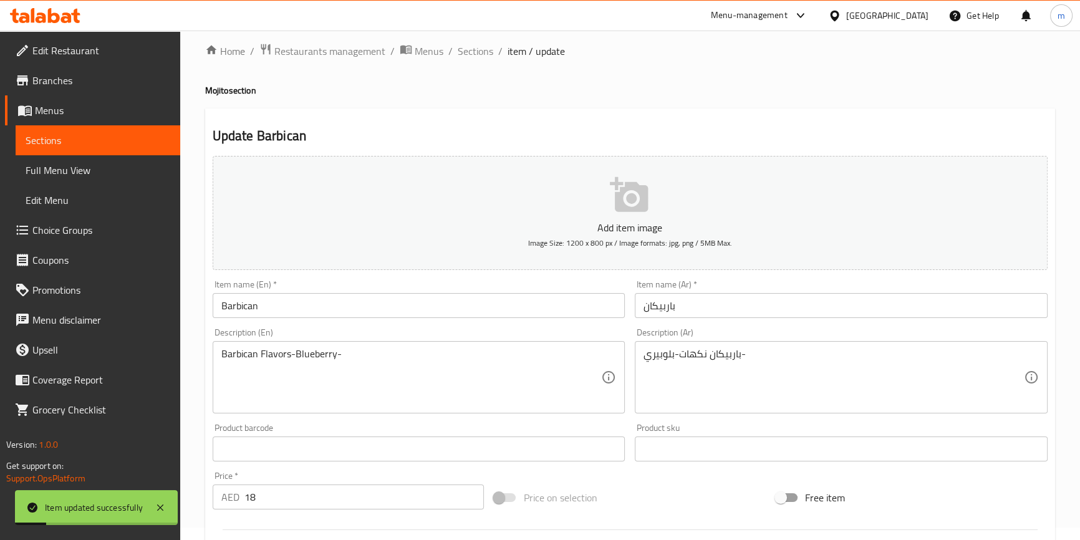
scroll to position [0, 0]
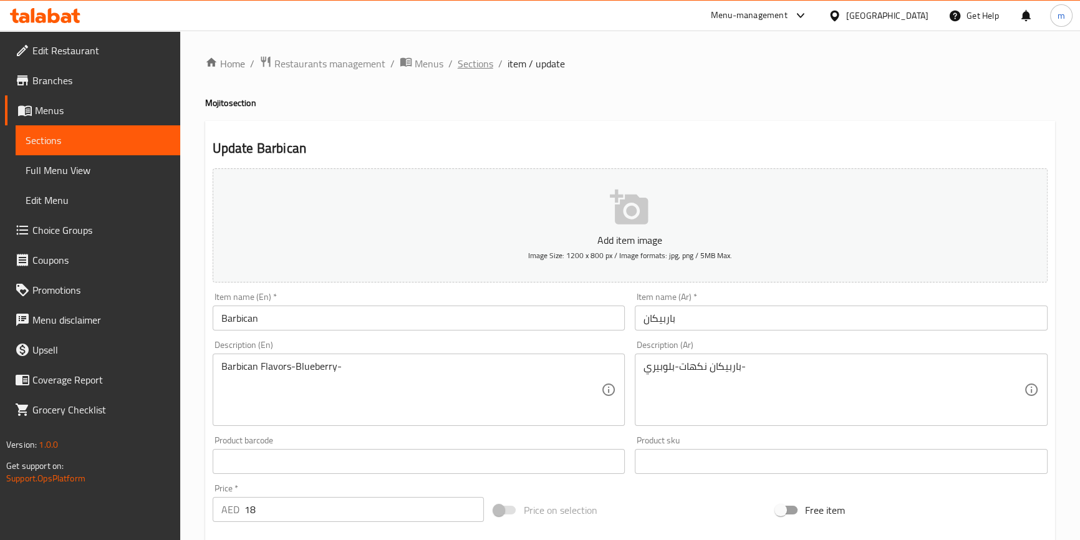
click at [479, 64] on span "Sections" at bounding box center [476, 63] width 36 height 15
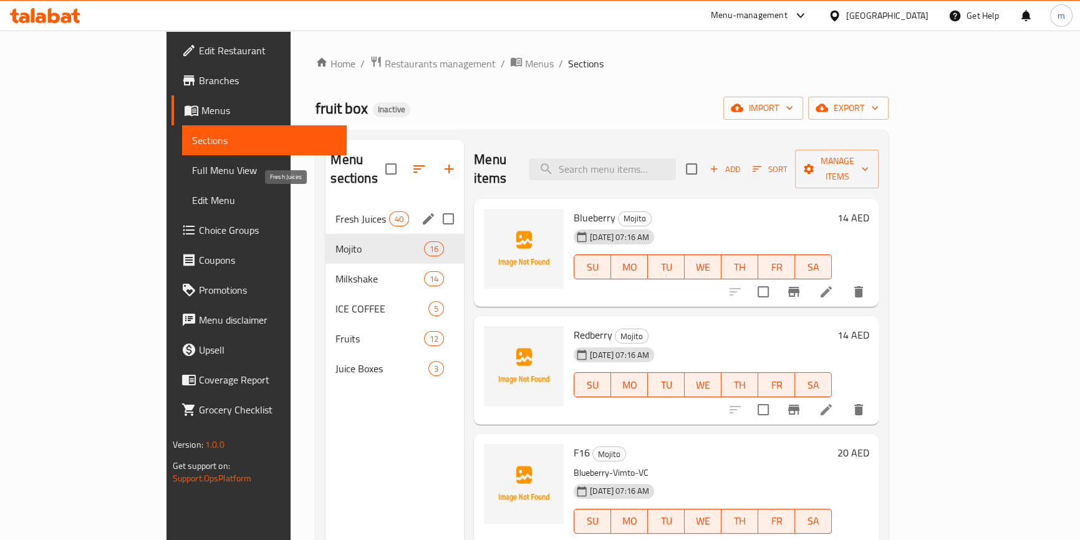
click at [336, 211] on span "Fresh Juices" at bounding box center [362, 218] width 53 height 15
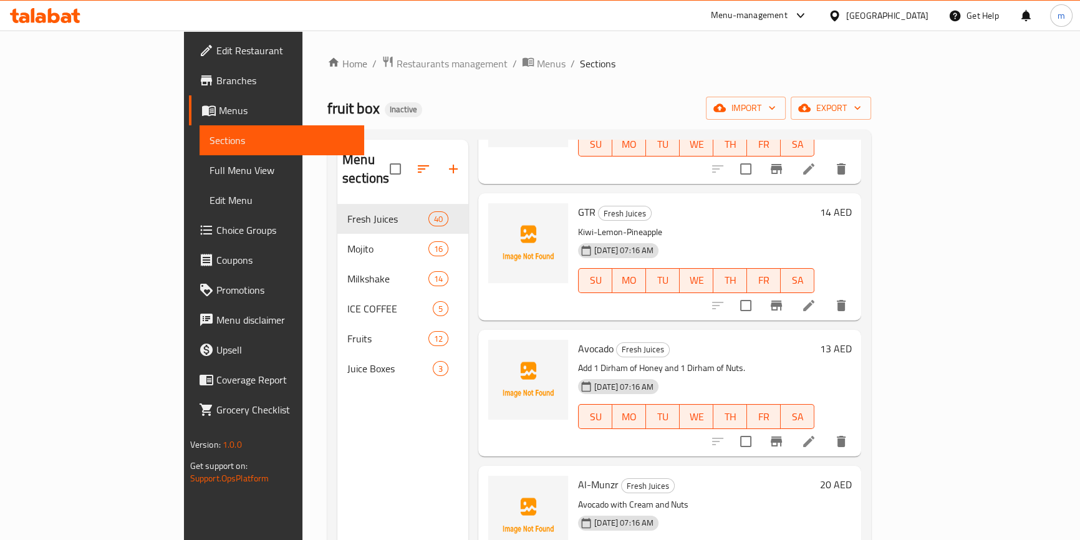
scroll to position [2332, 0]
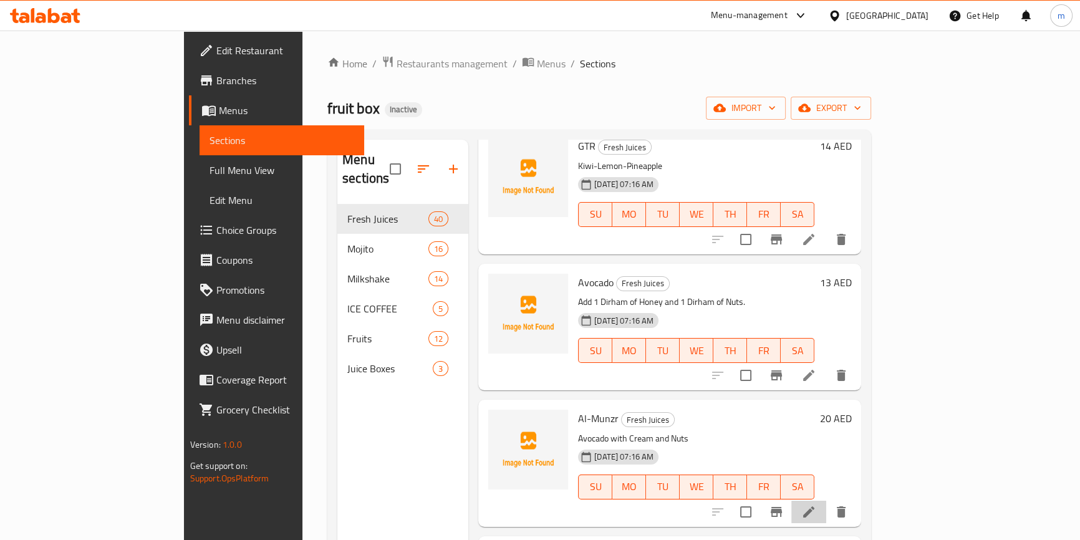
click at [826, 501] on li at bounding box center [808, 512] width 35 height 22
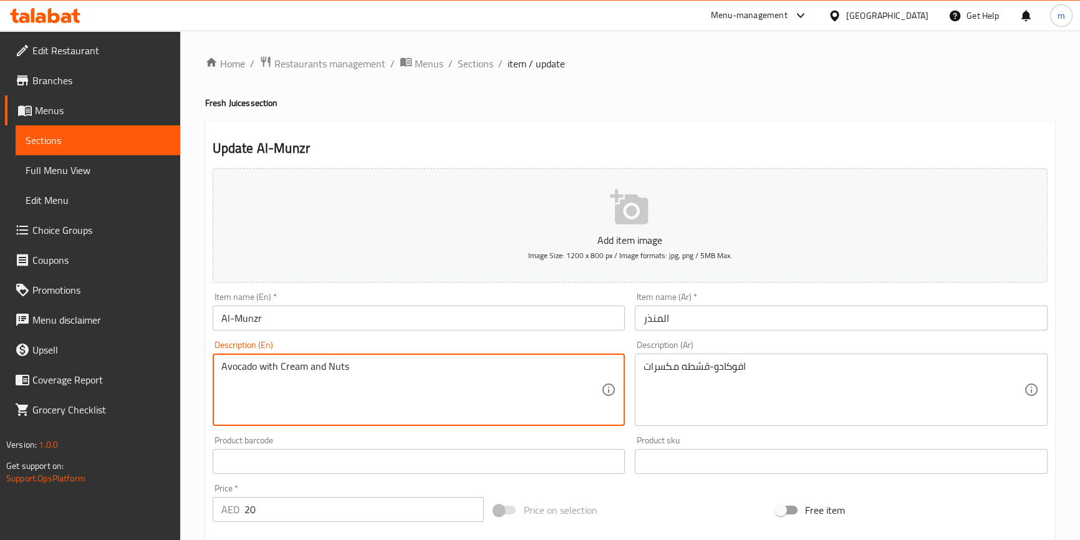
click at [268, 363] on textarea "Avocado with Cream and Nuts" at bounding box center [411, 389] width 380 height 59
click at [302, 364] on textarea "Avocado -Cream and Nuts" at bounding box center [411, 389] width 380 height 59
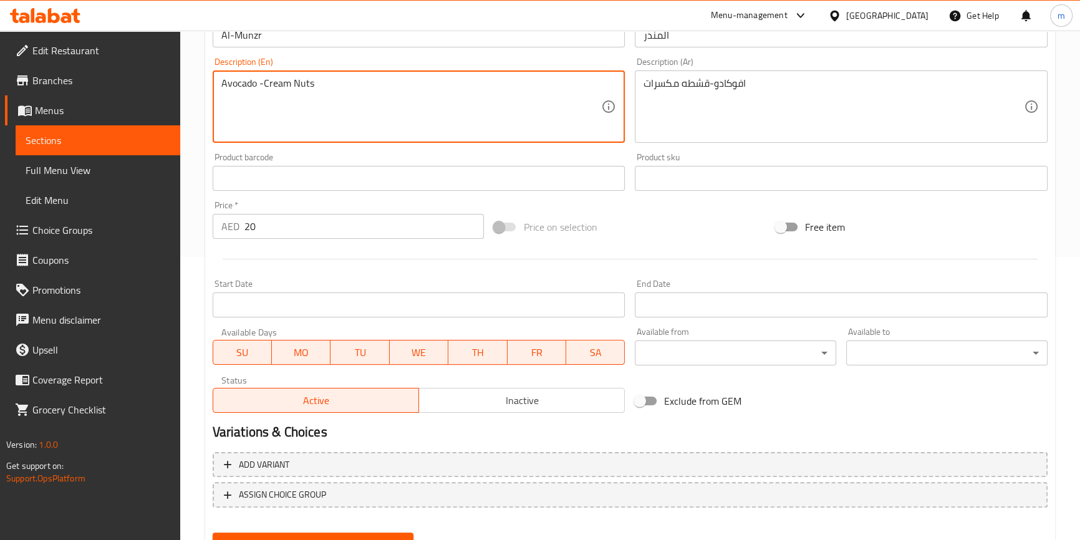
scroll to position [340, 0]
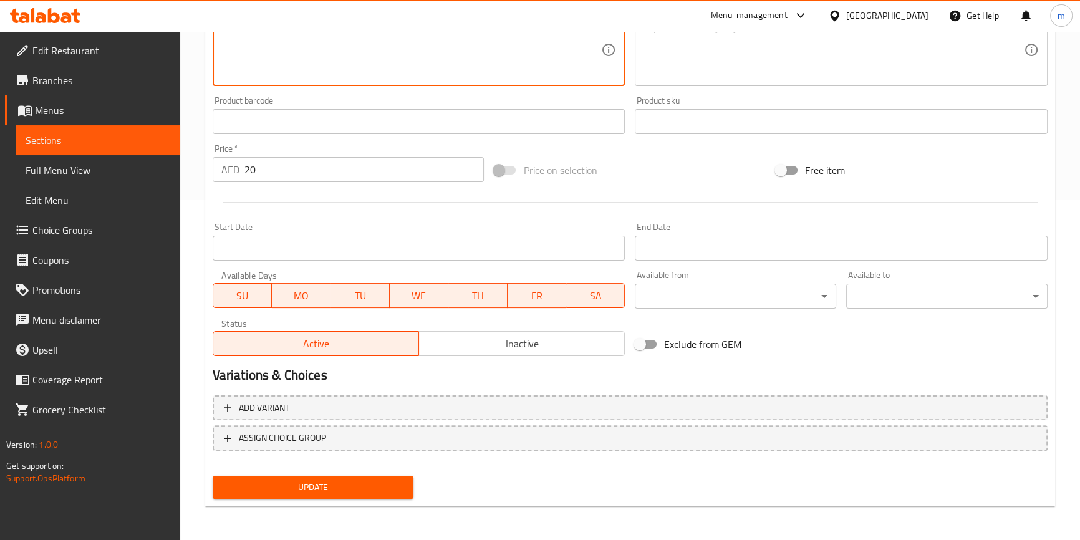
type textarea "Avocado -Cream Nuts"
click at [411, 493] on button "Update" at bounding box center [313, 487] width 201 height 23
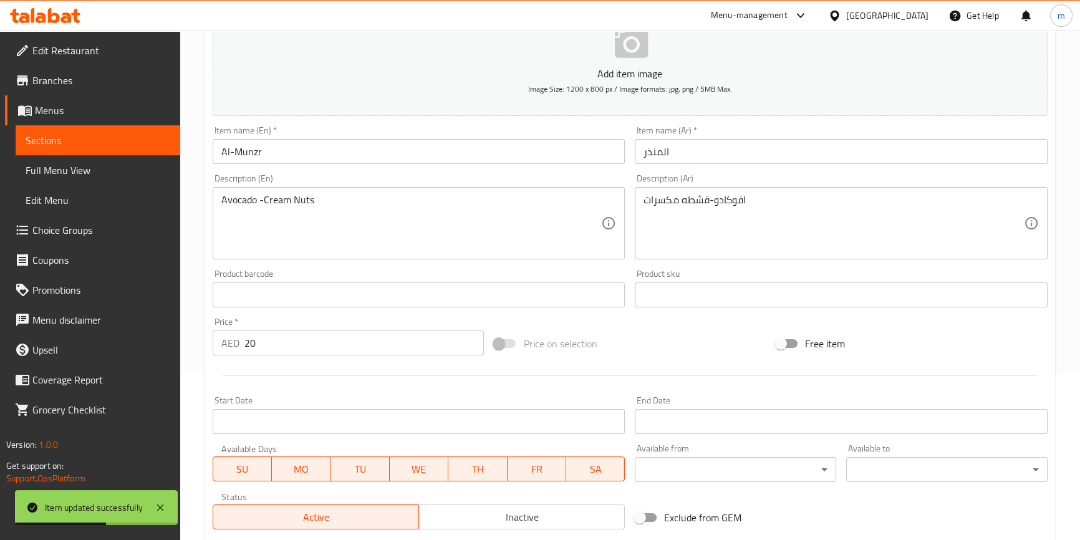
scroll to position [0, 0]
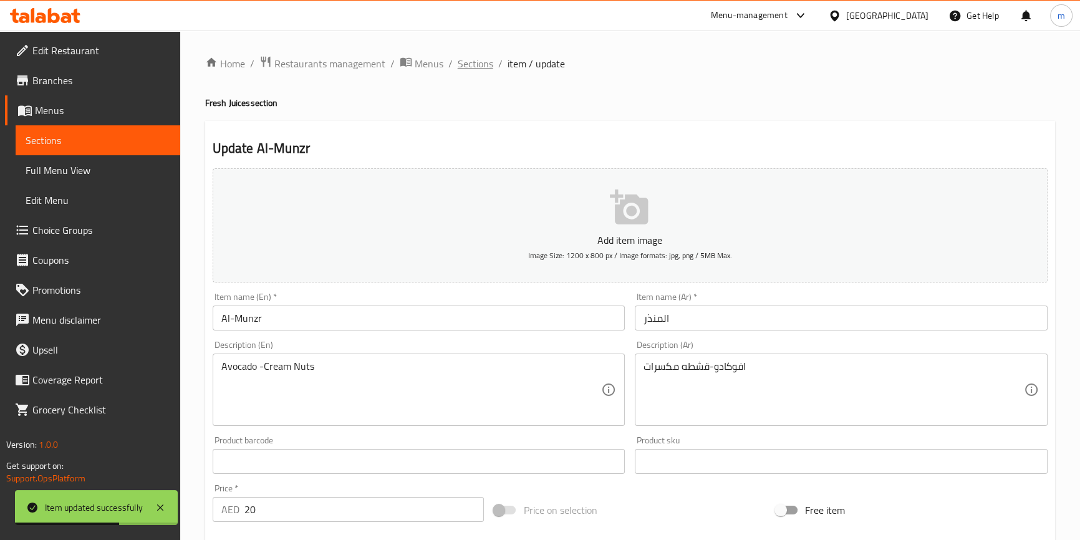
click at [468, 61] on span "Sections" at bounding box center [476, 63] width 36 height 15
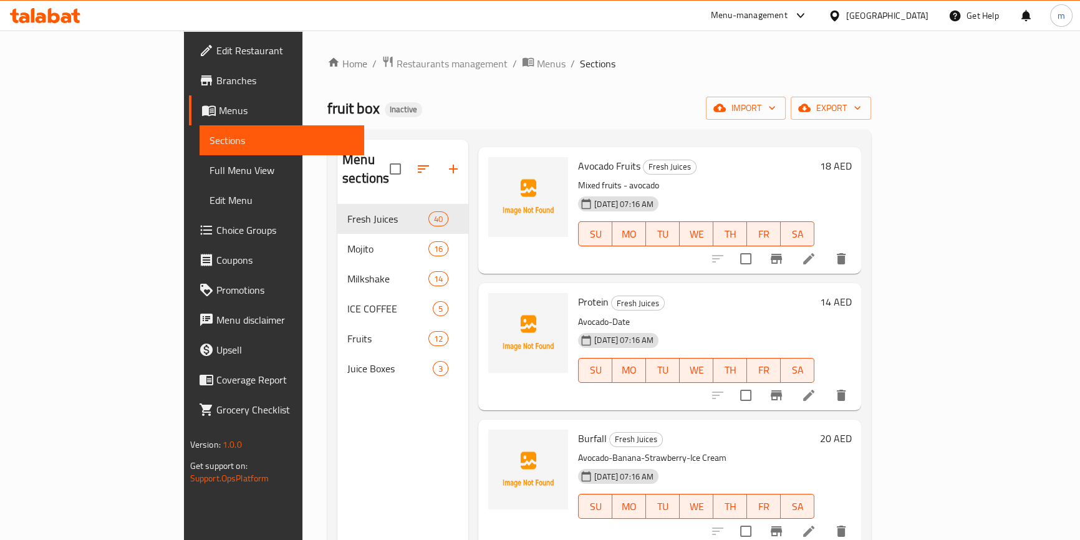
scroll to position [2835, 0]
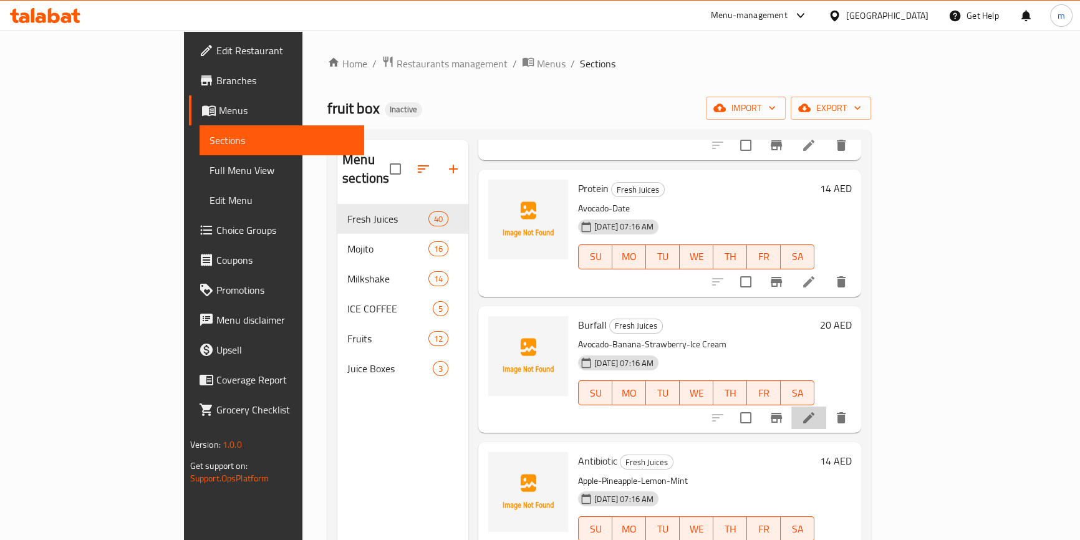
click at [826, 407] on li at bounding box center [808, 418] width 35 height 22
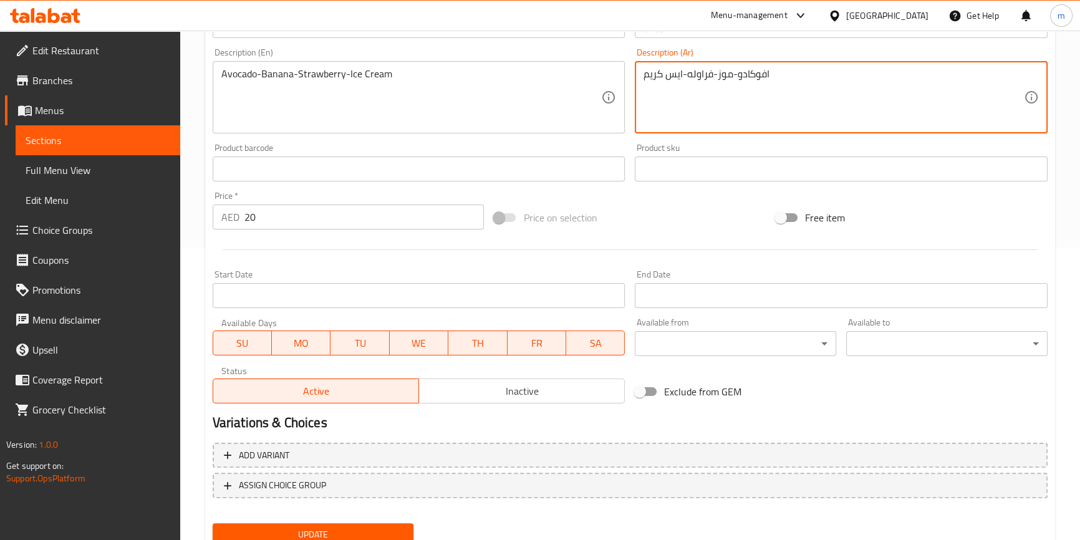
scroll to position [340, 0]
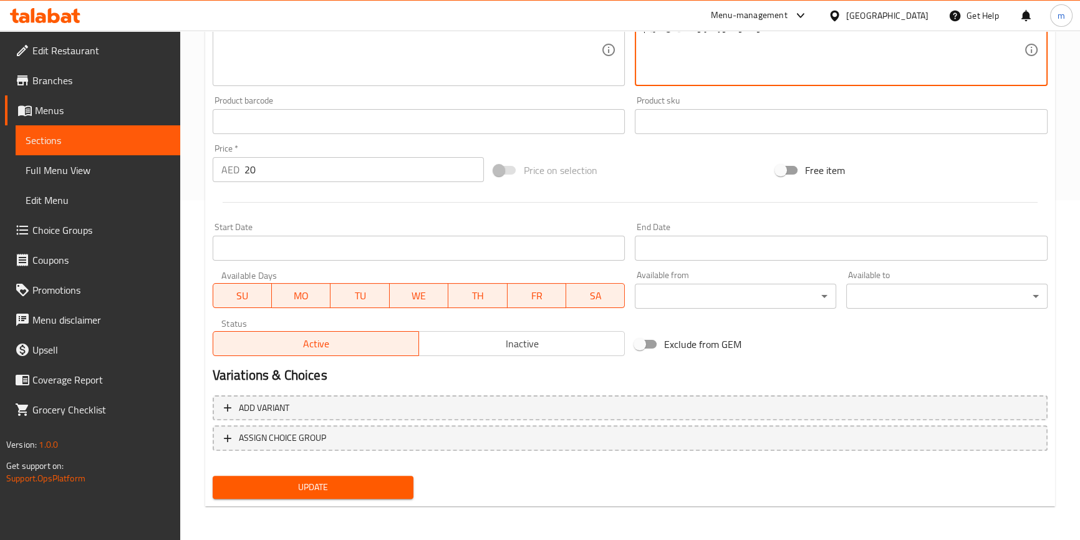
type textarea "افوكادو-موز-فراوله-ايس كريم"
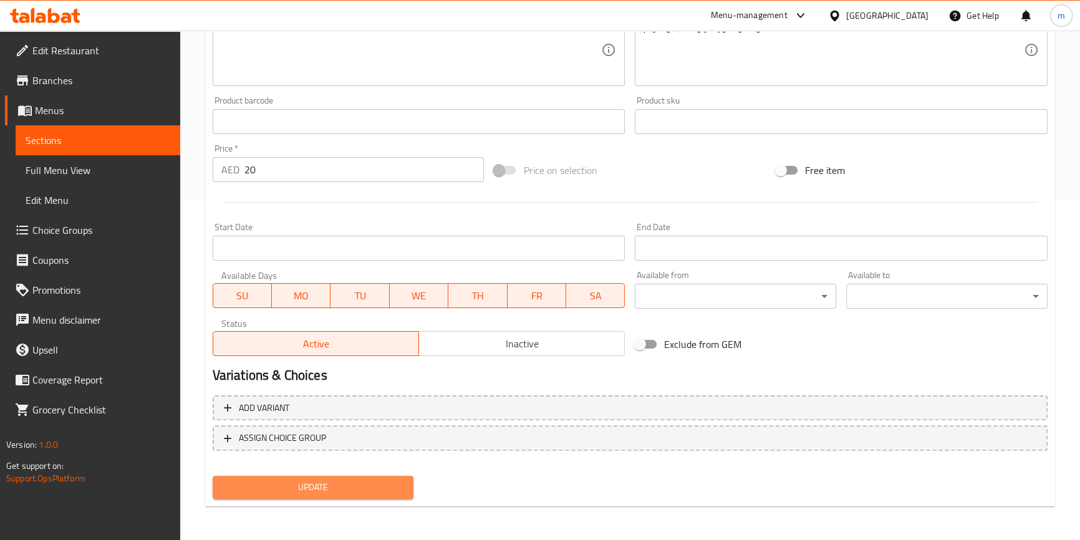
click at [346, 490] on span "Update" at bounding box center [313, 488] width 181 height 16
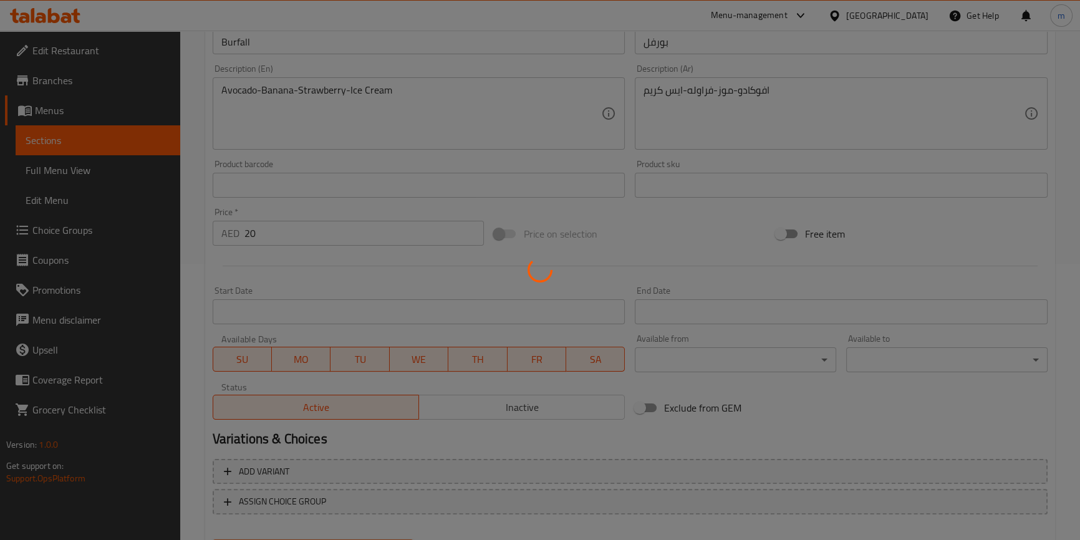
scroll to position [0, 0]
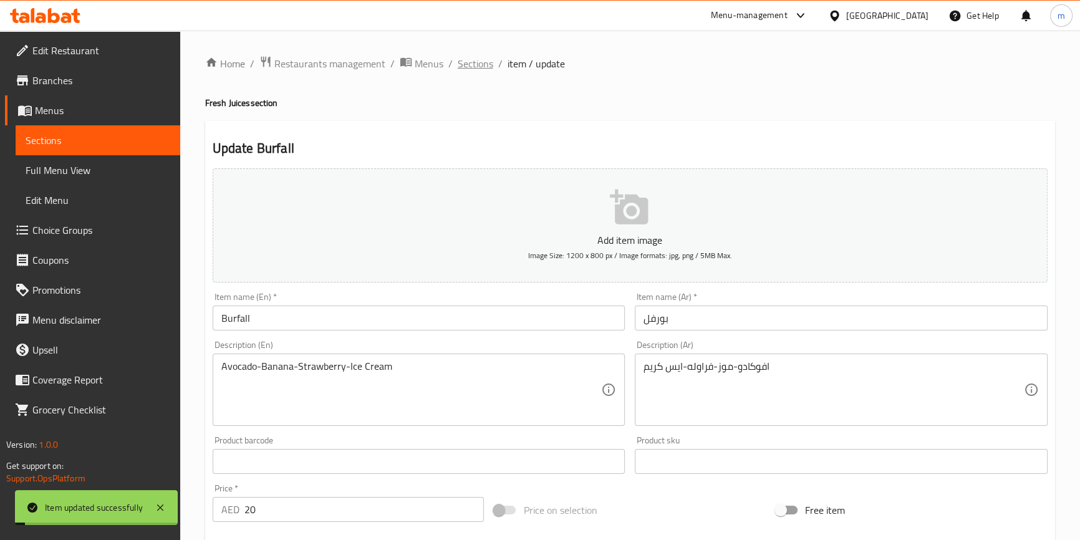
click at [488, 65] on span "Sections" at bounding box center [476, 63] width 36 height 15
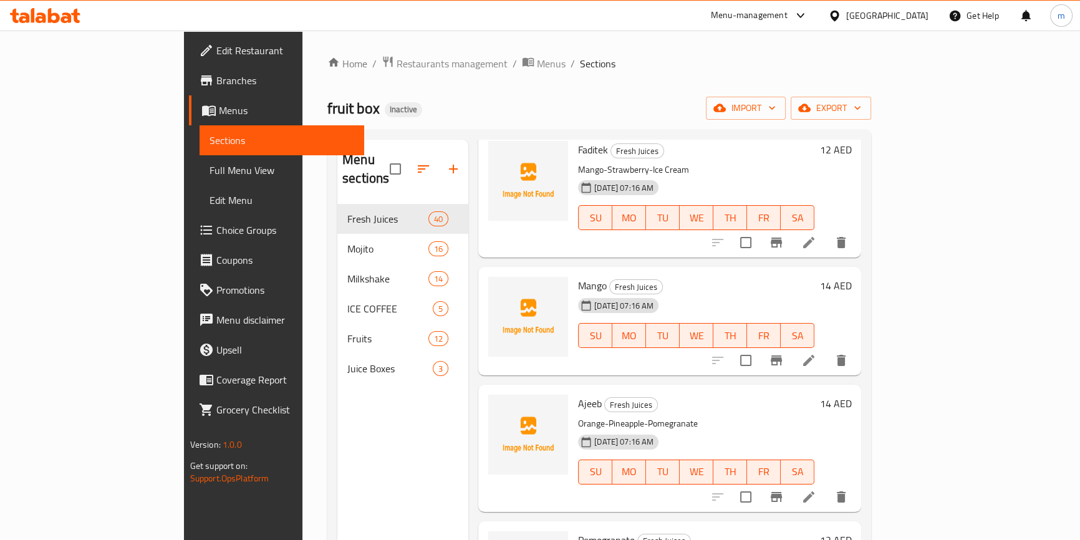
scroll to position [1587, 0]
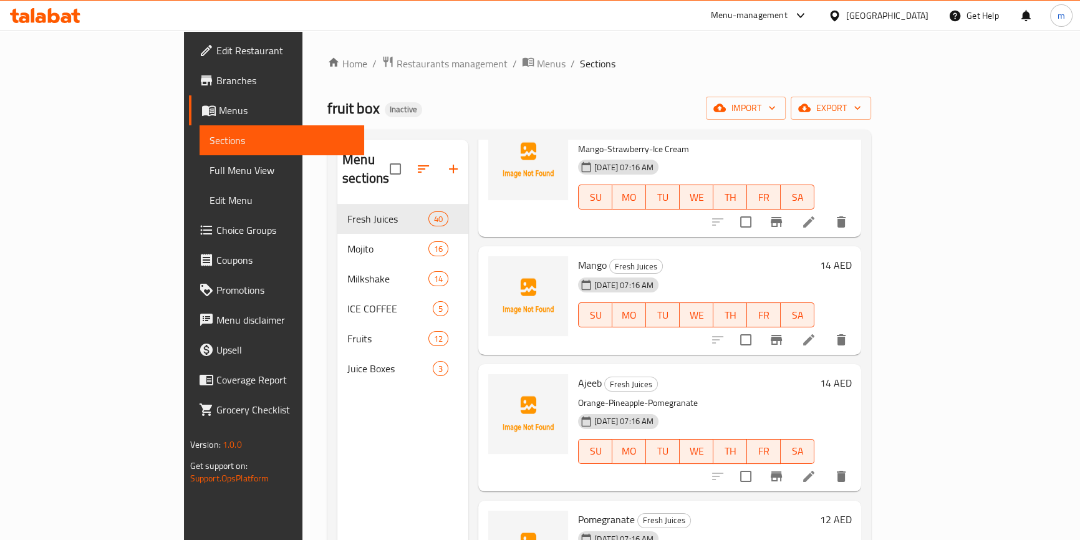
click at [586, 97] on div "fruit box Inactive import export" at bounding box center [599, 108] width 544 height 23
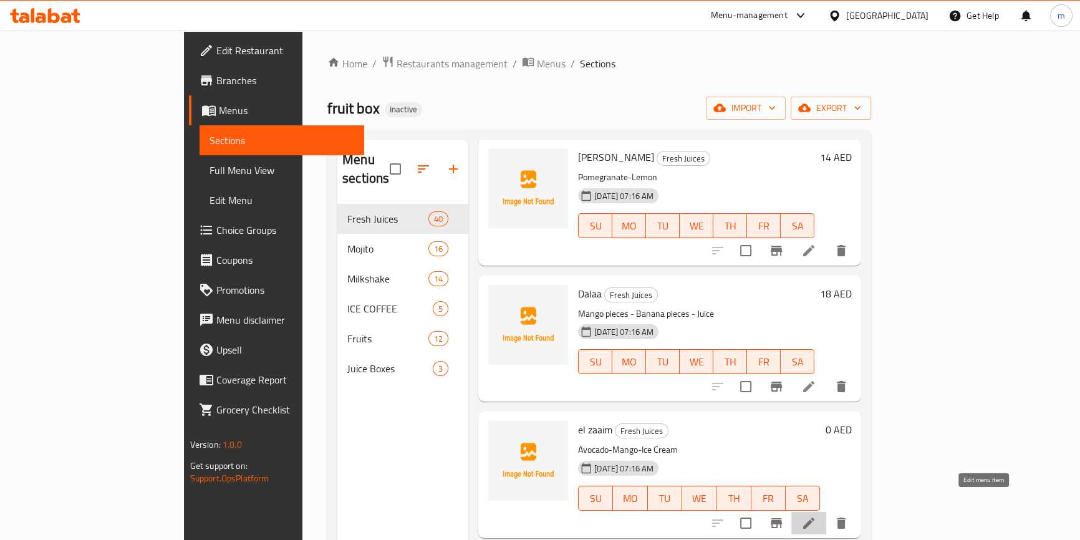
click at [816, 516] on icon at bounding box center [808, 523] width 15 height 15
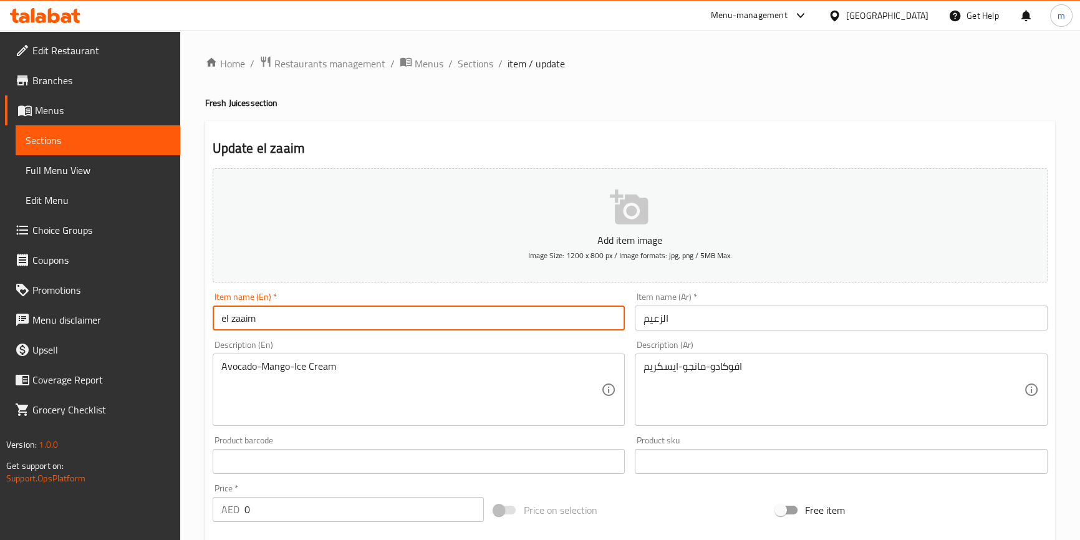
click at [257, 321] on input "el zaaim" at bounding box center [419, 318] width 413 height 25
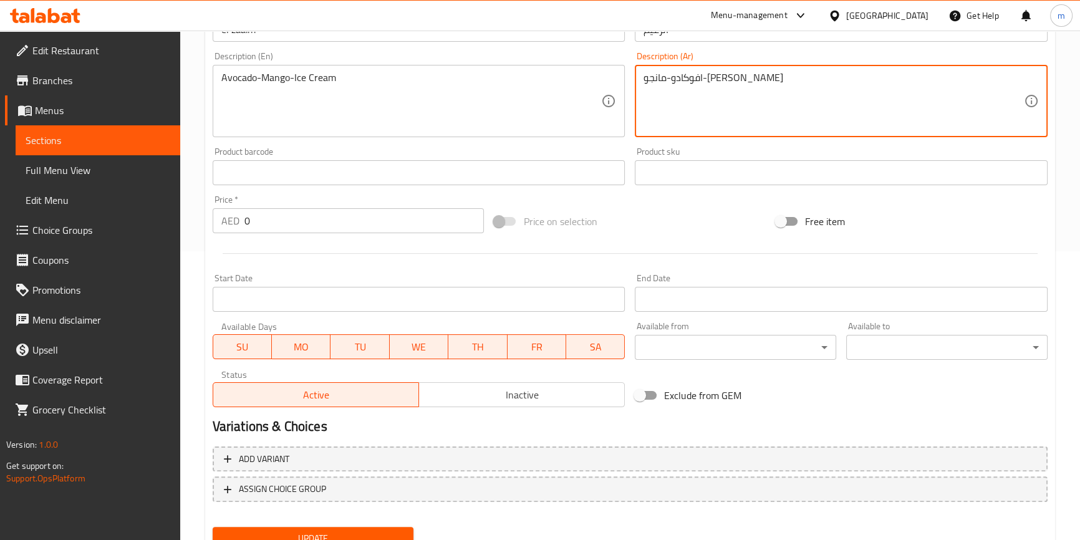
scroll to position [340, 0]
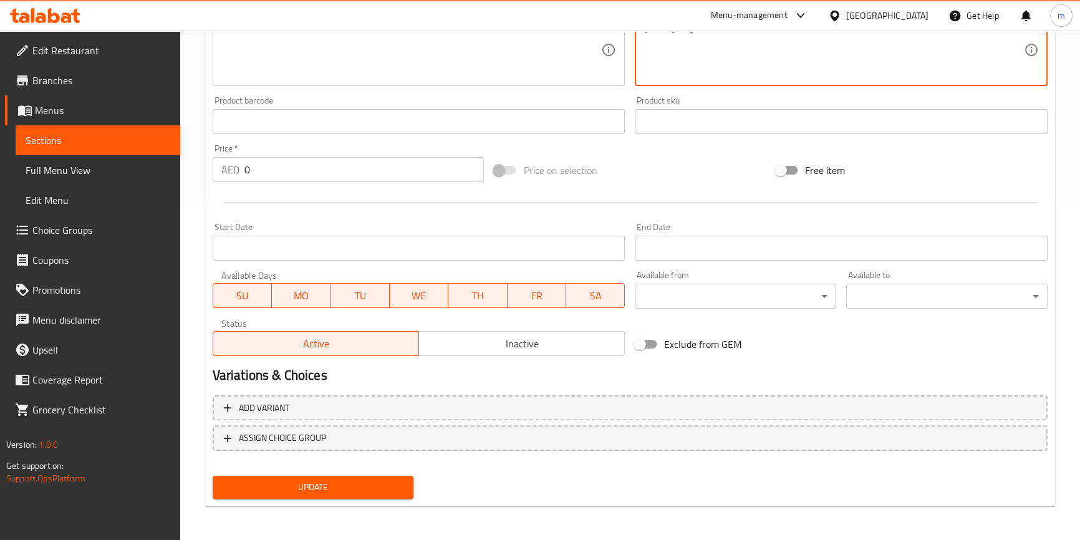
type textarea "افوكادو-مانجو-ايس كريم"
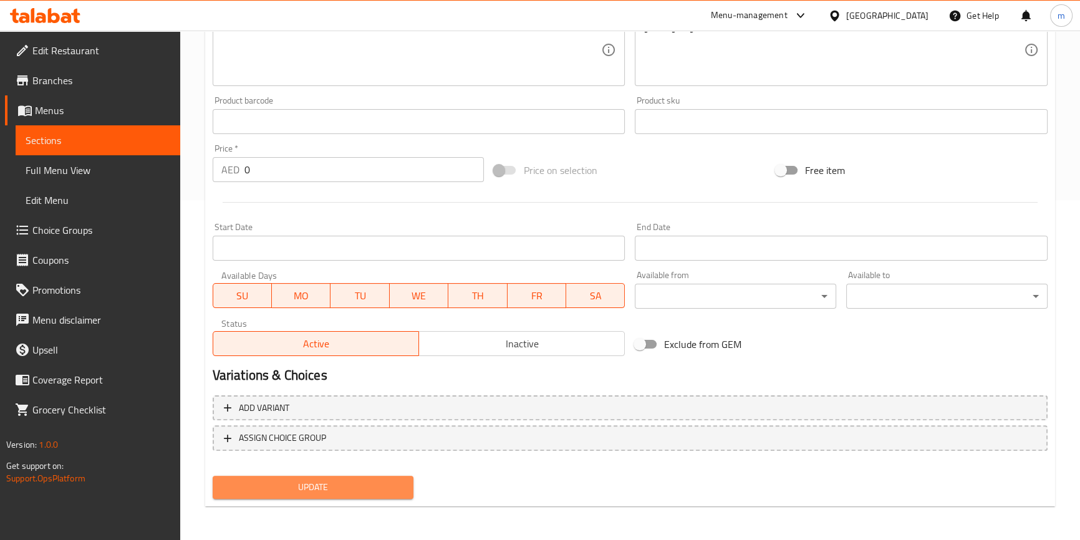
click at [395, 493] on span "Update" at bounding box center [313, 488] width 181 height 16
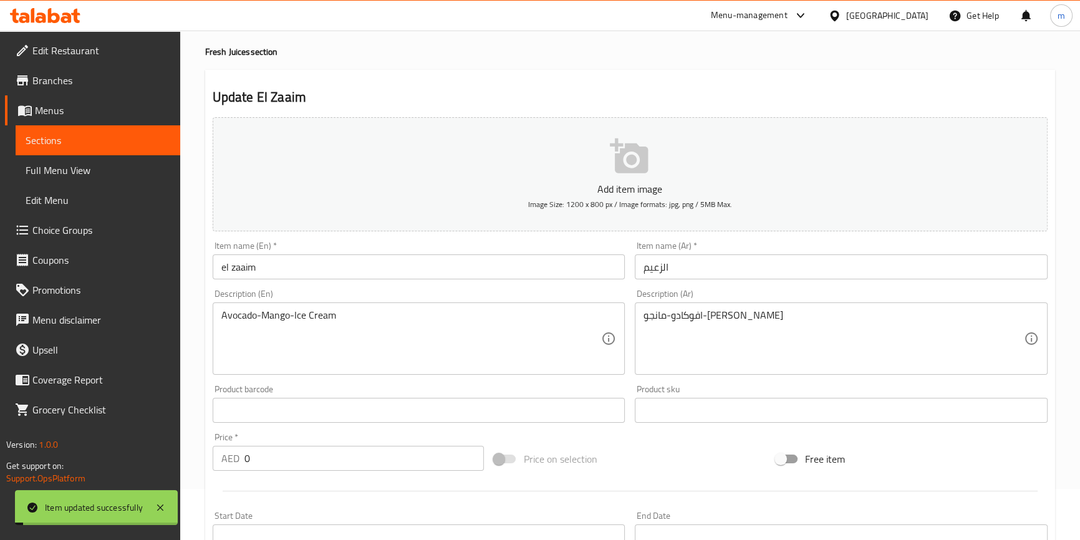
scroll to position [0, 0]
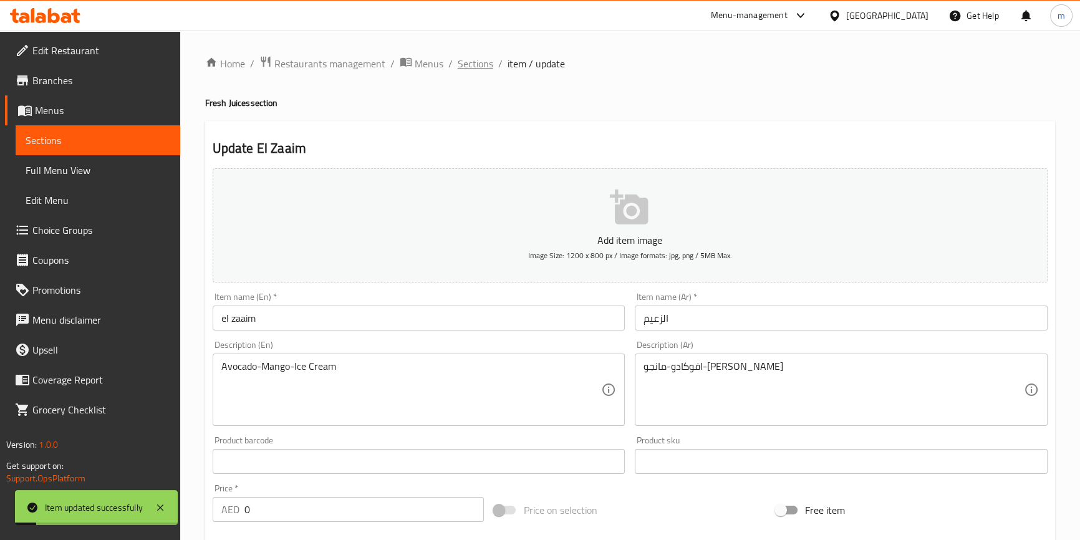
click at [477, 62] on span "Sections" at bounding box center [476, 63] width 36 height 15
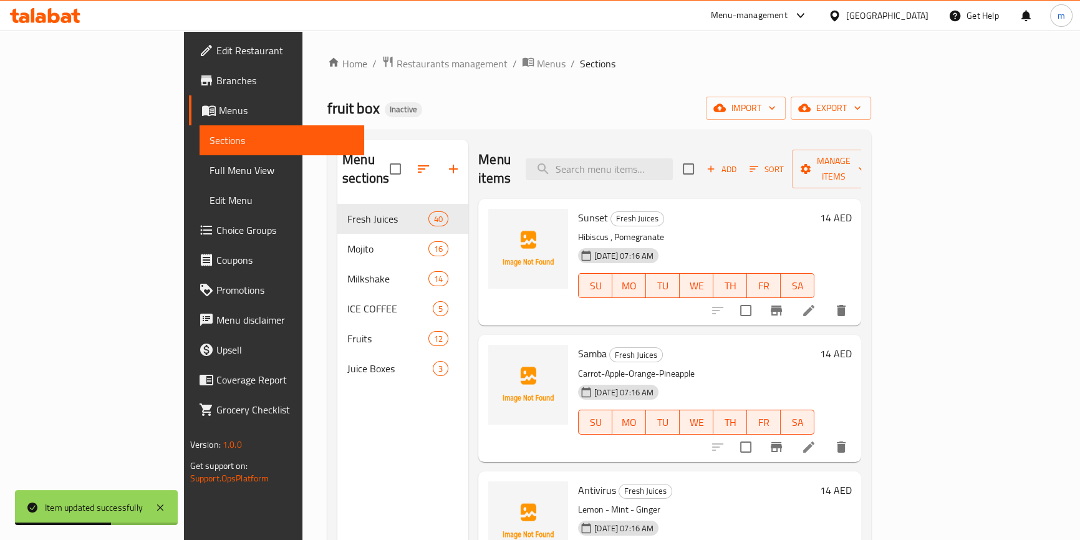
click at [538, 119] on div "fruit box Inactive import export" at bounding box center [599, 108] width 544 height 23
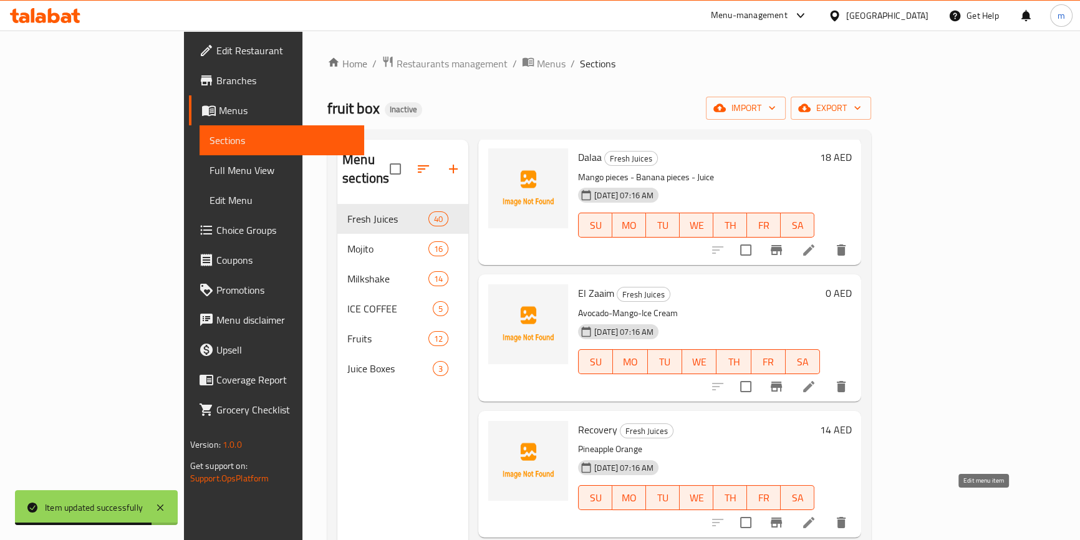
click at [815, 517] on icon at bounding box center [808, 522] width 11 height 11
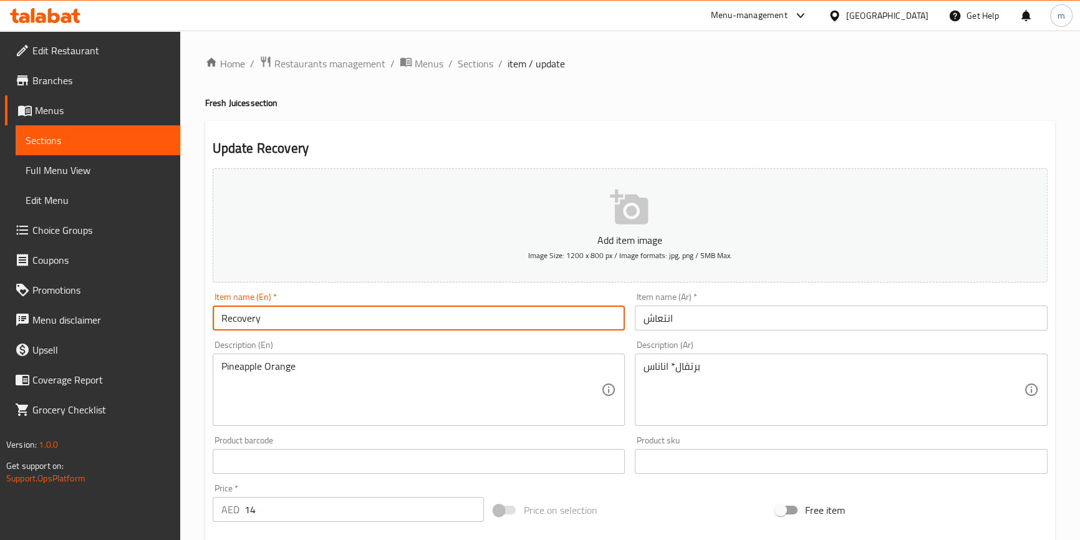
click at [251, 324] on input "Recovery" at bounding box center [419, 318] width 413 height 25
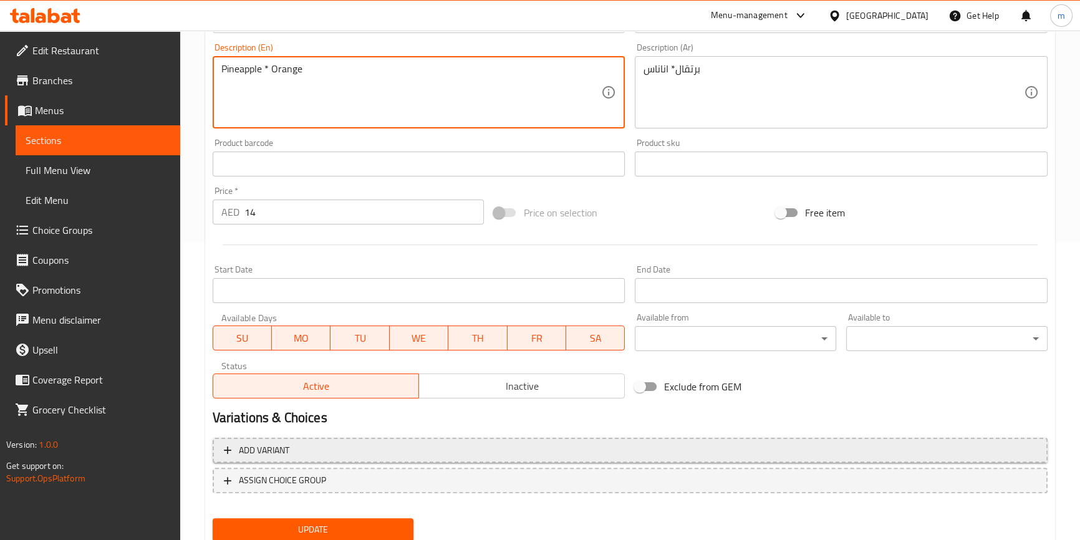
scroll to position [340, 0]
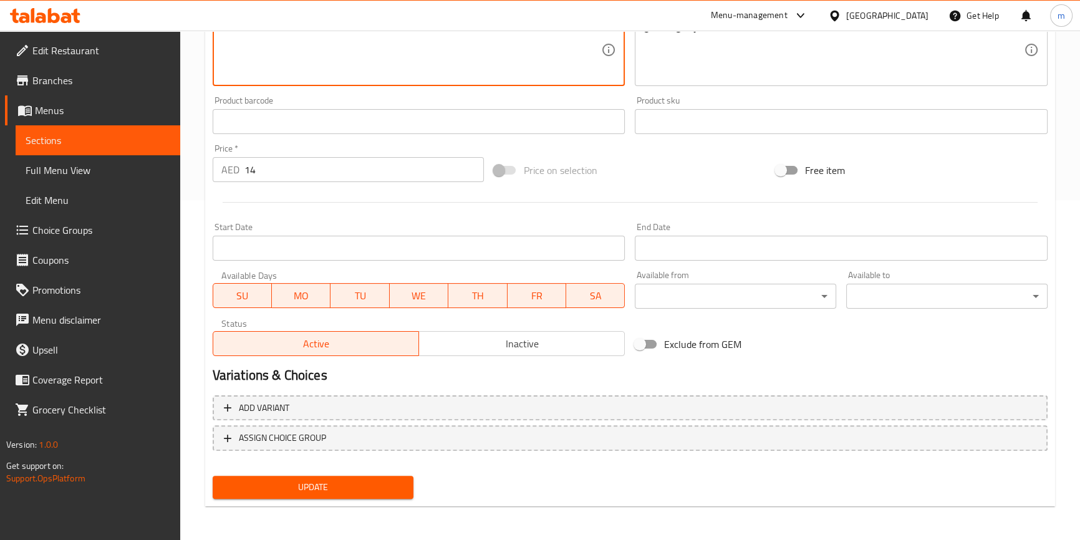
type textarea "Pineapple * Orange"
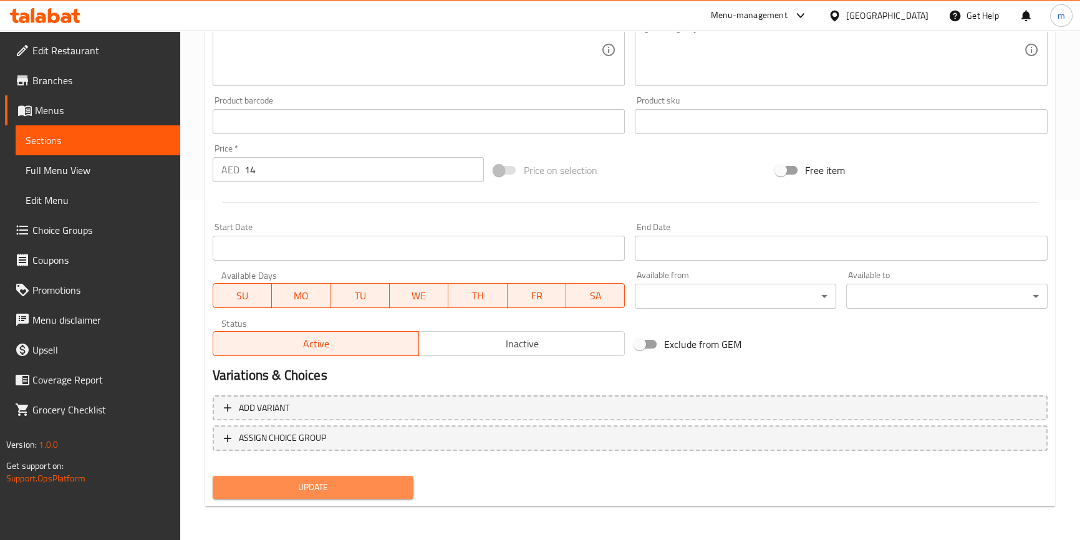
click at [356, 476] on button "Update" at bounding box center [313, 487] width 201 height 23
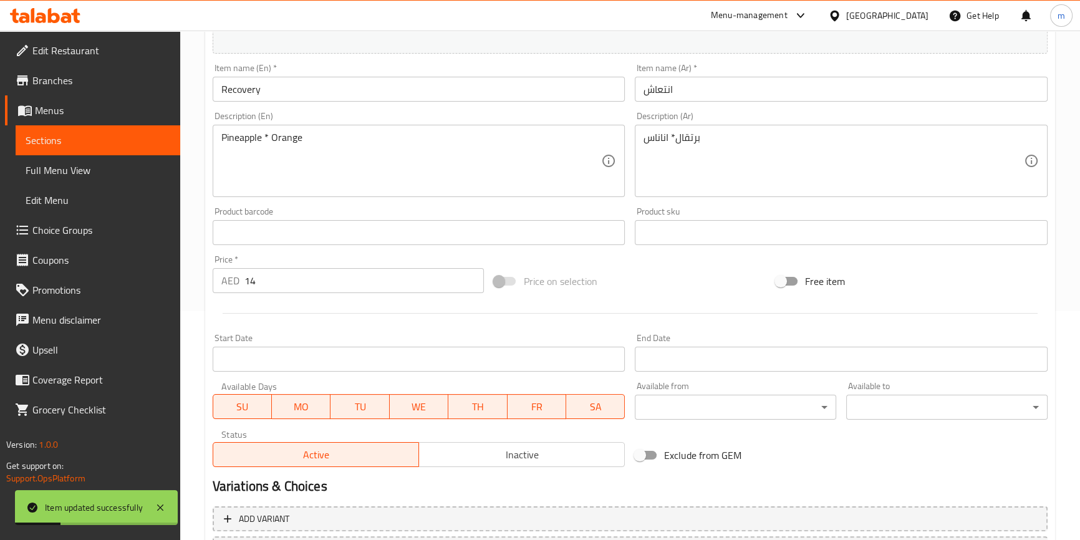
scroll to position [0, 0]
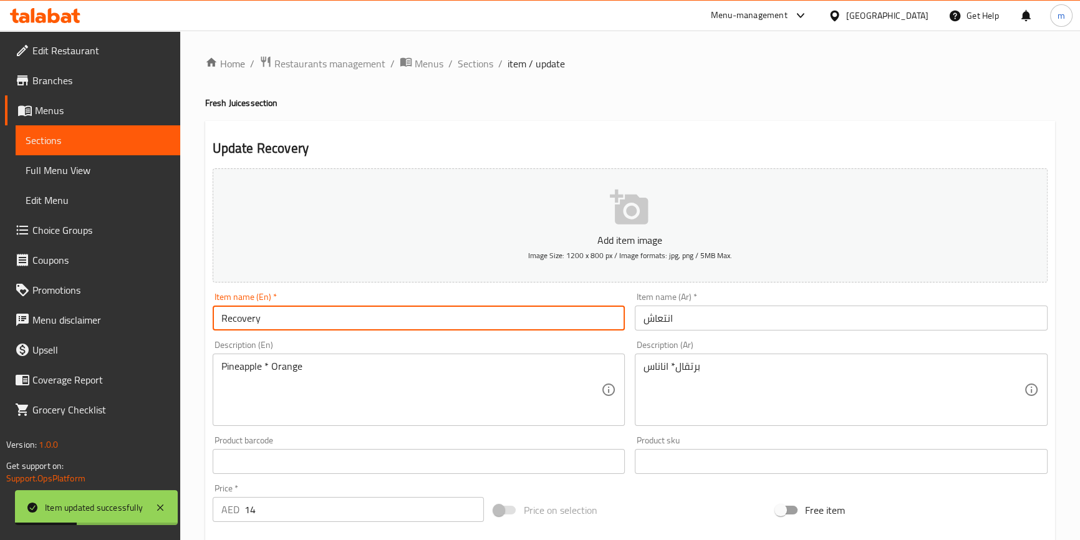
click at [256, 321] on input "Recovery" at bounding box center [419, 318] width 413 height 25
click at [470, 57] on span "Sections" at bounding box center [476, 63] width 36 height 15
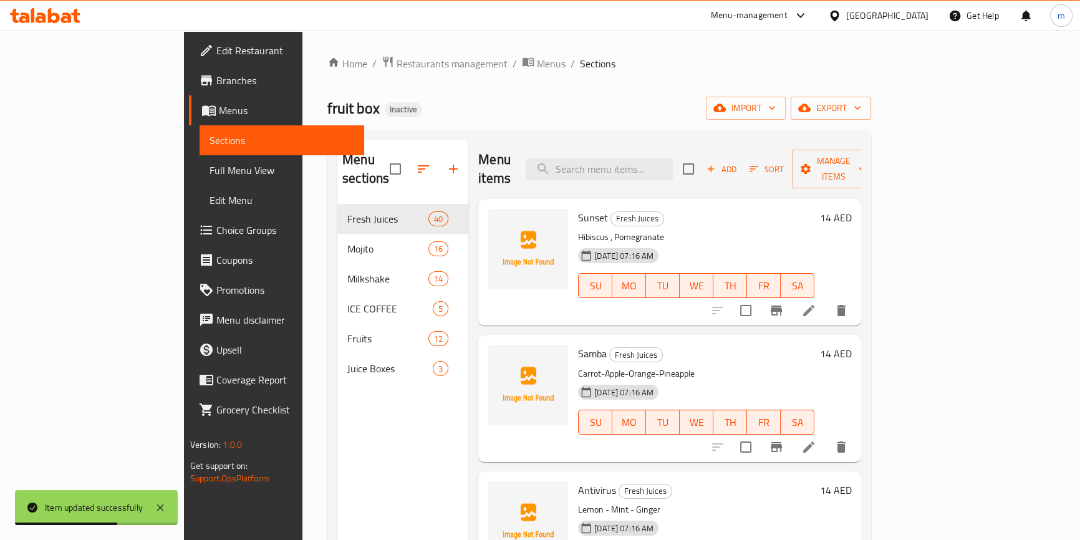
click at [519, 95] on div "Home / Restaurants management / Menus / Sections fruit box Inactive import expo…" at bounding box center [599, 373] width 544 height 634
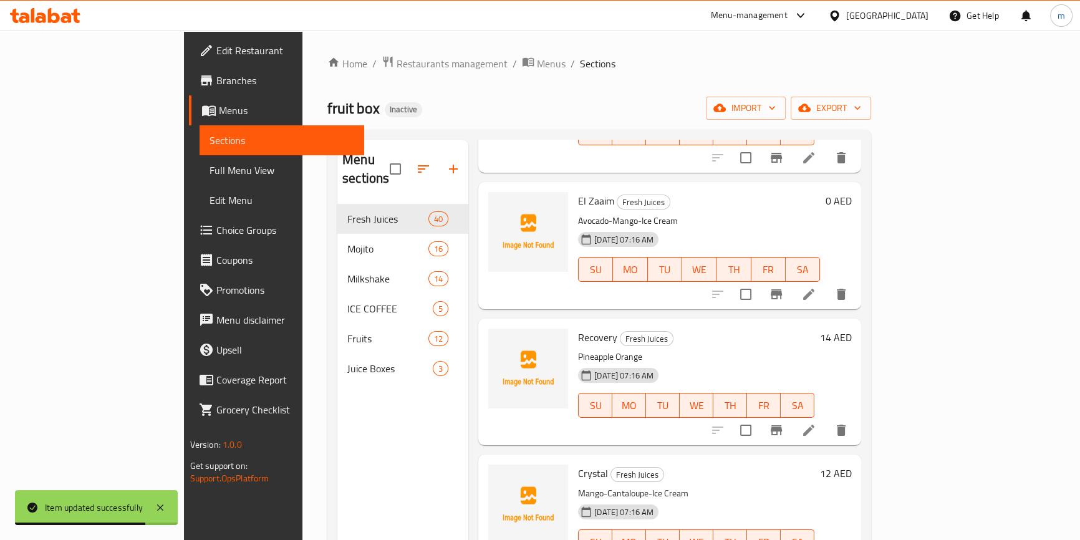
scroll to position [3637, 0]
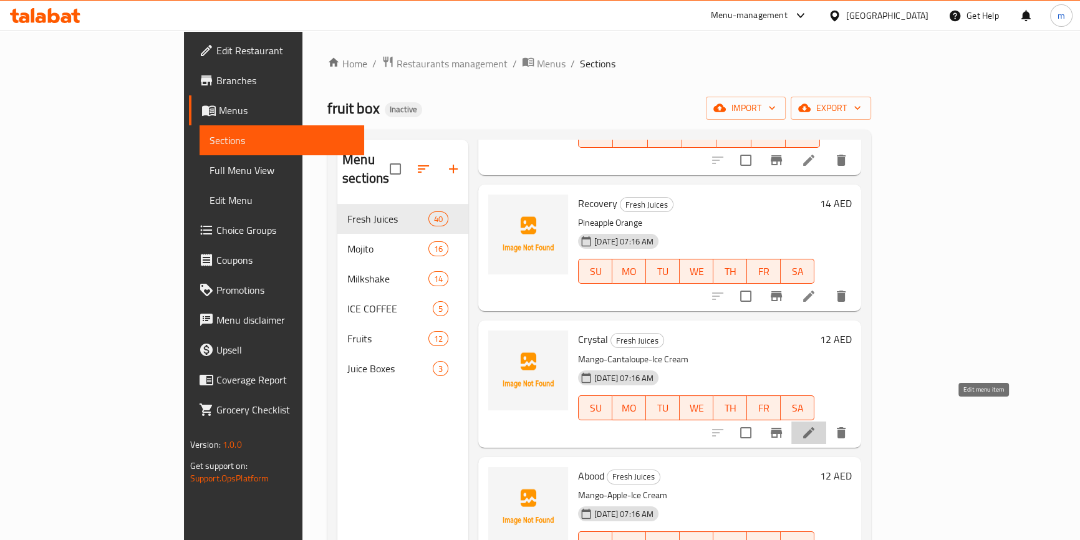
click at [816, 425] on icon at bounding box center [808, 432] width 15 height 15
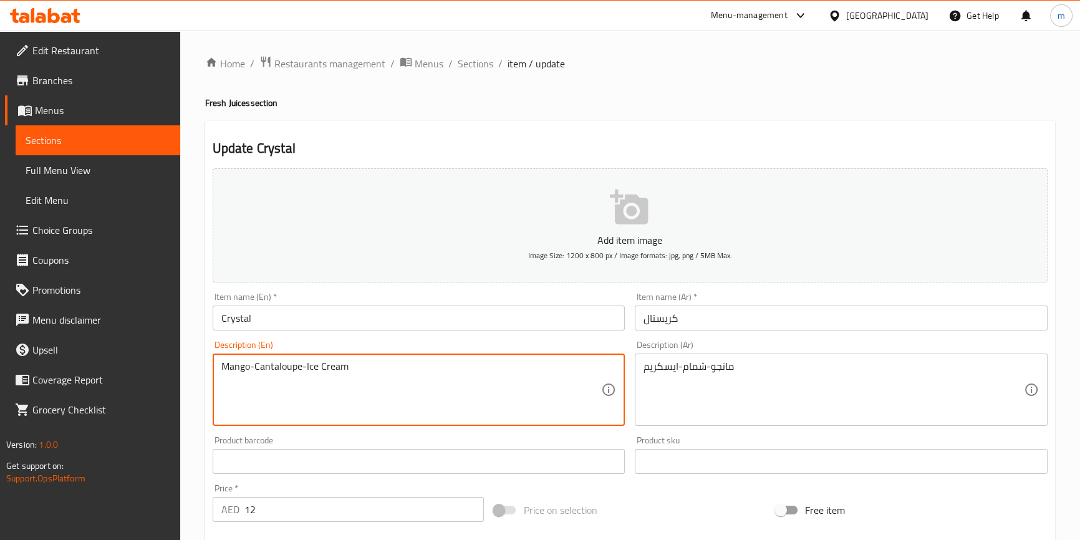
drag, startPoint x: 256, startPoint y: 366, endPoint x: 303, endPoint y: 380, distance: 49.3
paste textarea "melon"
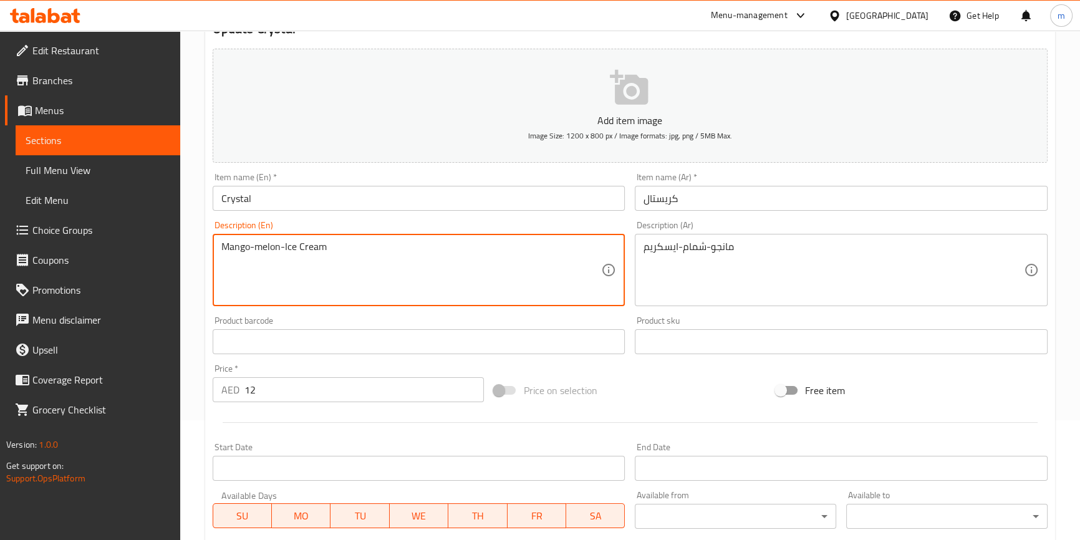
scroll to position [56, 0]
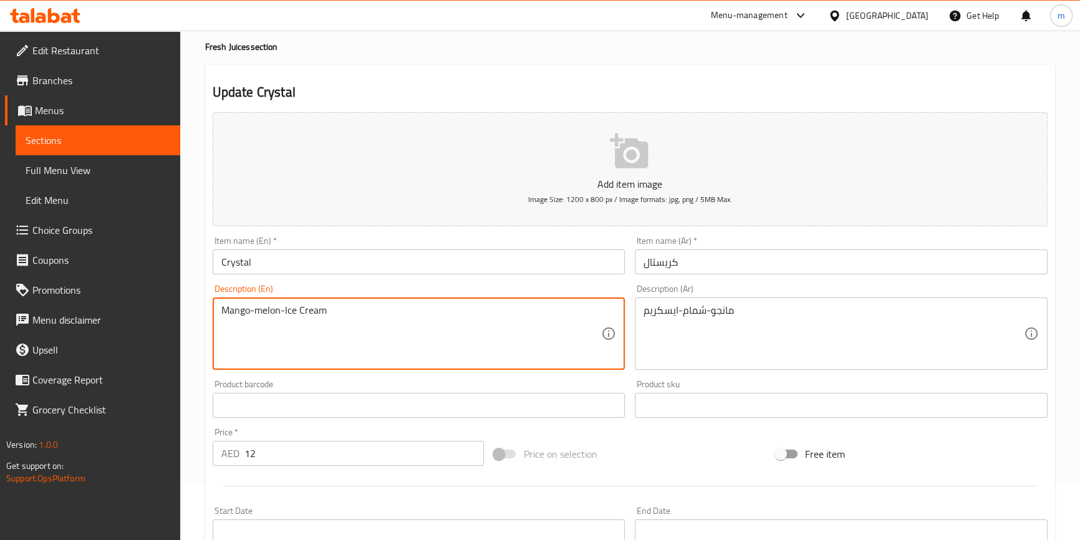
type textarea "Mango-melon-Ice Cream"
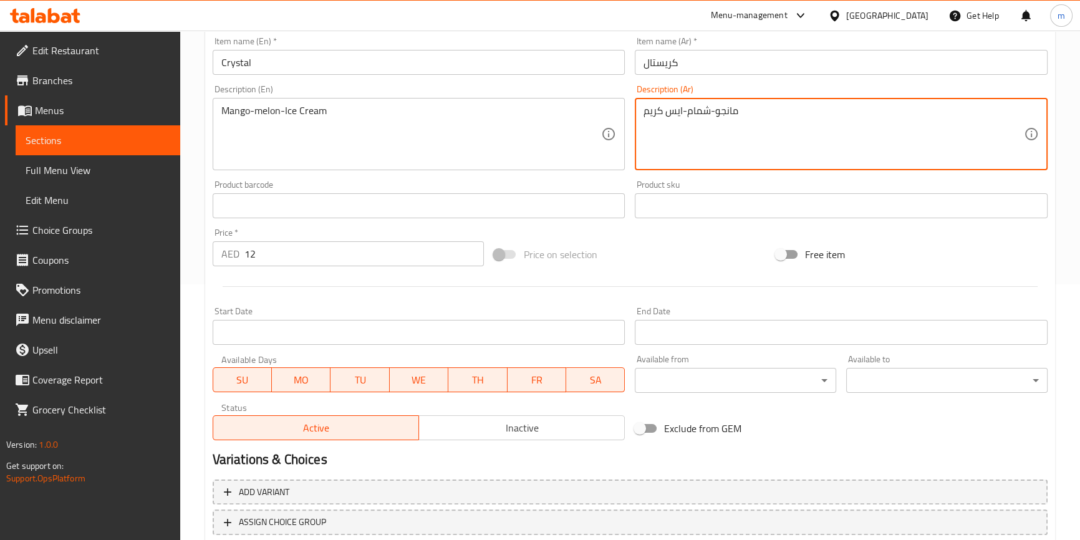
scroll to position [340, 0]
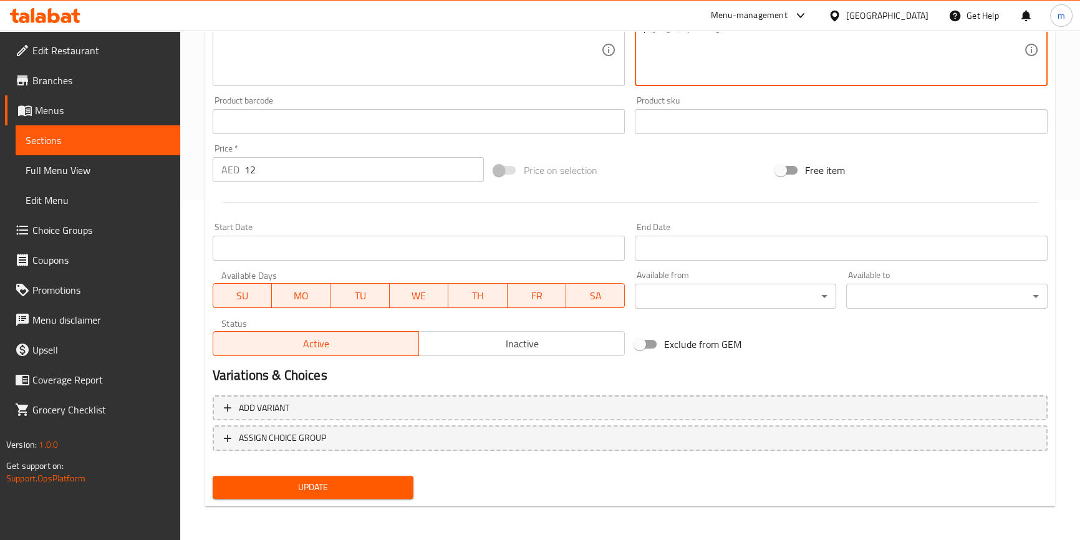
type textarea "مانجو-شمام-ايس كريم"
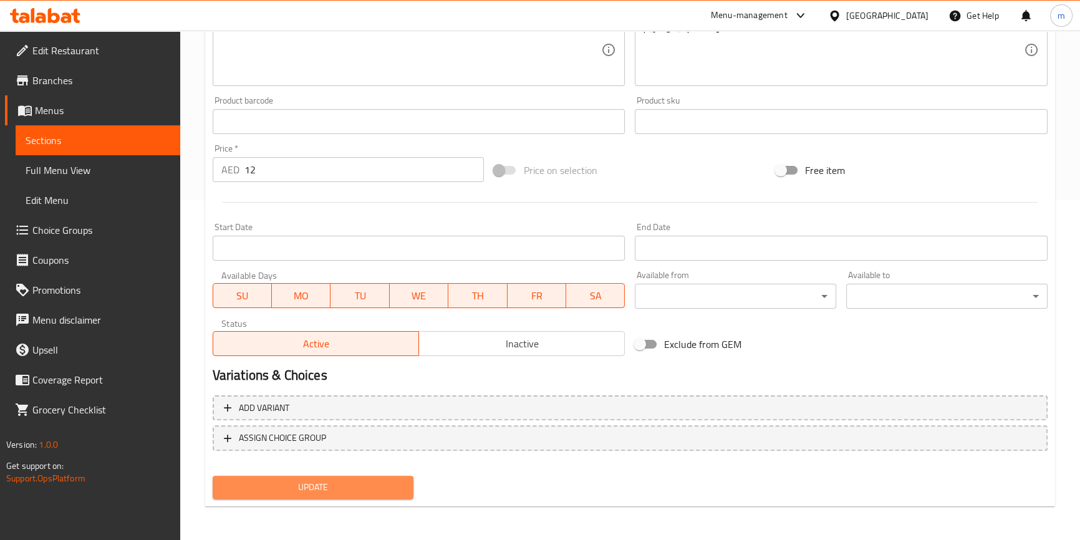
click at [318, 486] on span "Update" at bounding box center [313, 488] width 181 height 16
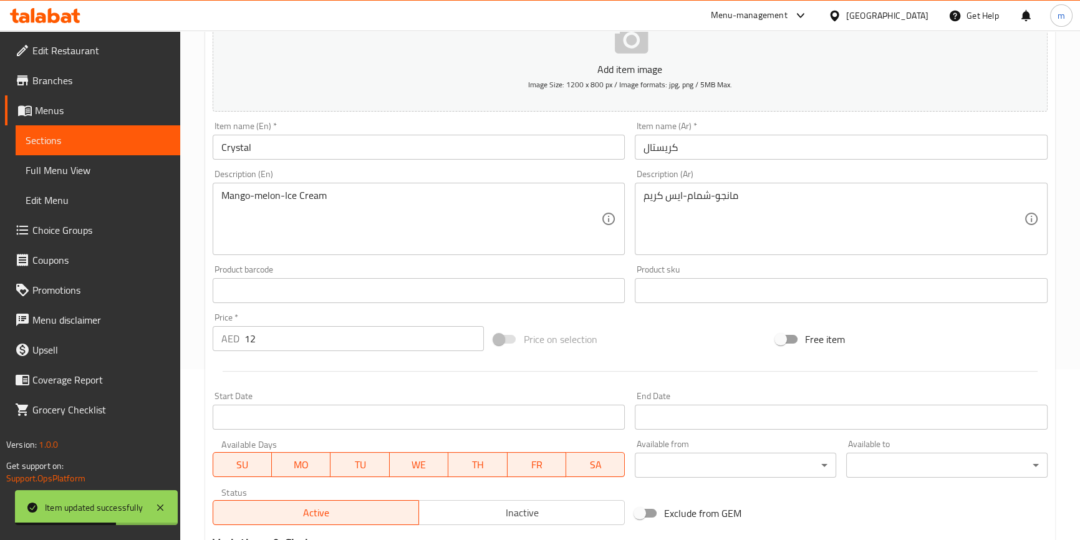
scroll to position [0, 0]
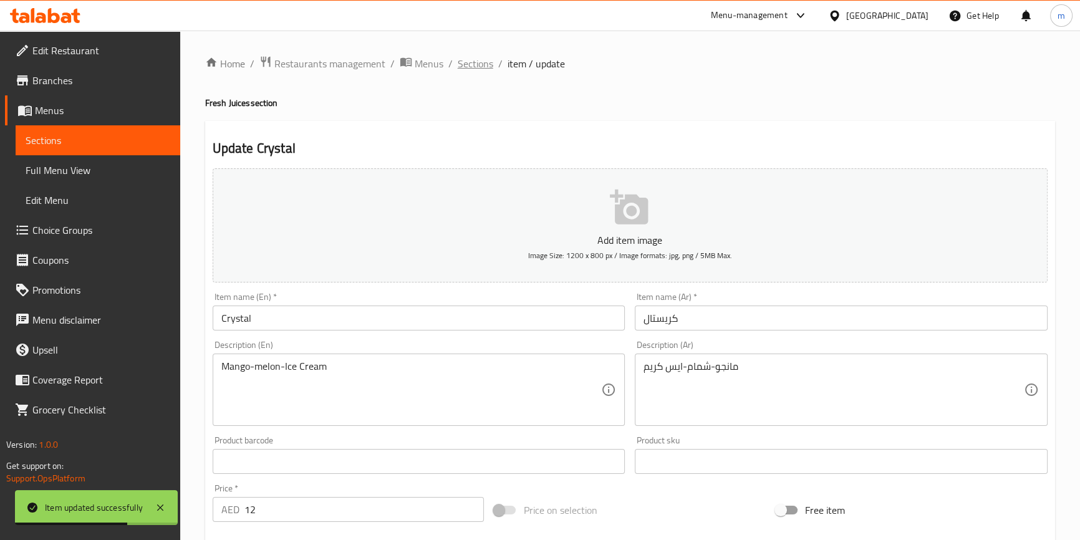
click at [468, 63] on span "Sections" at bounding box center [476, 63] width 36 height 15
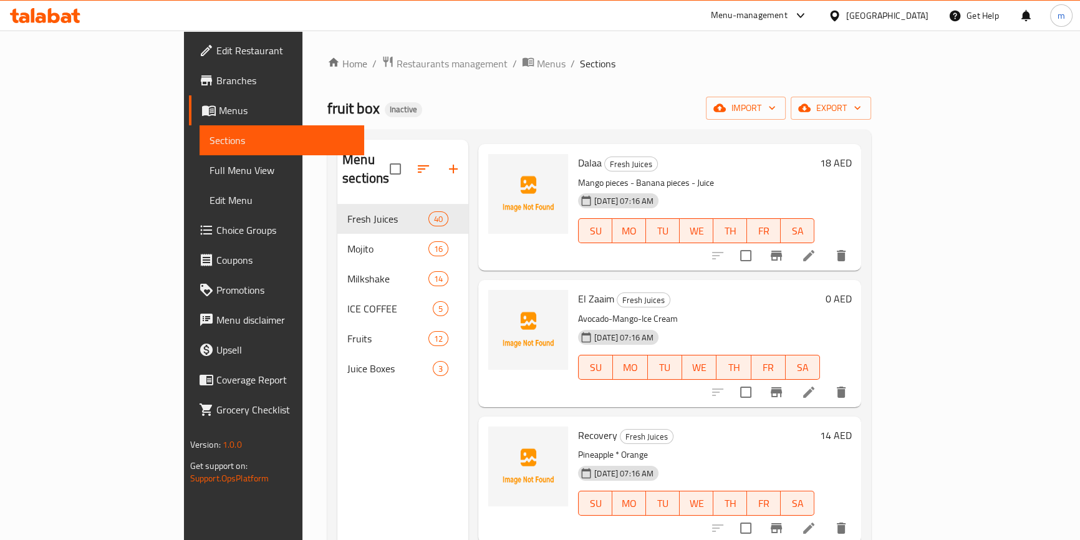
scroll to position [3417, 0]
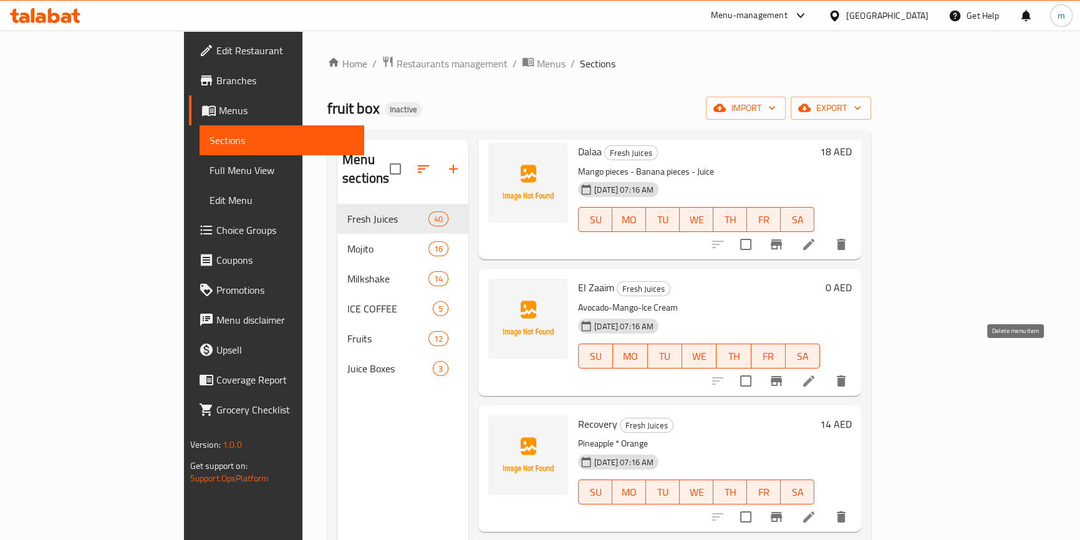
click at [849, 374] on icon "delete" at bounding box center [841, 381] width 15 height 15
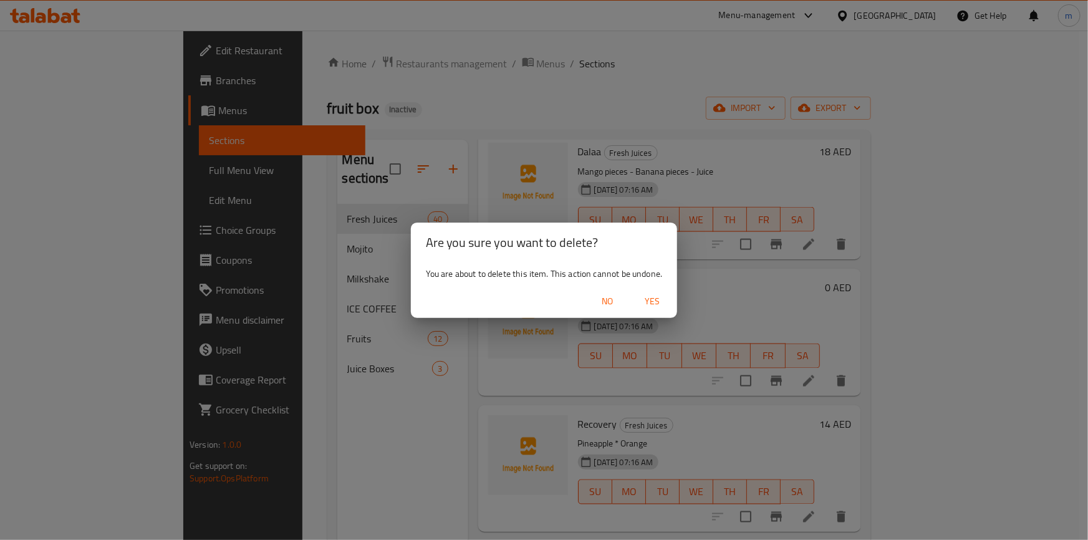
click at [657, 311] on button "Yes" at bounding box center [652, 301] width 40 height 23
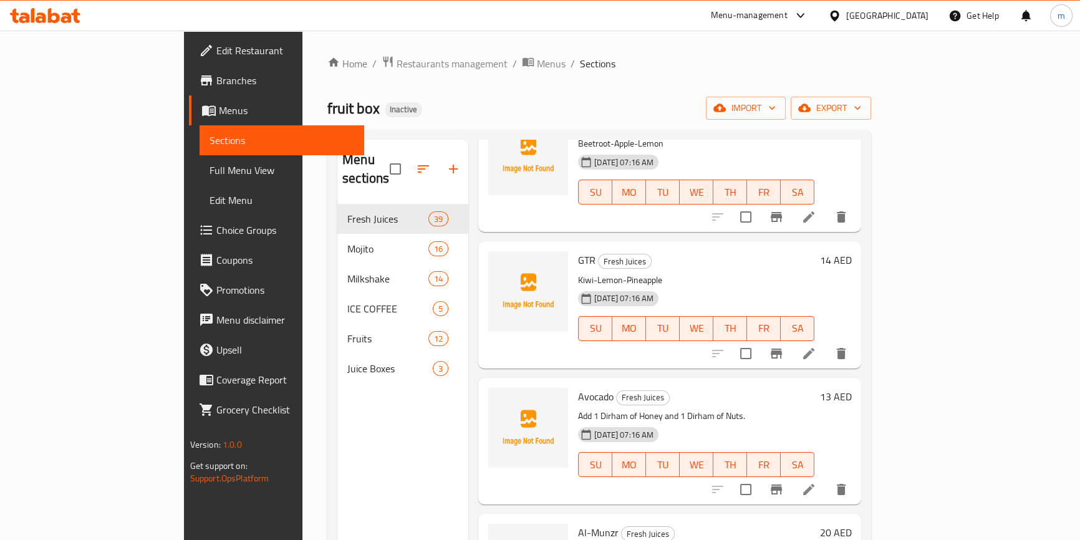
scroll to position [2218, 0]
click at [816, 481] on icon at bounding box center [808, 488] width 15 height 15
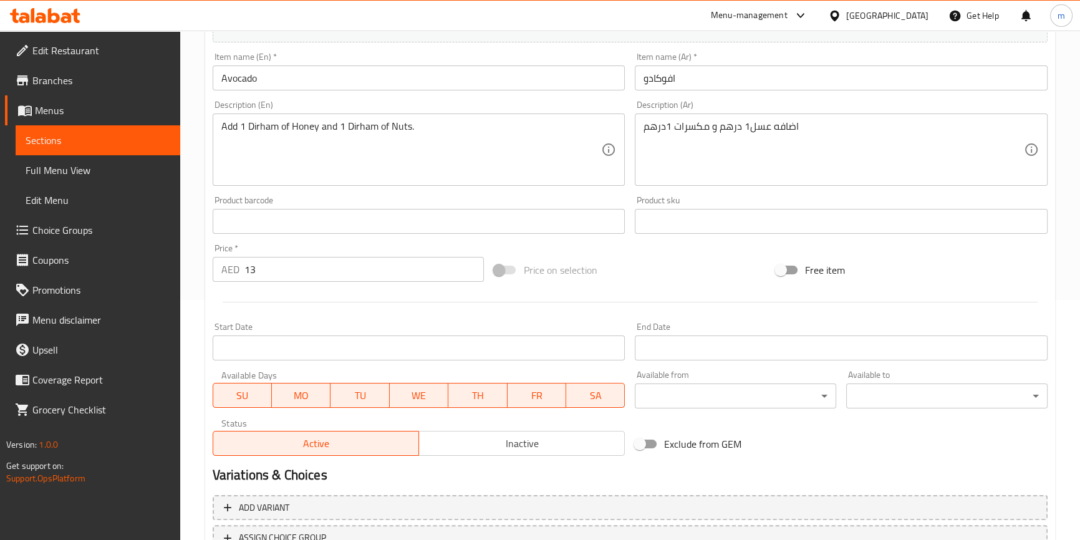
scroll to position [340, 0]
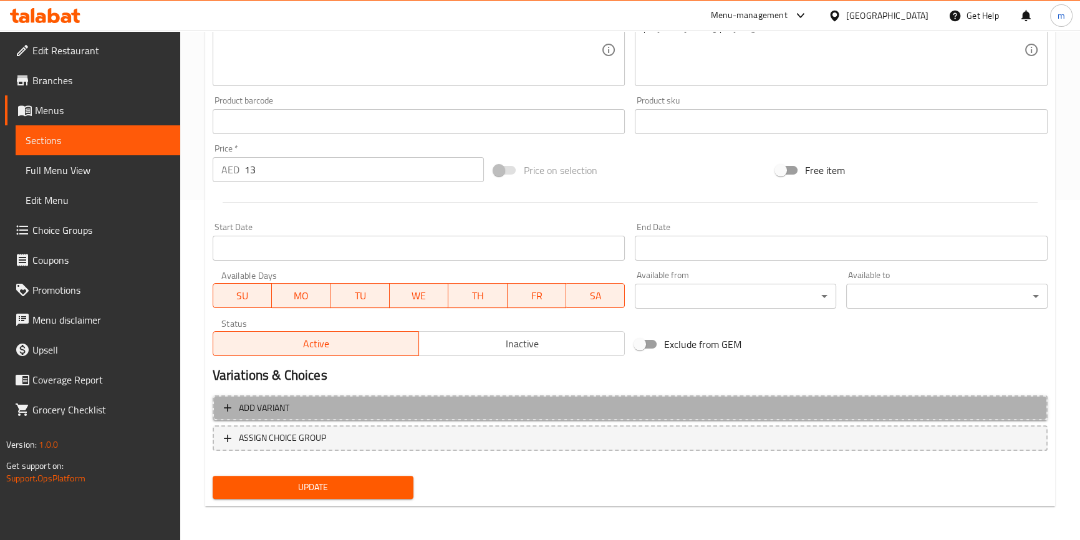
click at [396, 411] on span "Add variant" at bounding box center [630, 408] width 813 height 16
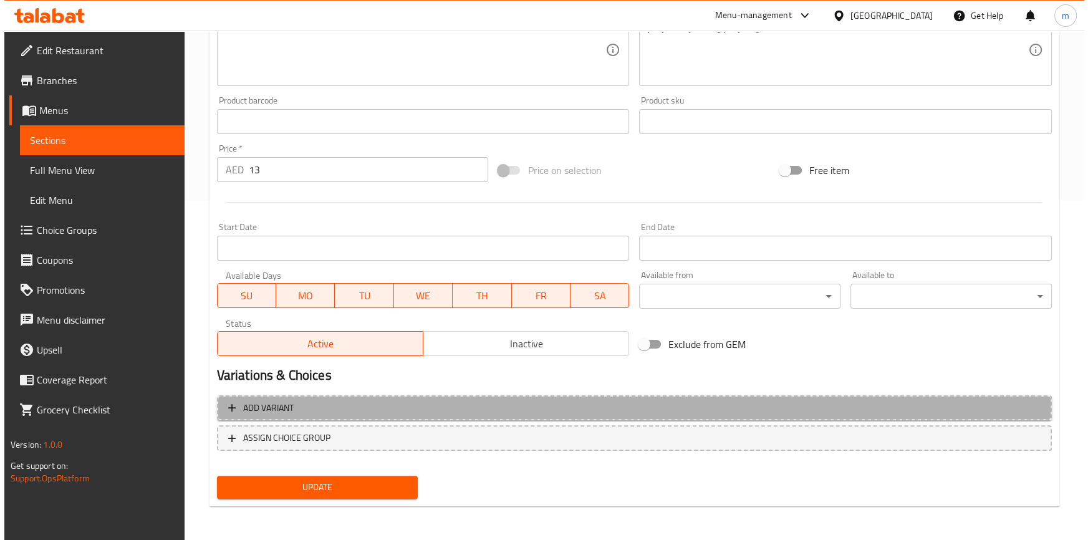
scroll to position [331, 0]
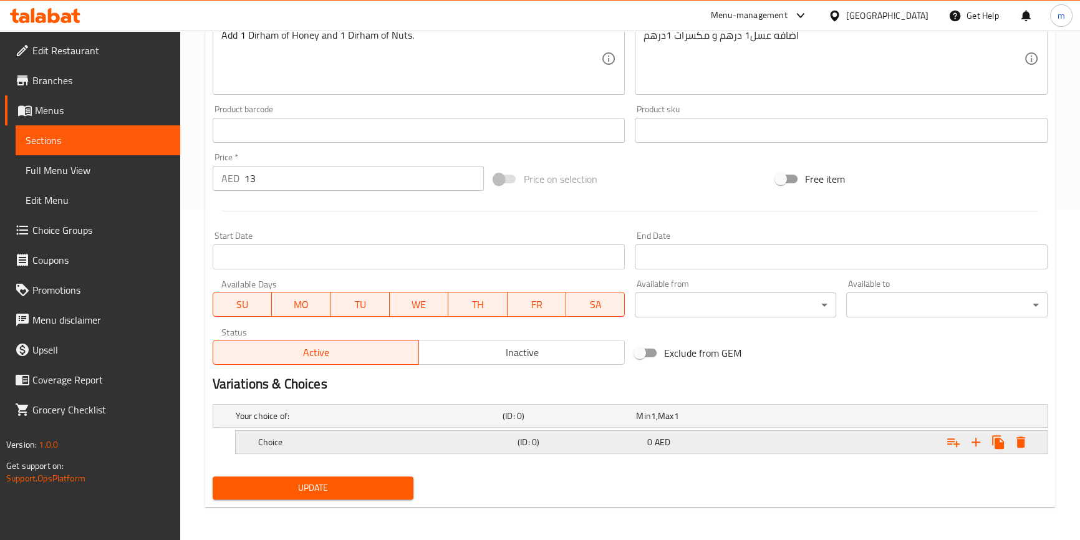
click at [1021, 447] on icon "Expand" at bounding box center [1021, 442] width 15 height 15
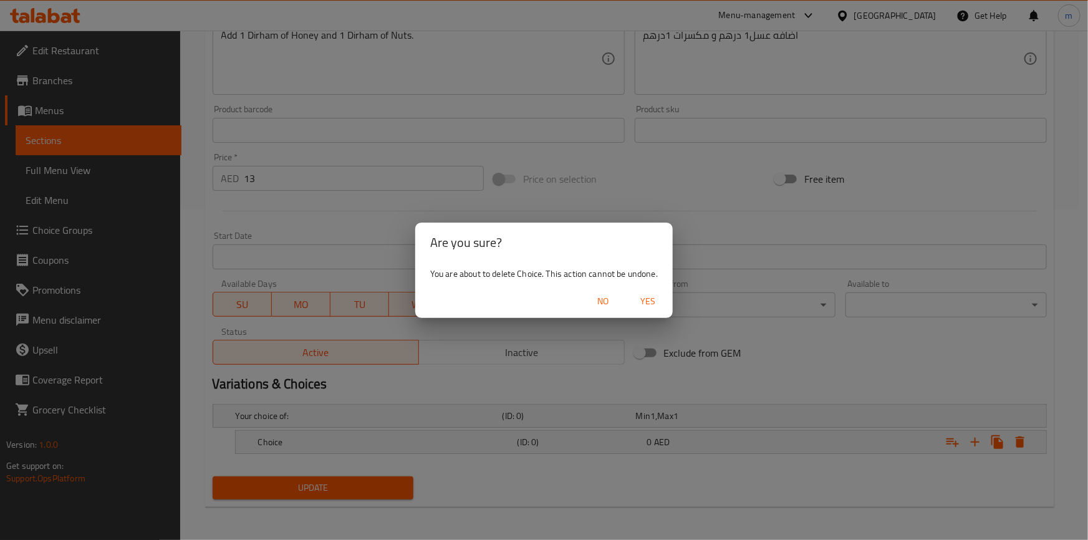
click at [639, 298] on span "Yes" at bounding box center [648, 302] width 30 height 16
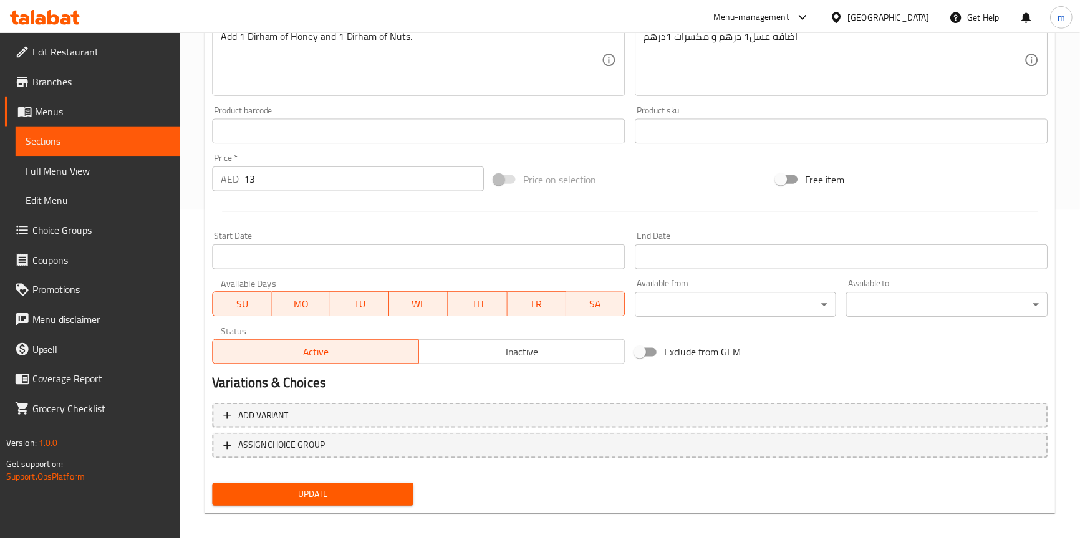
scroll to position [328, 0]
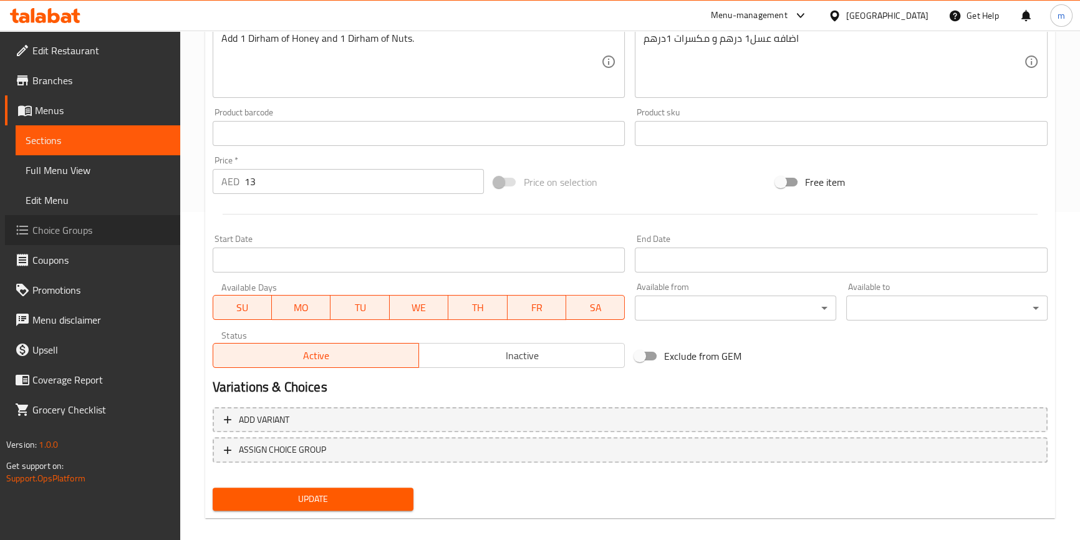
click at [77, 232] on span "Choice Groups" at bounding box center [101, 230] width 138 height 15
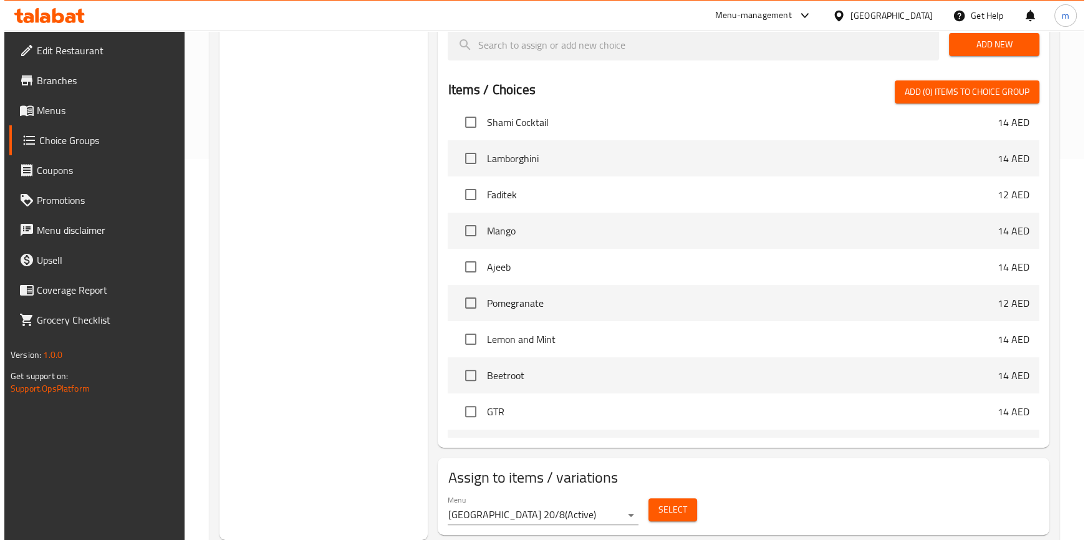
scroll to position [415, 0]
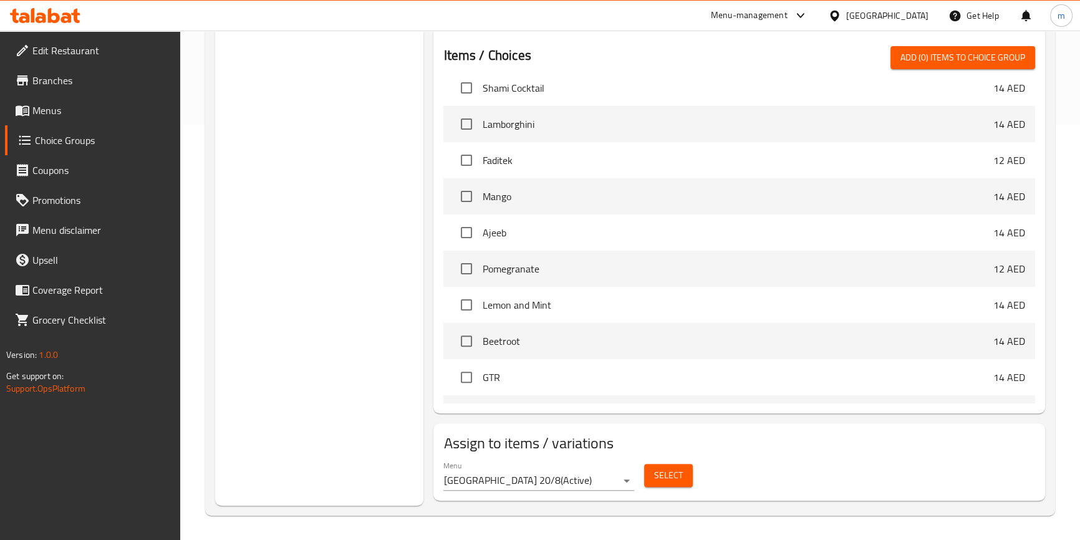
click at [667, 483] on span "Select" at bounding box center [668, 476] width 29 height 16
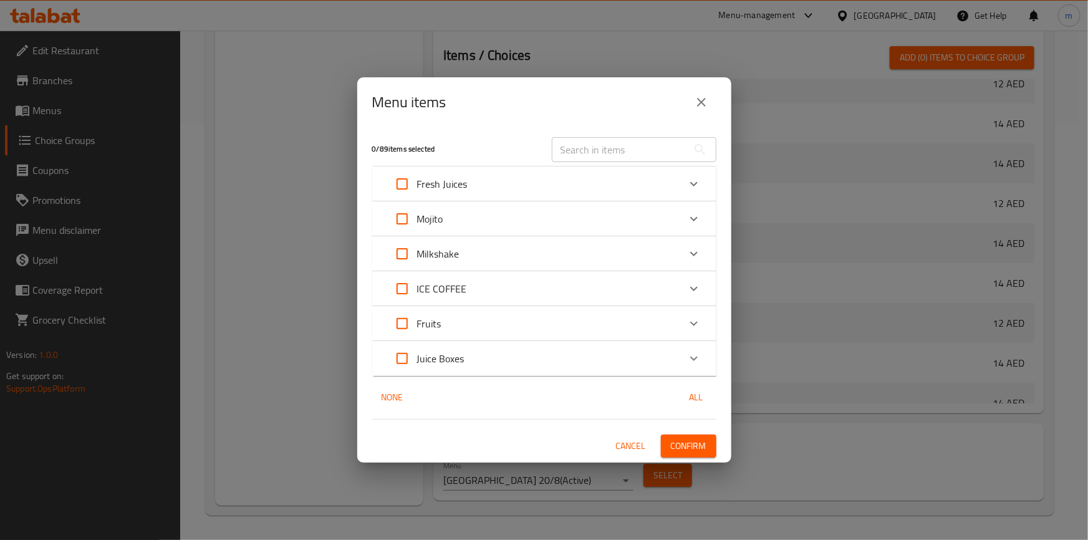
click at [434, 186] on p "Fresh Juices" at bounding box center [442, 184] width 51 height 15
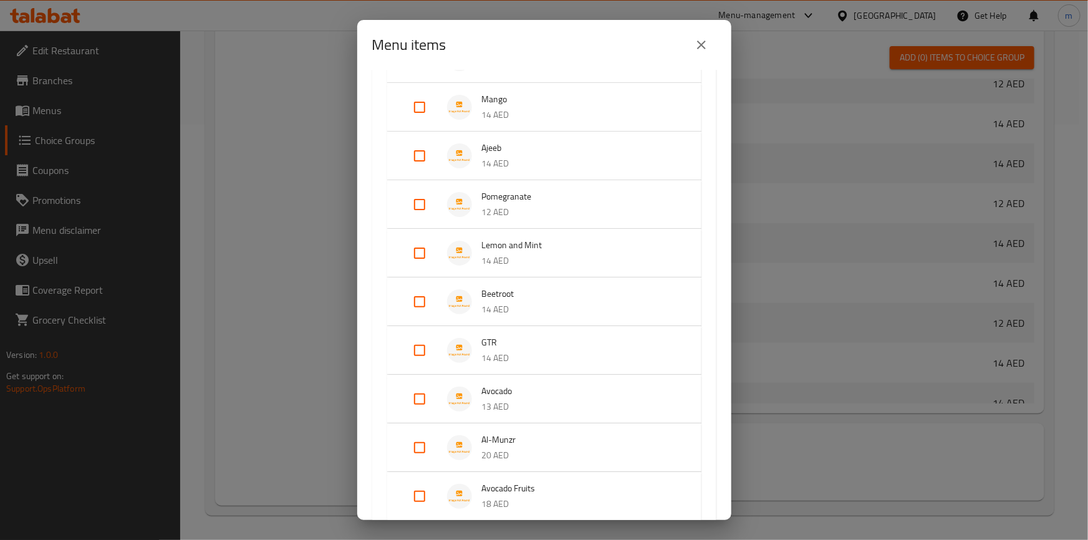
scroll to position [680, 0]
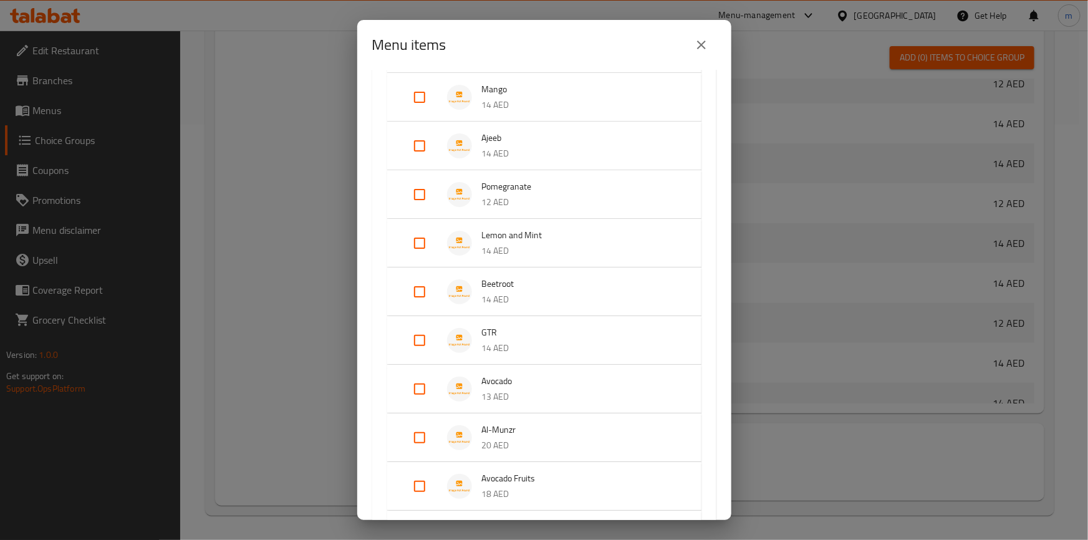
click at [425, 383] on input "Expand" at bounding box center [420, 389] width 30 height 30
checkbox input "true"
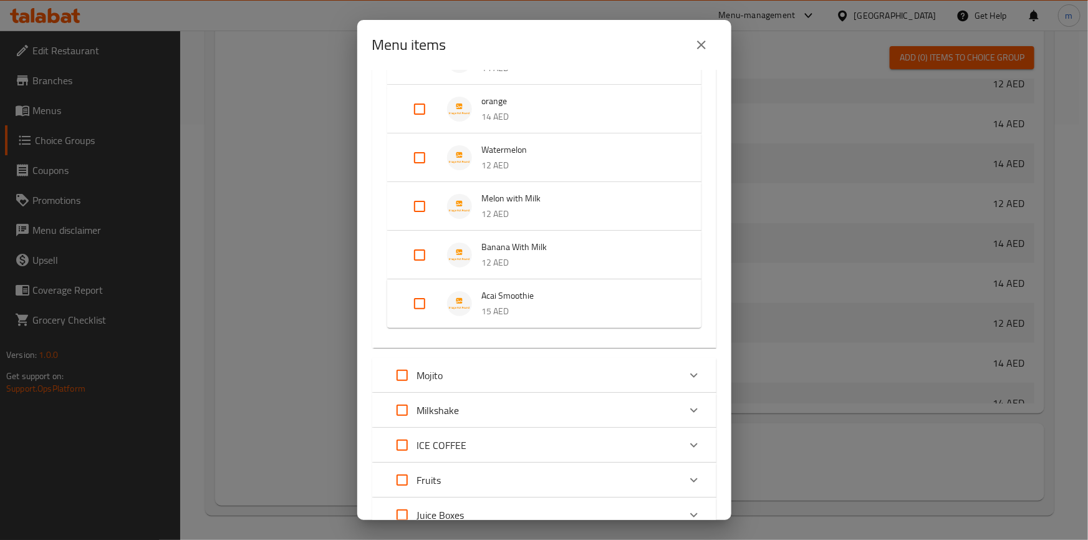
scroll to position [1855, 0]
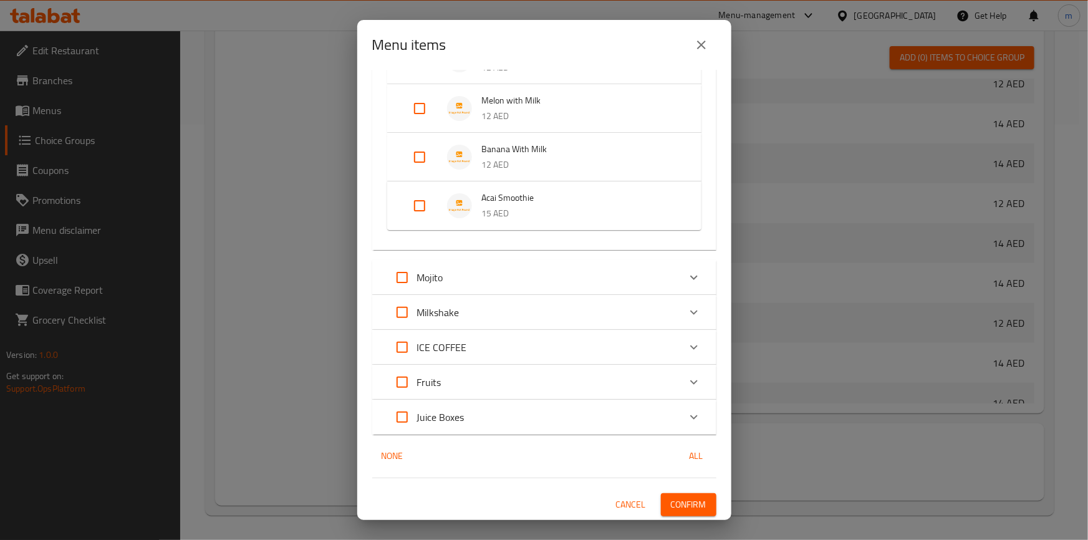
click at [575, 280] on div "Mojito" at bounding box center [533, 278] width 292 height 30
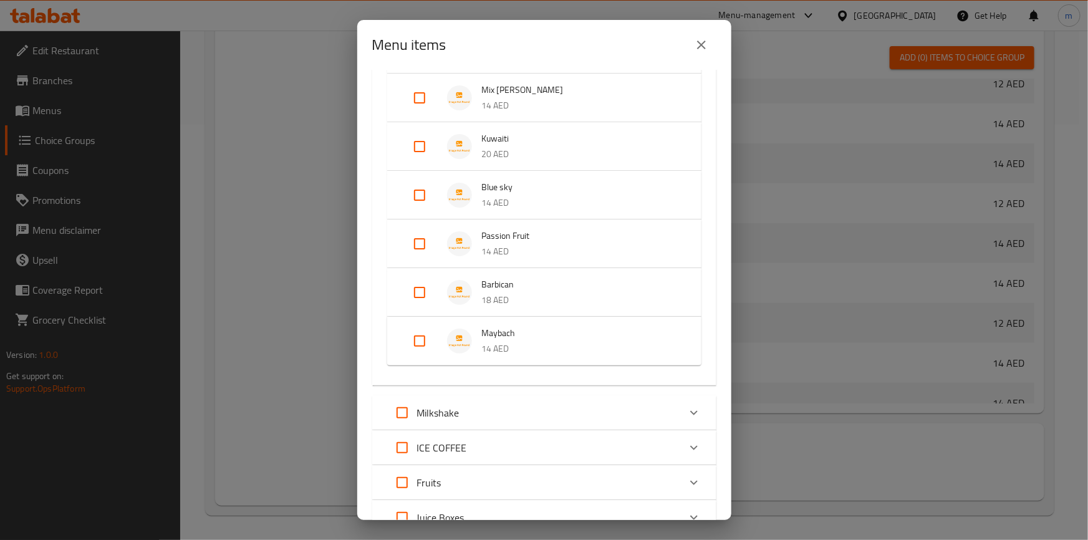
scroll to position [2678, 0]
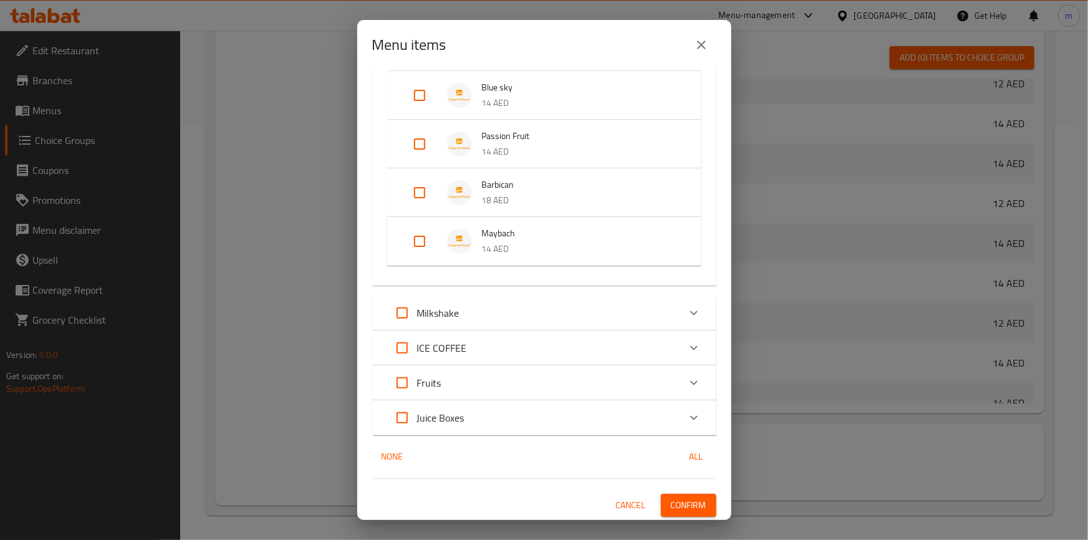
click at [566, 316] on div "Milkshake" at bounding box center [533, 313] width 292 height 30
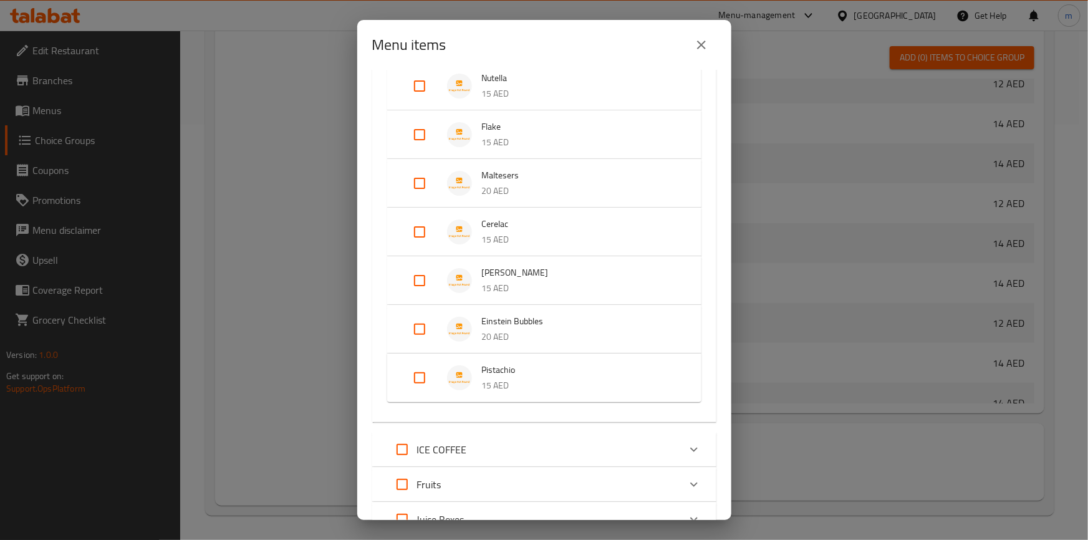
scroll to position [3404, 0]
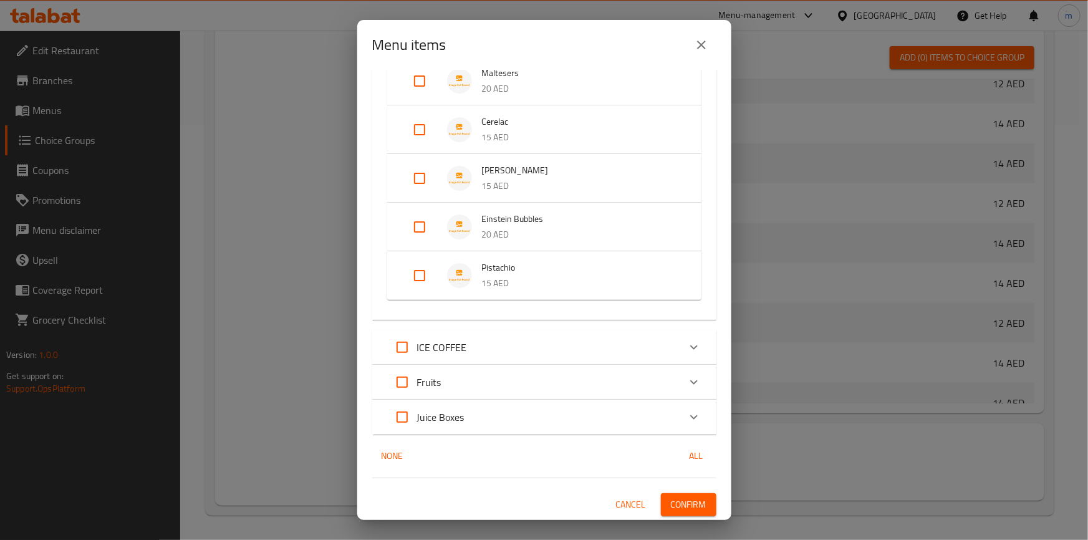
click at [595, 356] on div "ICE COFFEE" at bounding box center [533, 347] width 292 height 30
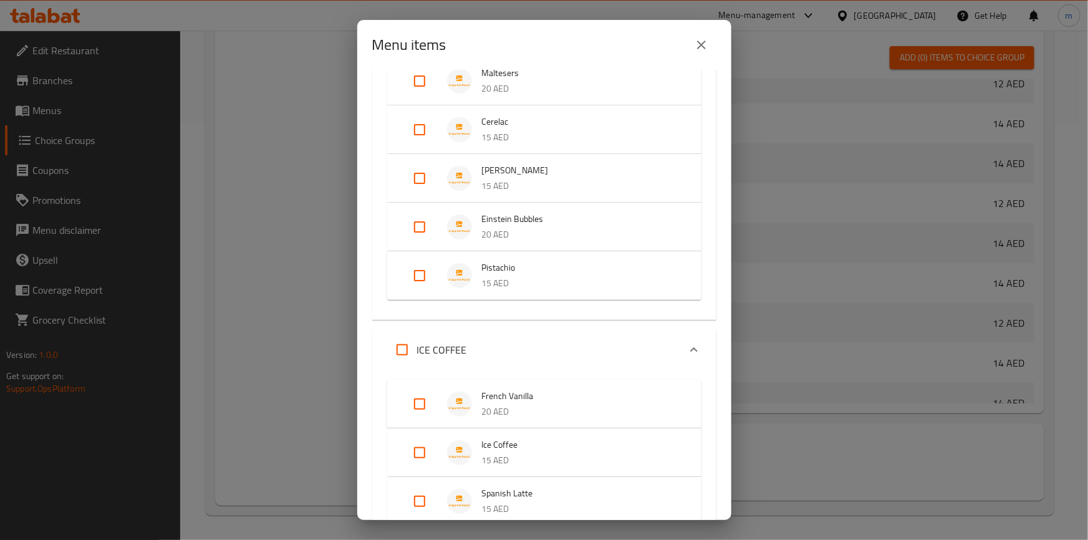
scroll to position [3692, 0]
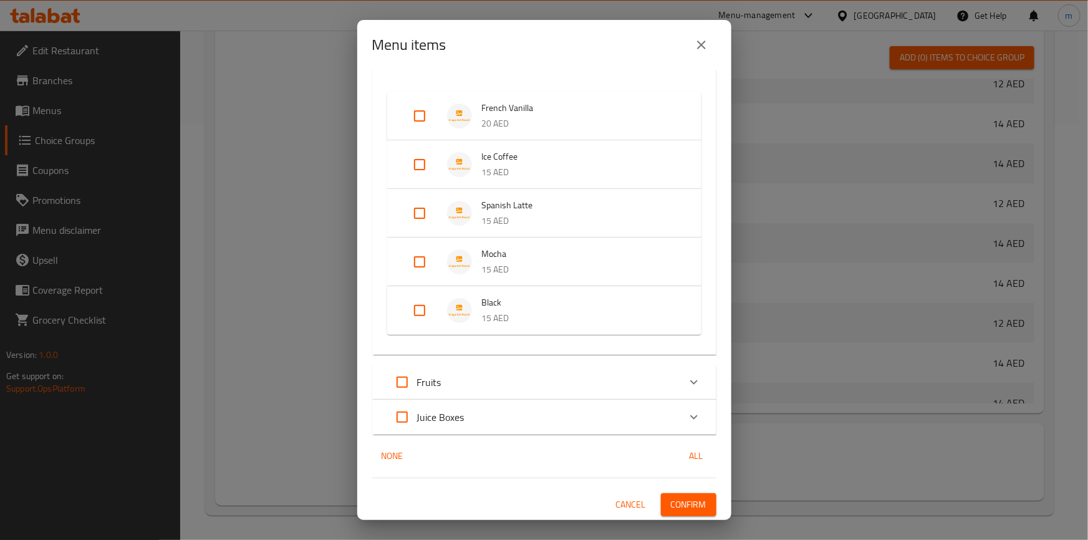
click at [619, 383] on div "Fruits" at bounding box center [533, 382] width 292 height 30
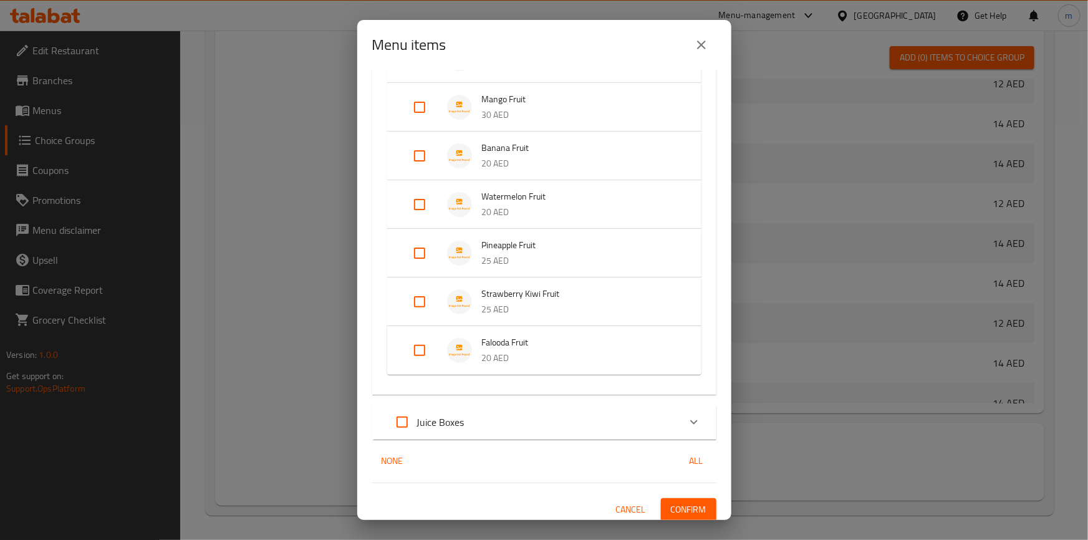
scroll to position [4320, 0]
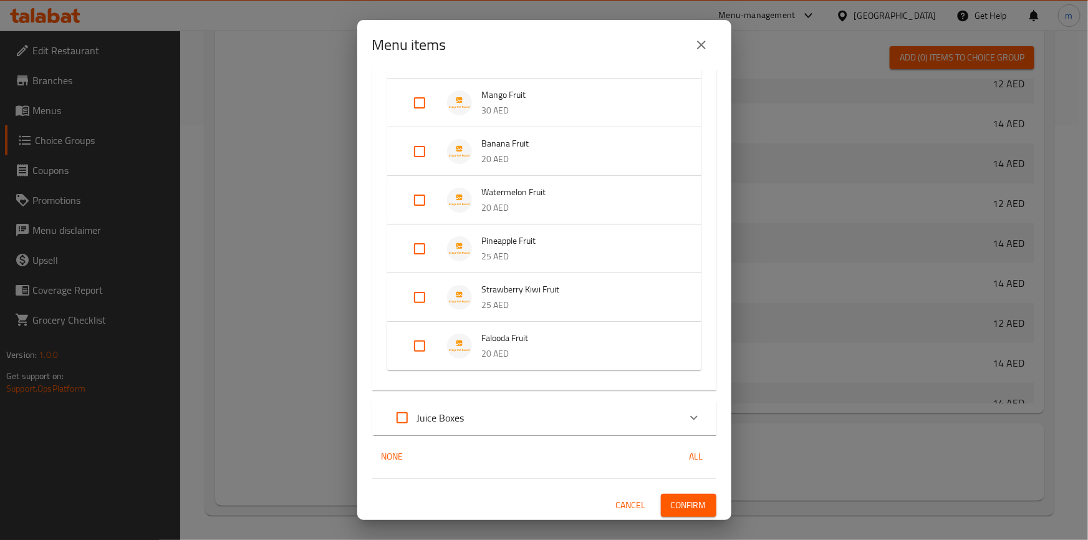
click at [631, 408] on div "Juice Boxes" at bounding box center [533, 418] width 292 height 30
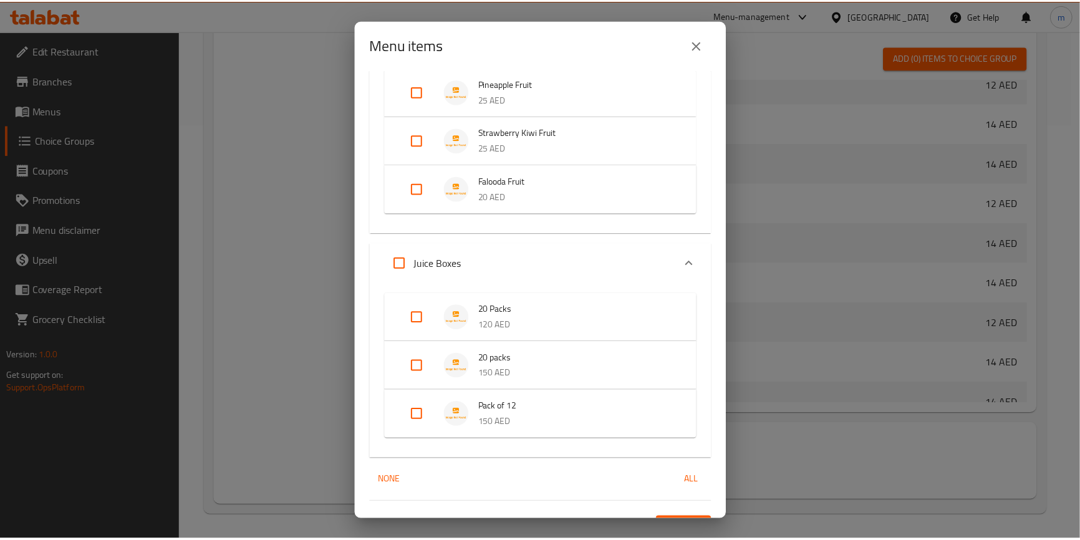
scroll to position [4501, 0]
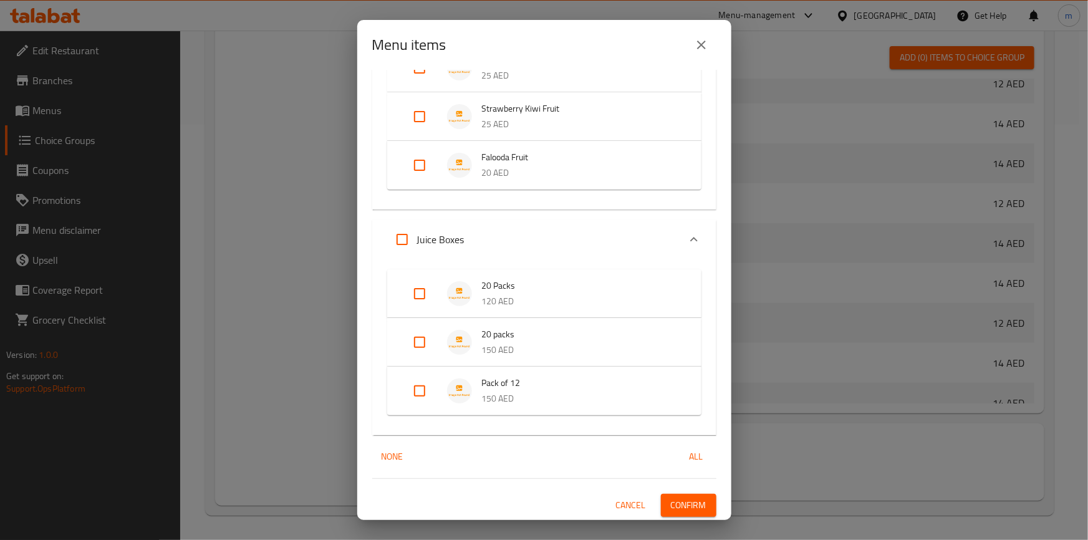
click at [699, 498] on button "Confirm" at bounding box center [689, 505] width 56 height 23
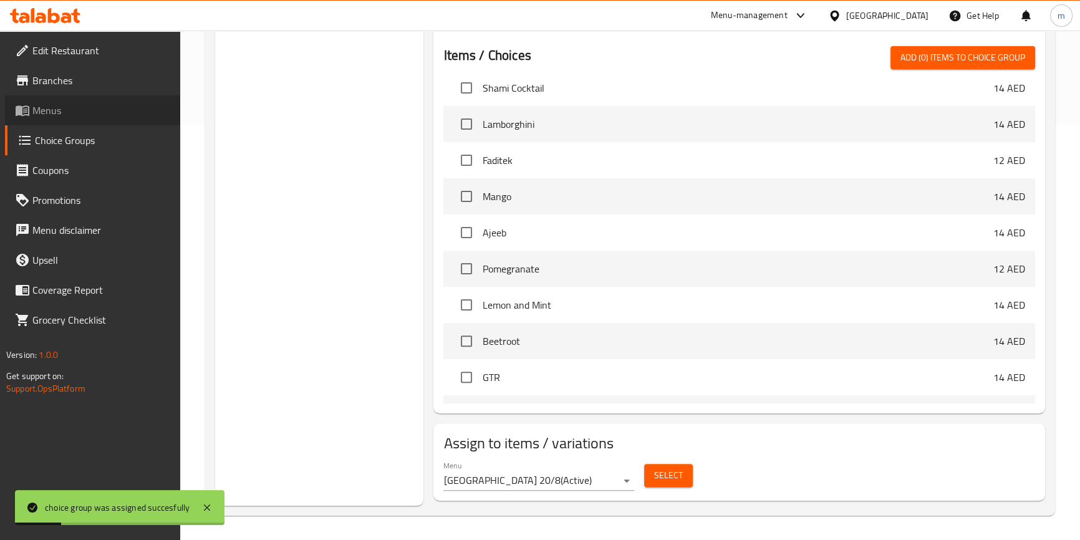
click at [50, 107] on span "Menus" at bounding box center [101, 110] width 138 height 15
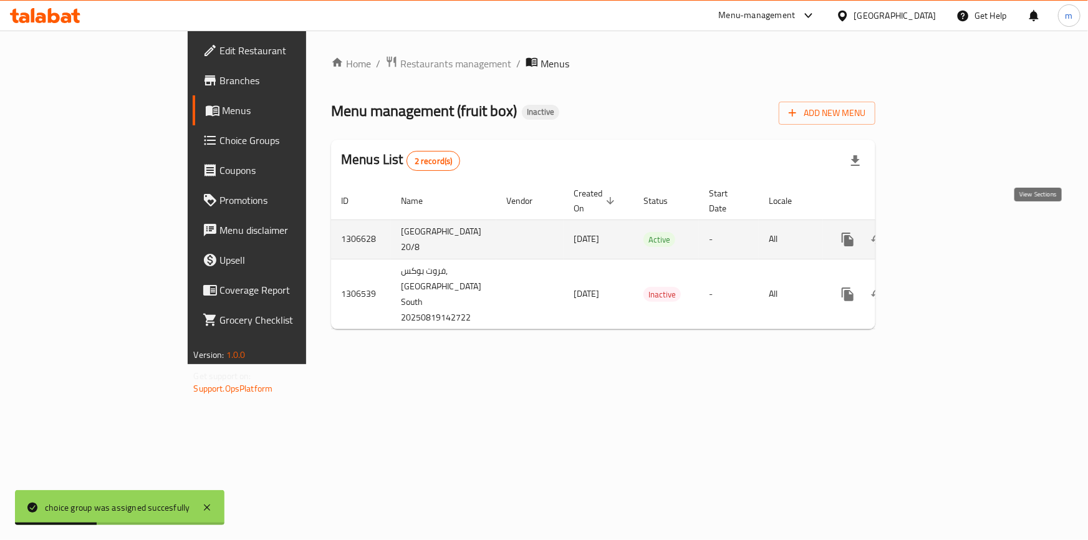
click at [946, 232] on icon "enhanced table" at bounding box center [938, 239] width 15 height 15
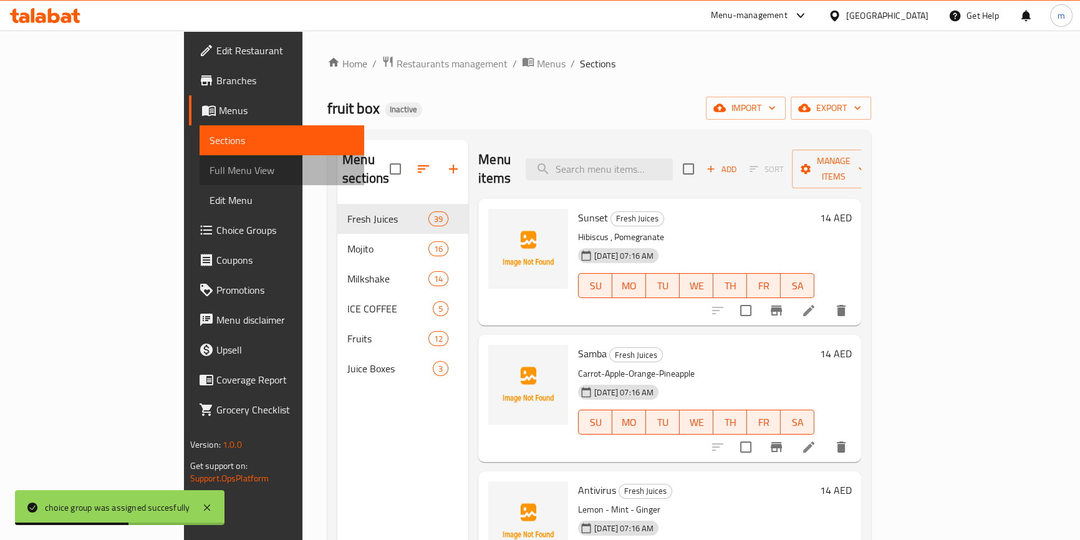
drag, startPoint x: 84, startPoint y: 167, endPoint x: 220, endPoint y: 1, distance: 214.5
click at [210, 167] on span "Full Menu View" at bounding box center [282, 170] width 145 height 15
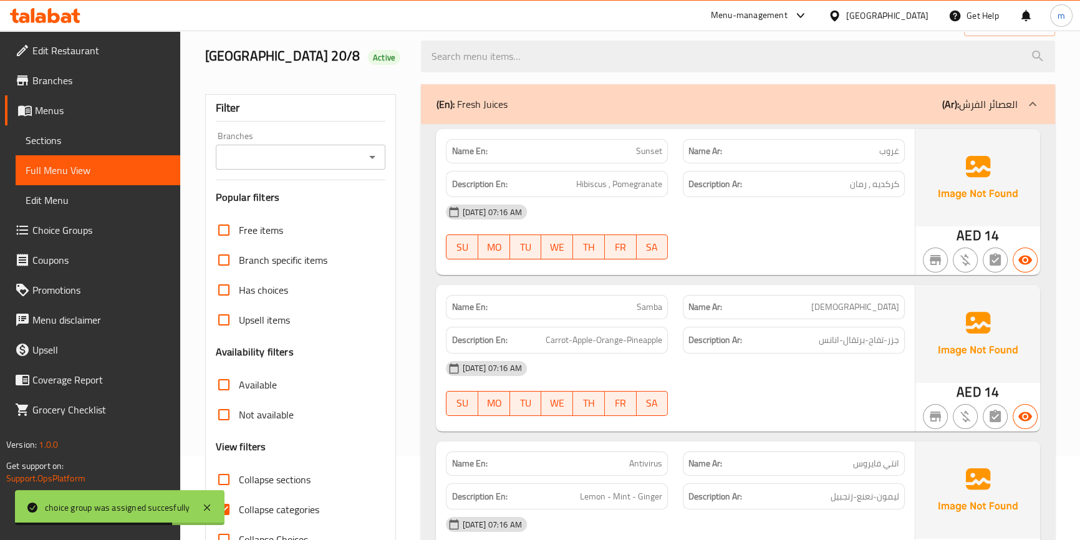
scroll to position [283, 0]
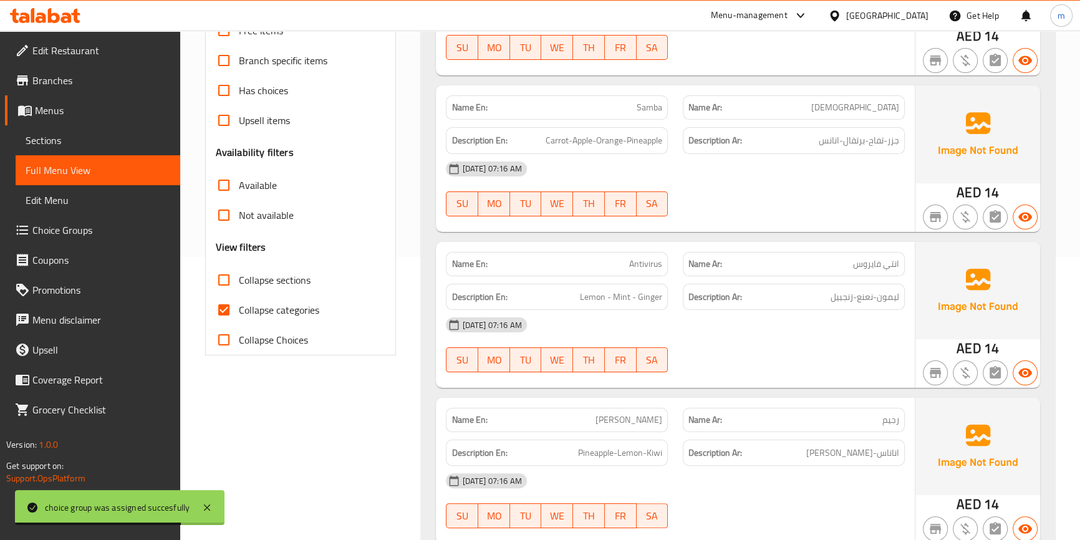
click at [267, 317] on span "Collapse categories" at bounding box center [279, 309] width 80 height 15
click at [239, 317] on input "Collapse categories" at bounding box center [224, 310] width 30 height 30
checkbox input "false"
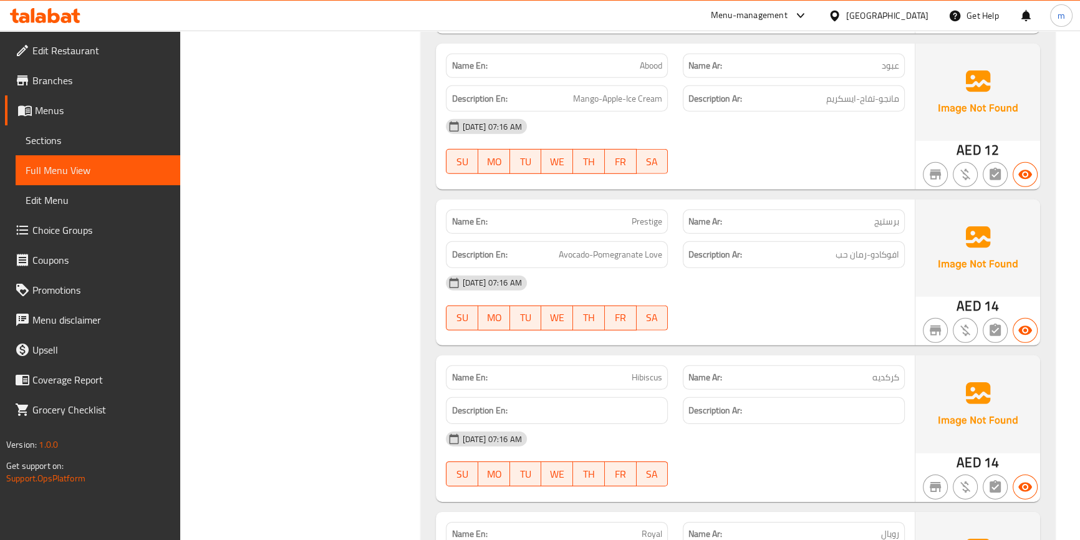
scroll to position [4933, 0]
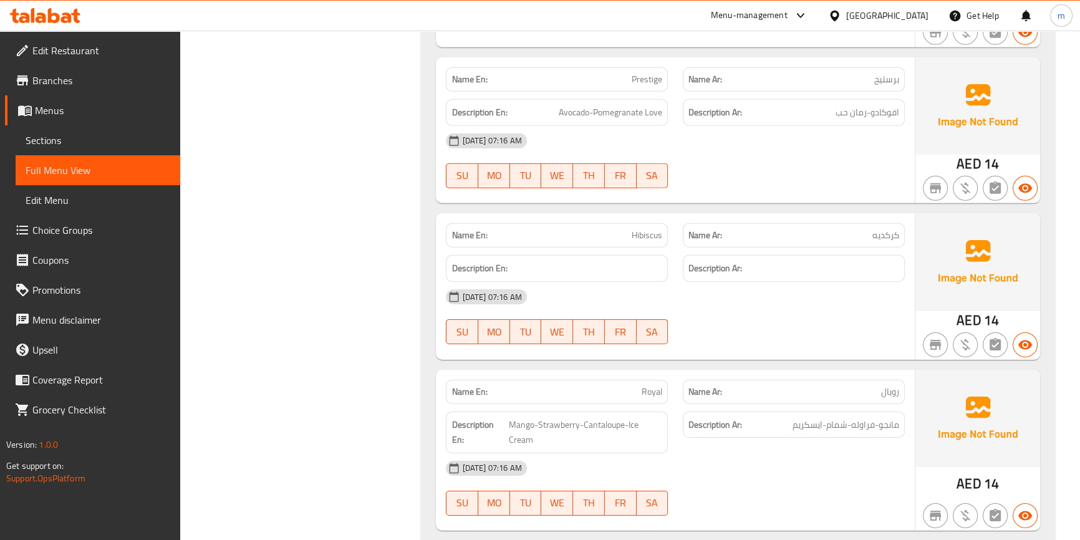
click at [646, 385] on span "Royal" at bounding box center [652, 391] width 21 height 13
copy span "Royal"
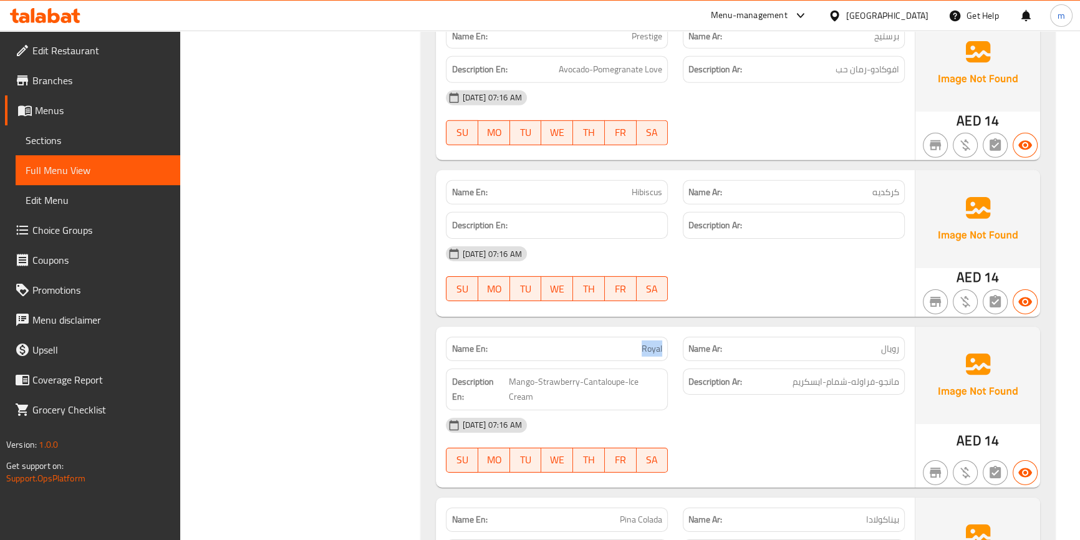
scroll to position [5102, 0]
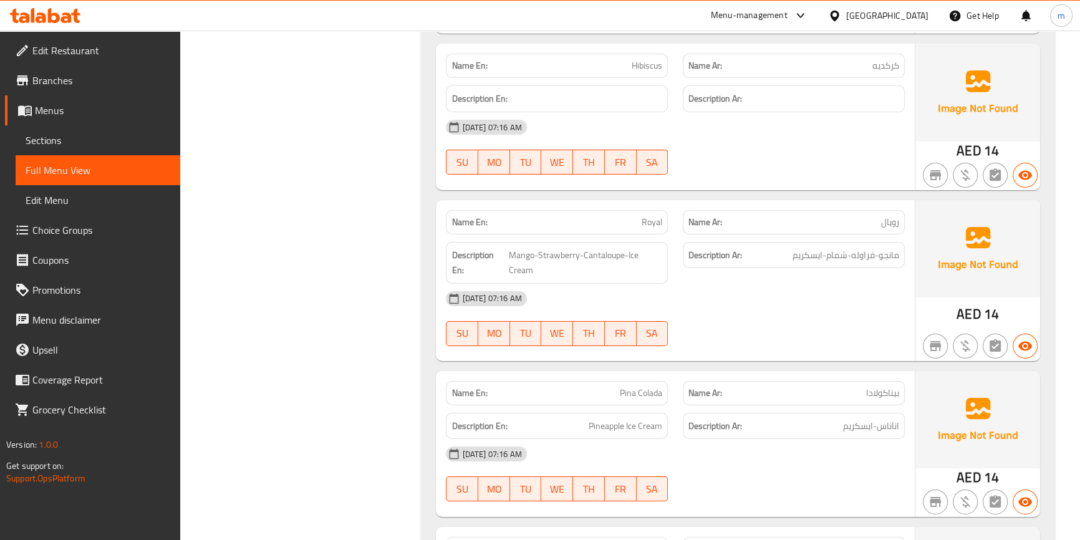
click at [646, 387] on span "Pina Colada" at bounding box center [641, 393] width 42 height 13
click at [649, 387] on span "Pina Colada" at bounding box center [641, 393] width 42 height 13
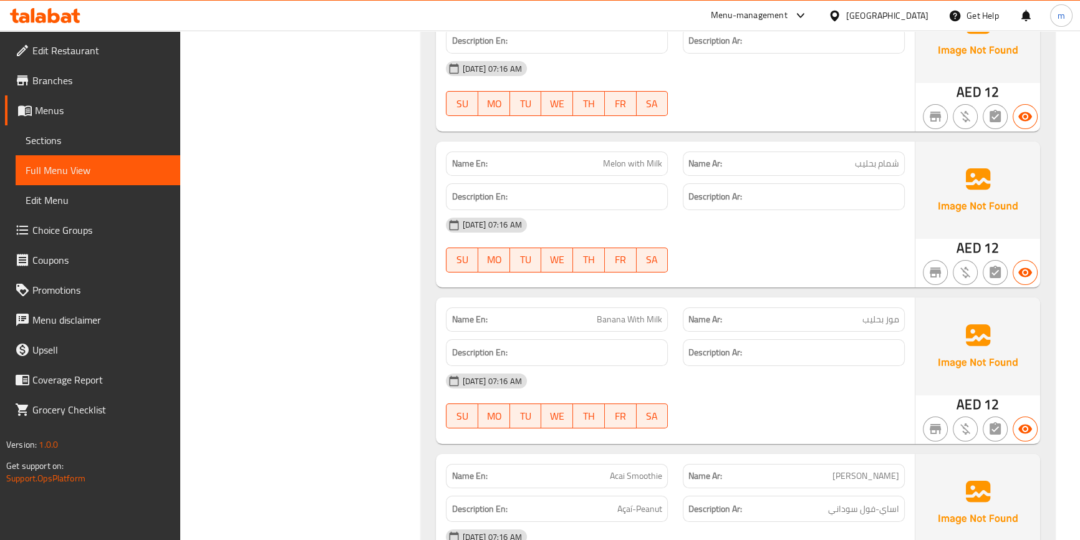
scroll to position [6067, 0]
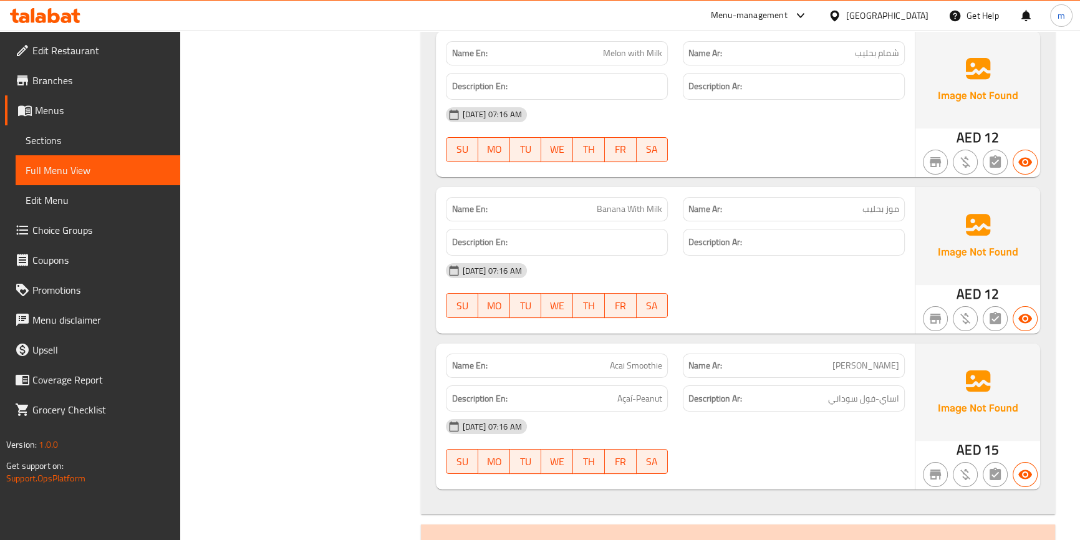
click at [614, 359] on span "Acai Smoothie" at bounding box center [636, 365] width 52 height 13
copy span "Acai"
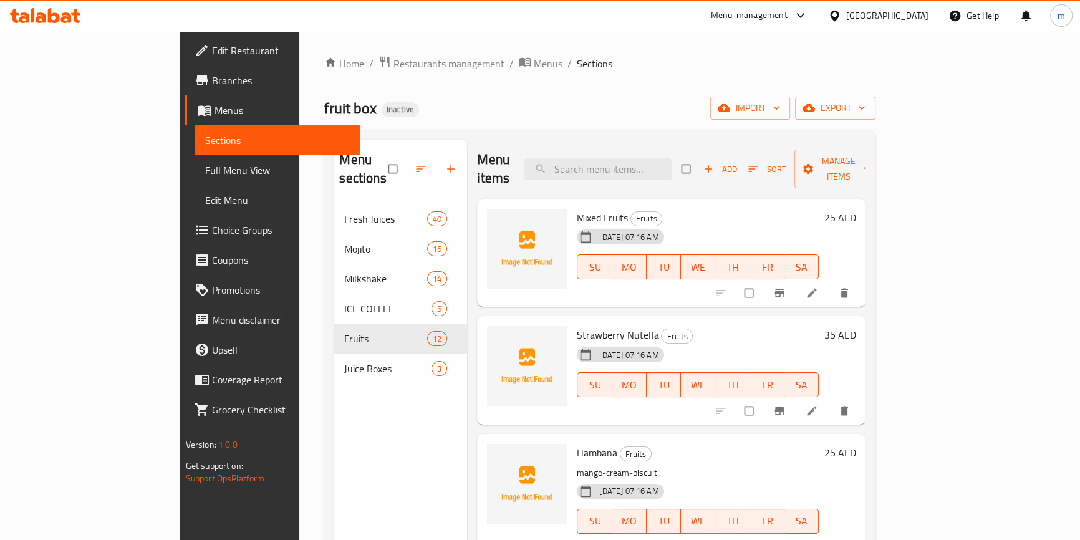
click at [205, 177] on span "Full Menu View" at bounding box center [277, 170] width 145 height 15
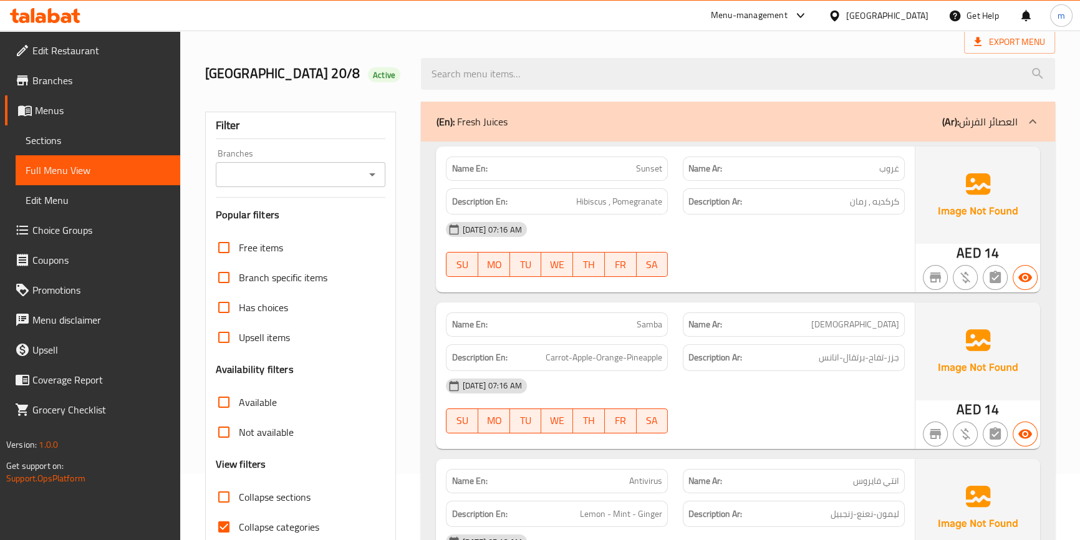
scroll to position [340, 0]
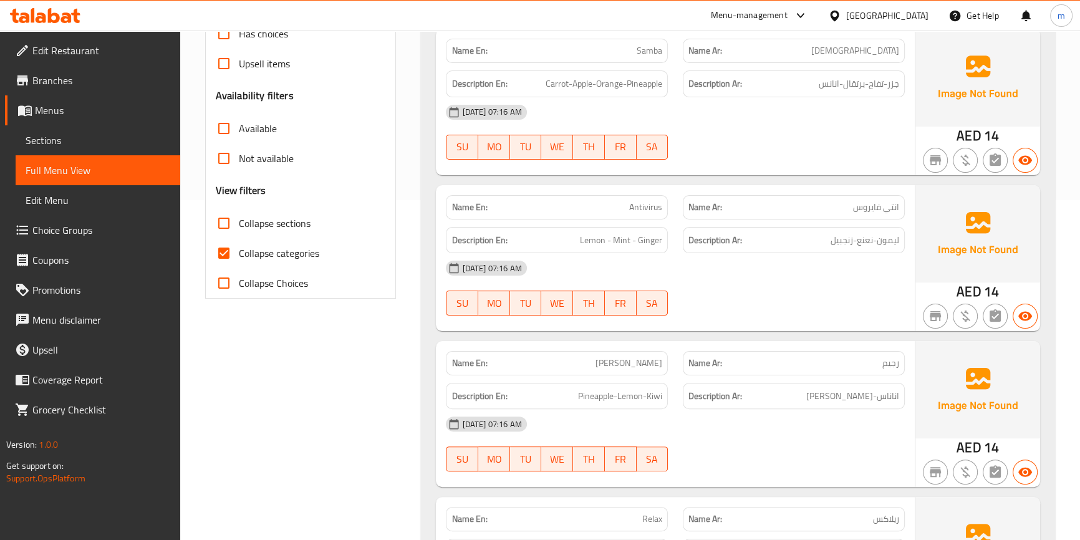
click at [289, 223] on span "Collapse sections" at bounding box center [275, 223] width 72 height 15
click at [239, 223] on input "Collapse sections" at bounding box center [224, 223] width 30 height 30
checkbox input "true"
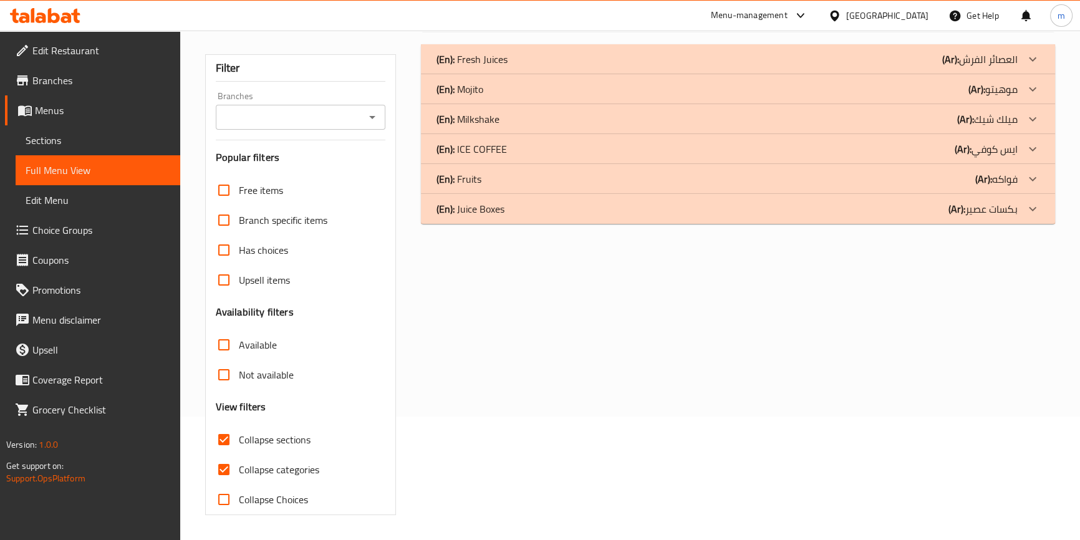
scroll to position [123, 0]
click at [965, 75] on div "(En): Fruits (Ar): فواكه" at bounding box center [738, 60] width 634 height 30
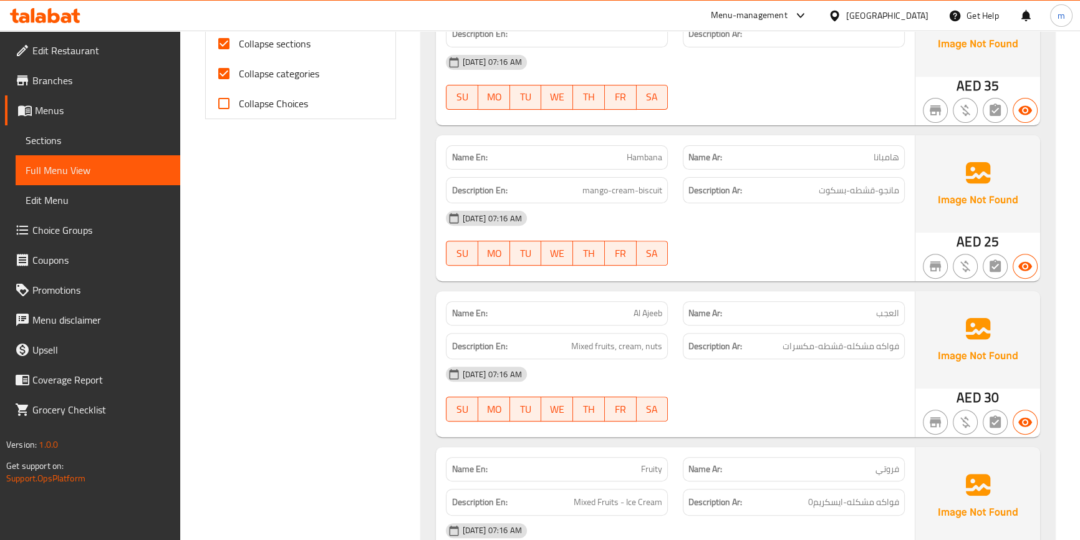
scroll to position [803, 0]
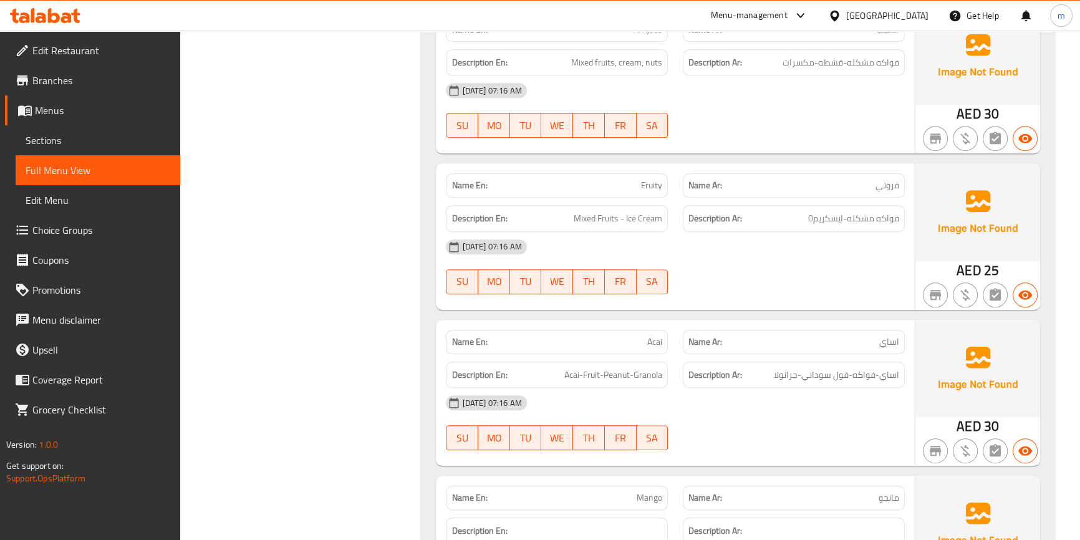
click at [642, 186] on span "Fruity" at bounding box center [651, 185] width 21 height 13
click at [644, 186] on span "Fruity" at bounding box center [651, 185] width 21 height 13
copy span "Fruity"
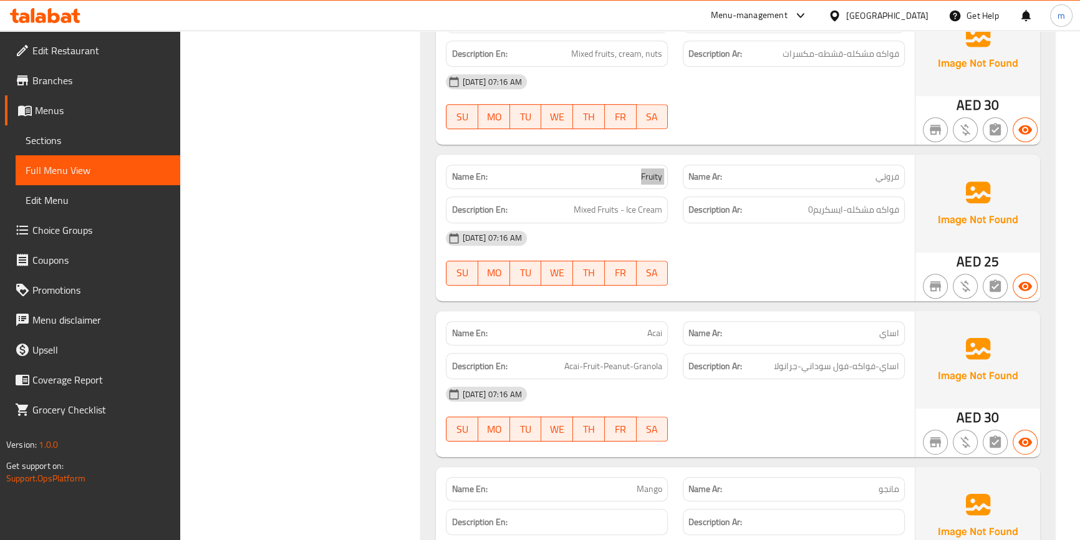
scroll to position [917, 0]
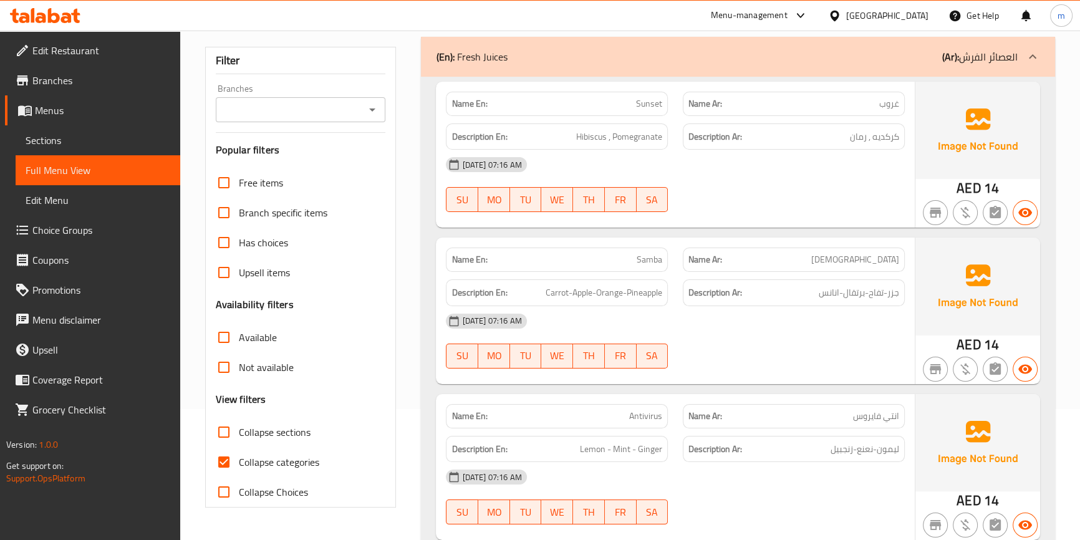
scroll to position [226, 0]
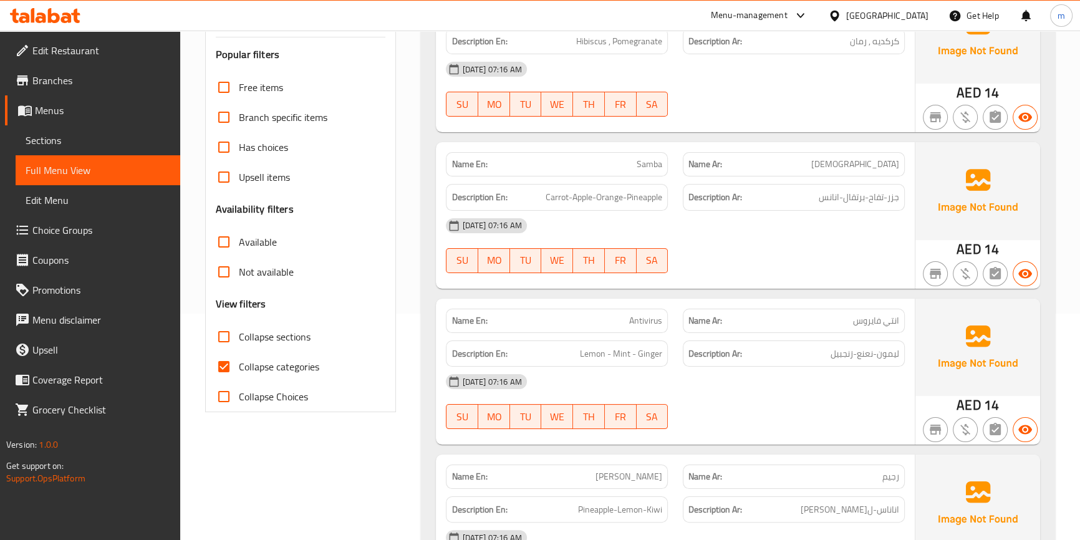
click at [273, 340] on span "Collapse sections" at bounding box center [275, 336] width 72 height 15
click at [239, 340] on input "Collapse sections" at bounding box center [224, 337] width 30 height 30
checkbox input "true"
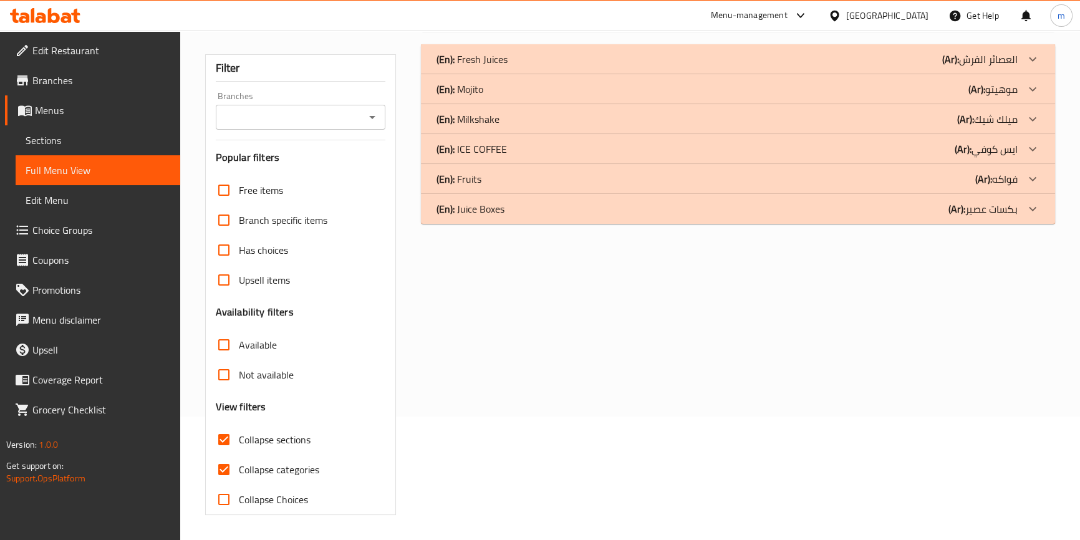
scroll to position [123, 0]
click at [1001, 67] on p "(Ar): موهيتو" at bounding box center [979, 59] width 75 height 15
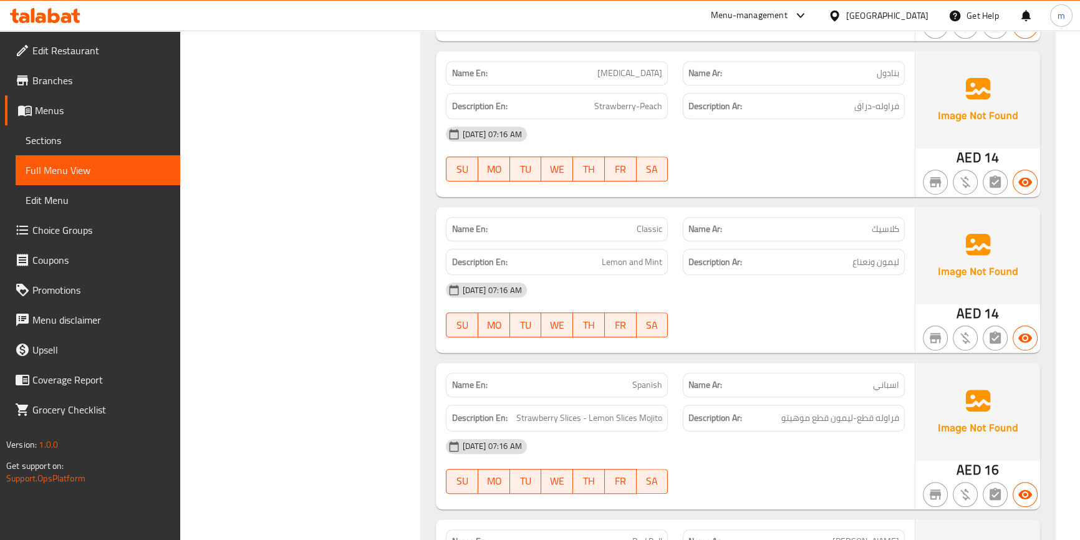
scroll to position [1086, 0]
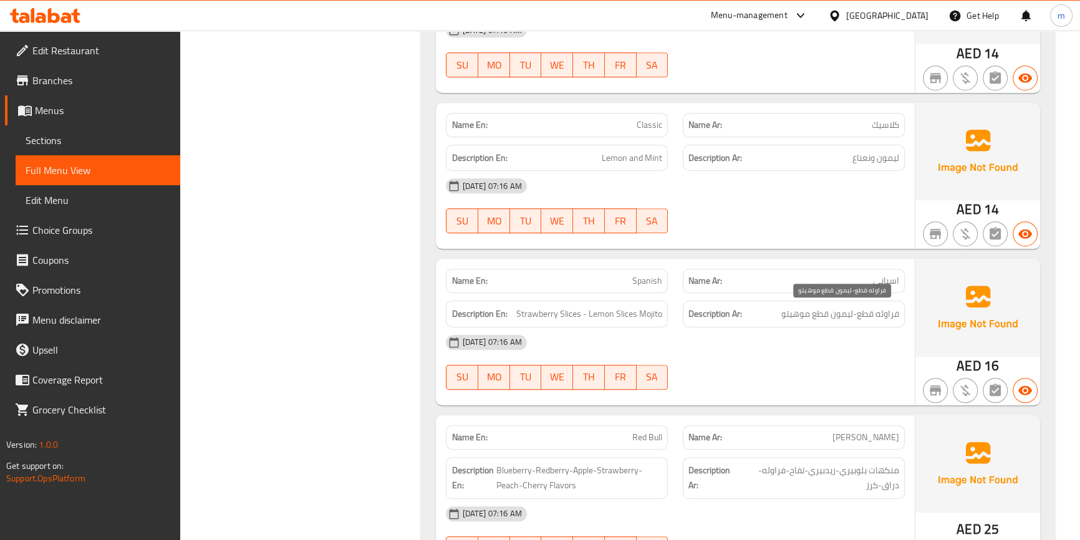
click at [866, 314] on span "فراوله قطع-ليمون قطع موهيتو" at bounding box center [840, 314] width 118 height 16
copy span "قطع"
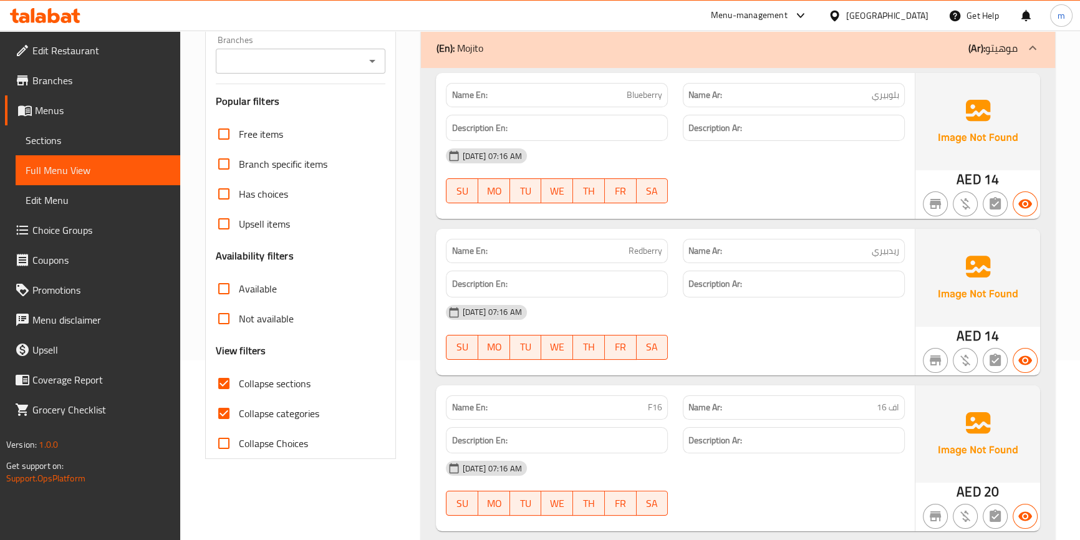
scroll to position [0, 0]
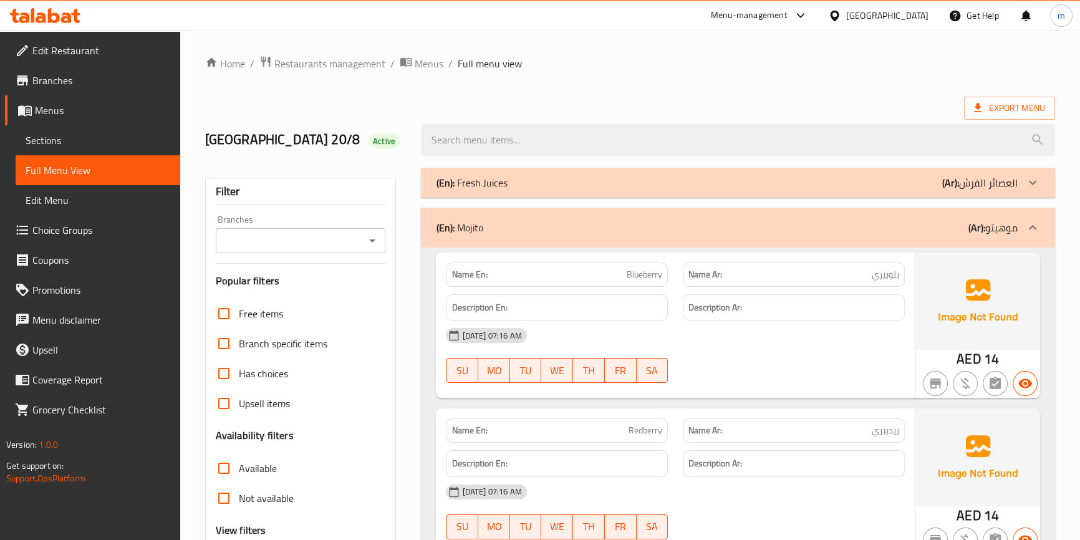
click at [917, 225] on div "(En): Mojito (Ar): موهيتو" at bounding box center [726, 227] width 581 height 15
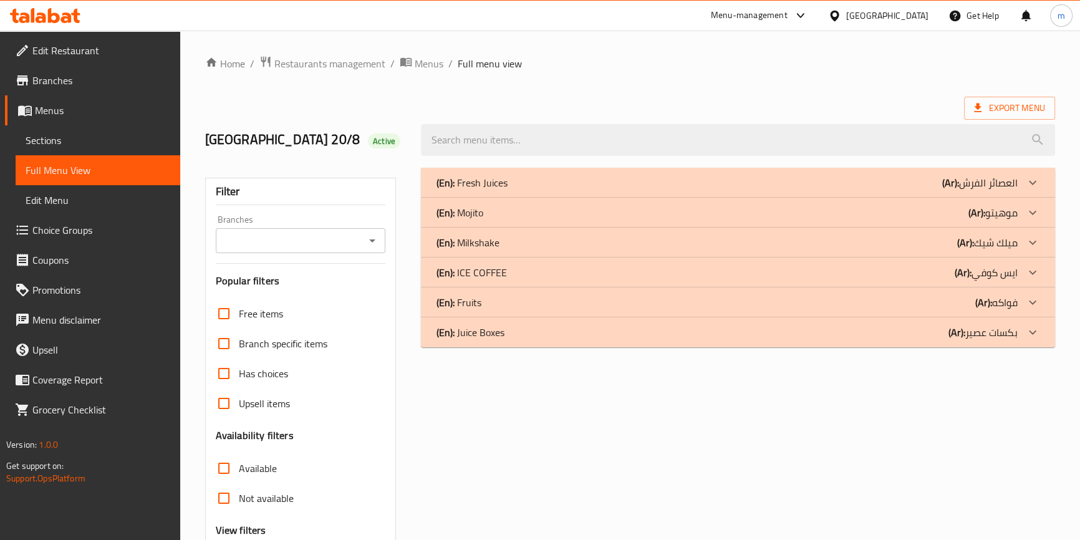
click at [968, 183] on p "(Ar): العصائر الفرش" at bounding box center [979, 182] width 75 height 15
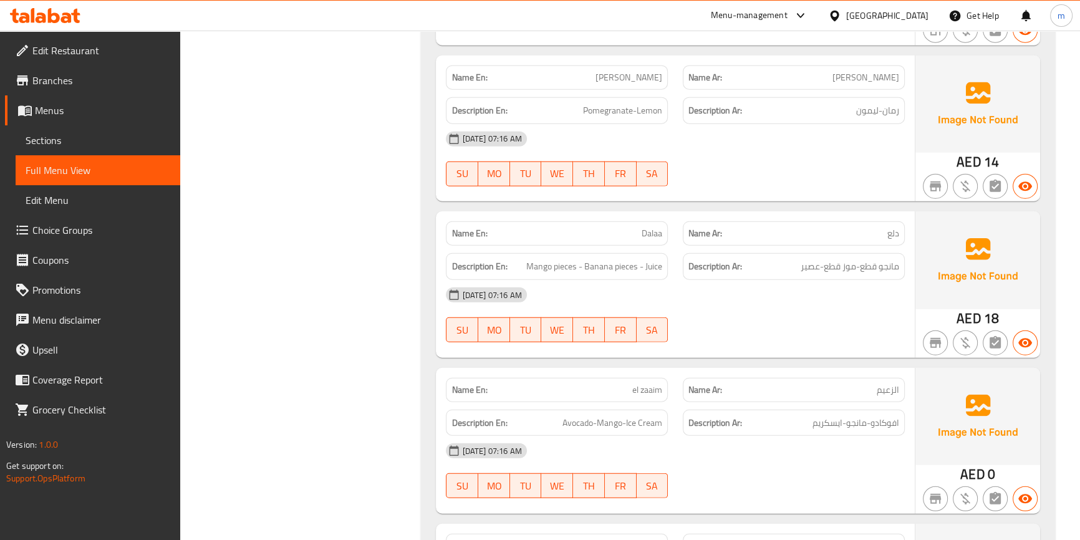
scroll to position [3969, 0]
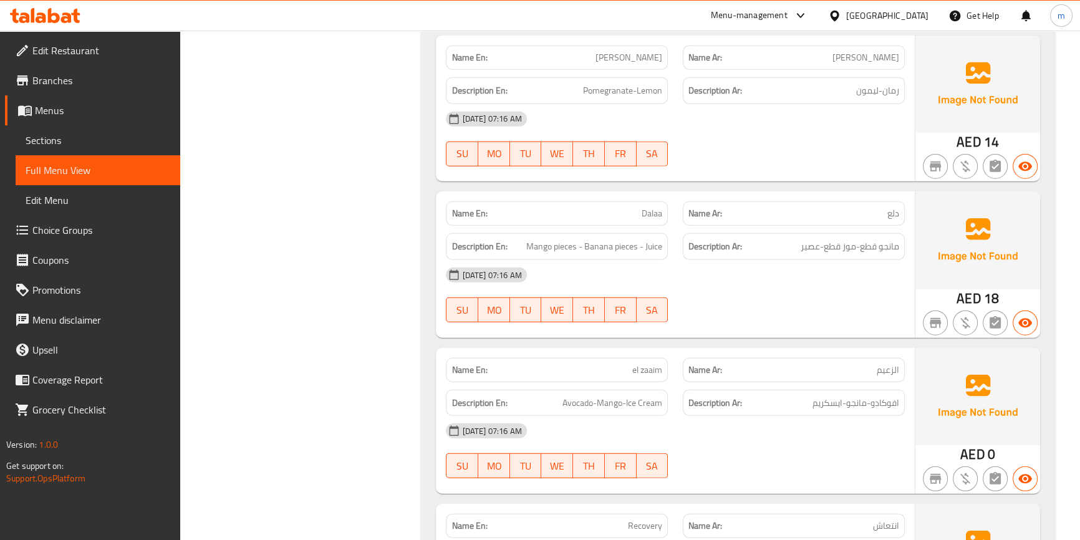
click at [654, 364] on span "el zaaim" at bounding box center [647, 370] width 30 height 13
copy span "el zaaim"
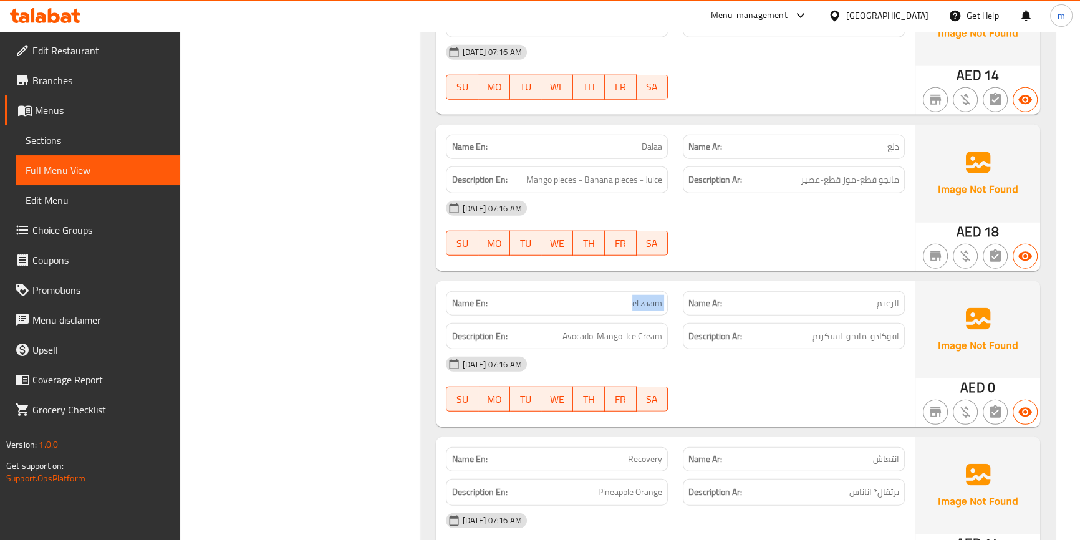
scroll to position [4139, 0]
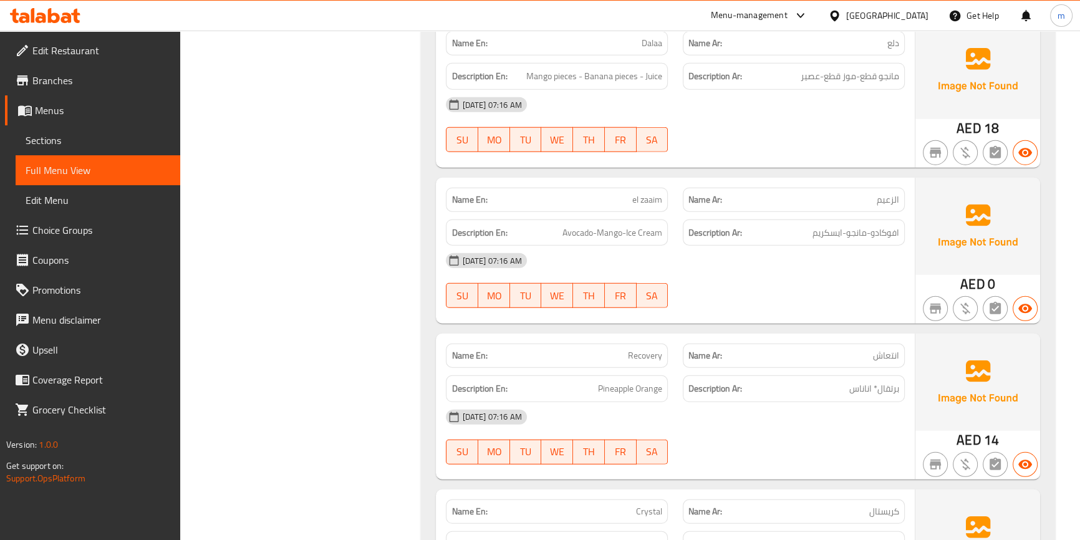
click at [658, 349] on span "Recovery" at bounding box center [645, 355] width 34 height 13
copy span "Recovery"
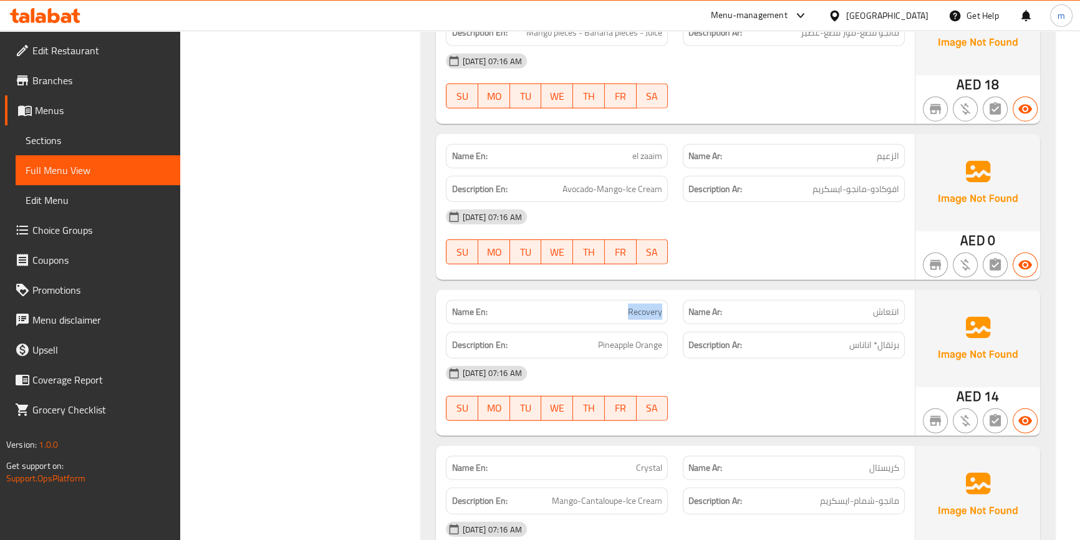
scroll to position [4309, 0]
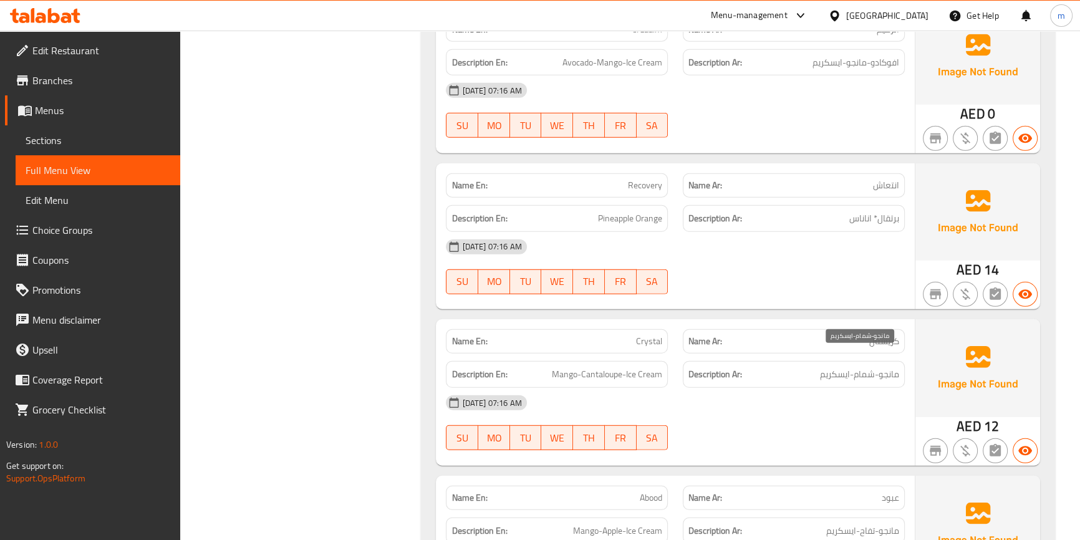
click at [860, 367] on span "مانجو-شمام-ايسكريم" at bounding box center [859, 375] width 79 height 16
copy span "شمام"
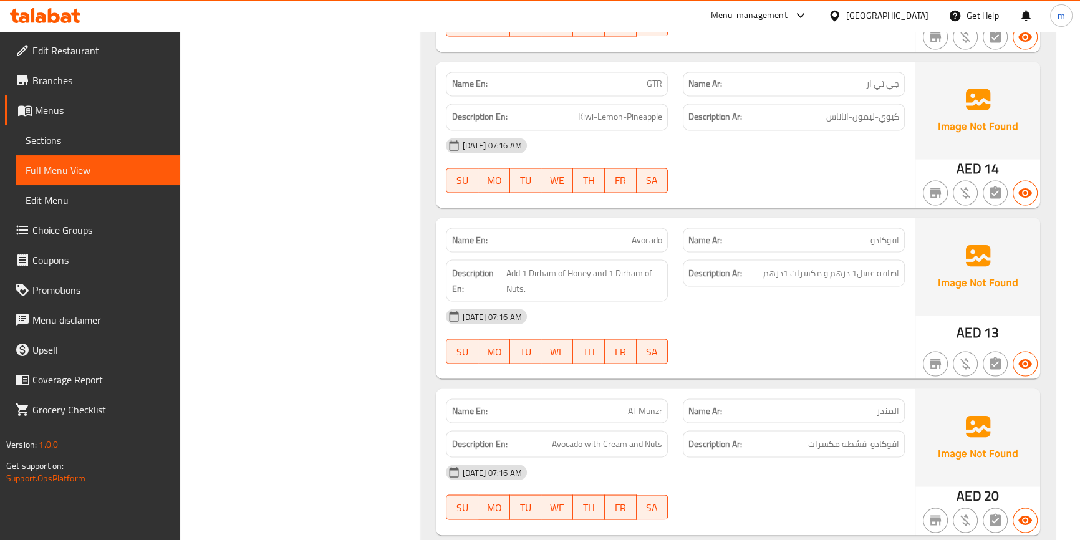
scroll to position [3118, 0]
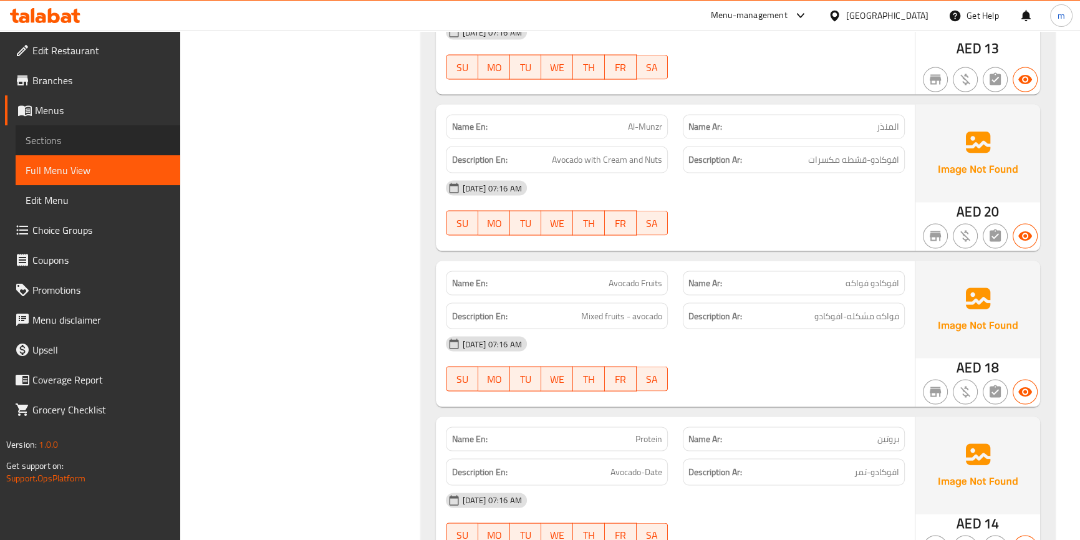
click at [63, 134] on span "Sections" at bounding box center [98, 140] width 145 height 15
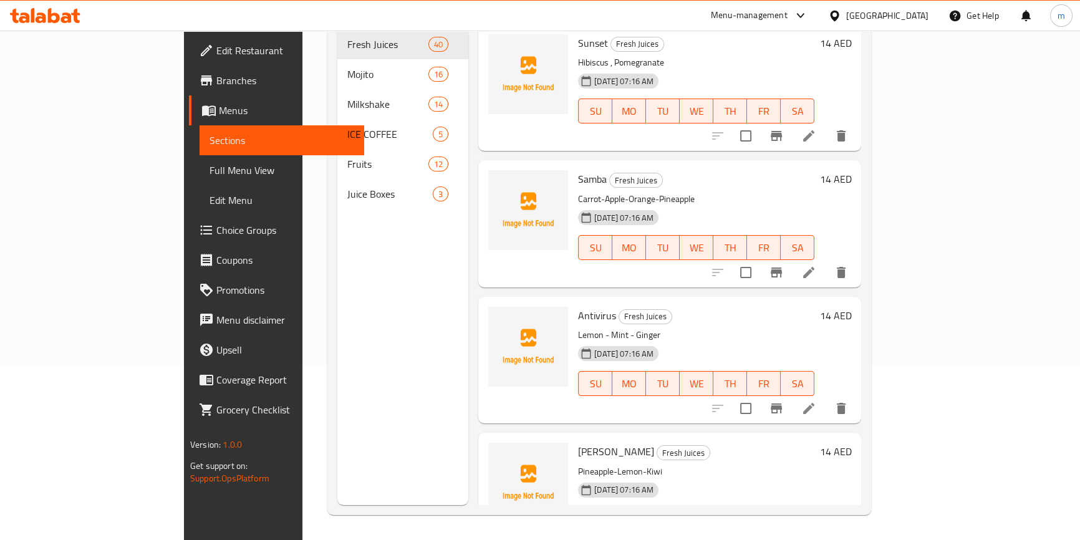
scroll to position [175, 0]
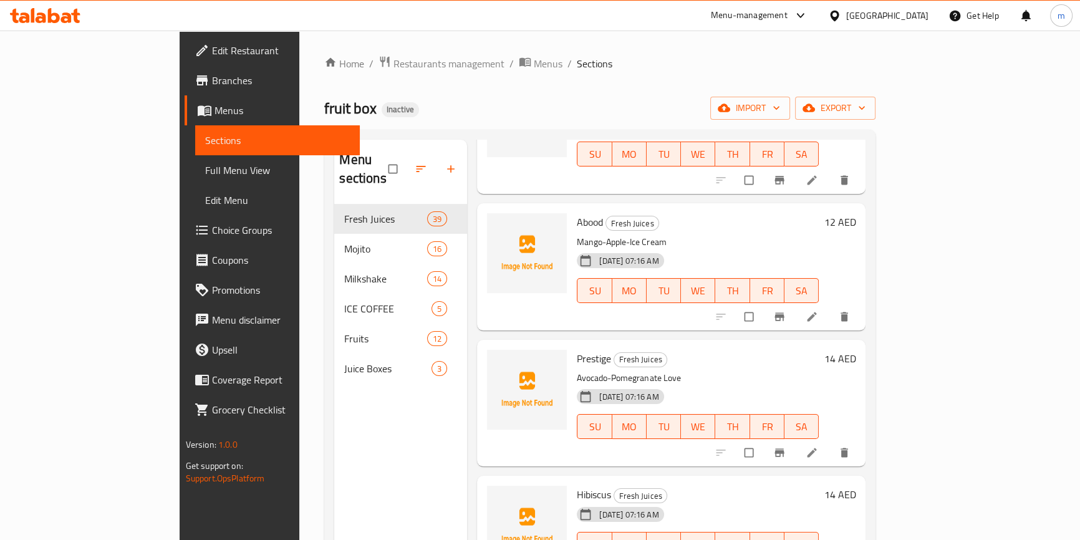
scroll to position [3760, 0]
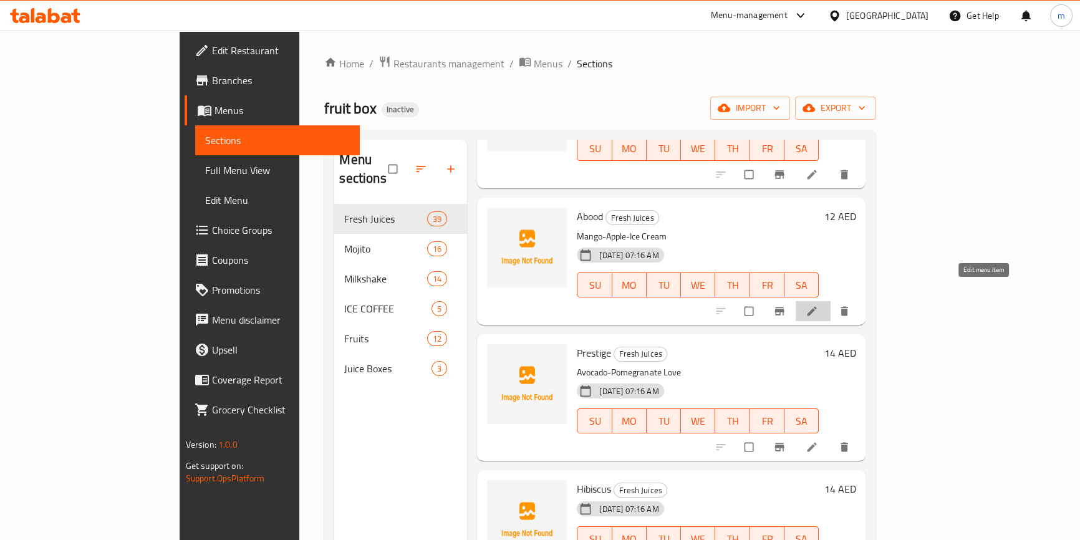
click at [818, 305] on icon at bounding box center [812, 311] width 12 height 12
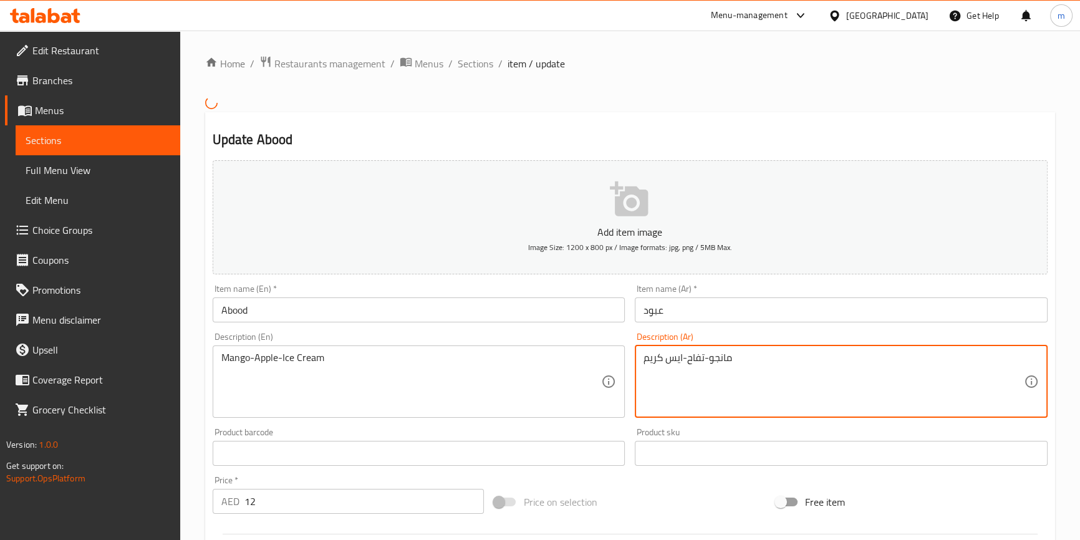
type textarea "مانجو-تفاح-ايس كريم"
click at [294, 314] on input "Abood" at bounding box center [419, 310] width 413 height 25
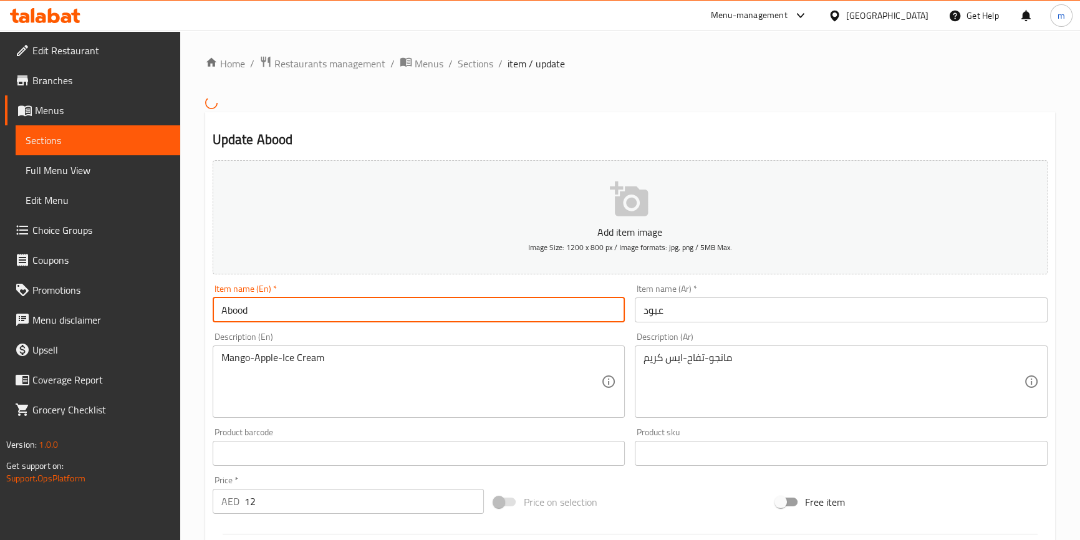
click at [294, 314] on input "Abood" at bounding box center [419, 310] width 413 height 25
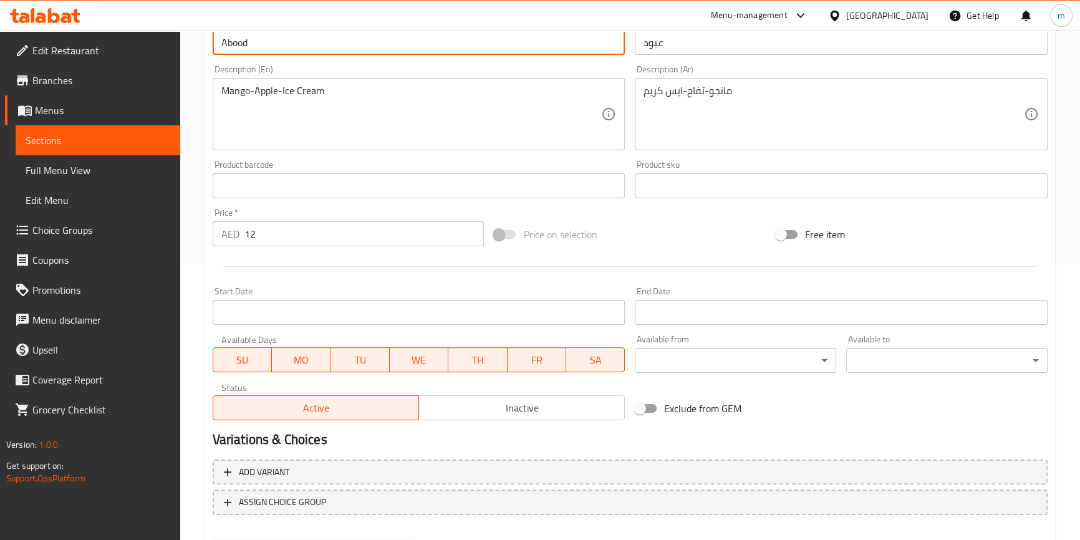
scroll to position [340, 0]
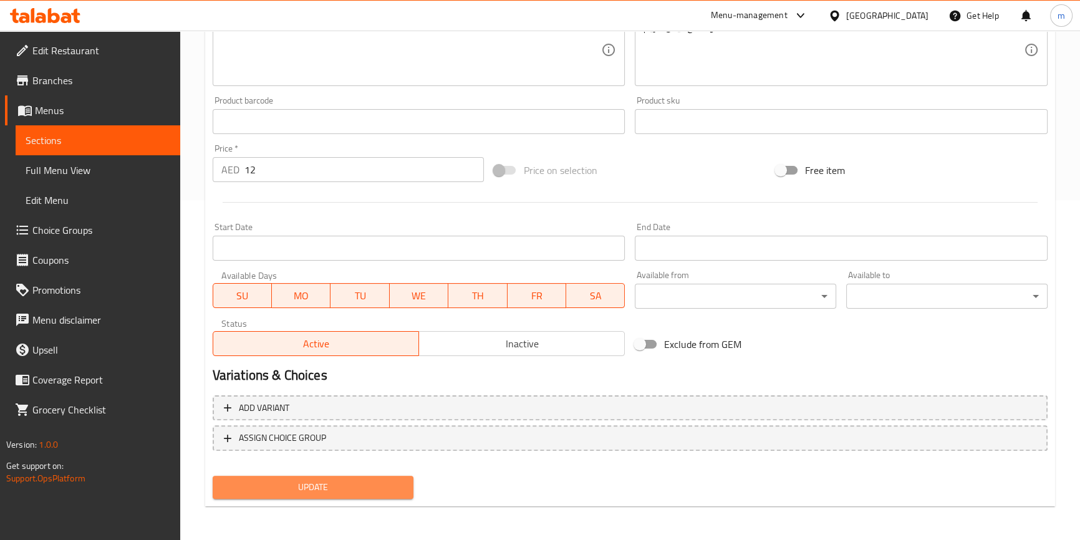
click at [311, 483] on span "Update" at bounding box center [313, 488] width 181 height 16
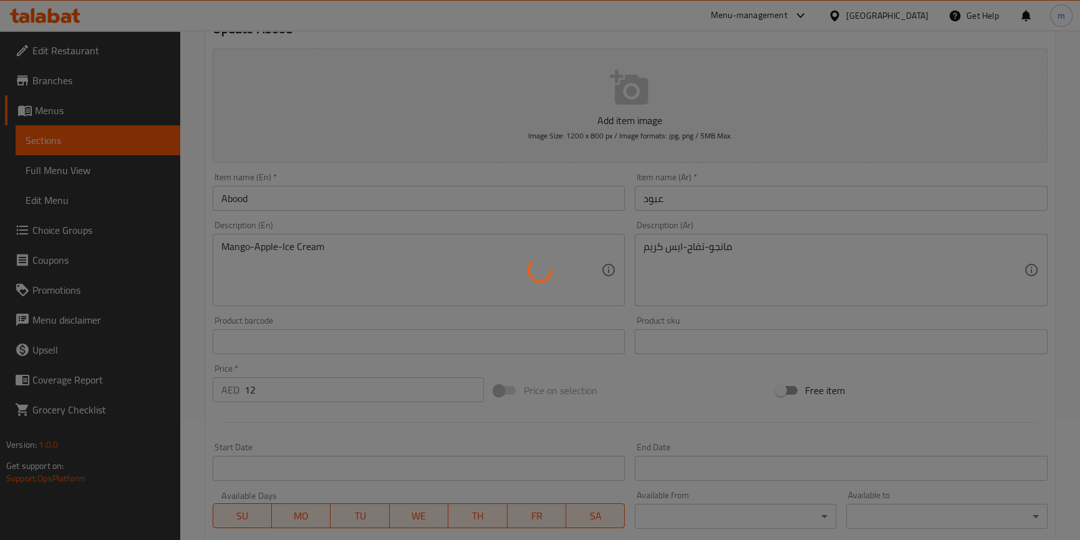
scroll to position [0, 0]
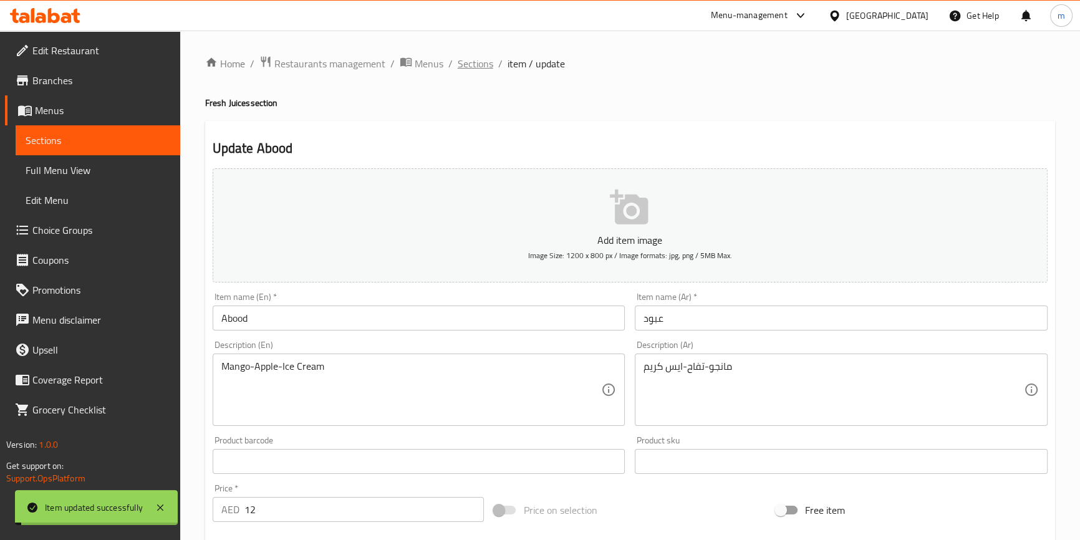
click at [480, 64] on span "Sections" at bounding box center [476, 63] width 36 height 15
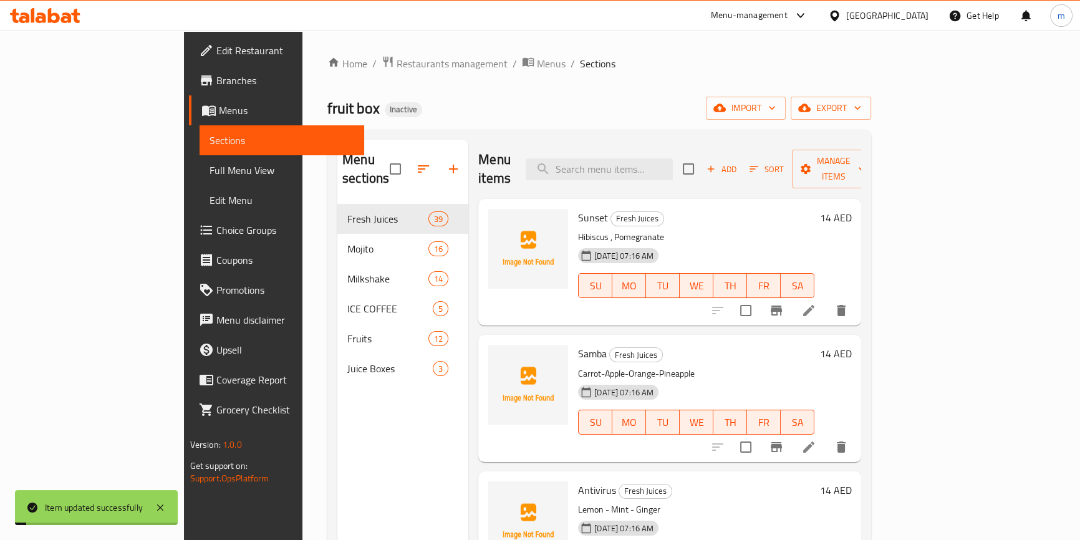
click at [586, 62] on ol "Home / Restaurants management / Menus / Sections" at bounding box center [599, 64] width 544 height 16
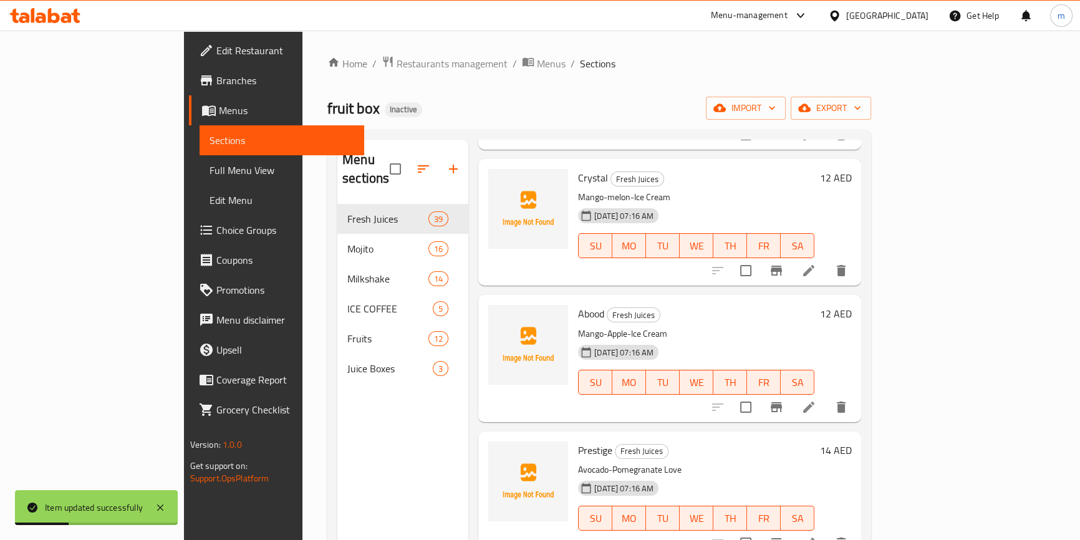
scroll to position [3773, 0]
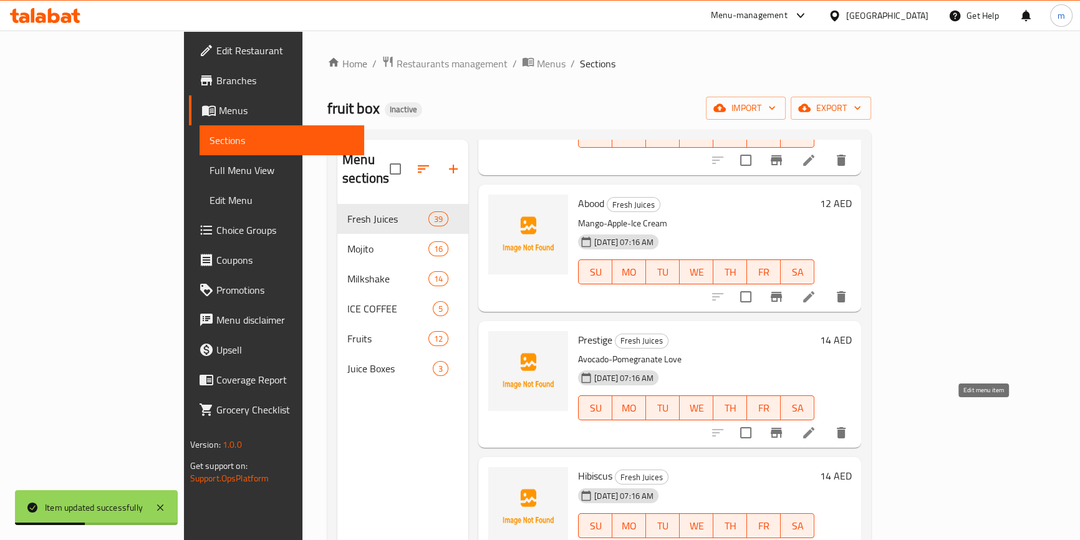
click at [816, 425] on icon at bounding box center [808, 432] width 15 height 15
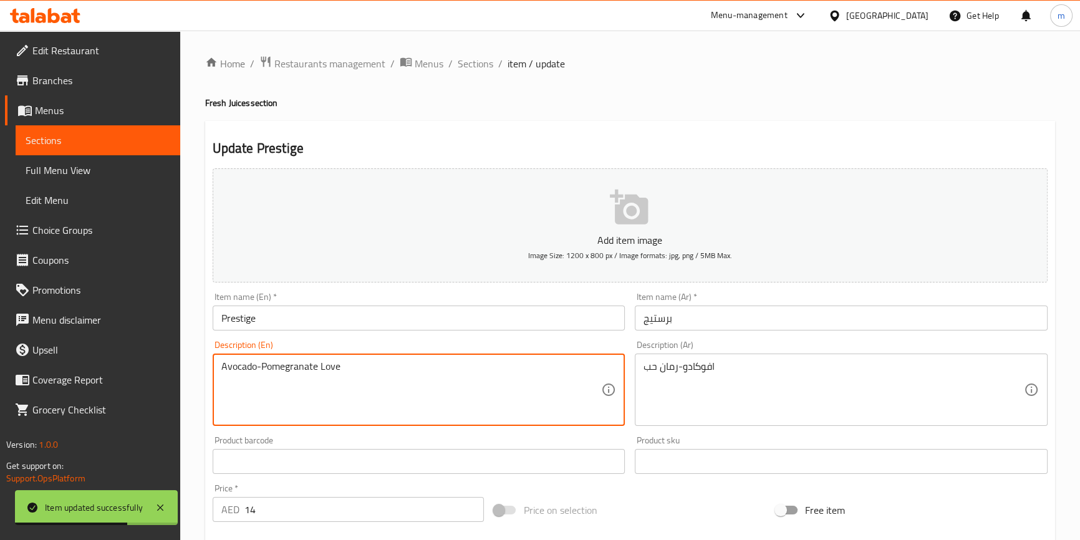
click at [338, 369] on textarea "Avocado-Pomegranate Love" at bounding box center [411, 389] width 380 height 59
click at [338, 369] on textarea "Avocado-Pomegranate seeds" at bounding box center [411, 389] width 380 height 59
type textarea "Avocado-Pomegranate seeds"
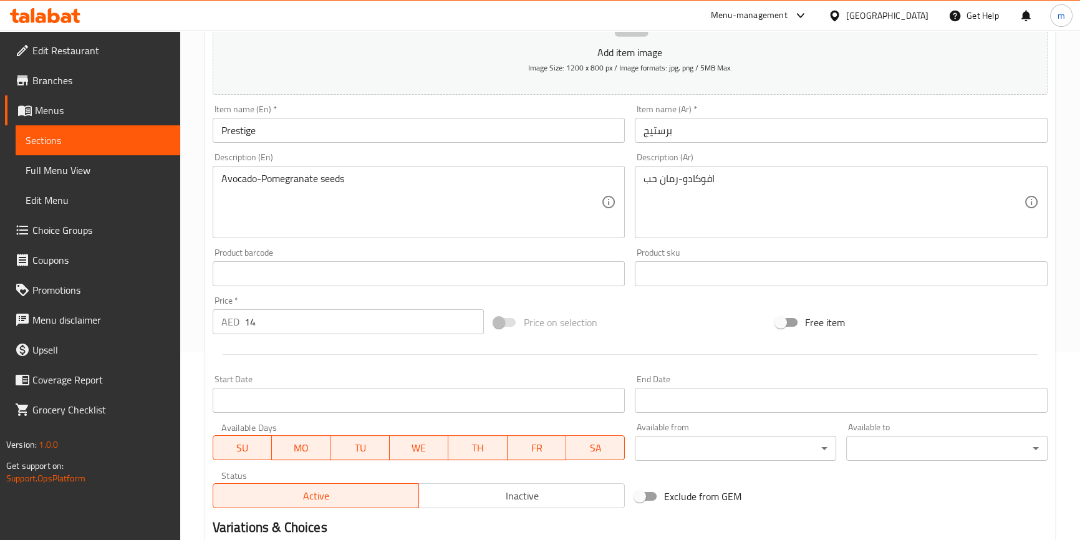
scroll to position [340, 0]
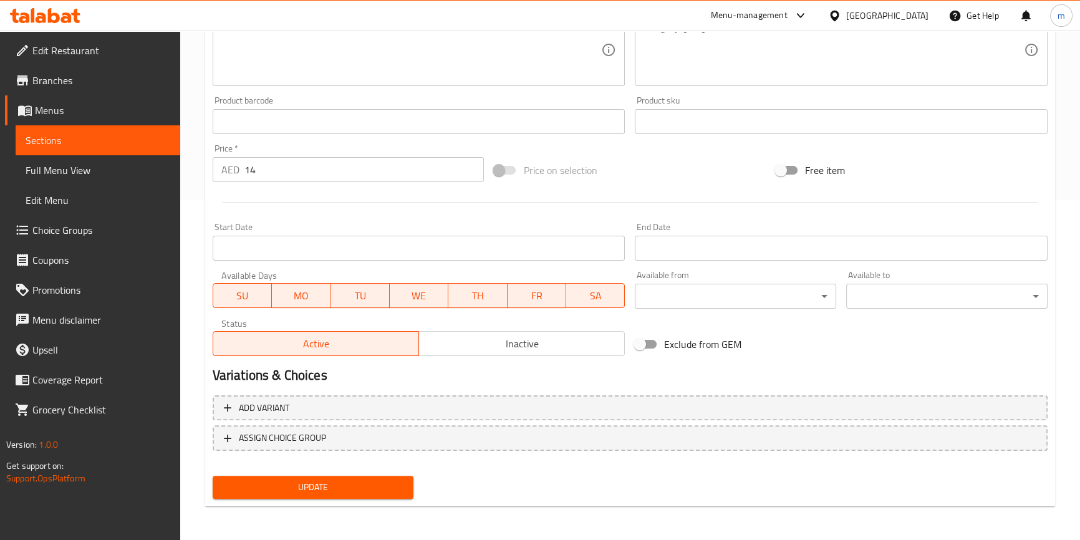
click at [373, 486] on span "Update" at bounding box center [313, 488] width 181 height 16
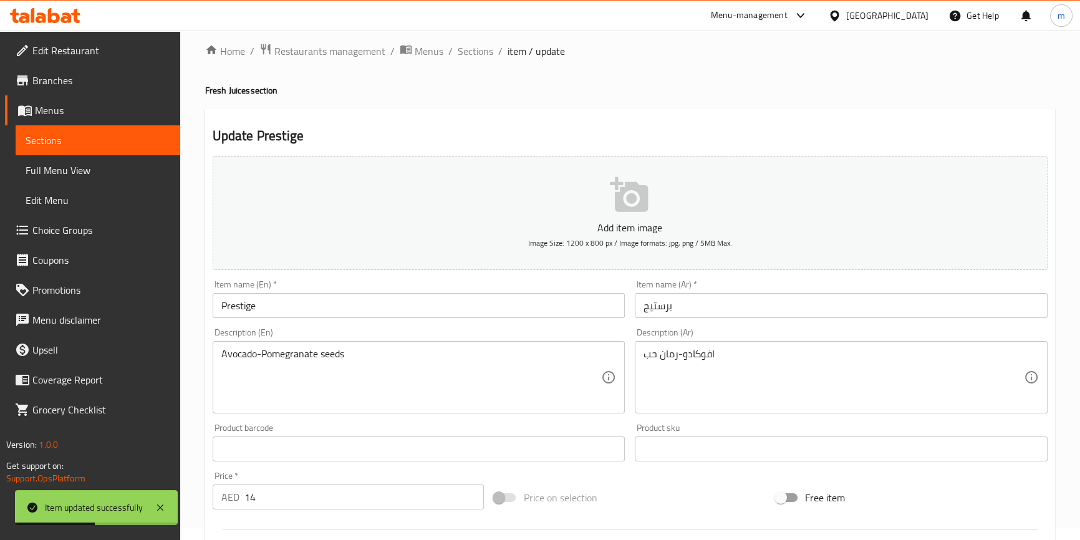
scroll to position [0, 0]
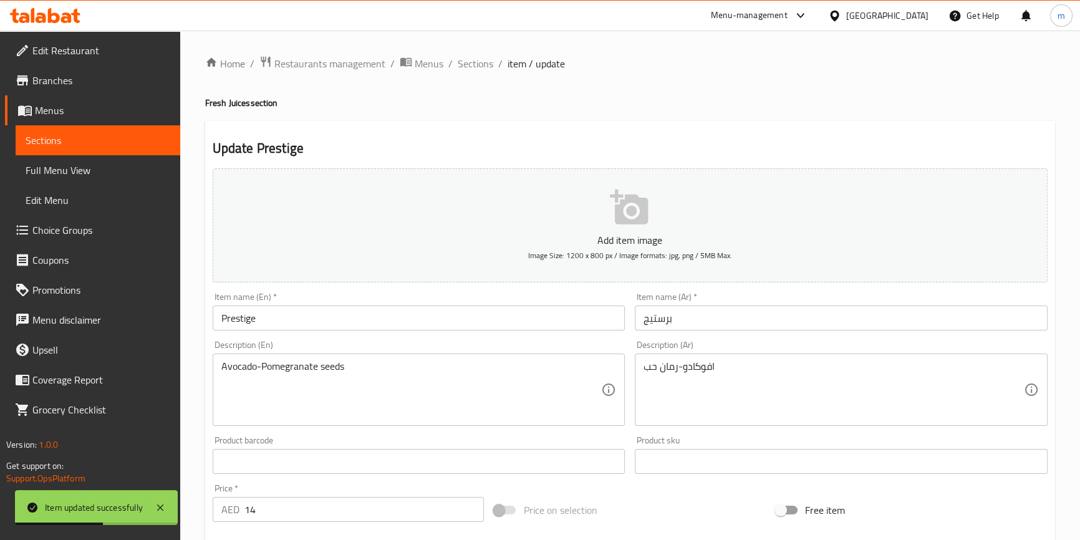
click at [471, 76] on div "Home / Restaurants management / Menus / Sections / item / update Fresh Juices s…" at bounding box center [630, 456] width 850 height 801
click at [475, 70] on span "Sections" at bounding box center [476, 63] width 36 height 15
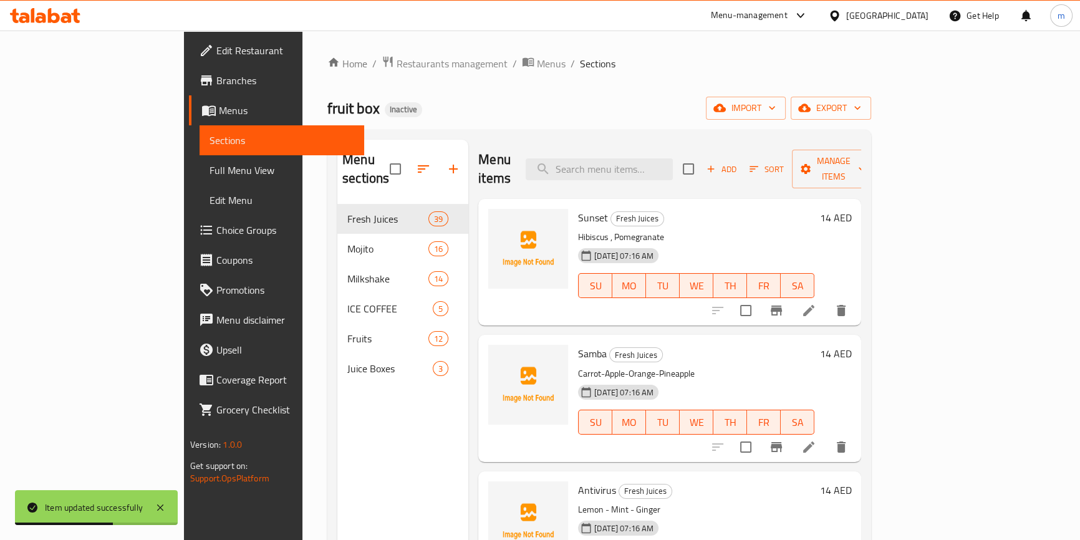
click at [623, 110] on div "fruit box Inactive import export" at bounding box center [599, 108] width 544 height 23
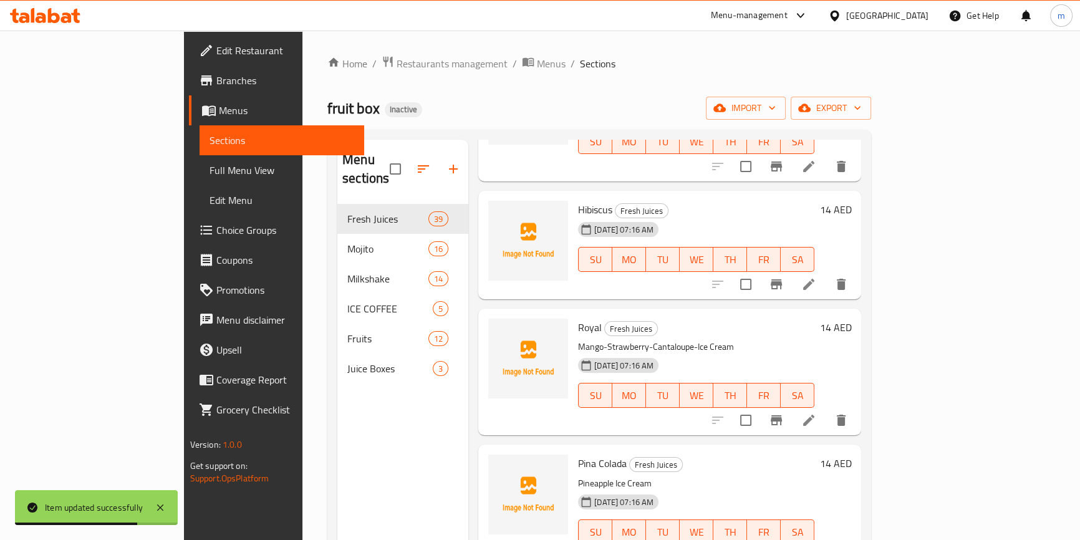
scroll to position [4164, 0]
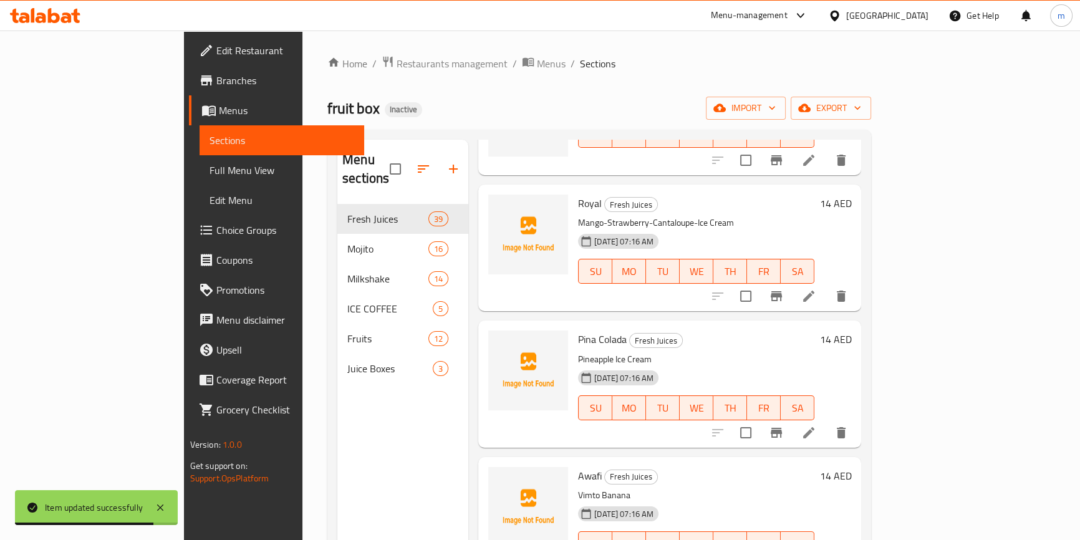
click at [826, 285] on li at bounding box center [808, 296] width 35 height 22
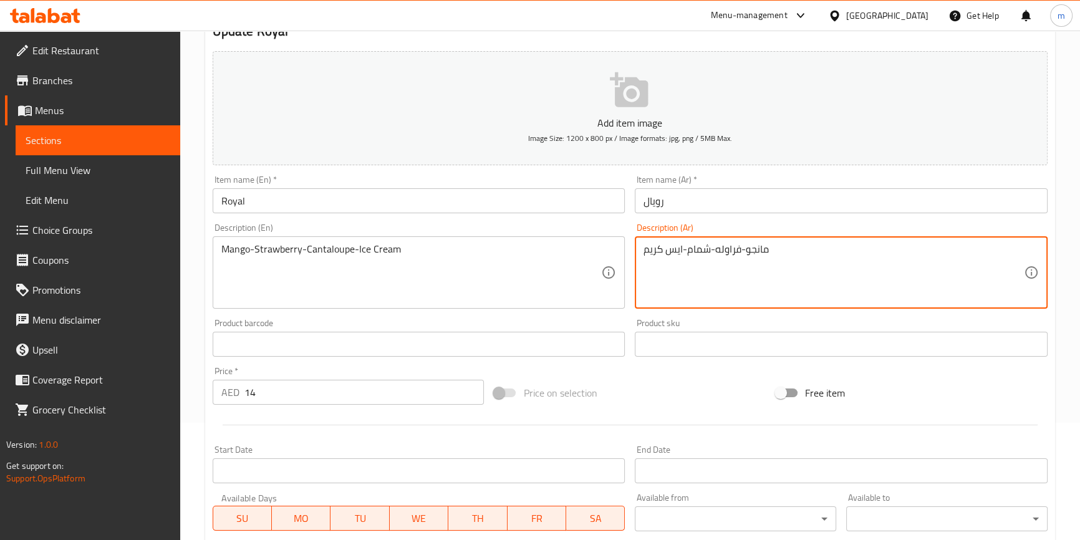
scroll to position [113, 0]
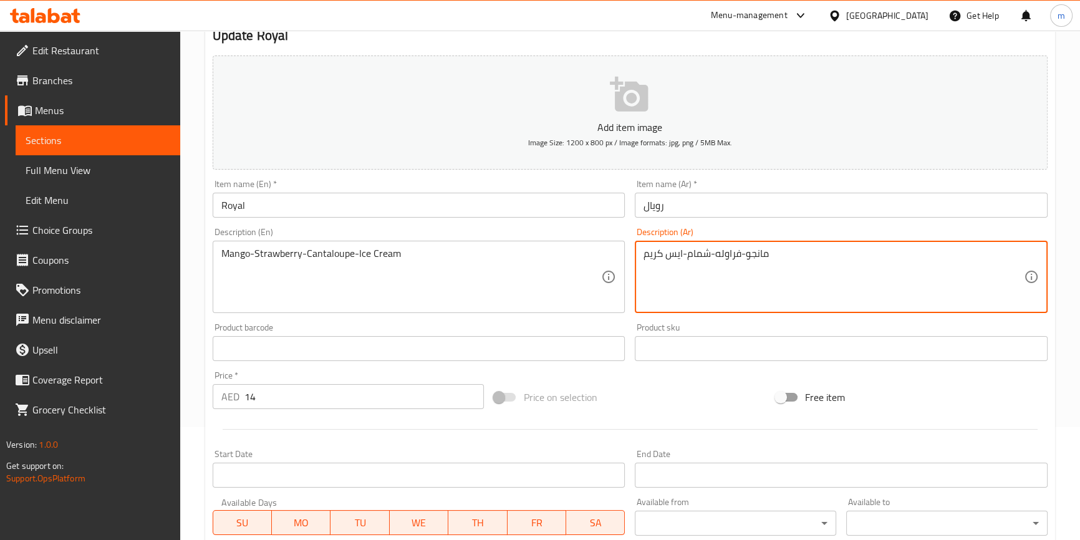
type textarea "مانجو-فراوله-شمام-ايس كريم"
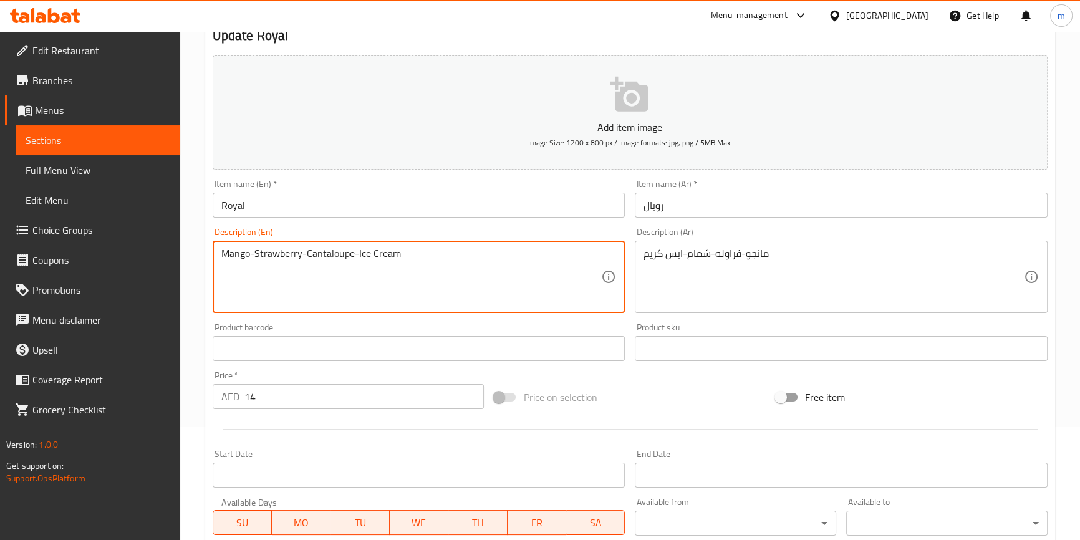
click at [336, 253] on textarea "Mango-Strawberry-Cantaloupe-Ice Cream" at bounding box center [411, 277] width 380 height 59
paste textarea "melon"
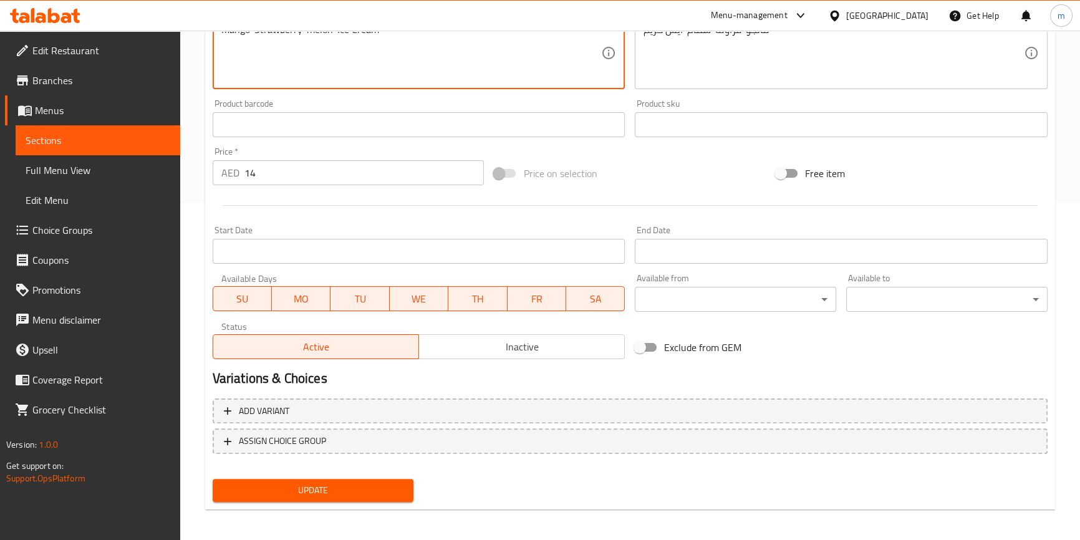
scroll to position [340, 0]
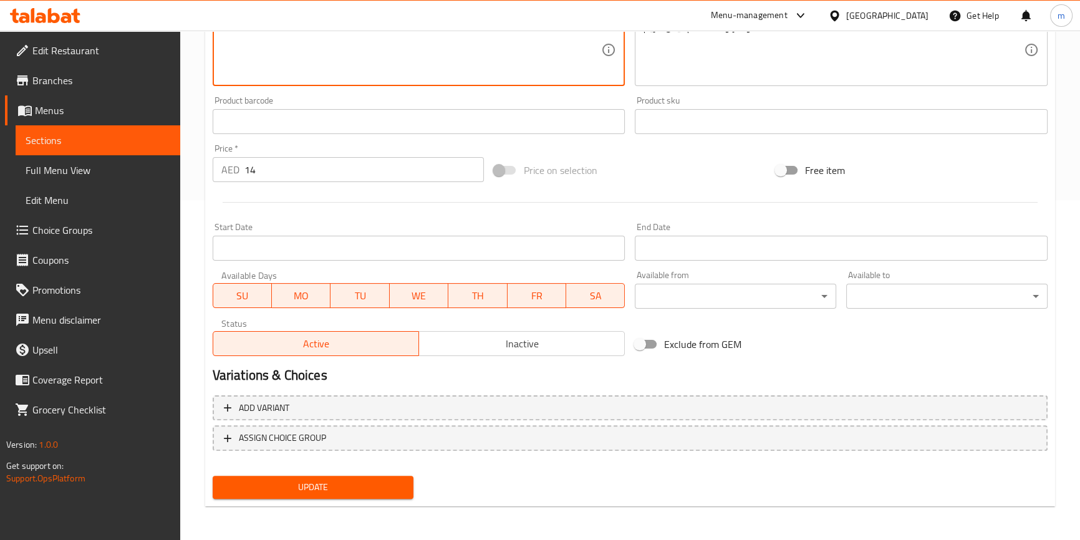
type textarea "Mango-Strawberry-melon-Ice Cream"
click at [361, 486] on span "Update" at bounding box center [313, 488] width 181 height 16
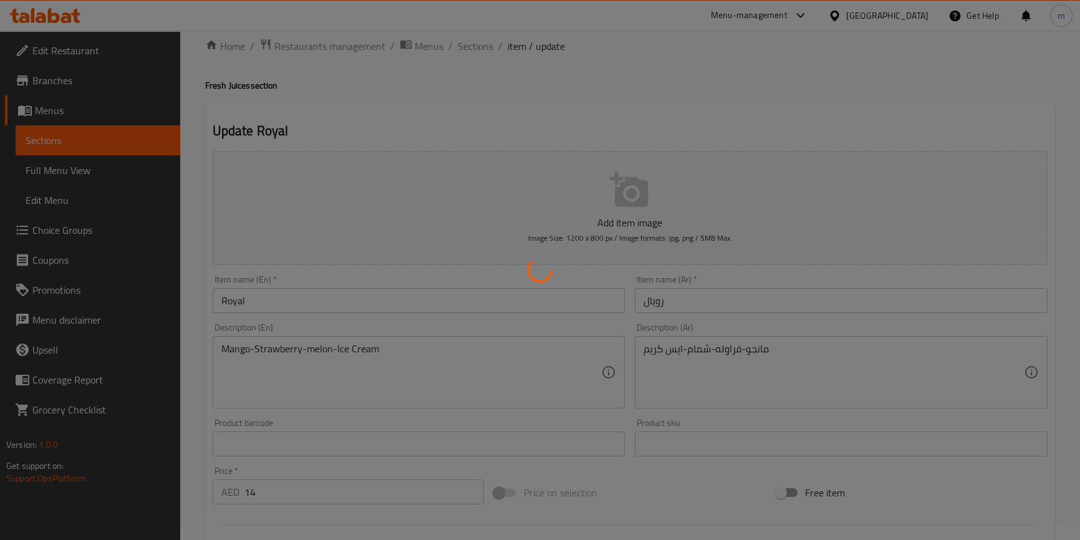
scroll to position [0, 0]
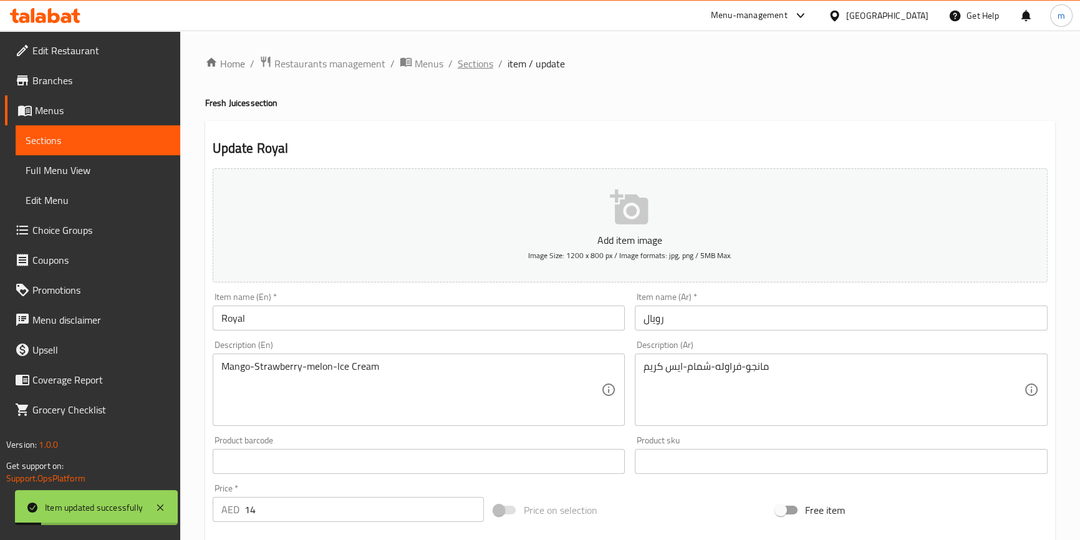
click at [485, 66] on span "Sections" at bounding box center [476, 63] width 36 height 15
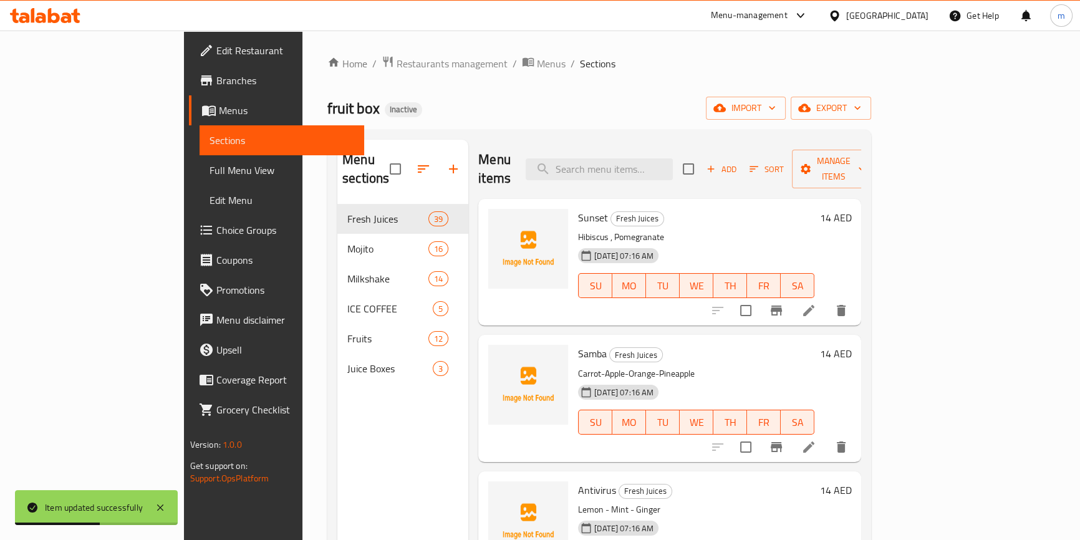
click at [538, 82] on div "Home / Restaurants management / Menus / Sections fruit box Inactive import expo…" at bounding box center [599, 373] width 544 height 634
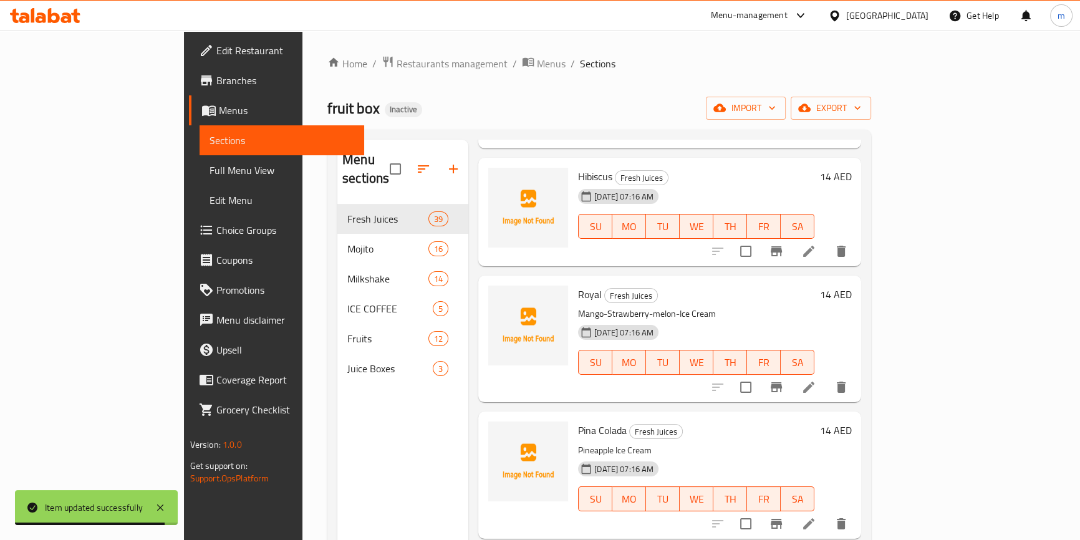
click at [826, 513] on li at bounding box center [808, 524] width 35 height 22
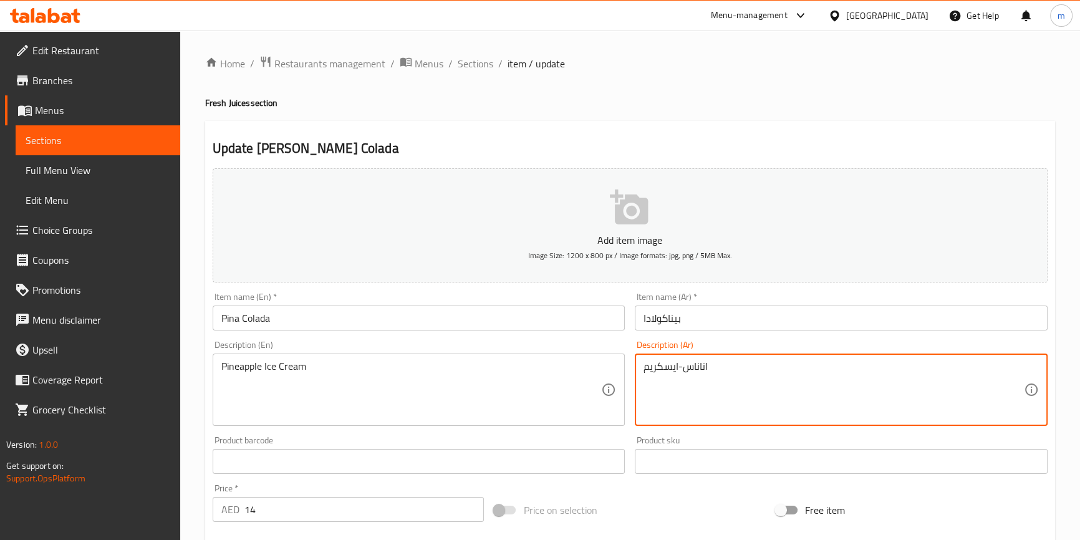
click at [664, 370] on textarea "اناناس-ايسكريم" at bounding box center [834, 389] width 380 height 59
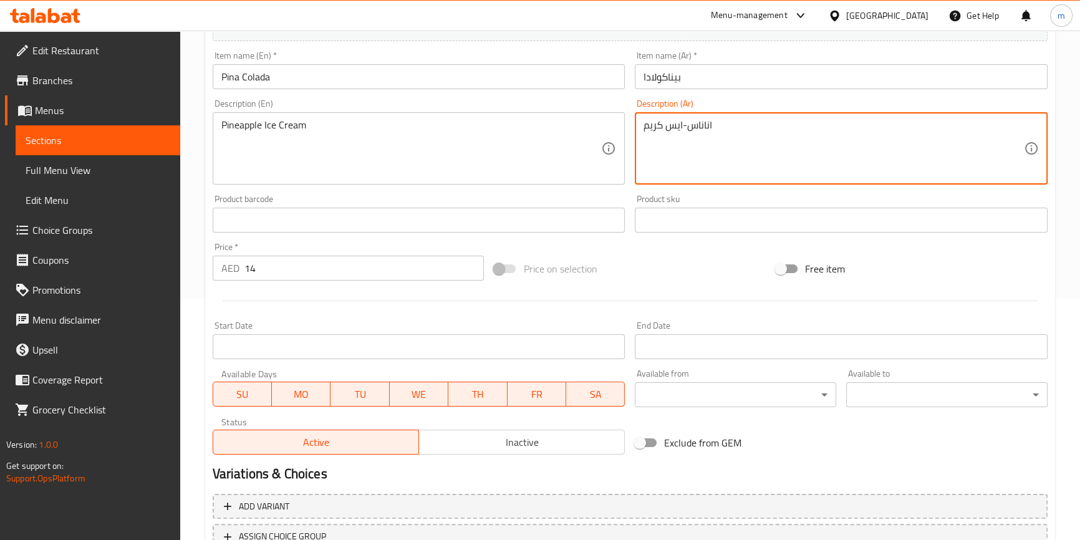
scroll to position [340, 0]
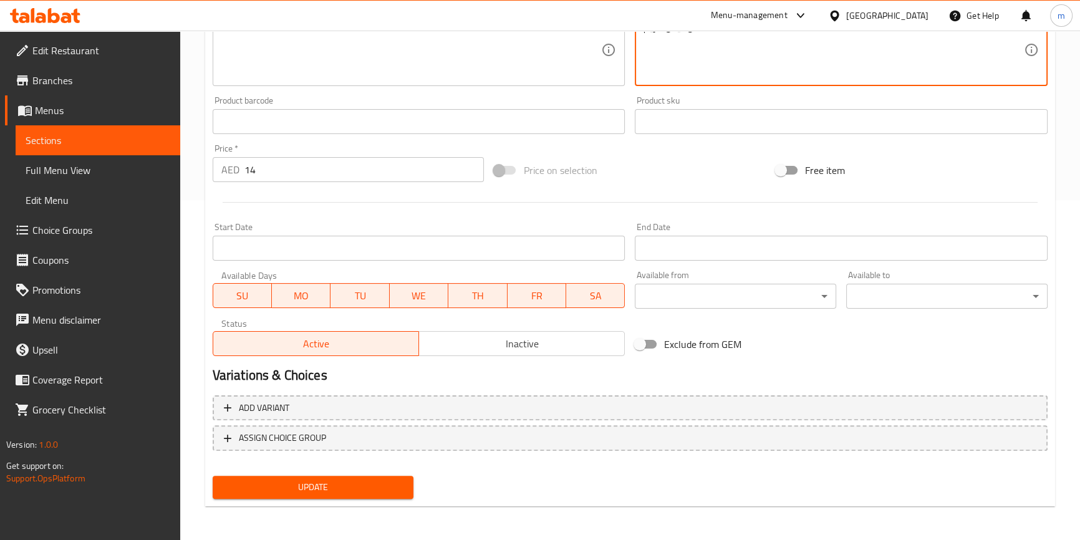
type textarea "اناناس-ايس كريم"
click at [404, 499] on div "Update" at bounding box center [313, 487] width 211 height 33
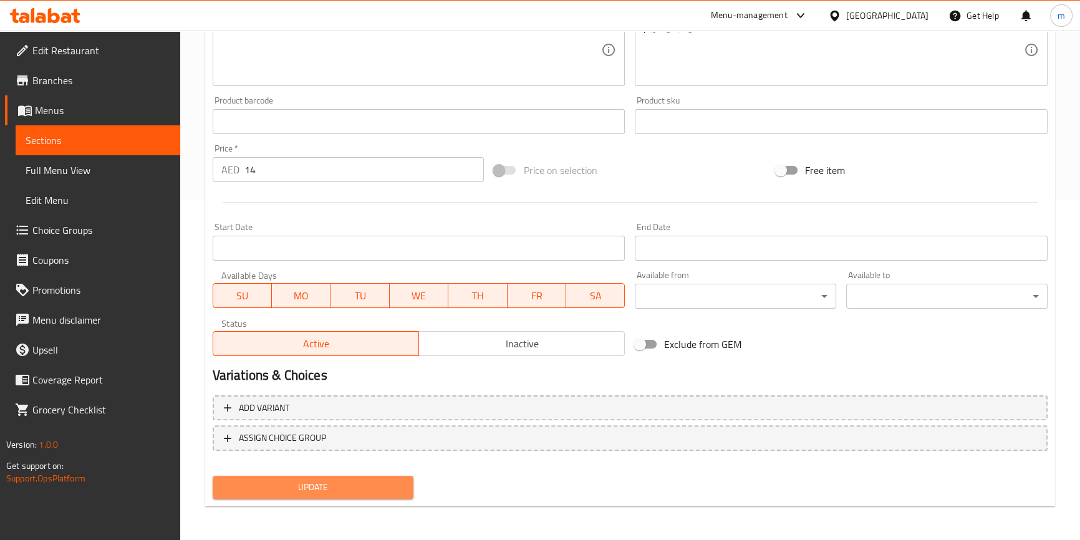
click at [404, 488] on button "Update" at bounding box center [313, 487] width 201 height 23
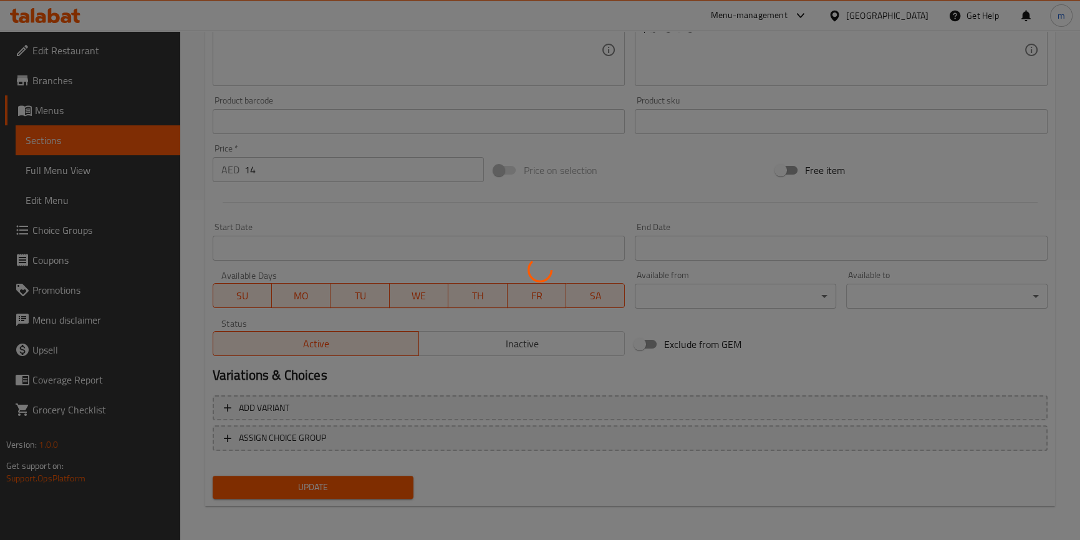
scroll to position [0, 0]
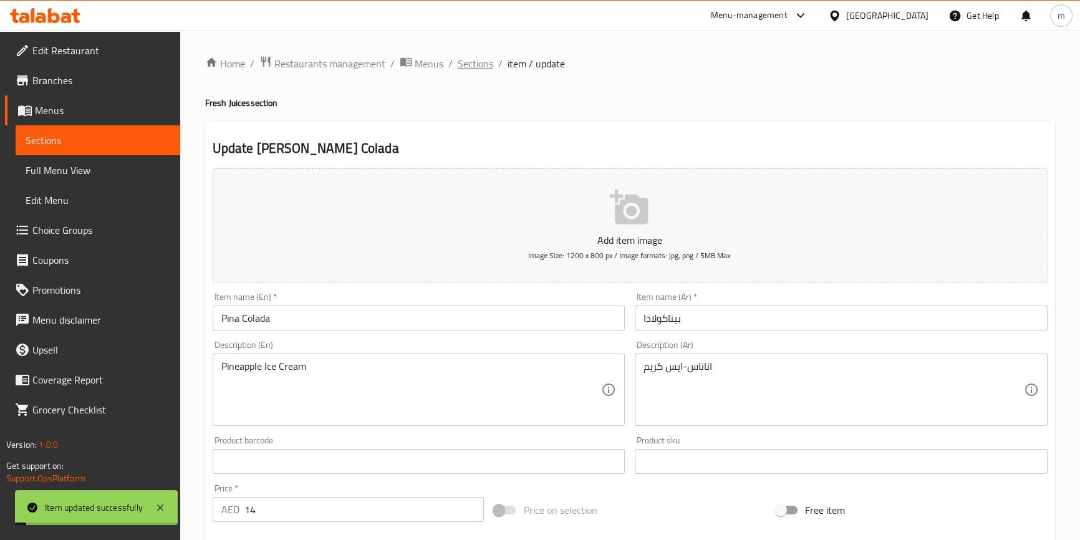
click at [490, 64] on span "Sections" at bounding box center [476, 63] width 36 height 15
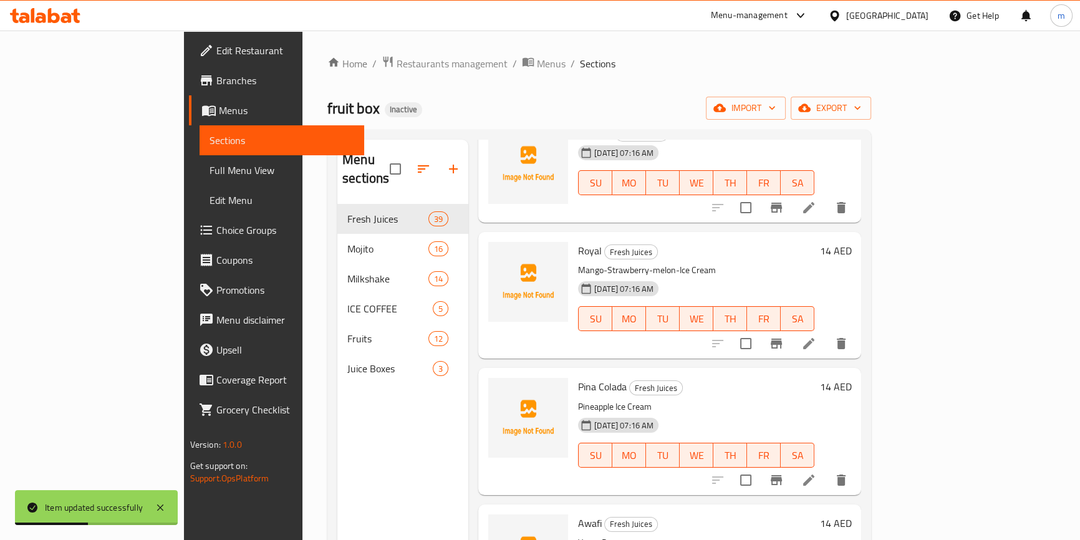
scroll to position [4243, 0]
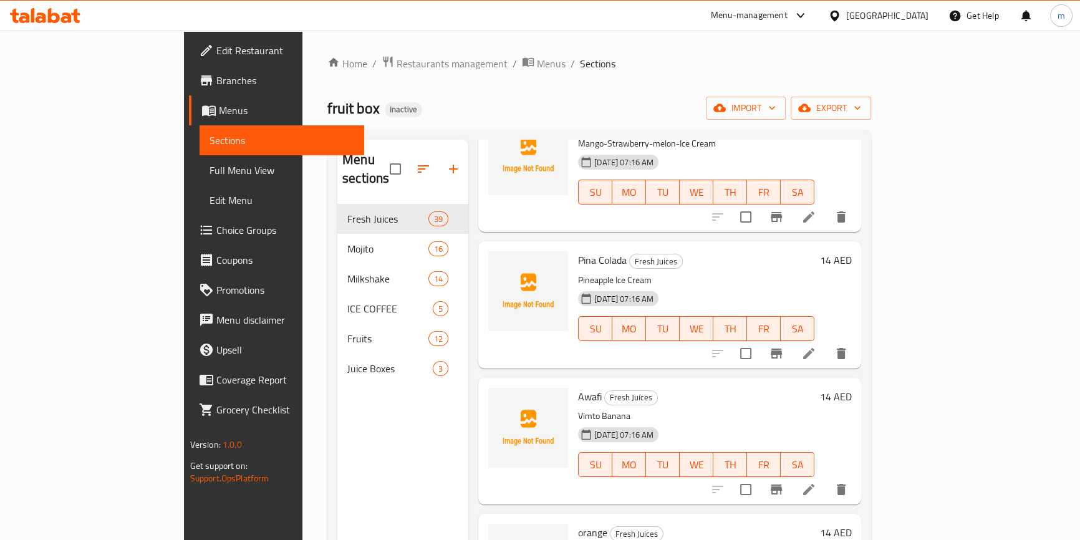
click at [507, 72] on ol "Home / Restaurants management / Menus / Sections" at bounding box center [599, 64] width 544 height 16
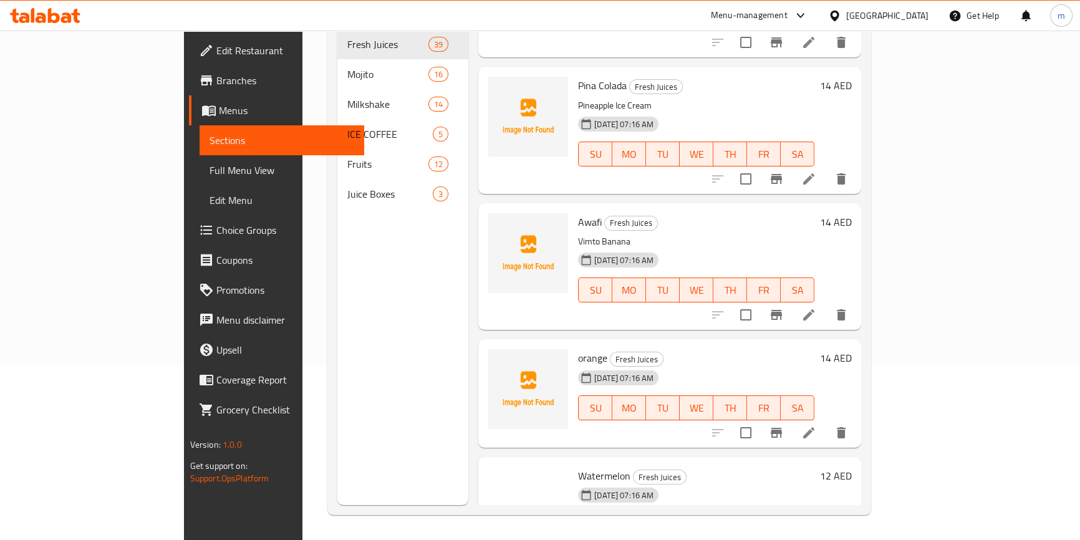
scroll to position [4654, 0]
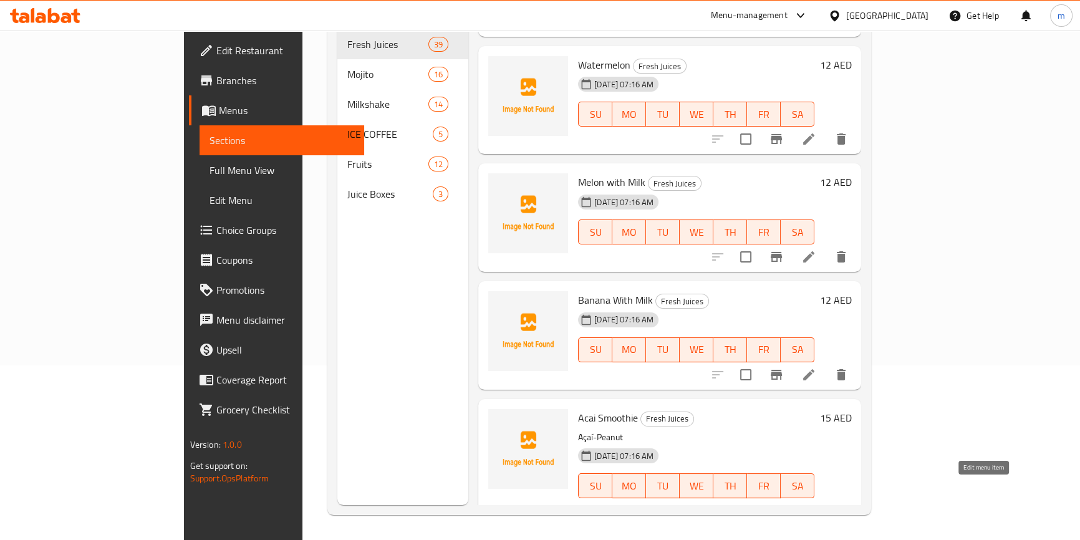
click at [815, 505] on icon at bounding box center [808, 510] width 11 height 11
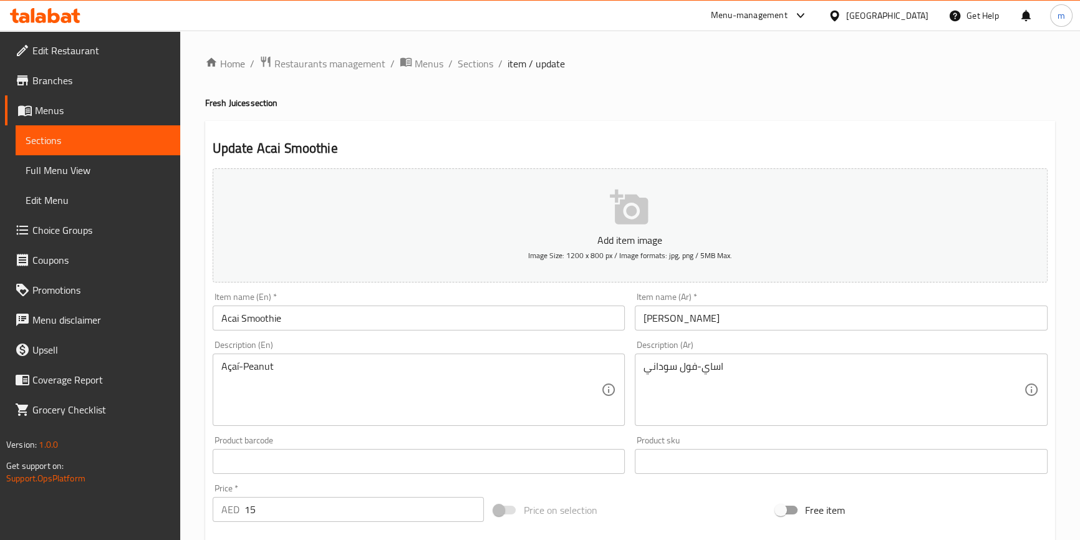
click at [210, 362] on div "Description (En) Açaí-Peanut Description (En)" at bounding box center [419, 383] width 423 height 95
click at [220, 366] on div "Açaí-Peanut Description (En)" at bounding box center [419, 390] width 413 height 72
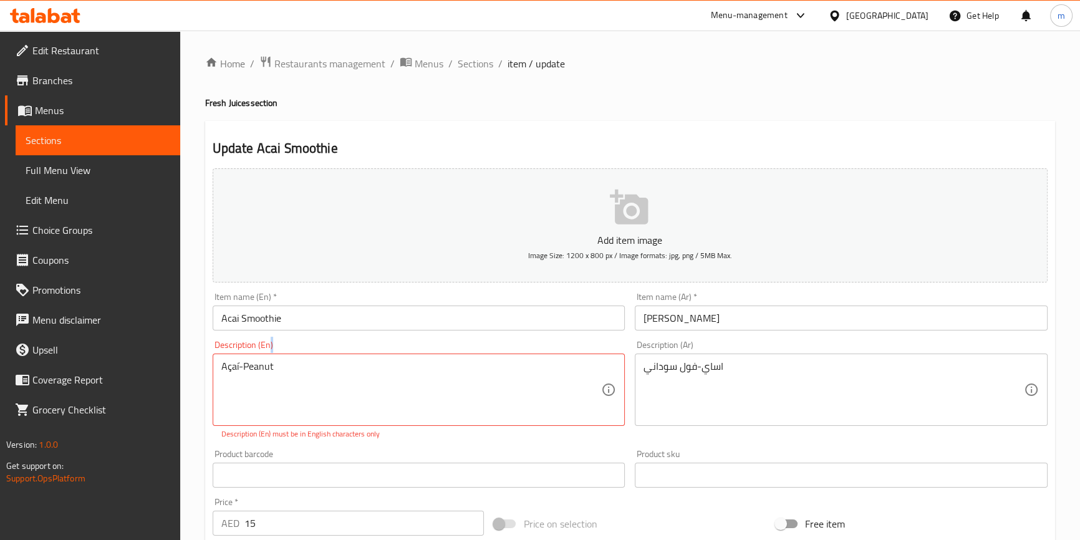
click at [220, 366] on div "Açaí-Peanut Description (En)" at bounding box center [419, 390] width 413 height 72
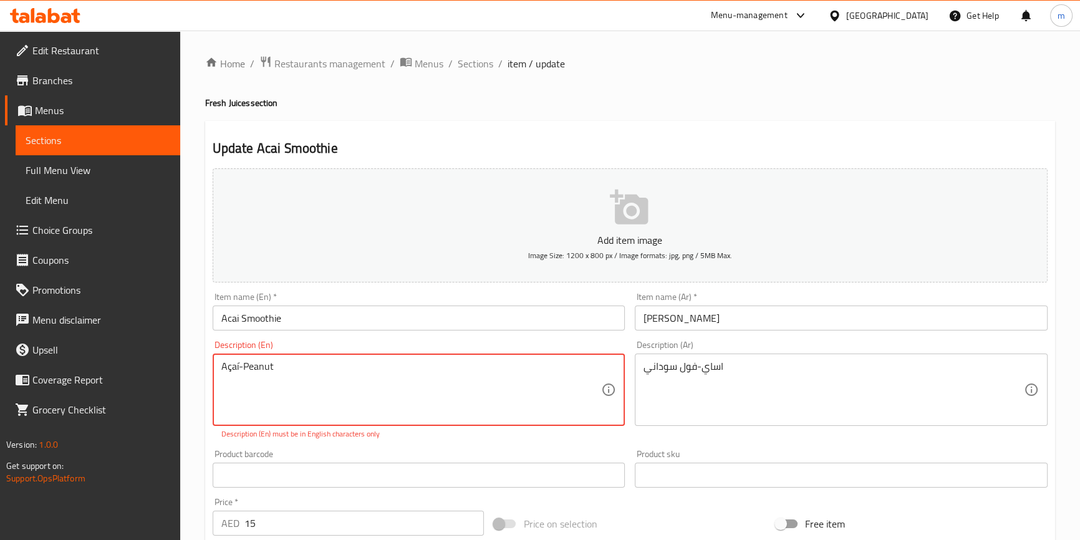
click at [227, 370] on textarea "Açaí-Peanut" at bounding box center [411, 389] width 380 height 59
paste textarea "cai"
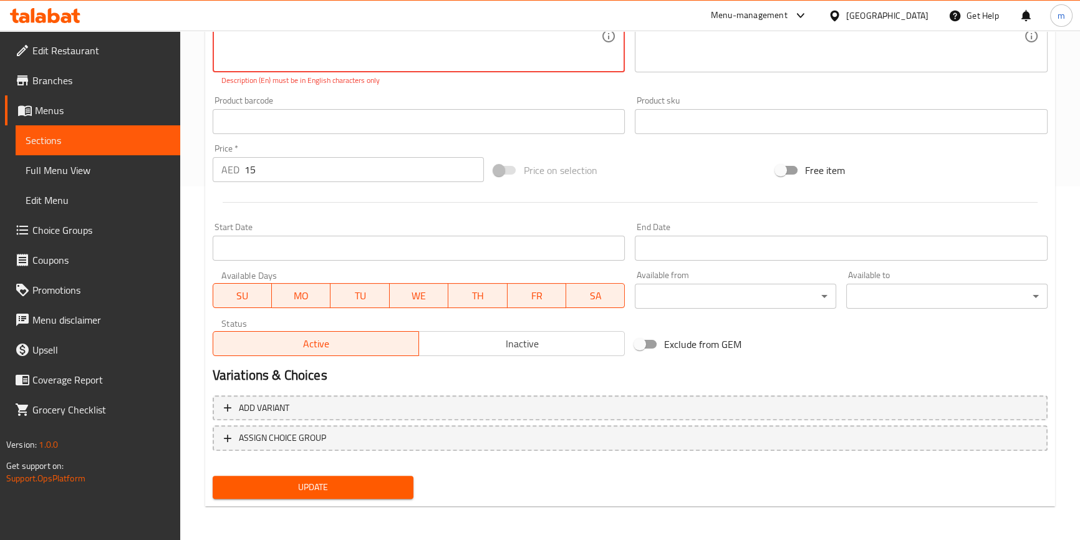
type textarea "Acai-Peanut"
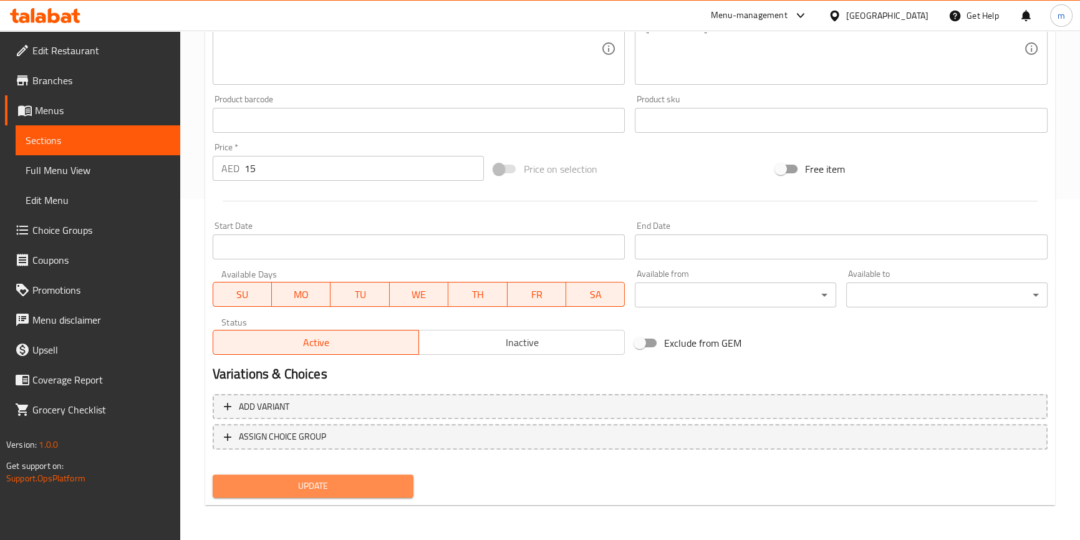
scroll to position [340, 0]
click at [370, 484] on span "Update" at bounding box center [313, 488] width 181 height 16
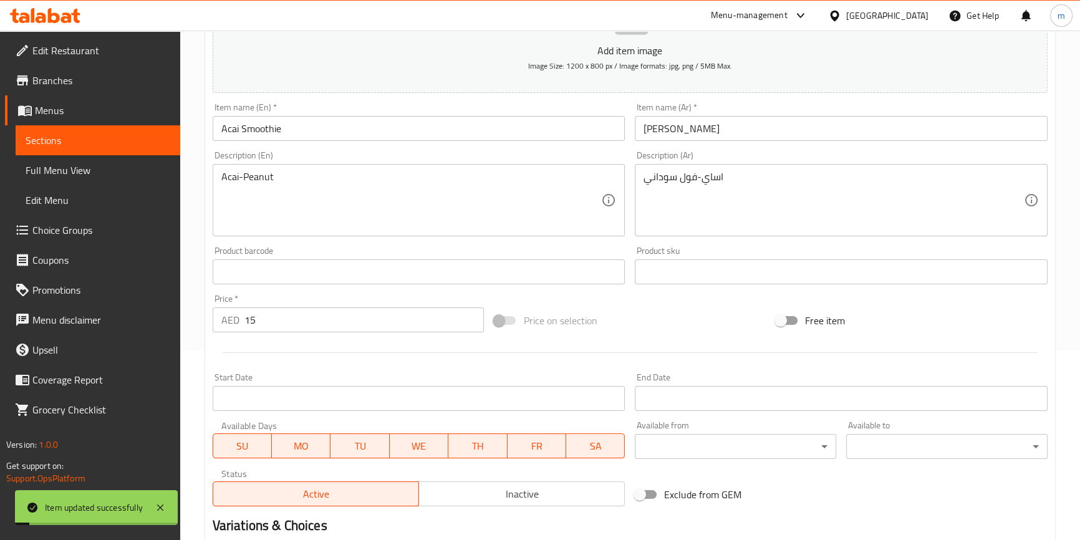
scroll to position [170, 0]
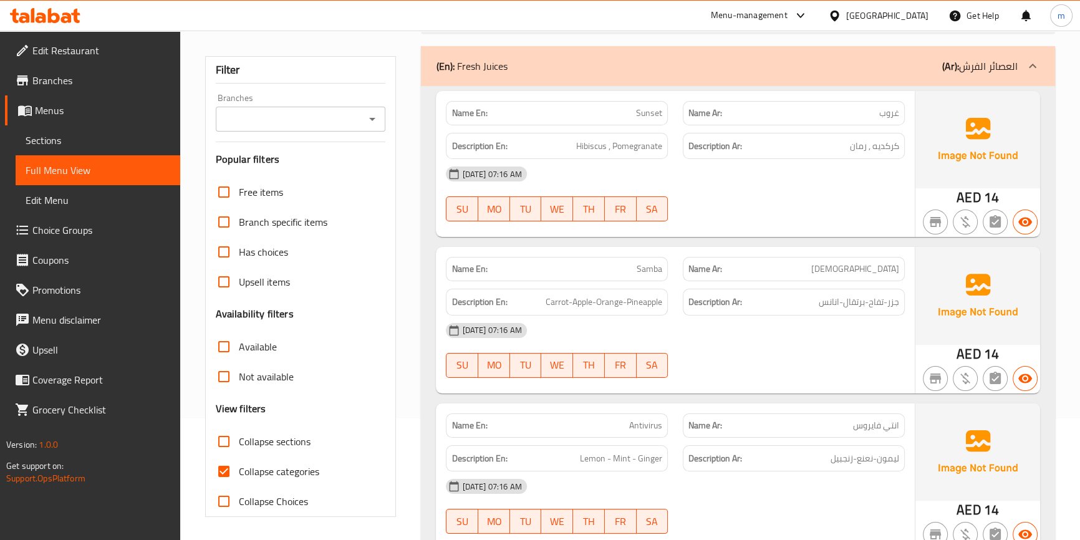
scroll to position [226, 0]
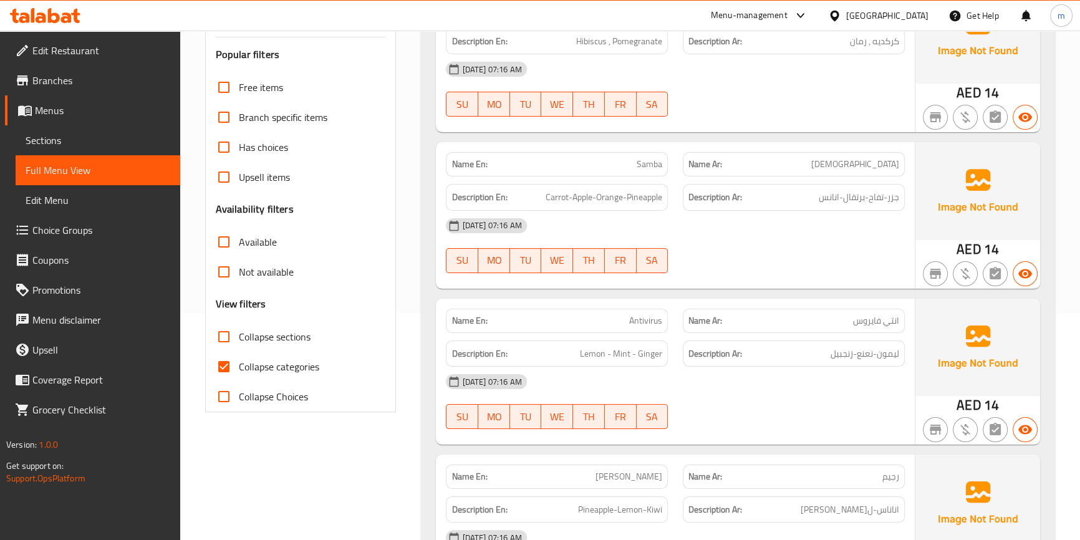
click at [301, 362] on span "Collapse categories" at bounding box center [279, 366] width 80 height 15
click at [239, 362] on input "Collapse categories" at bounding box center [224, 367] width 30 height 30
checkbox input "false"
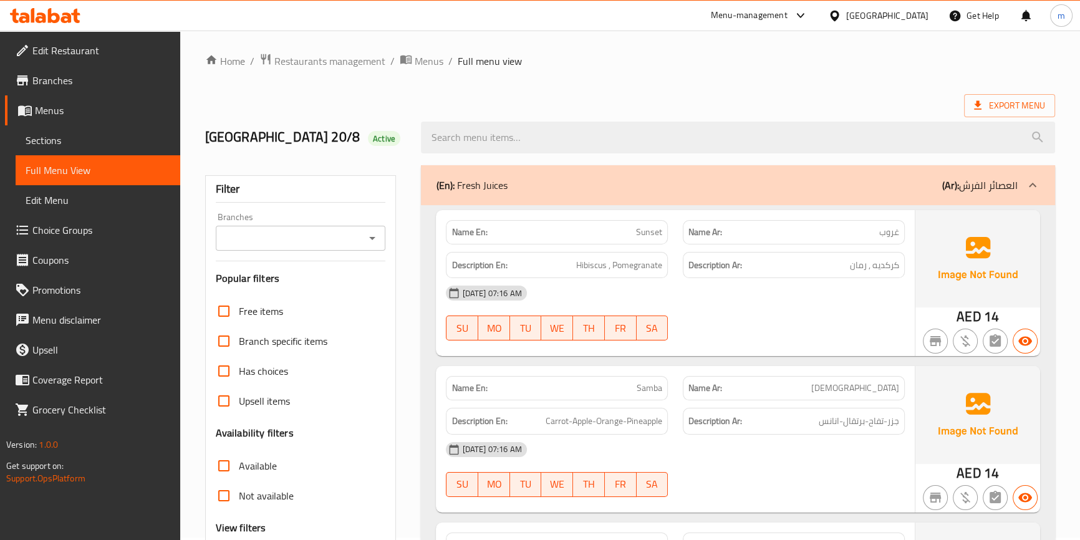
scroll to position [0, 0]
